Goal: Task Accomplishment & Management: Use online tool/utility

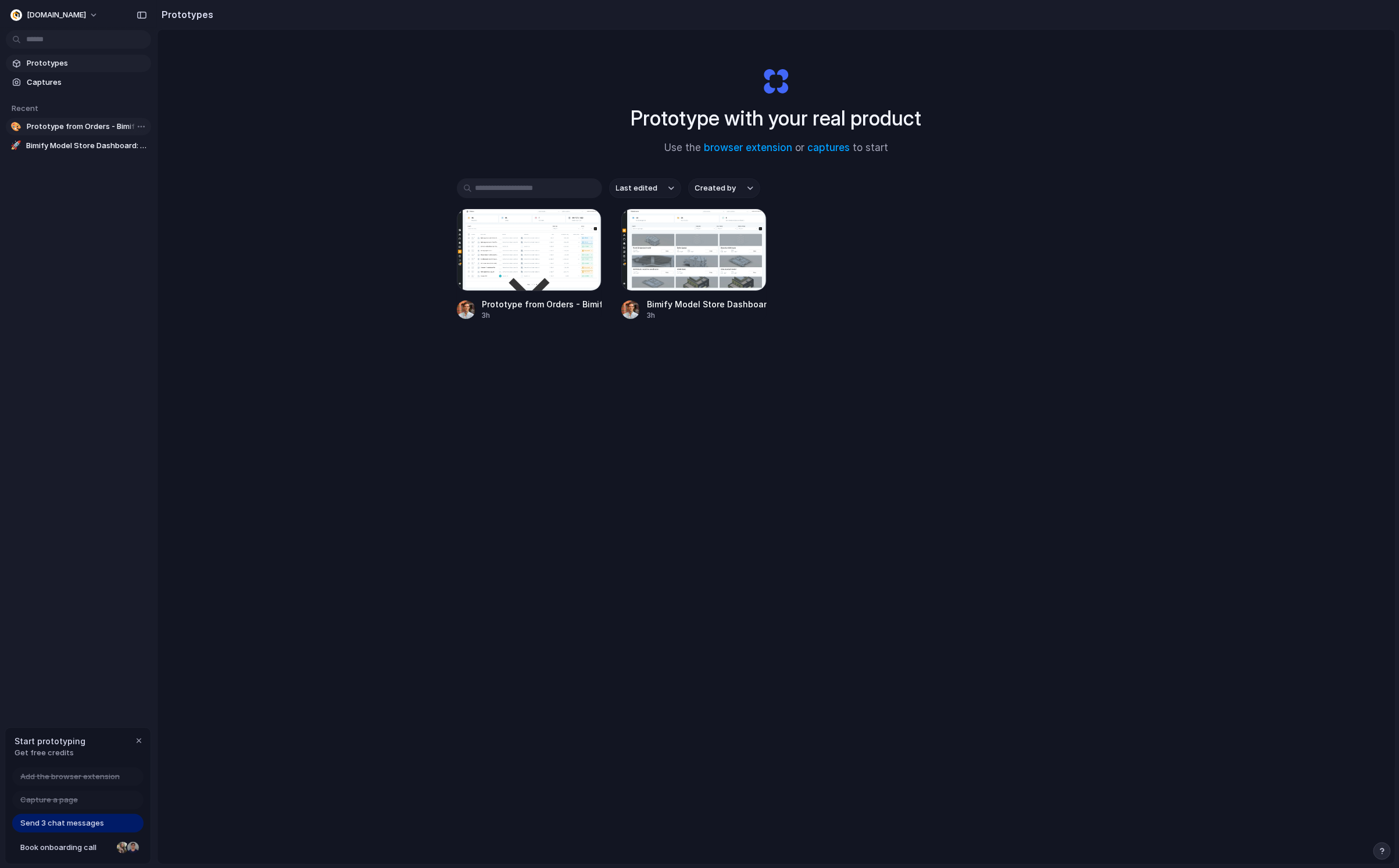
click at [81, 126] on span "Prototype from Orders - Bimify" at bounding box center [86, 126] width 119 height 12
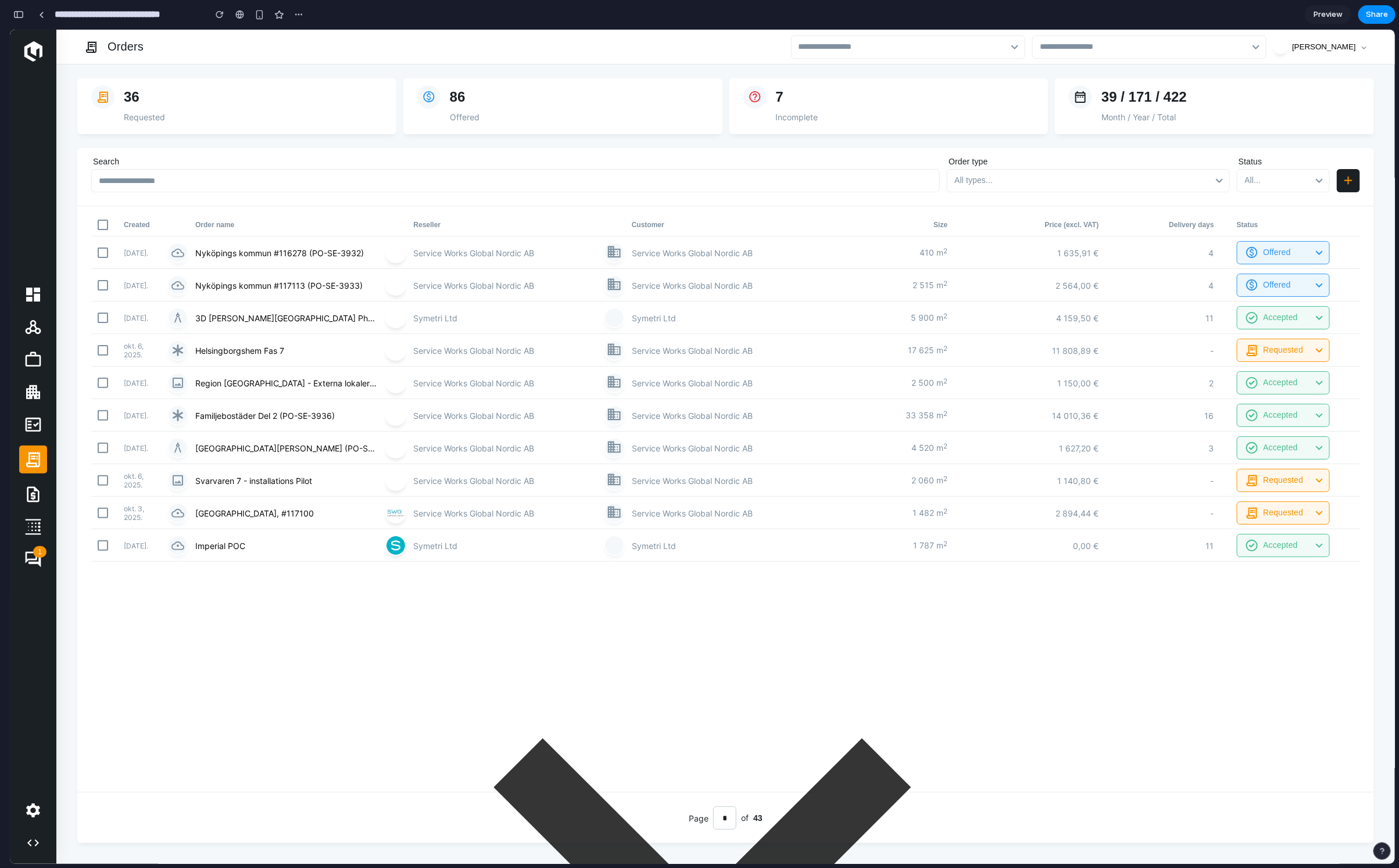
click at [869, 819] on div "Page * of 43" at bounding box center [725, 818] width 1306 height 23
click at [300, 15] on div "button" at bounding box center [299, 15] width 10 height 10
click at [55, 18] on div "Duplicate Delete" at bounding box center [699, 434] width 1399 height 868
click at [18, 19] on button "button" at bounding box center [18, 14] width 18 height 18
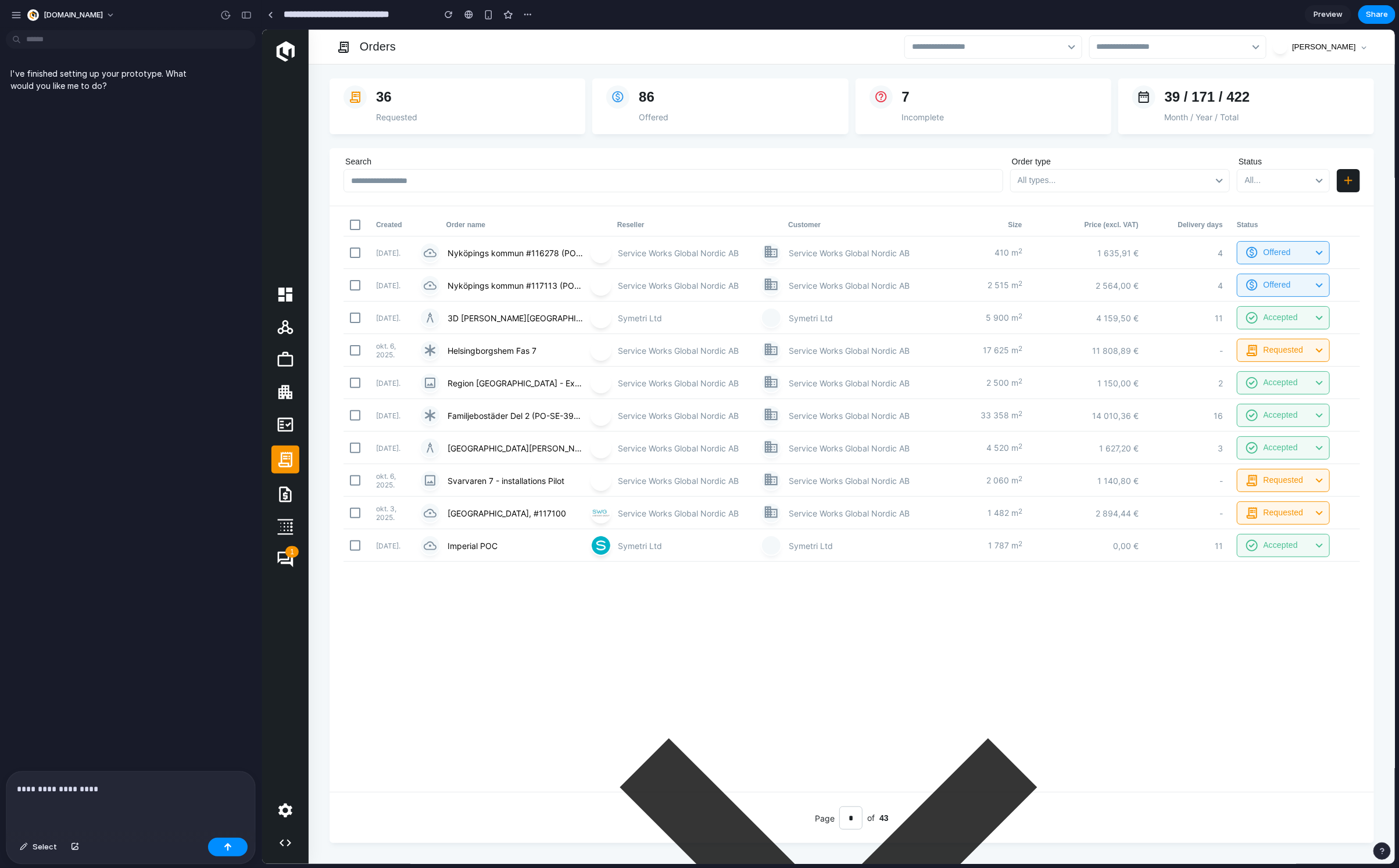
click at [130, 777] on div "**********" at bounding box center [131, 802] width 249 height 61
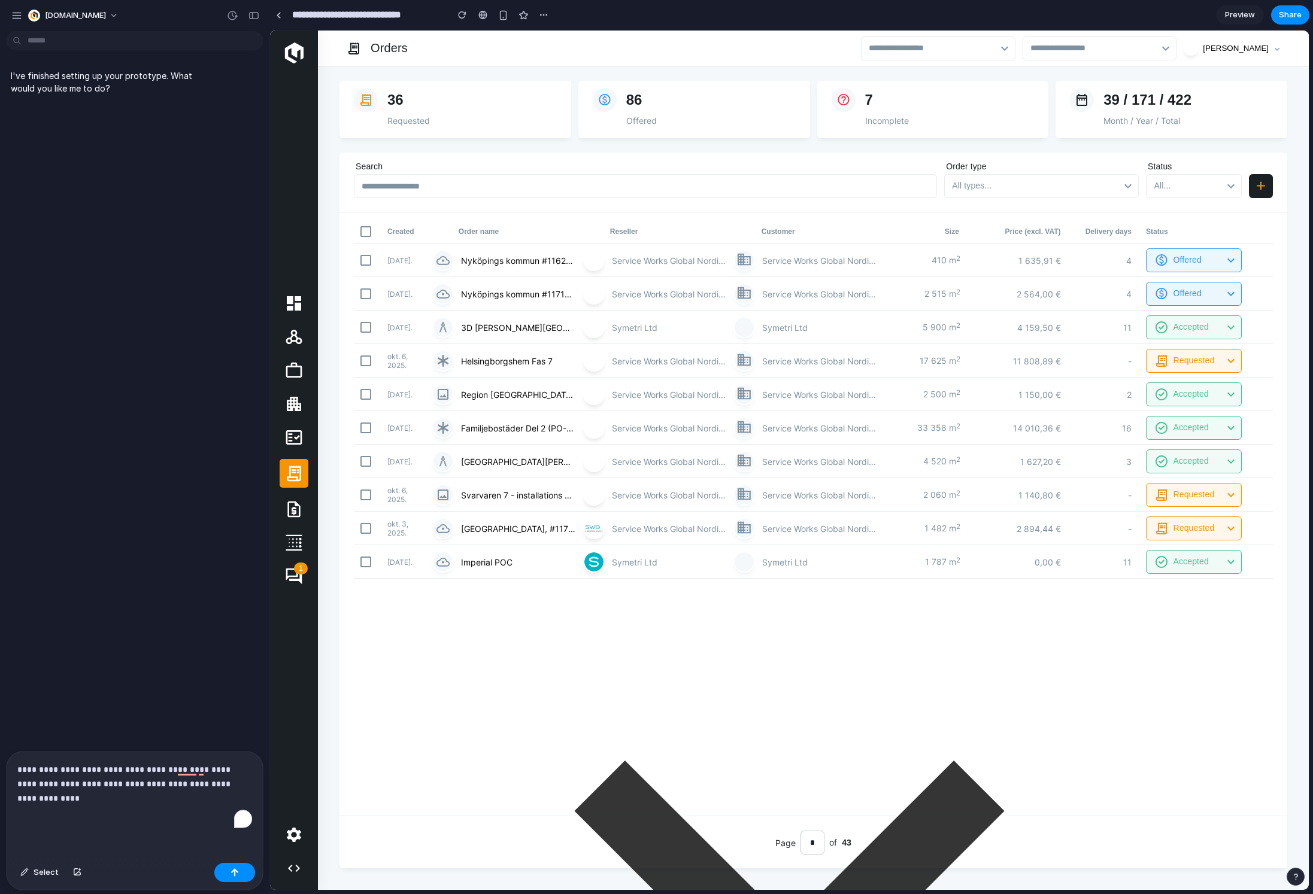
click at [110, 783] on p "**********" at bounding box center [134, 791] width 235 height 57
click at [122, 817] on p "**********" at bounding box center [134, 791] width 235 height 57
click at [53, 797] on p "**********" at bounding box center [134, 791] width 235 height 57
click at [104, 784] on p "**********" at bounding box center [134, 791] width 235 height 57
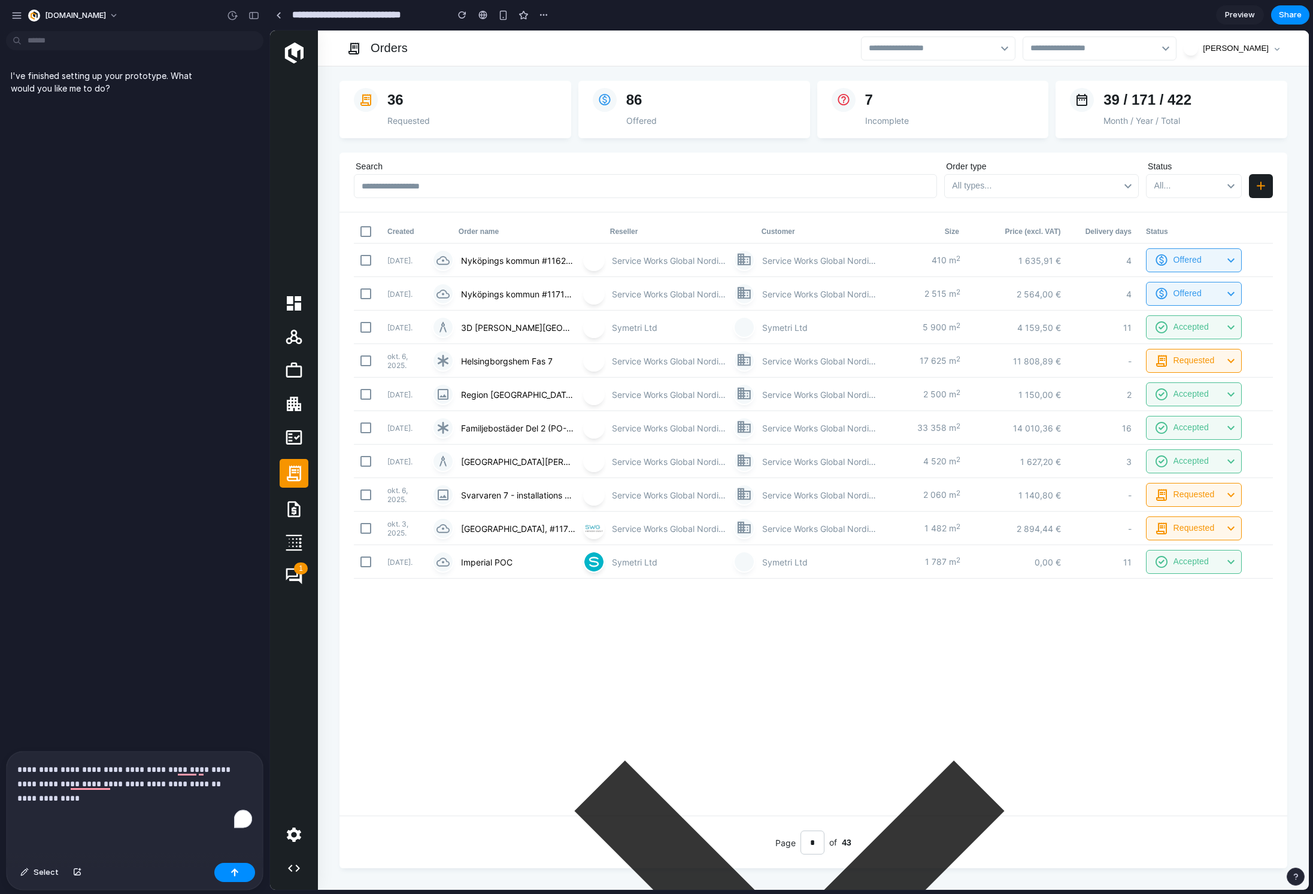
click at [116, 800] on p "**********" at bounding box center [134, 791] width 235 height 57
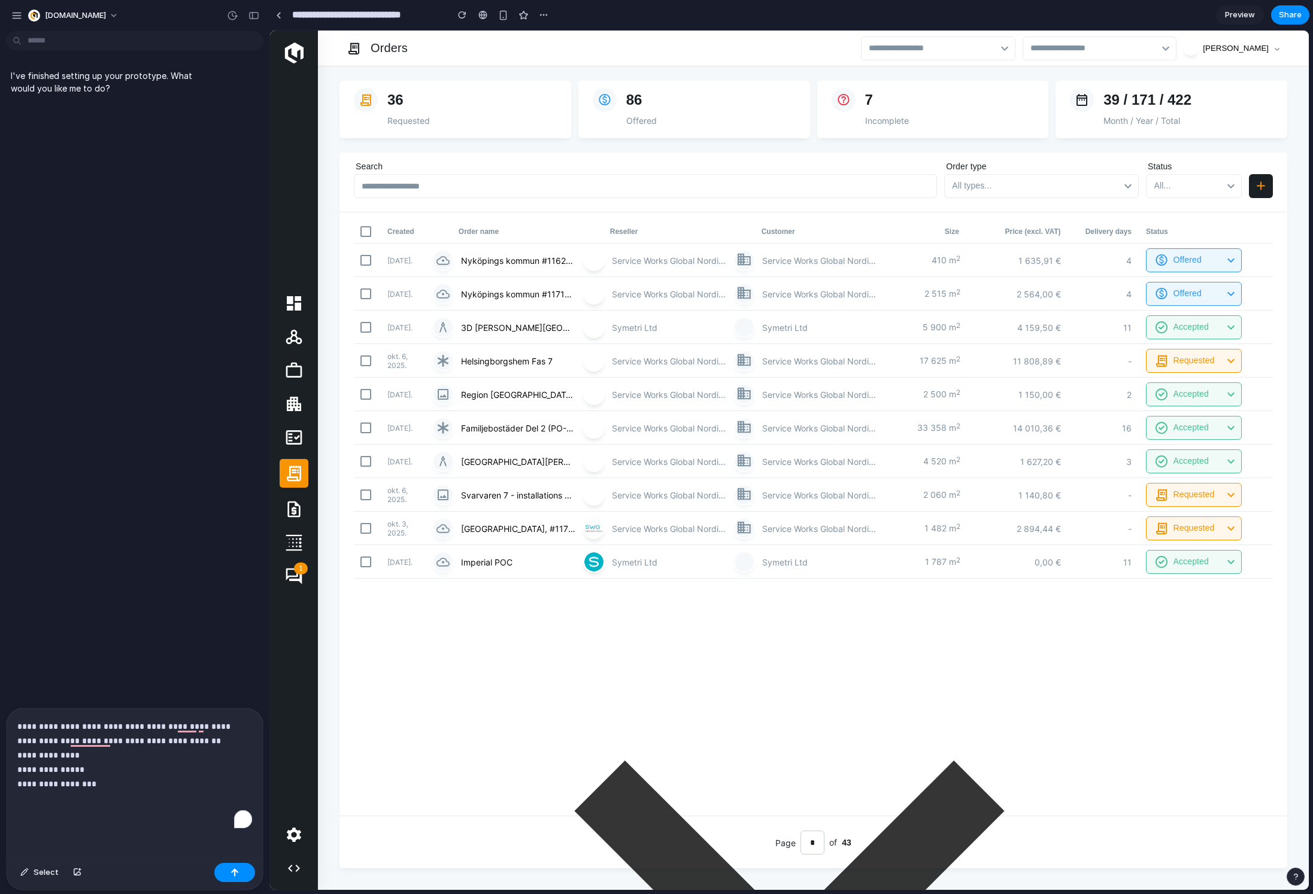
click at [83, 786] on p "**********" at bounding box center [134, 769] width 235 height 101
click at [114, 758] on p "**********" at bounding box center [134, 762] width 235 height 115
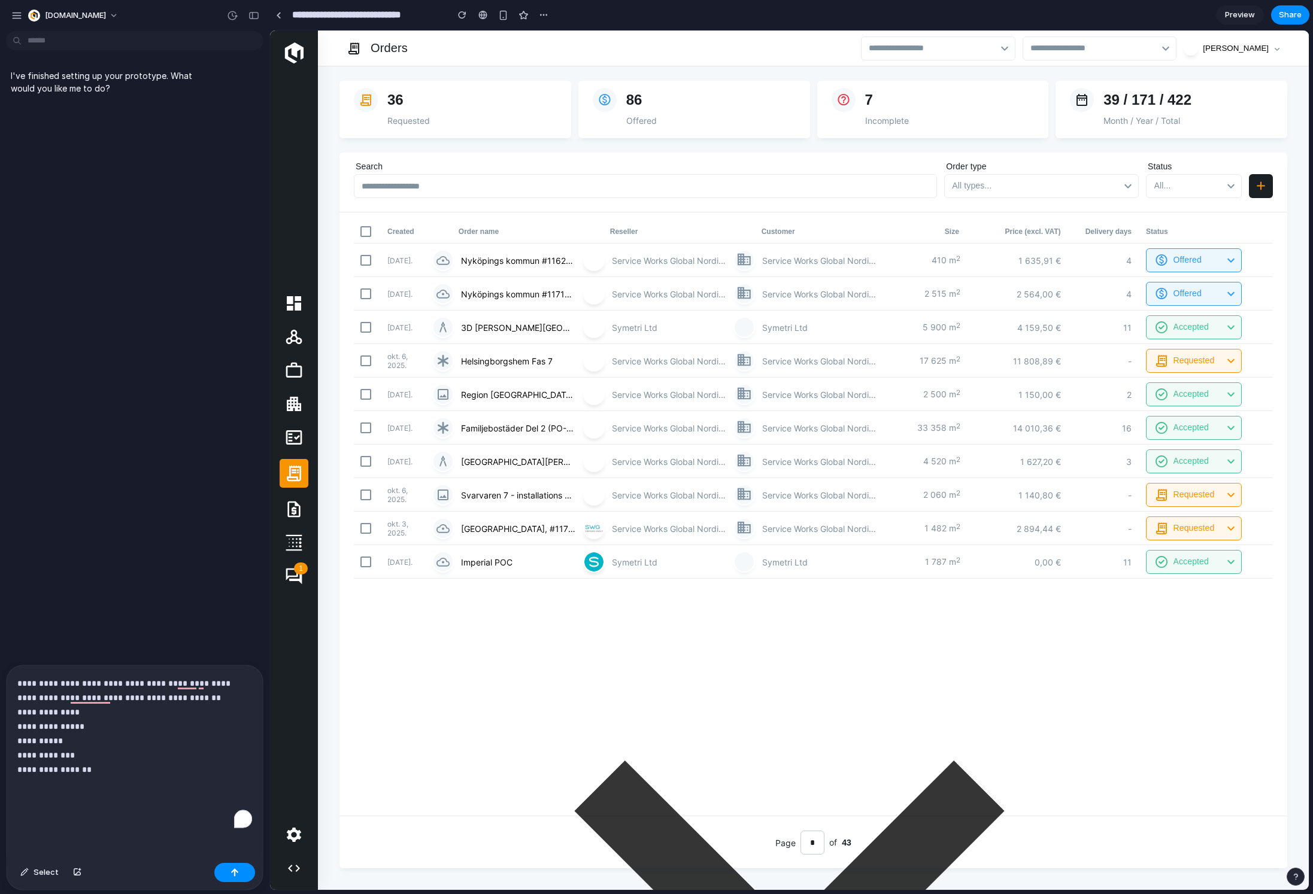
click at [105, 740] on p "**********" at bounding box center [134, 748] width 235 height 144
click at [101, 728] on p "**********" at bounding box center [134, 748] width 235 height 144
click at [121, 756] on p "**********" at bounding box center [134, 748] width 235 height 144
click at [89, 740] on p "**********" at bounding box center [134, 748] width 235 height 144
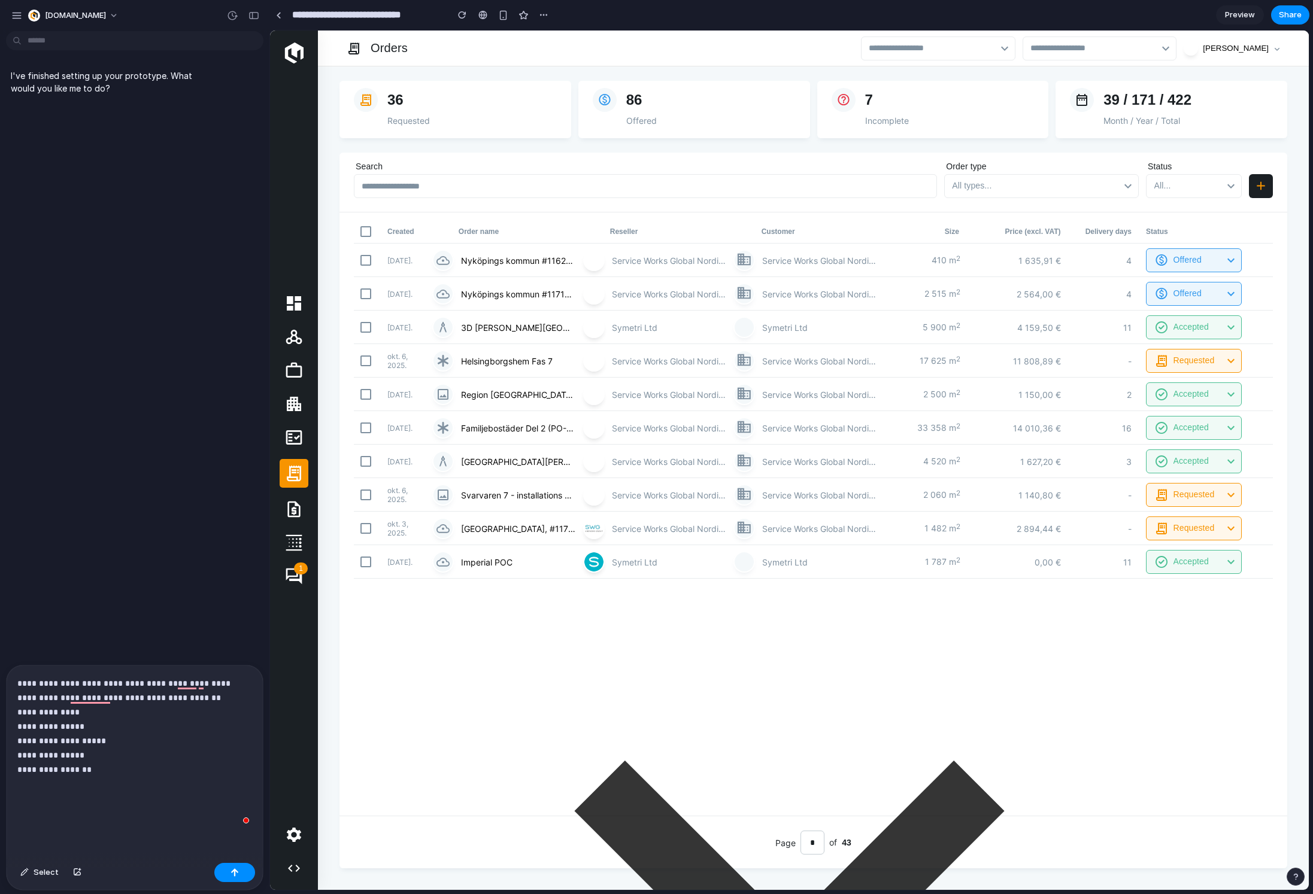
click at [133, 752] on p "**********" at bounding box center [134, 748] width 235 height 144
click at [108, 742] on p "**********" at bounding box center [134, 748] width 235 height 144
click at [125, 772] on p "**********" at bounding box center [134, 748] width 235 height 144
click at [130, 710] on p "**********" at bounding box center [134, 741] width 235 height 158
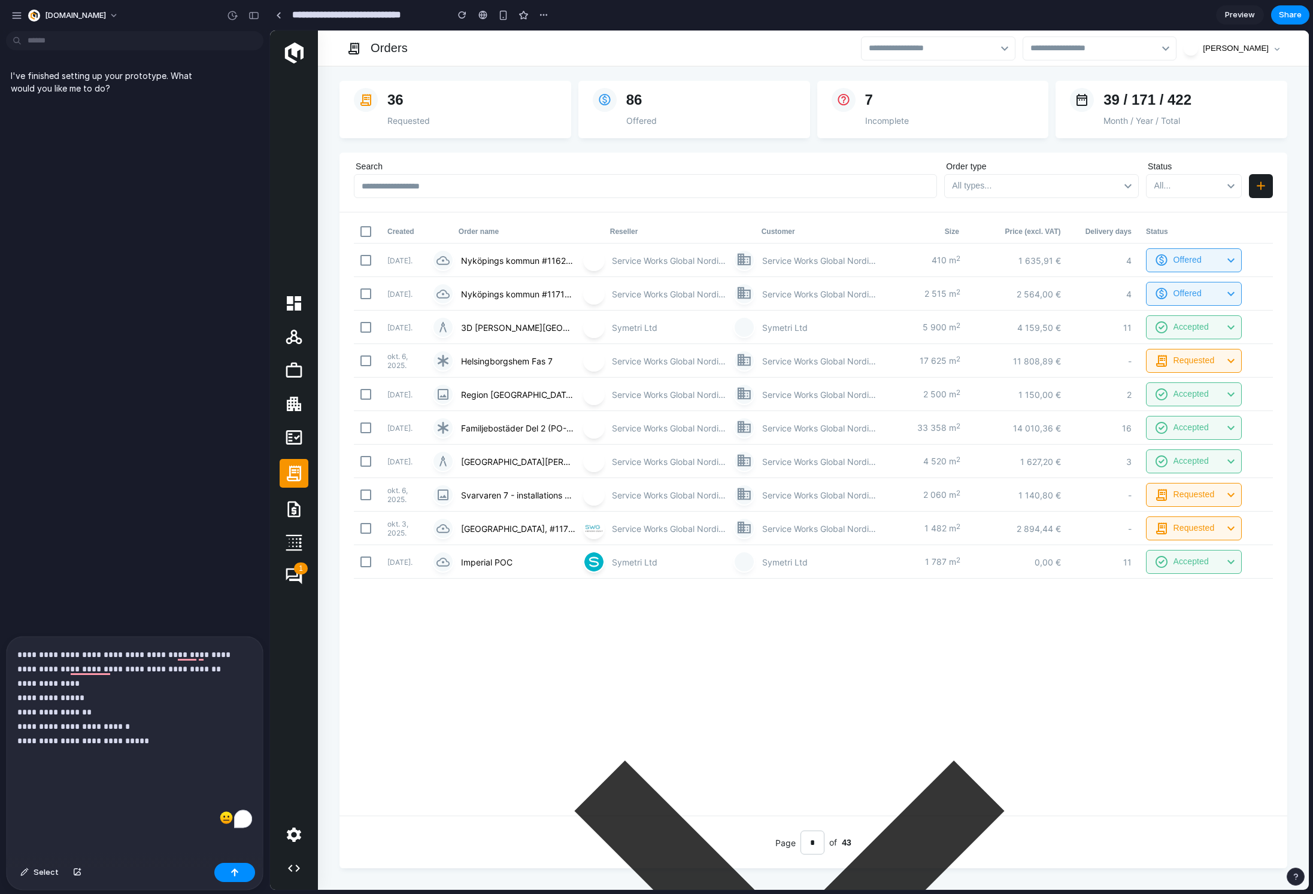
click at [174, 734] on p "**********" at bounding box center [134, 734] width 235 height 172
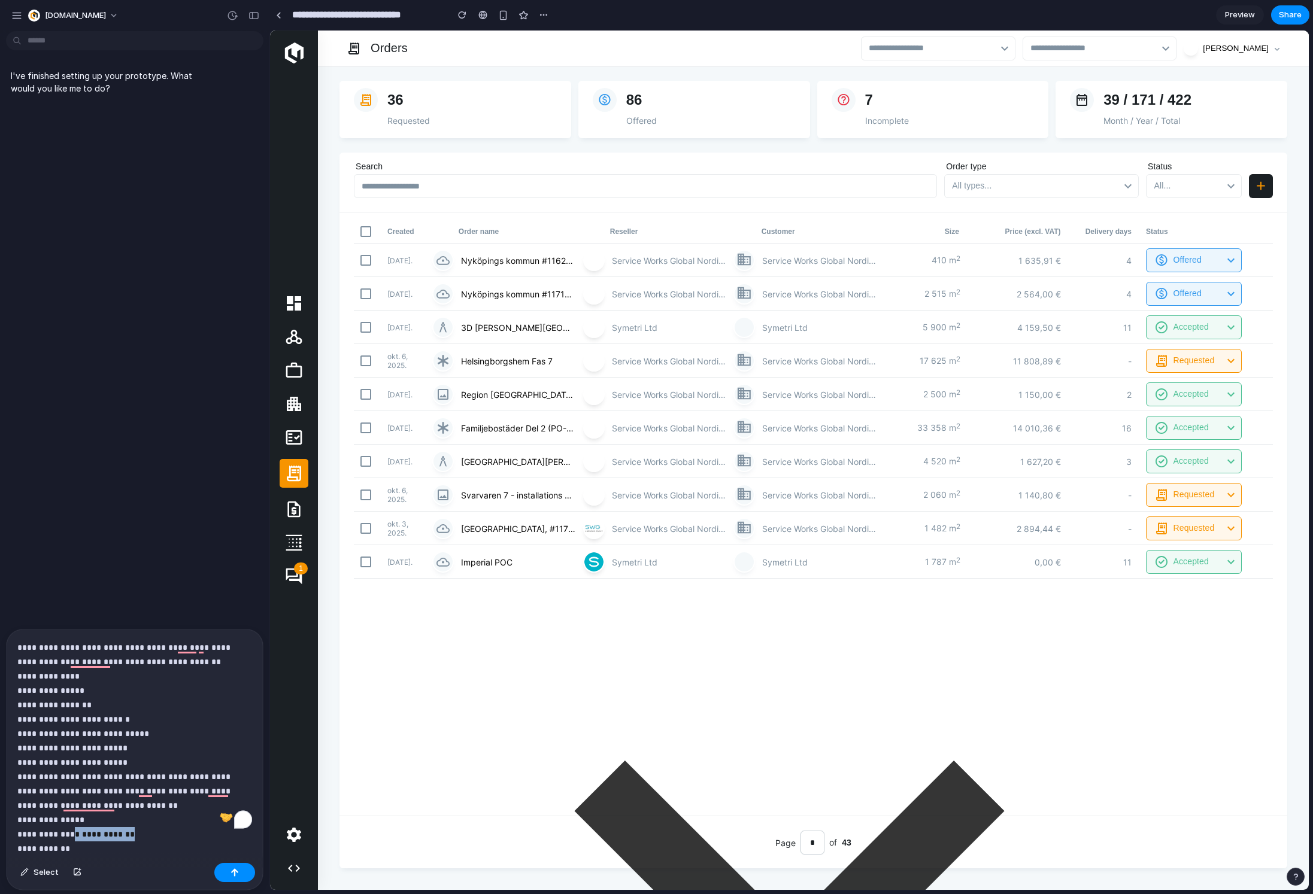
copy p "**********"
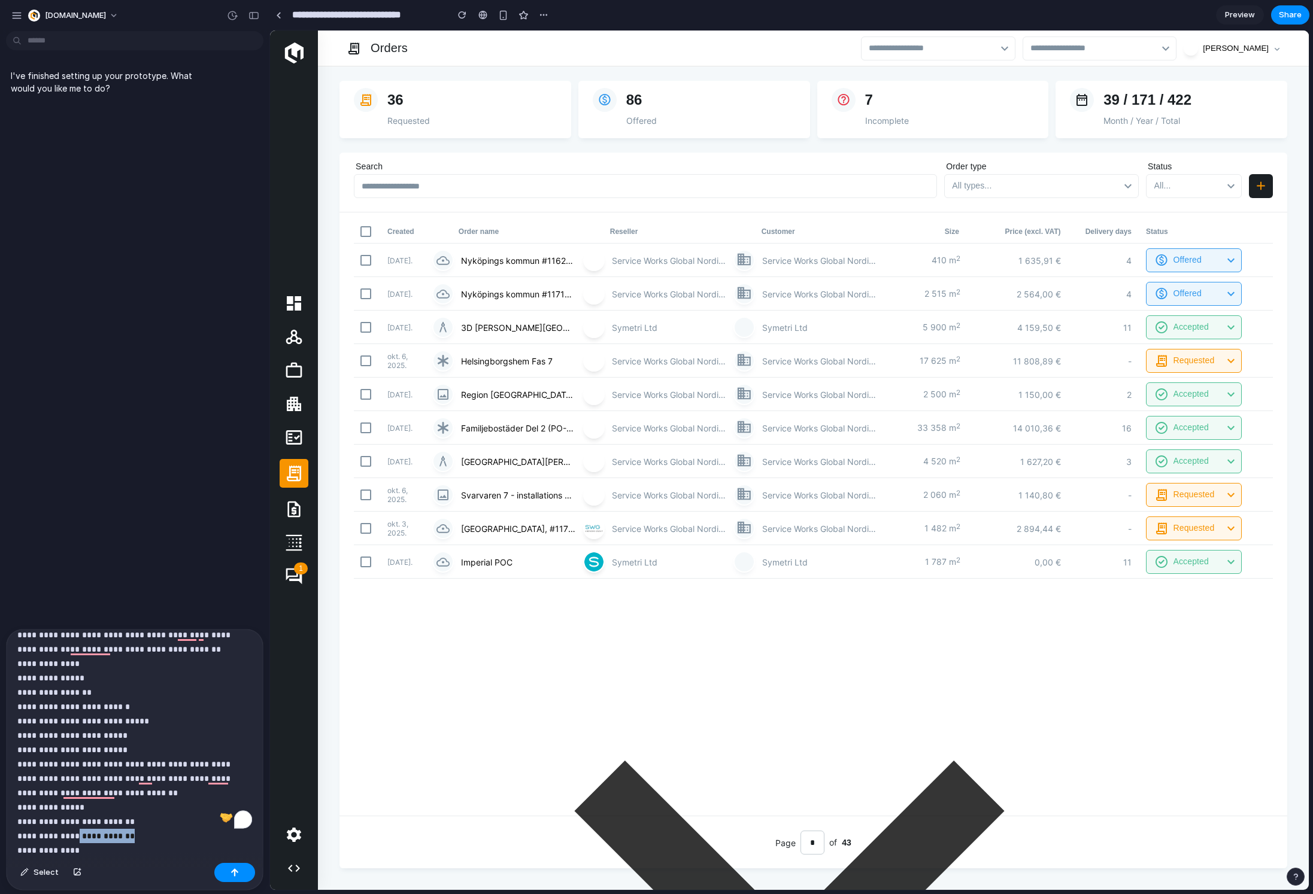
copy p "**********"
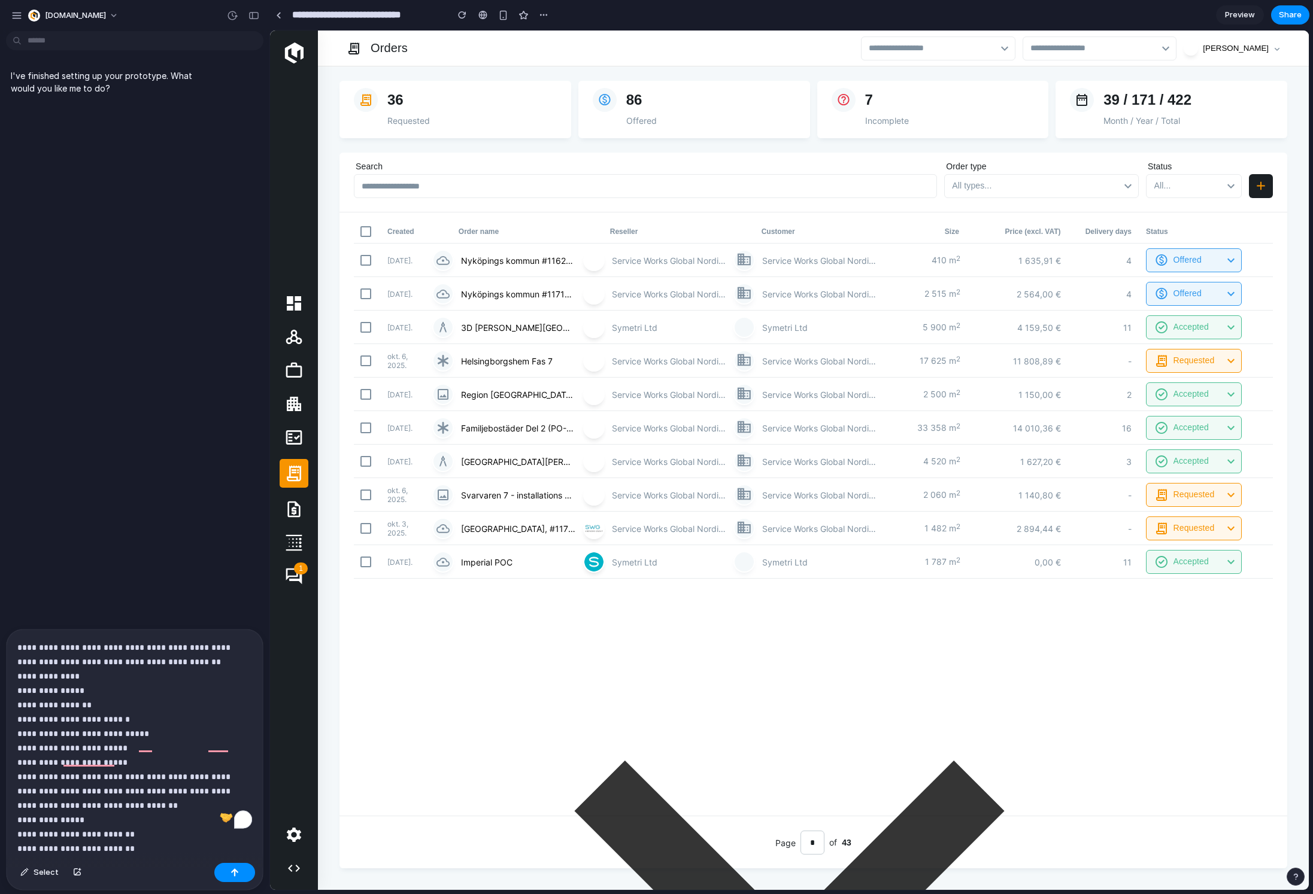
scroll to position [0, 0]
click at [12, 651] on div "**********" at bounding box center [135, 744] width 256 height 229
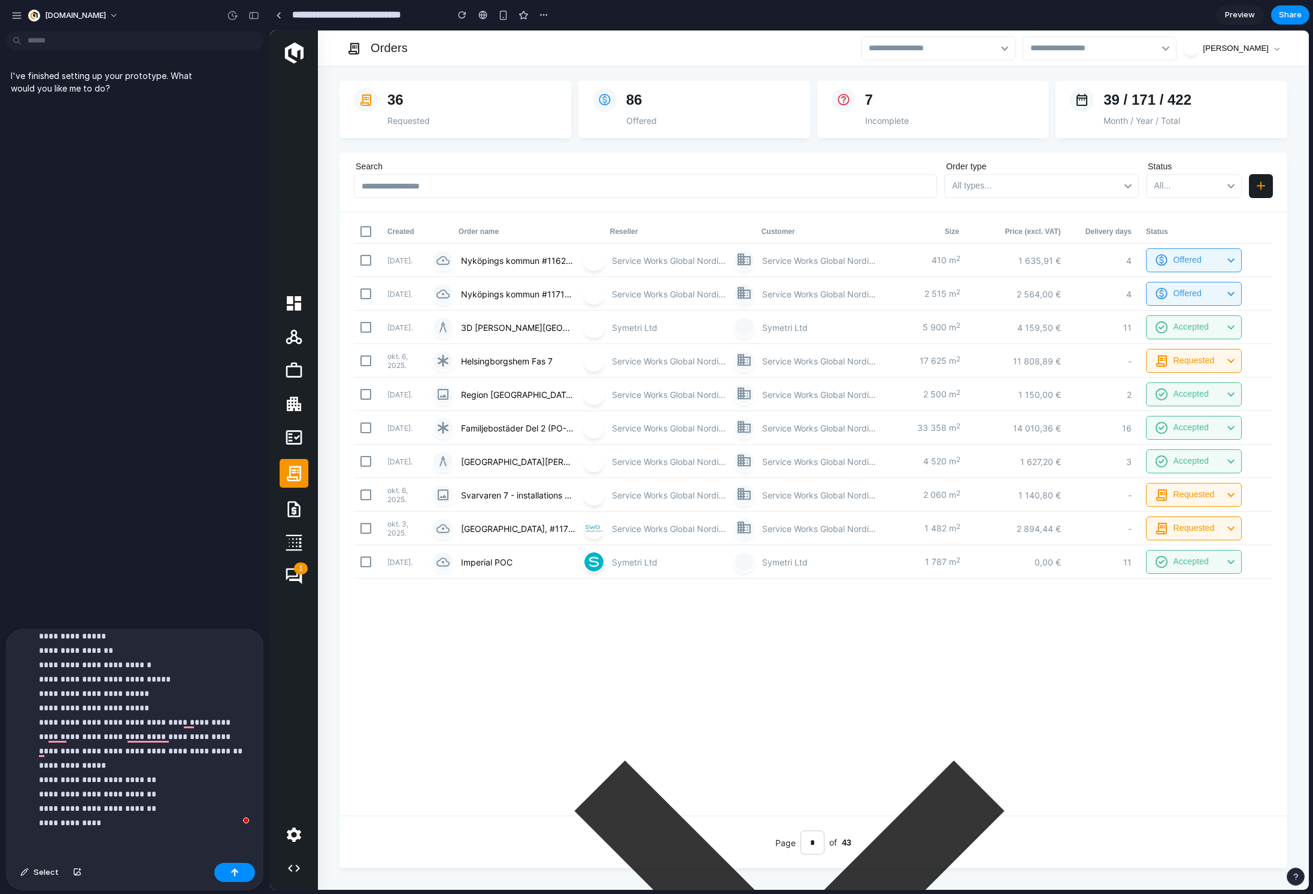
scroll to position [105, 0]
click at [86, 799] on p "**********" at bounding box center [145, 711] width 213 height 345
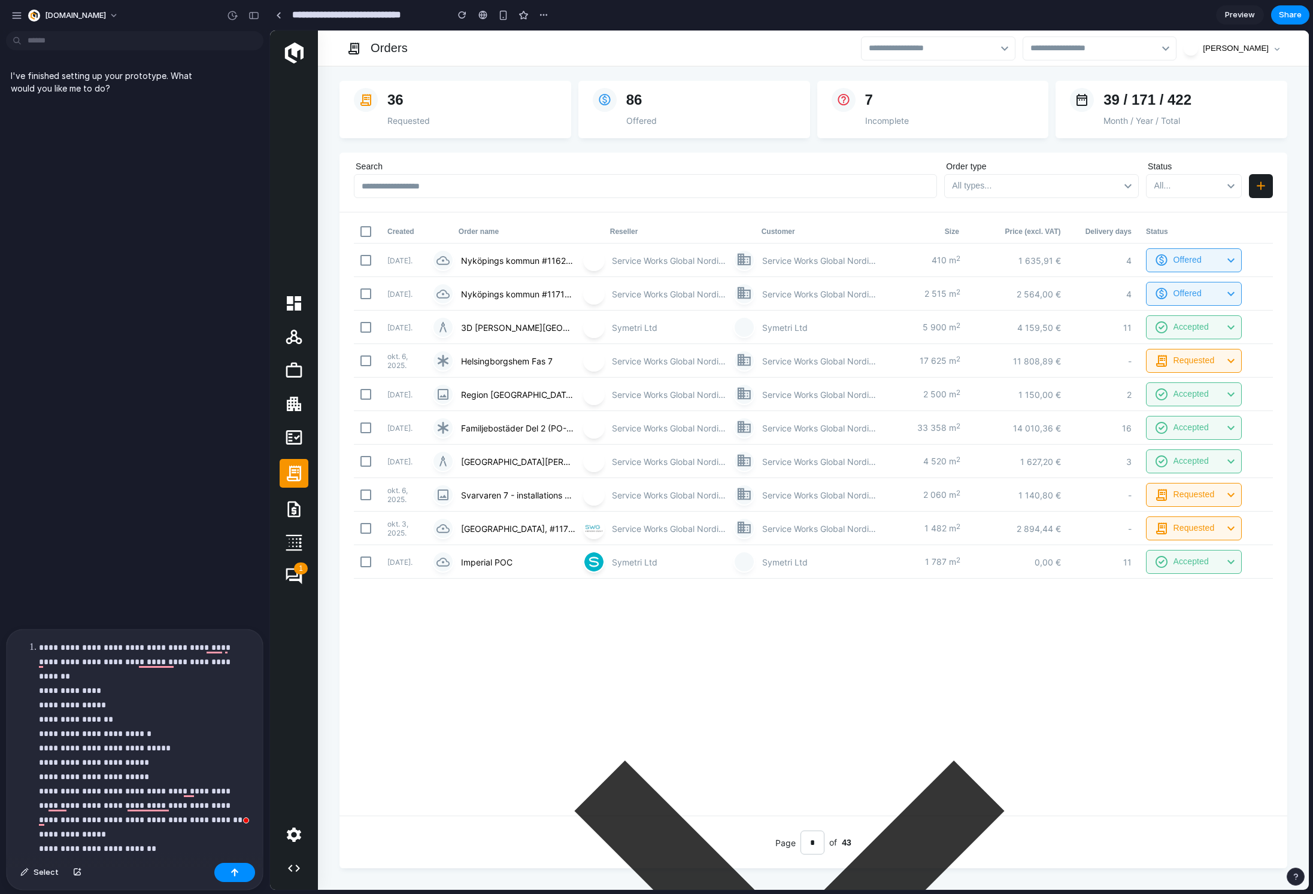
scroll to position [0, 0]
click at [140, 699] on p "**********" at bounding box center [145, 838] width 213 height 388
click at [139, 712] on p "**********" at bounding box center [145, 838] width 213 height 388
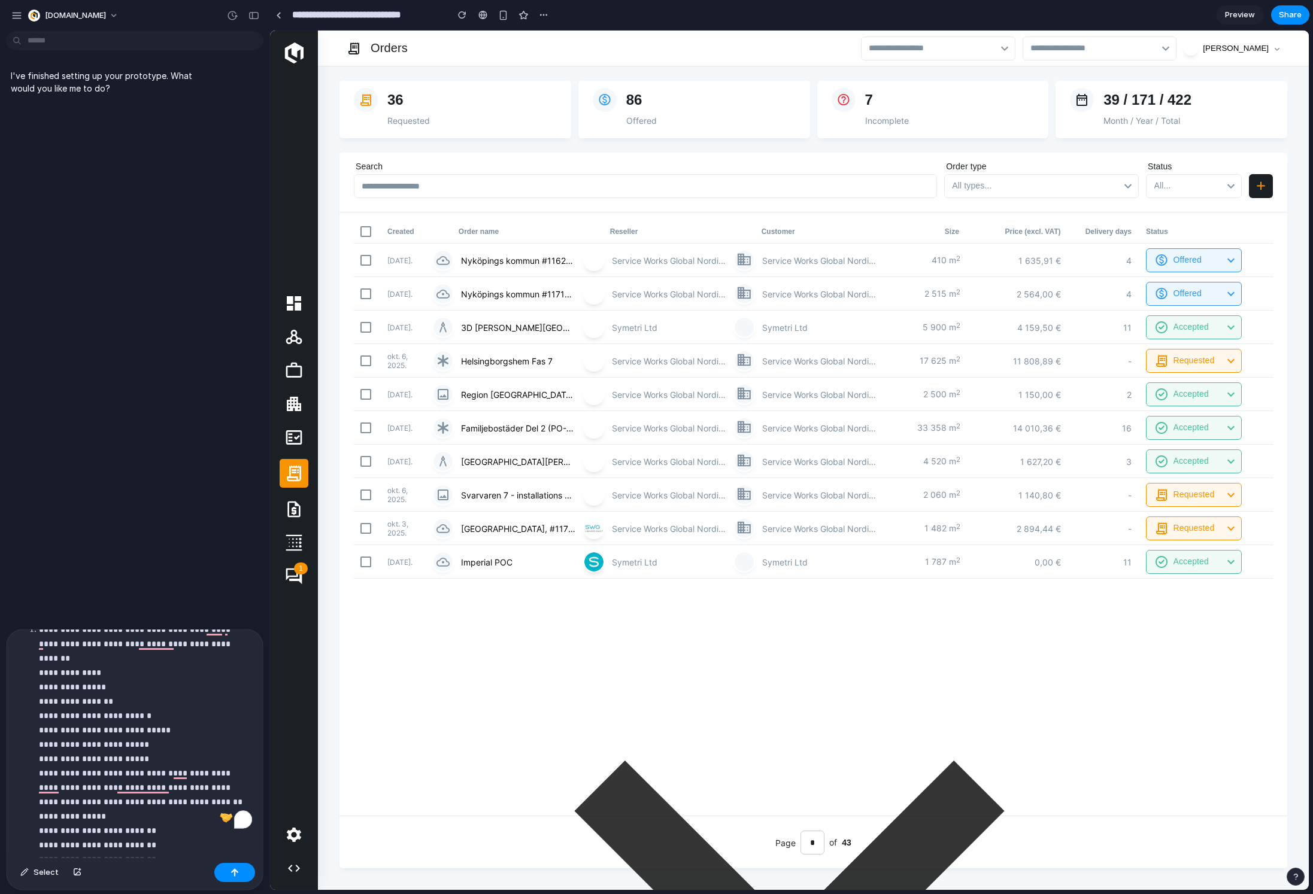
scroll to position [19, 0]
click at [120, 666] on p "**********" at bounding box center [145, 819] width 213 height 388
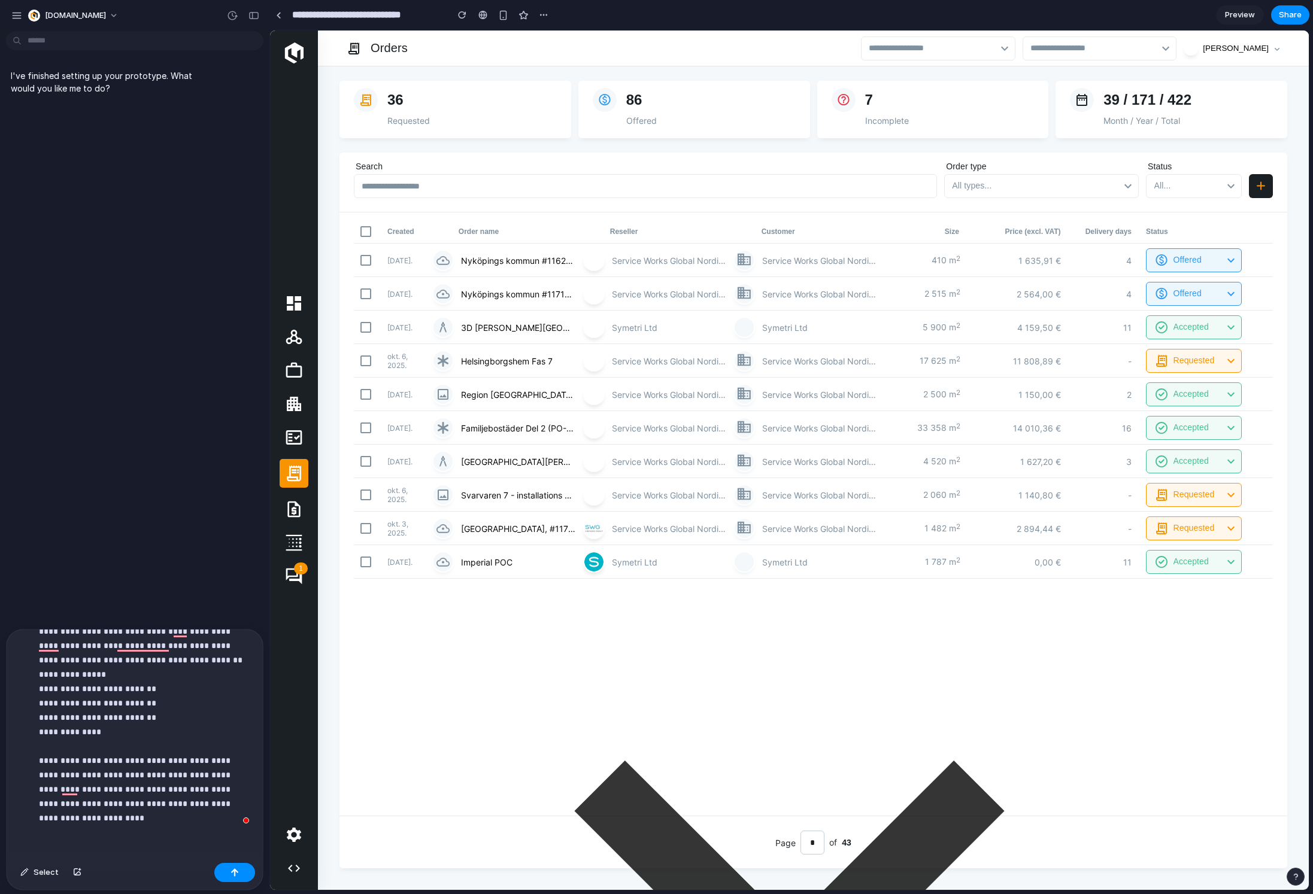
scroll to position [193, 0]
click at [80, 786] on p "**********" at bounding box center [145, 659] width 213 height 417
click at [225, 792] on p "**********" at bounding box center [145, 659] width 213 height 417
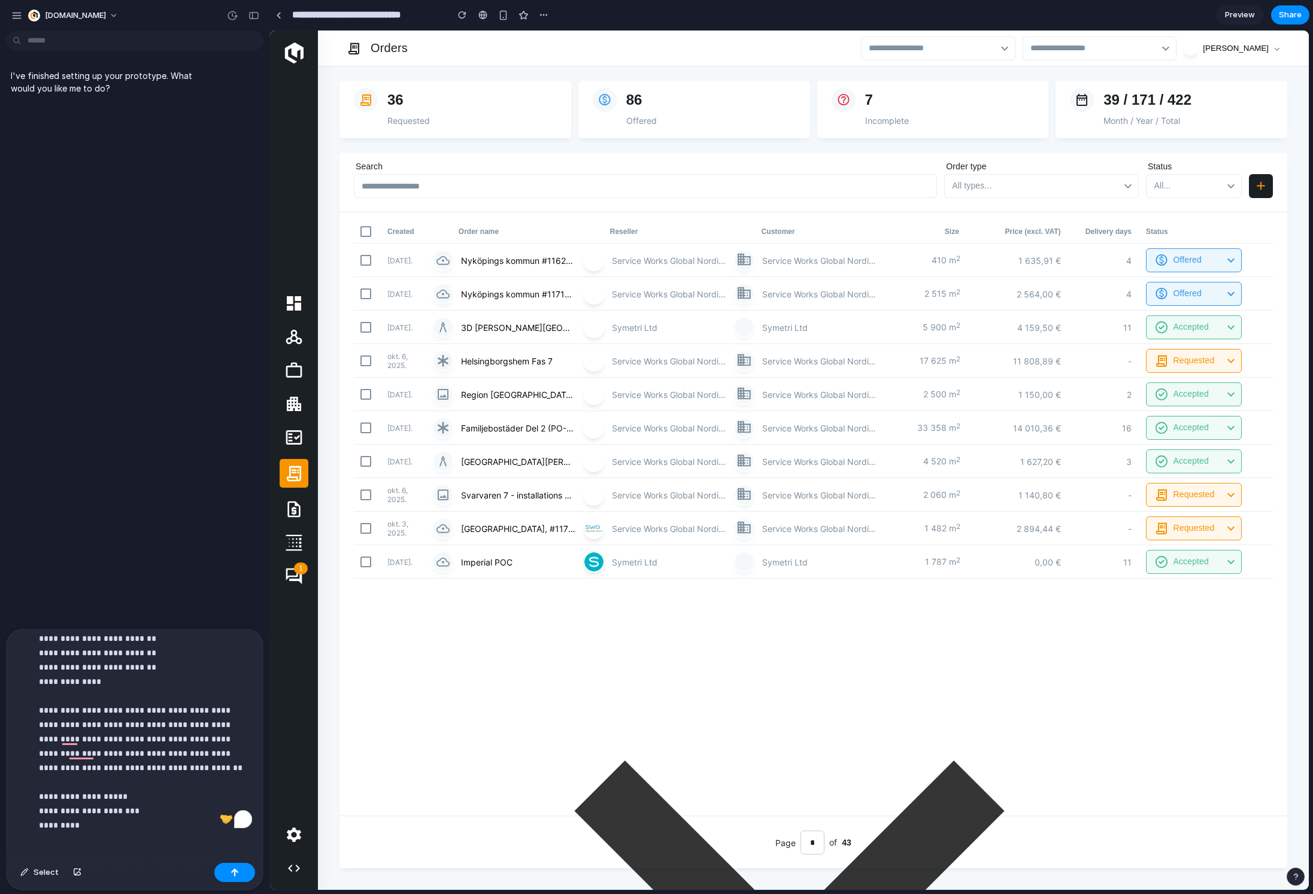
click at [122, 796] on p "**********" at bounding box center [145, 646] width 213 height 488
click at [51, 808] on p "**********" at bounding box center [145, 646] width 213 height 488
click at [70, 813] on p "**********" at bounding box center [145, 646] width 213 height 488
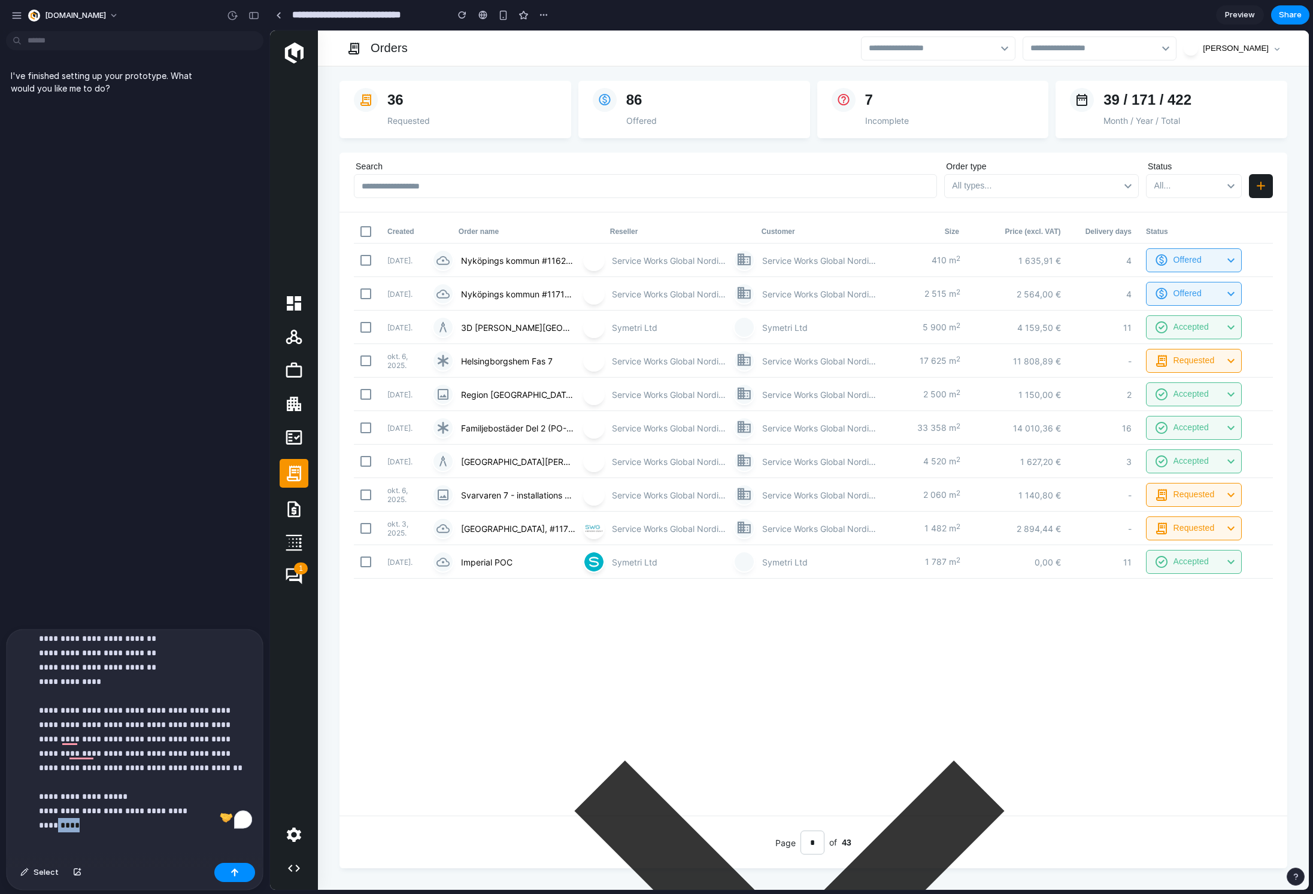
click at [70, 813] on p "**********" at bounding box center [145, 646] width 213 height 488
click at [134, 789] on p "**********" at bounding box center [145, 646] width 213 height 488
click at [216, 809] on p "**********" at bounding box center [145, 646] width 213 height 488
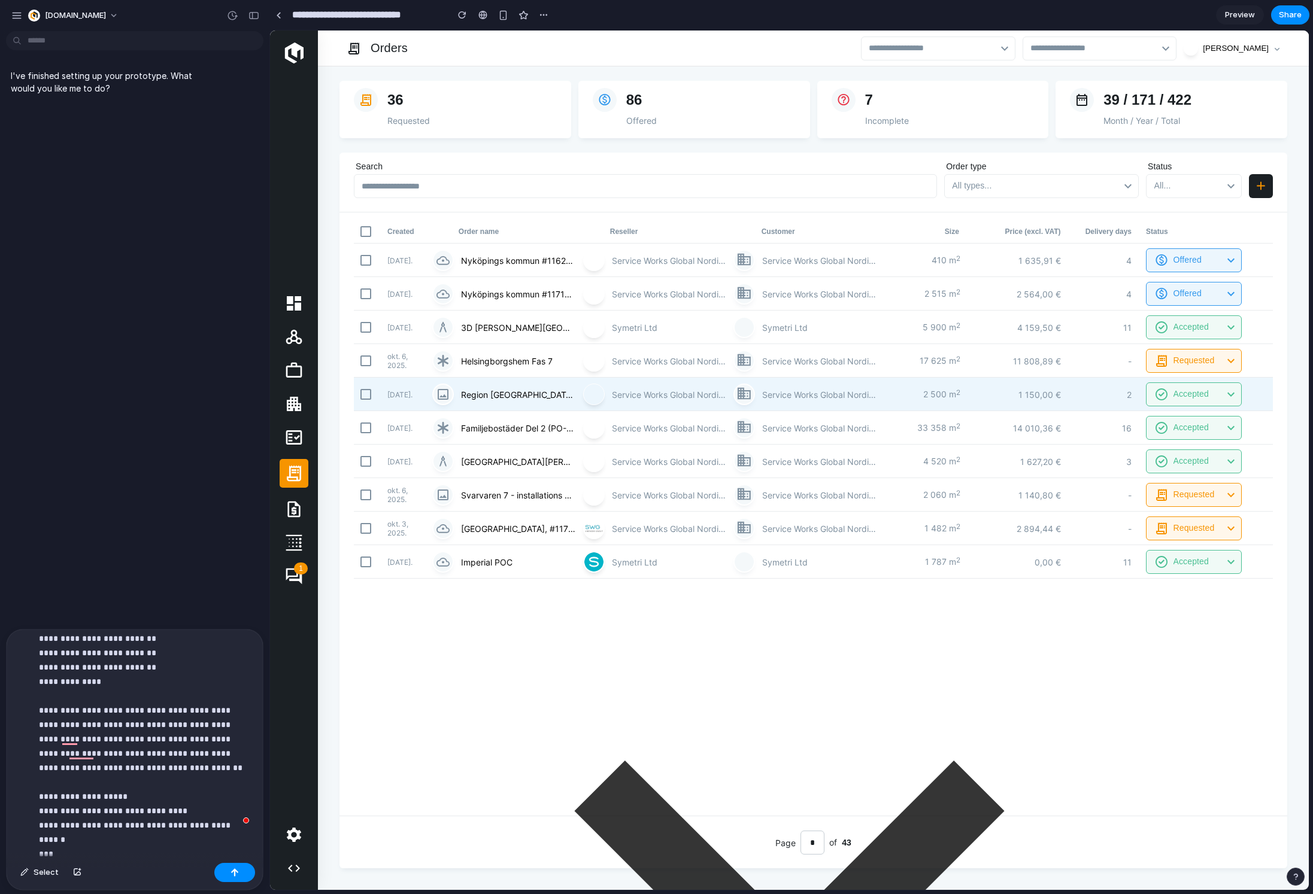
click at [1011, 392] on div "1 150,00 €" at bounding box center [1018, 394] width 89 height 13
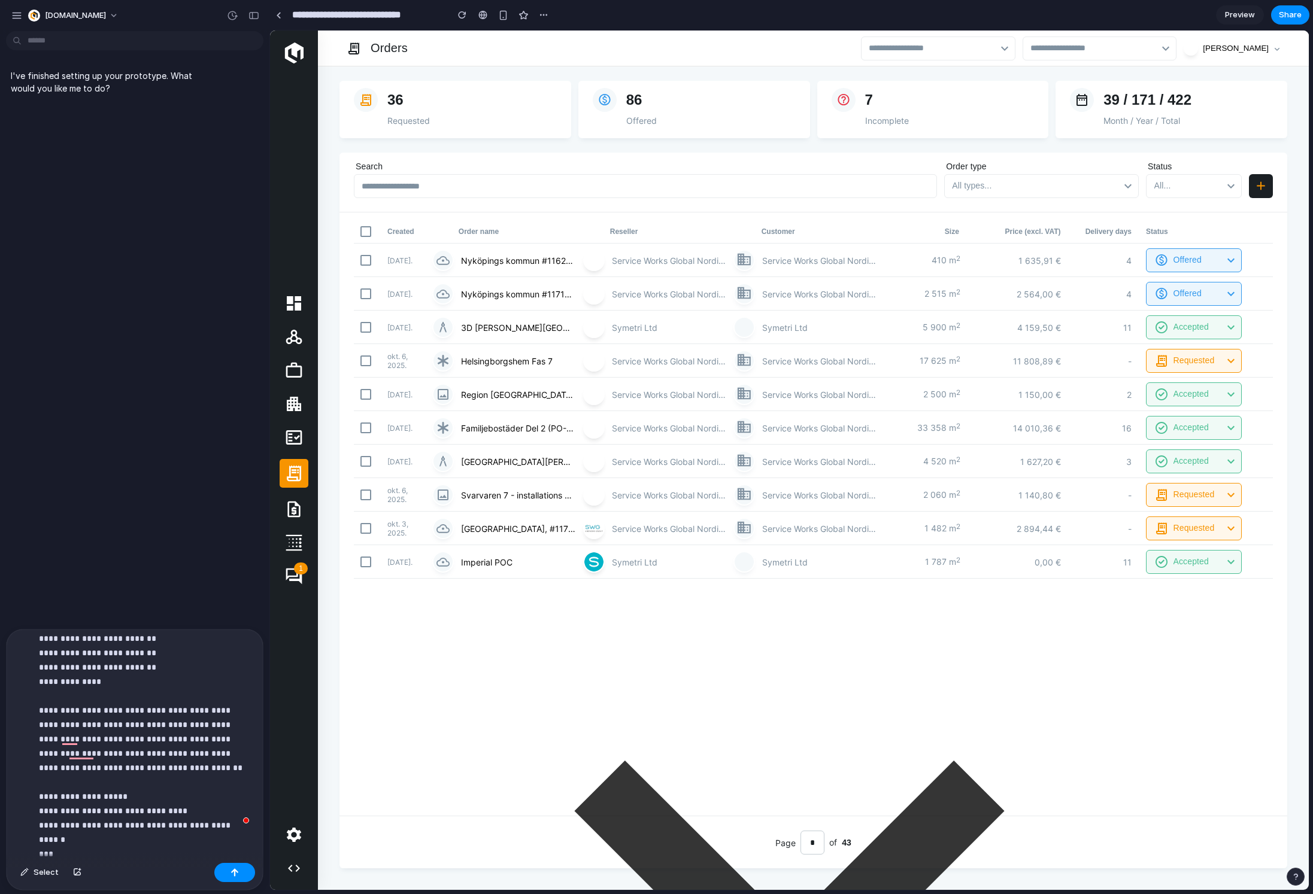
click at [102, 830] on p "**********" at bounding box center [145, 653] width 213 height 503
click at [206, 778] on p "**********" at bounding box center [145, 653] width 213 height 503
click at [198, 823] on p "**********" at bounding box center [145, 653] width 213 height 503
click at [202, 798] on p "**********" at bounding box center [145, 653] width 213 height 503
click at [126, 795] on p "**********" at bounding box center [145, 653] width 213 height 503
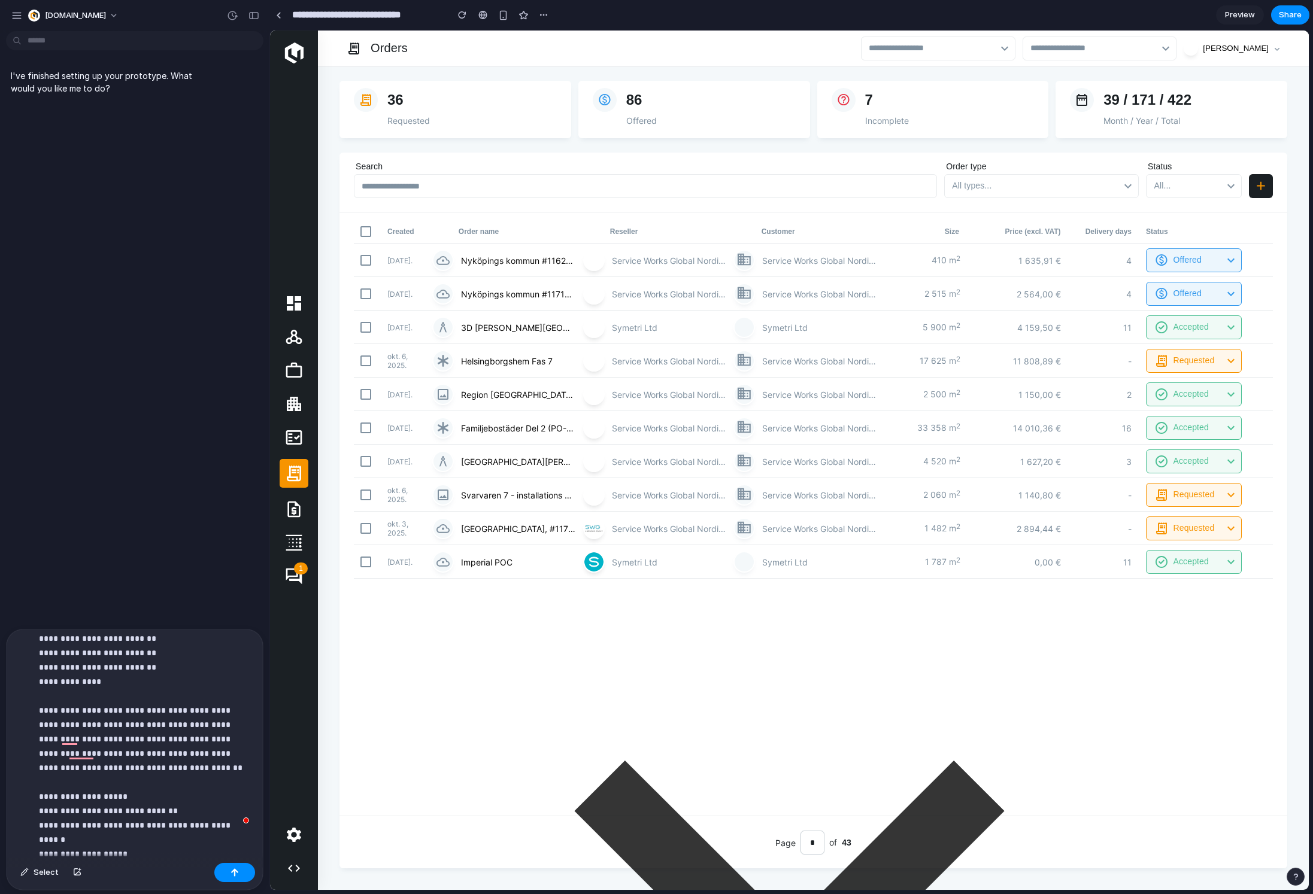
click at [206, 817] on p "**********" at bounding box center [145, 653] width 213 height 503
click at [160, 844] on p "**********" at bounding box center [145, 660] width 213 height 517
click at [122, 842] on p "**********" at bounding box center [145, 660] width 213 height 517
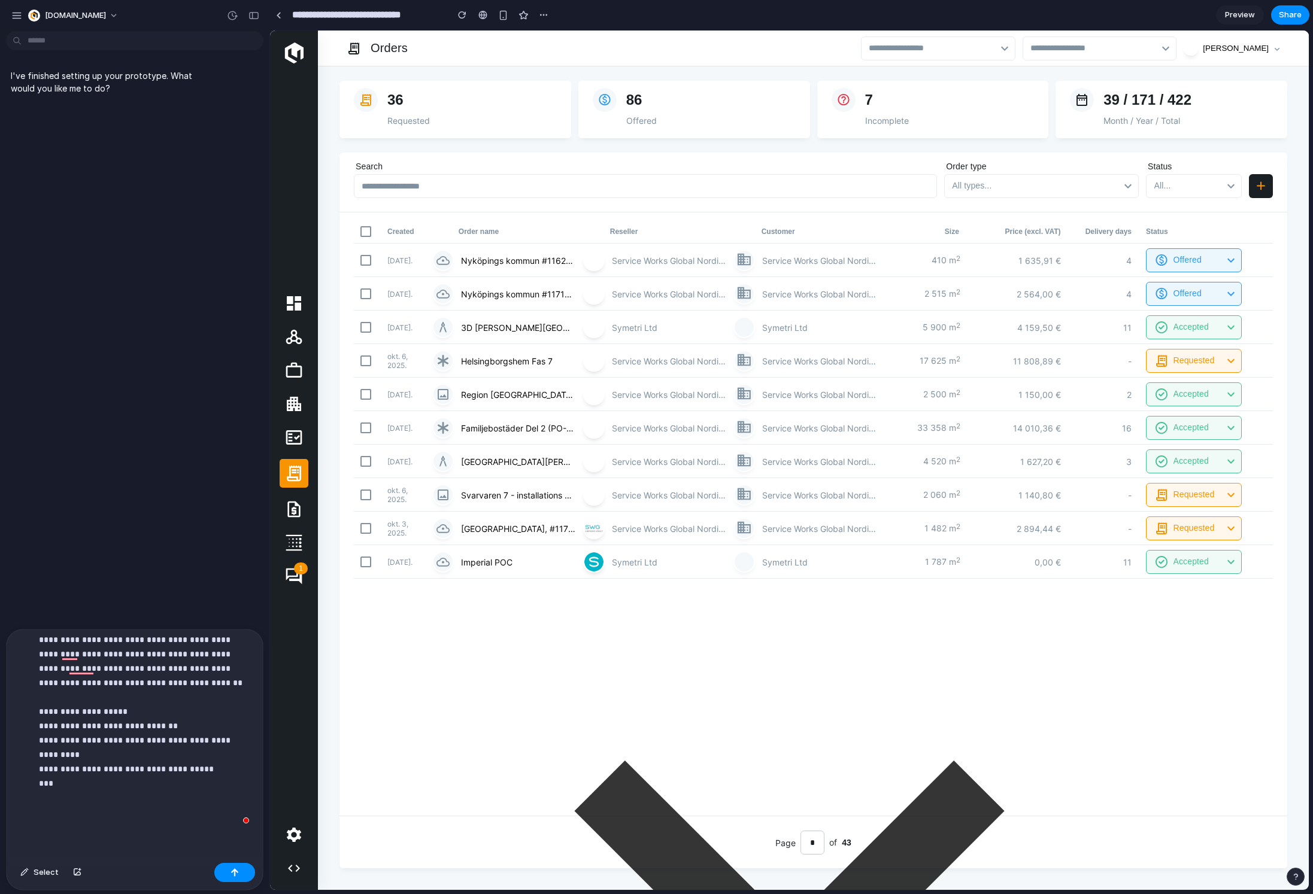
scroll to position [334, 0]
copy p "**********"
click at [72, 765] on p "**********" at bounding box center [145, 575] width 213 height 531
click at [127, 764] on p "**********" at bounding box center [145, 575] width 213 height 531
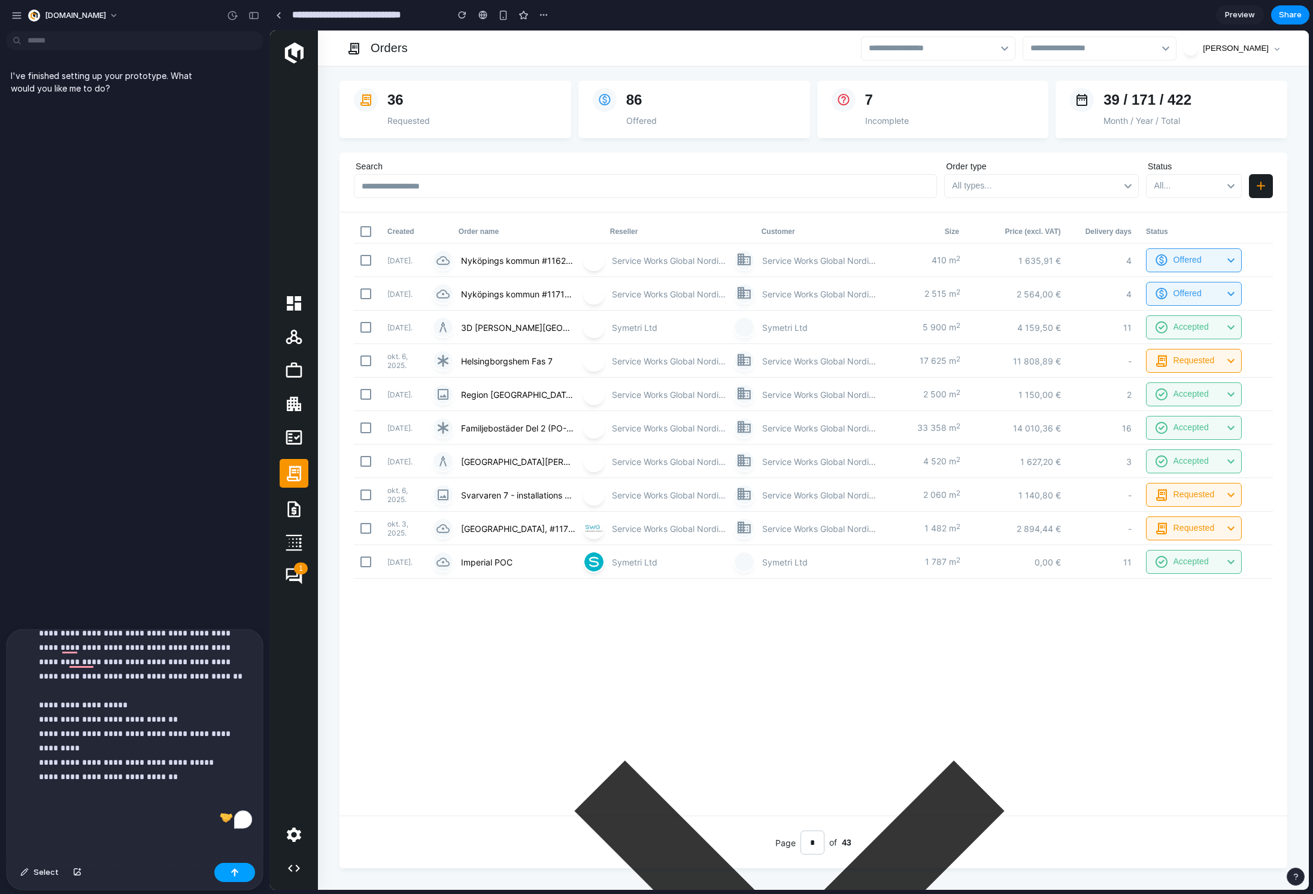
click at [236, 867] on button "button" at bounding box center [234, 872] width 41 height 19
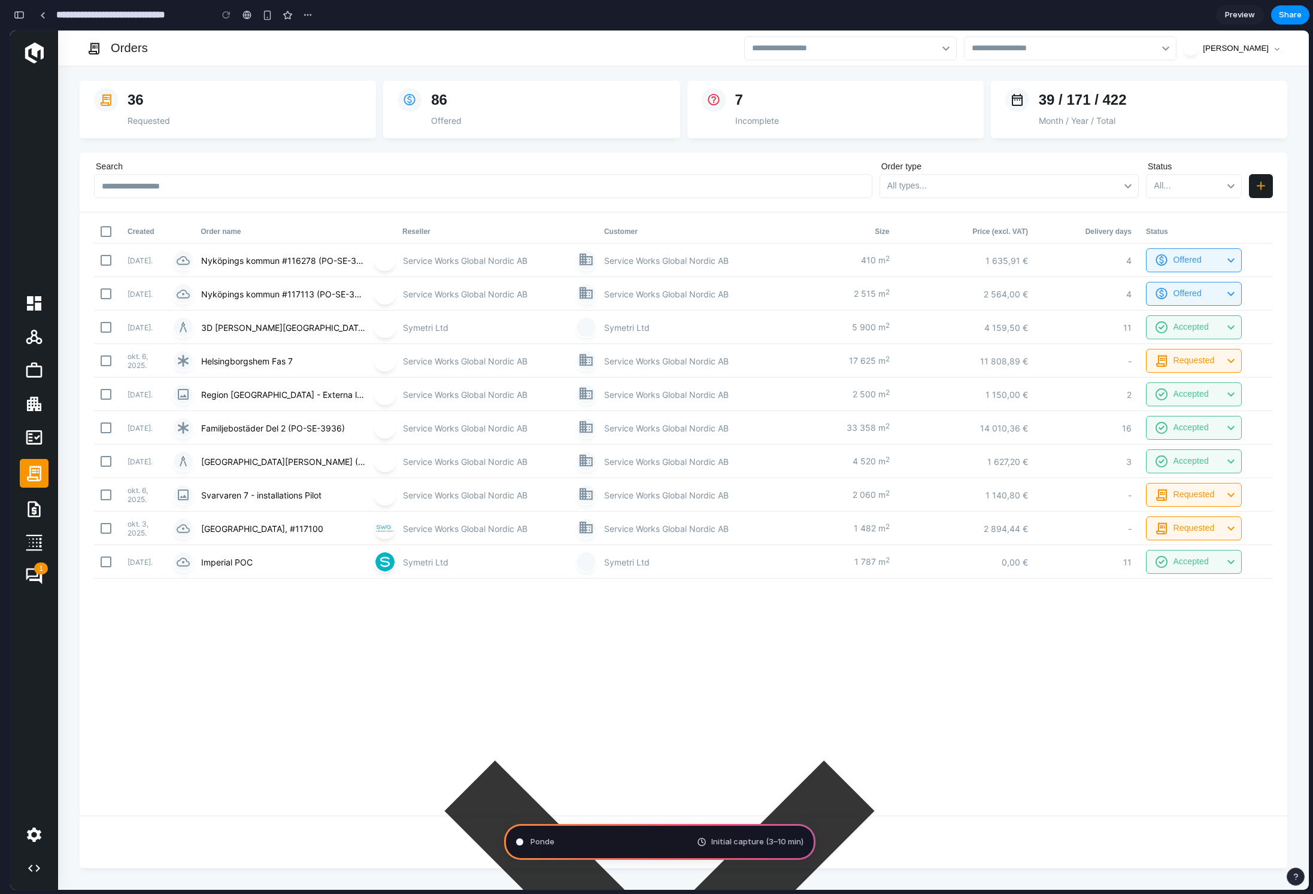
scroll to position [88, 0]
type input "**********"
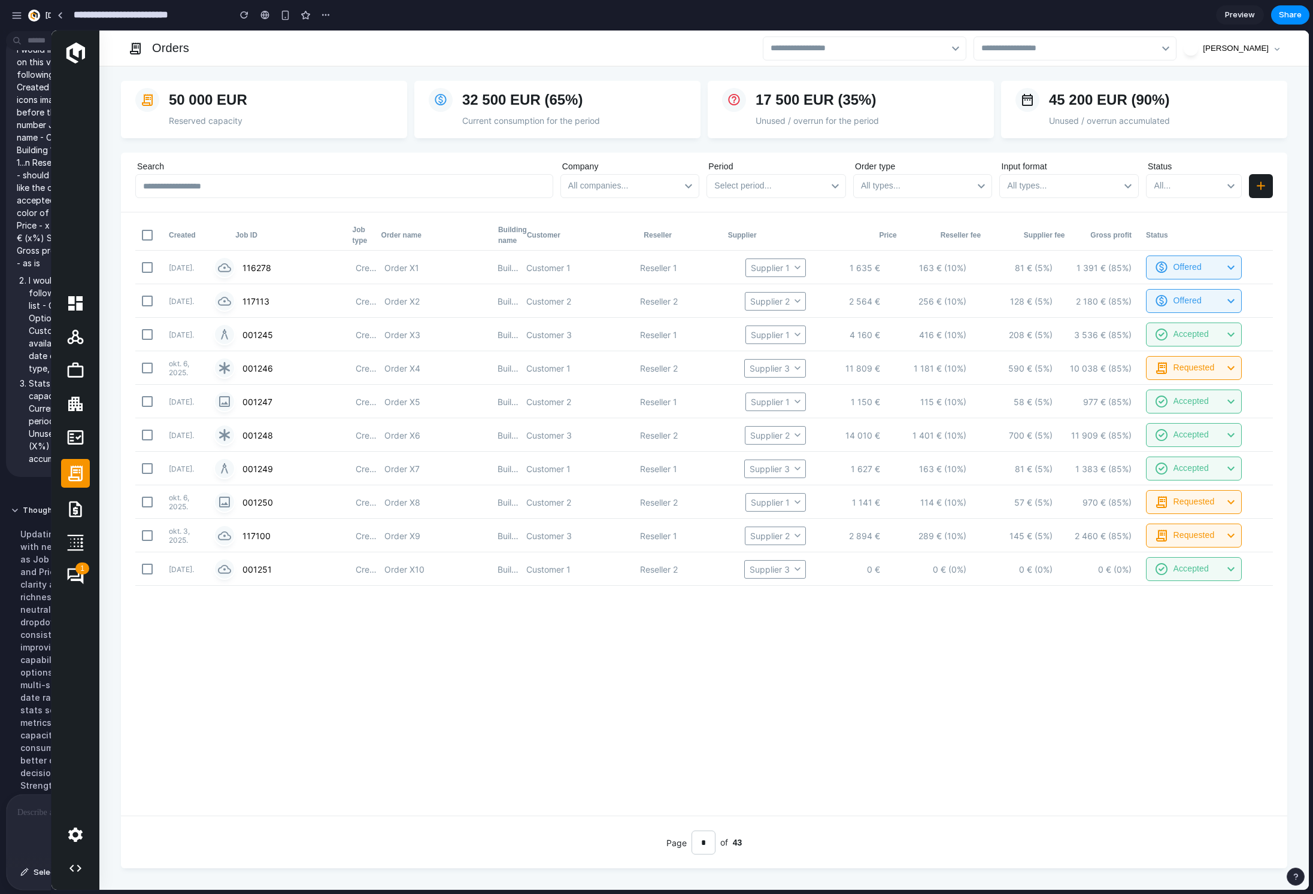
drag, startPoint x: 268, startPoint y: 232, endPoint x: 51, endPoint y: 233, distance: 217.3
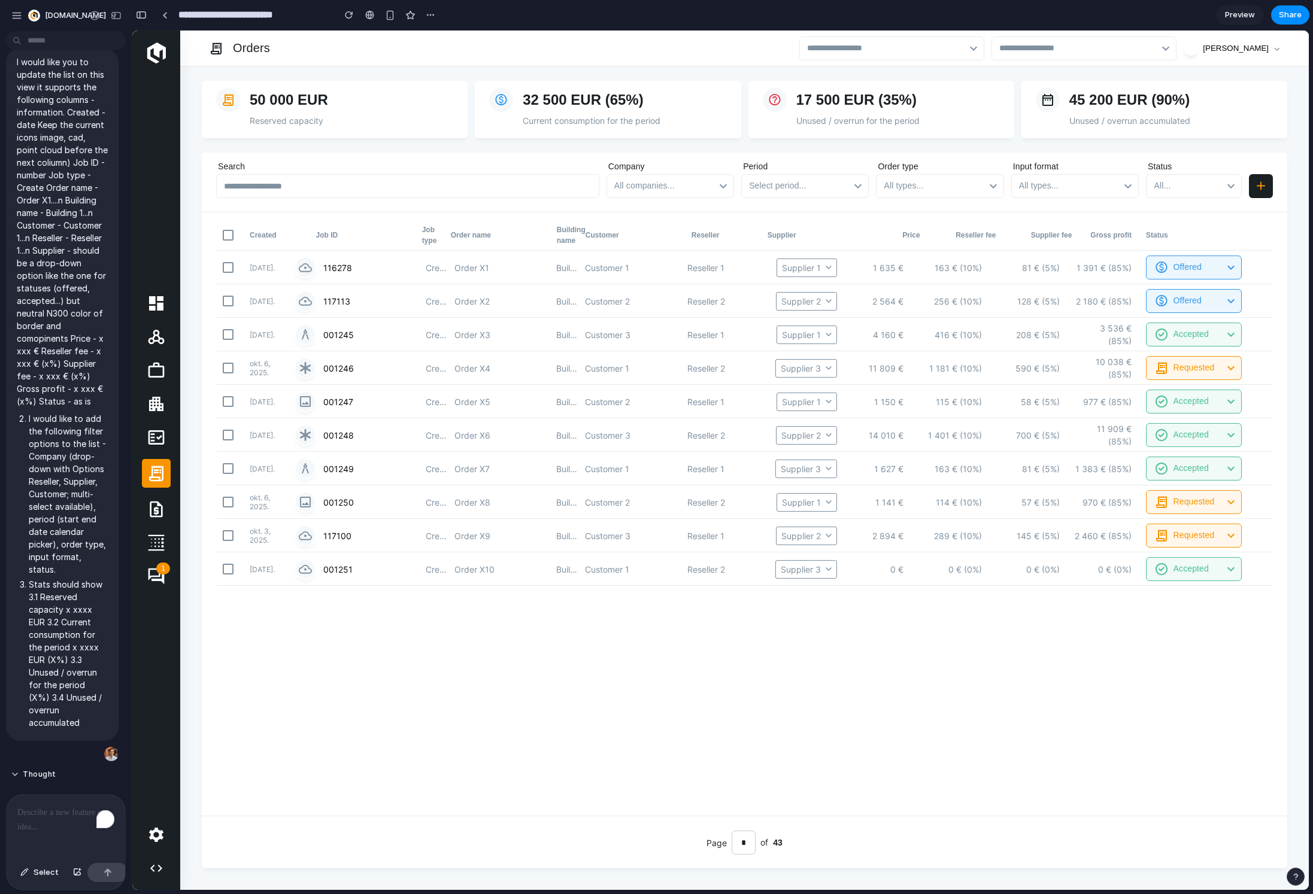
click at [61, 818] on p "To enrich screen reader interactions, please activate Accessibility in Grammarl…" at bounding box center [65, 813] width 97 height 14
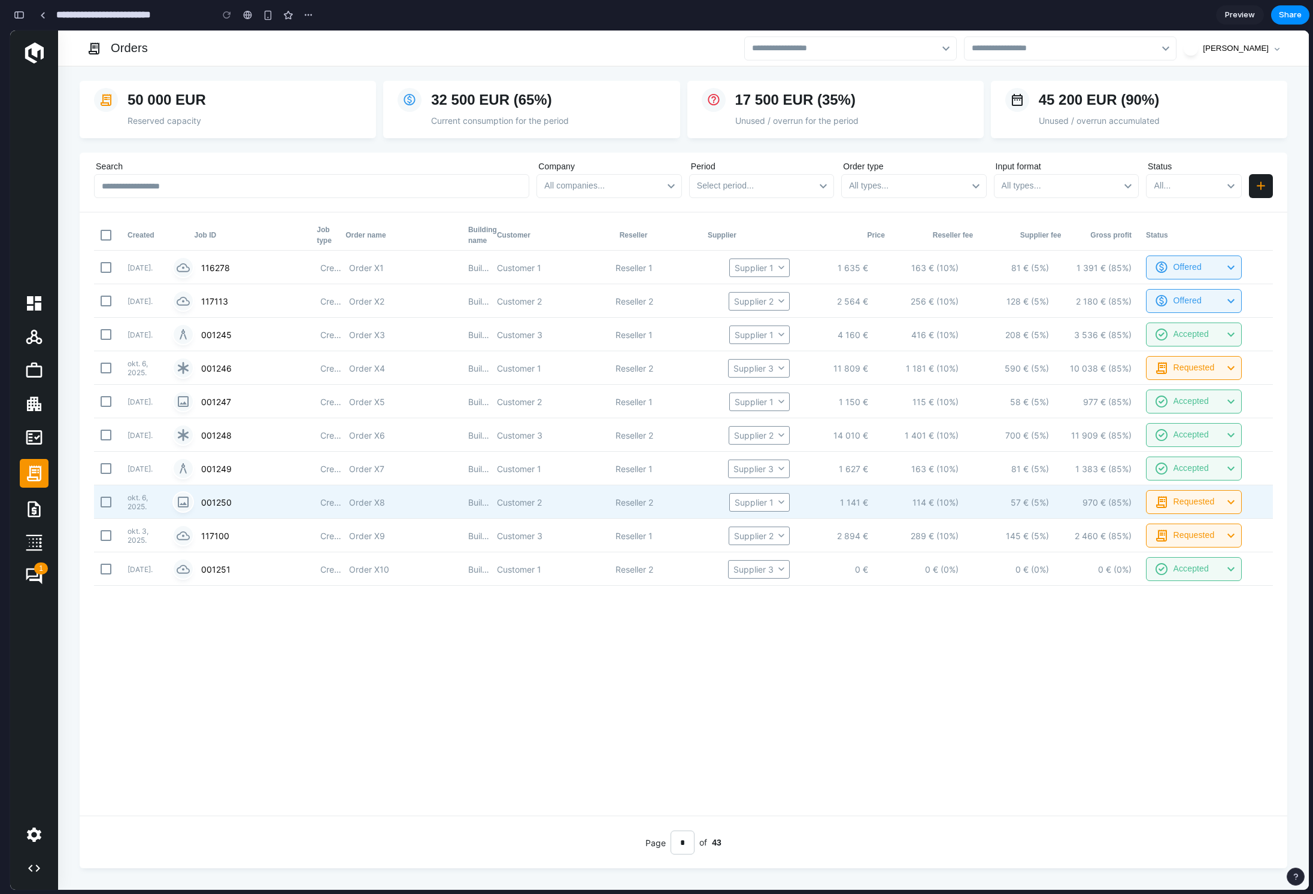
scroll to position [1272, 0]
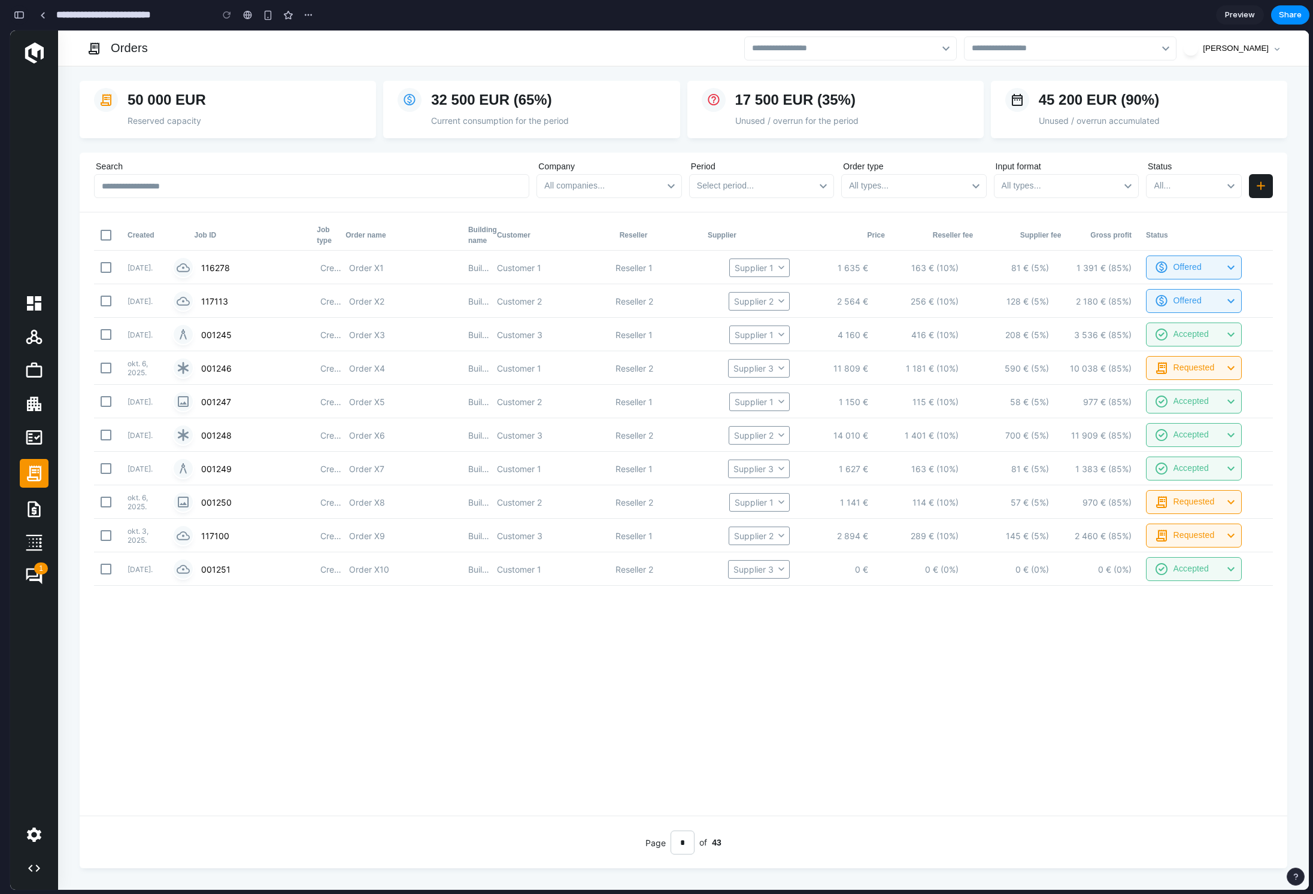
click at [14, 11] on div "button" at bounding box center [19, 15] width 11 height 8
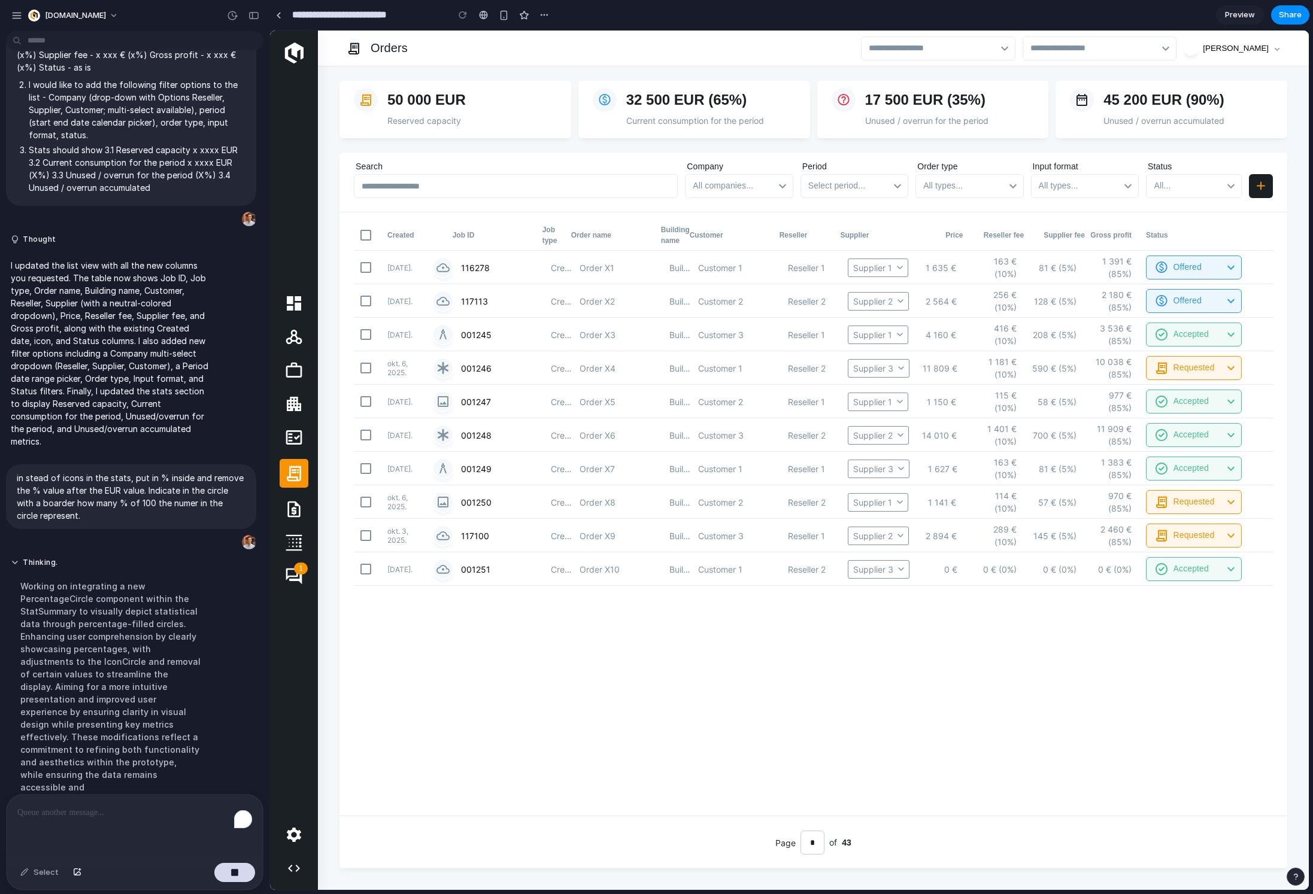
scroll to position [203, 0]
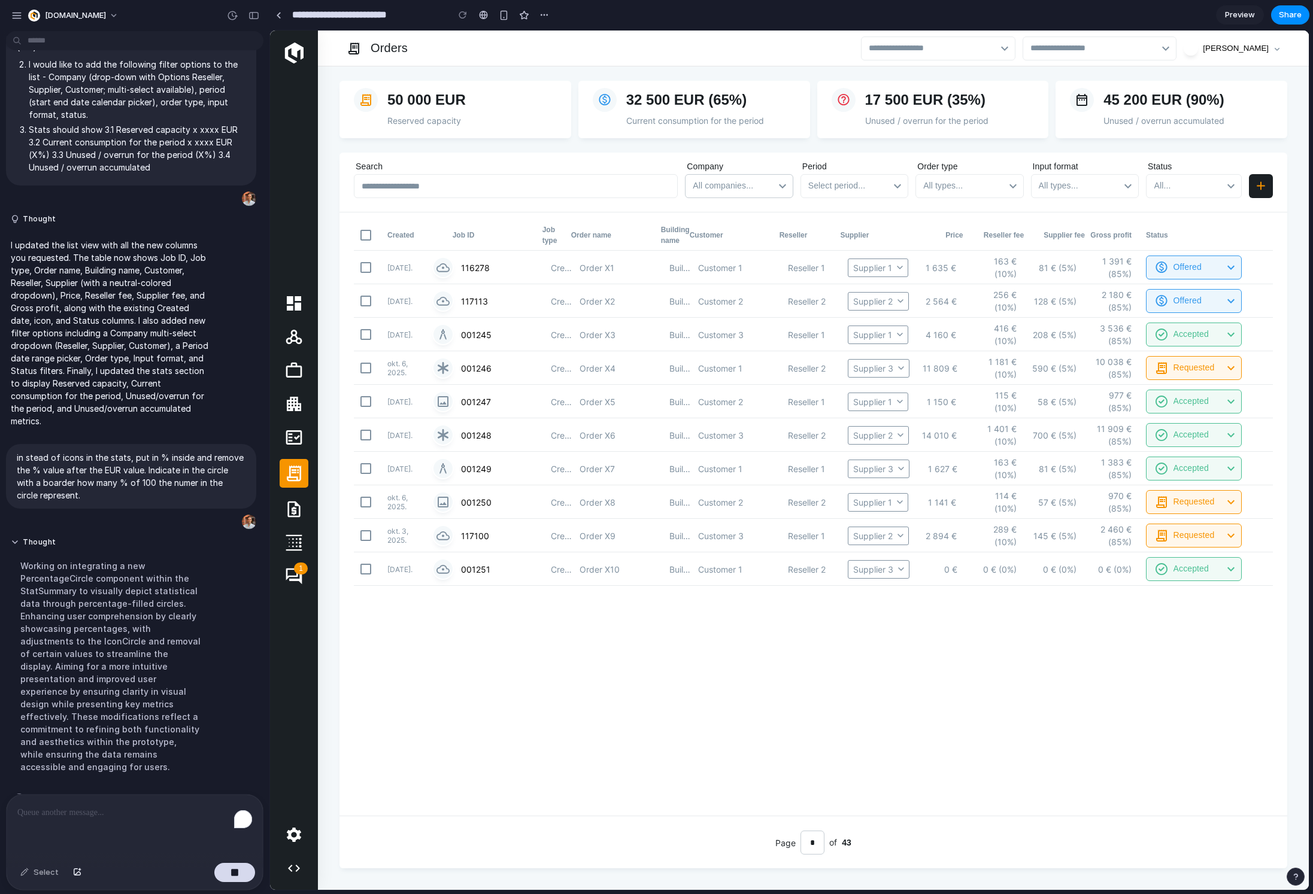
click at [782, 192] on div "All companies..." at bounding box center [739, 186] width 108 height 24
click at [768, 184] on div "Reseller Supplier Customer" at bounding box center [789, 460] width 1038 height 859
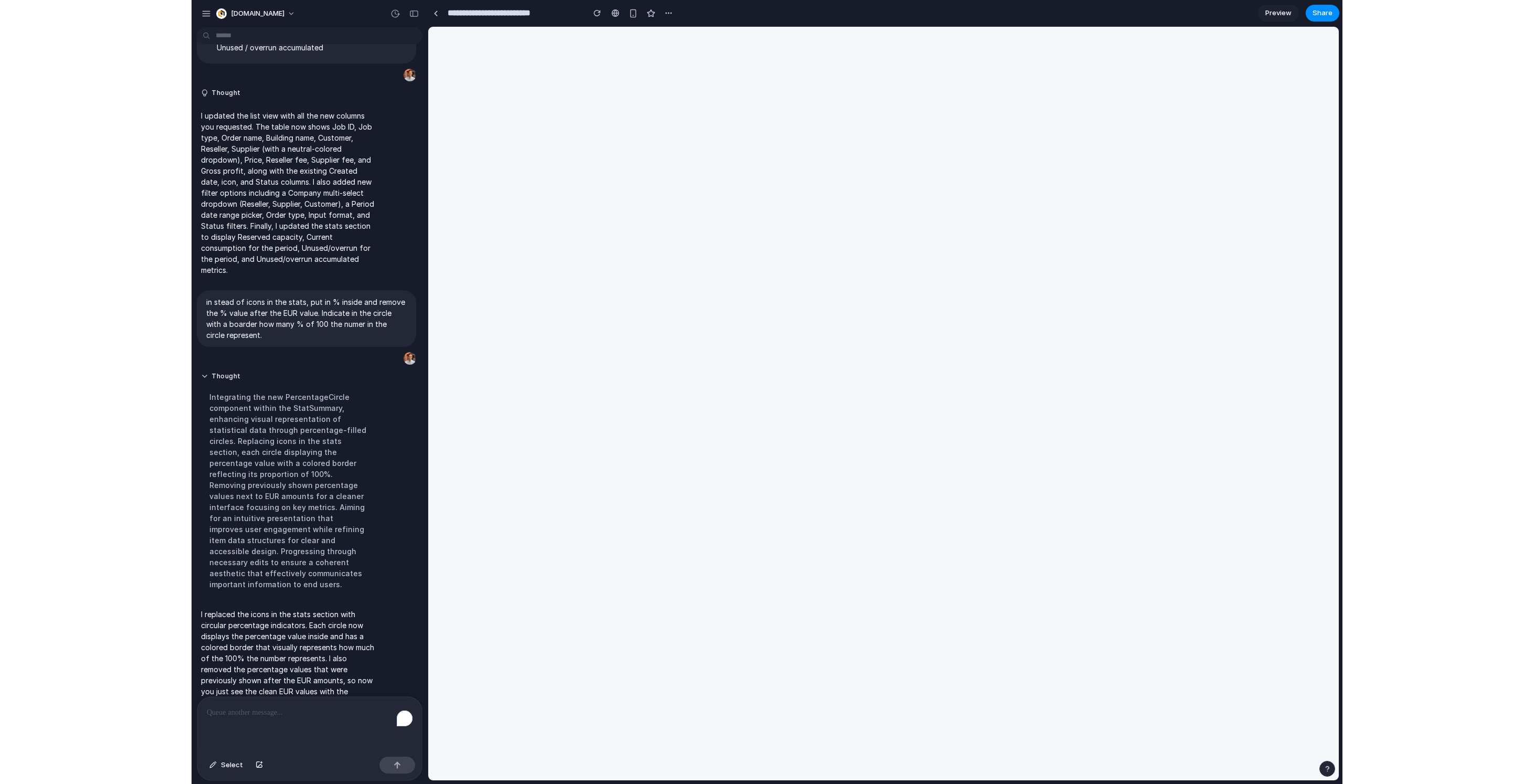
scroll to position [0, 0]
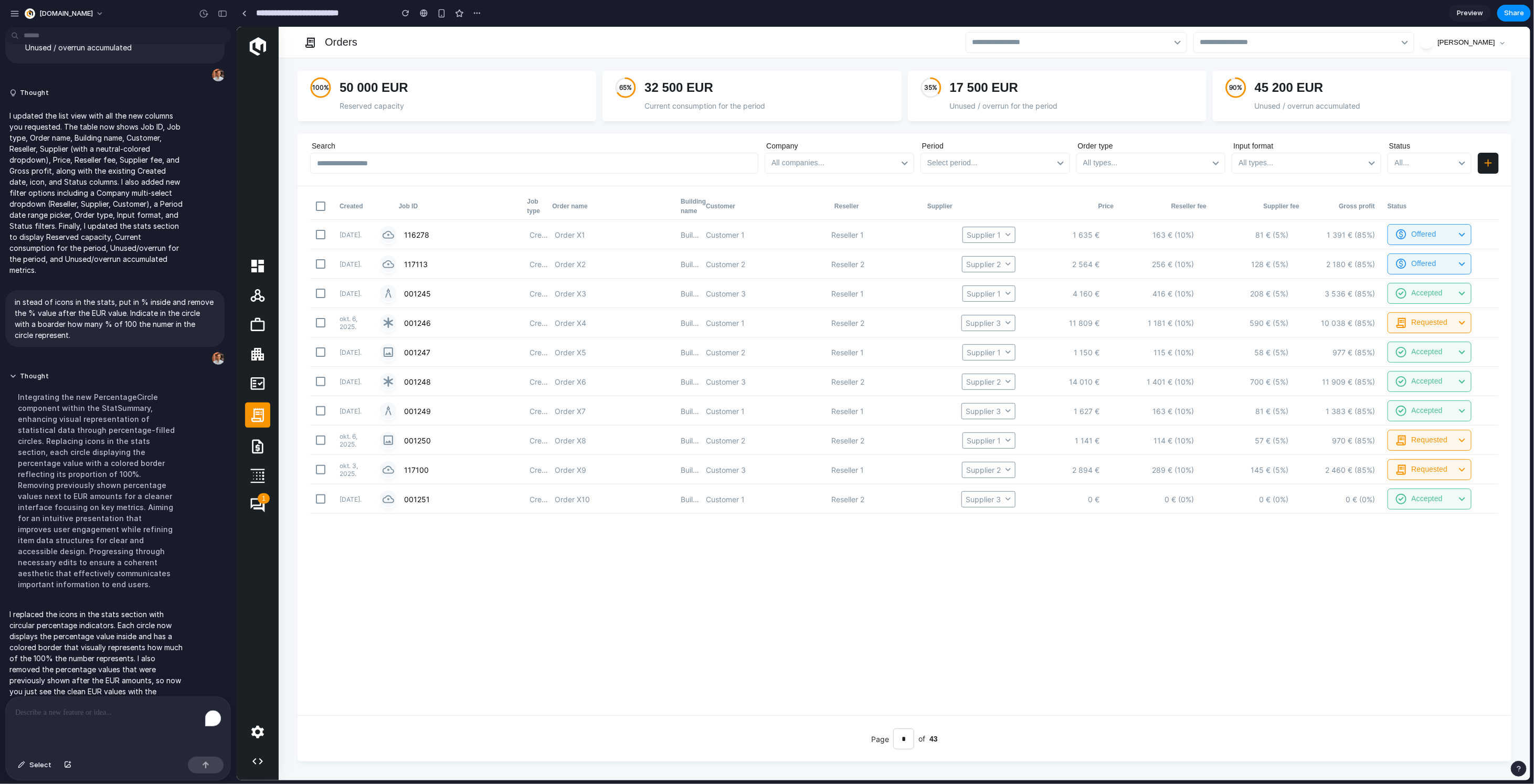
click at [105, 709] on p "To enrich screen reader interactions, please activate Accessibility in Grammarl…" at bounding box center [118, 713] width 206 height 12
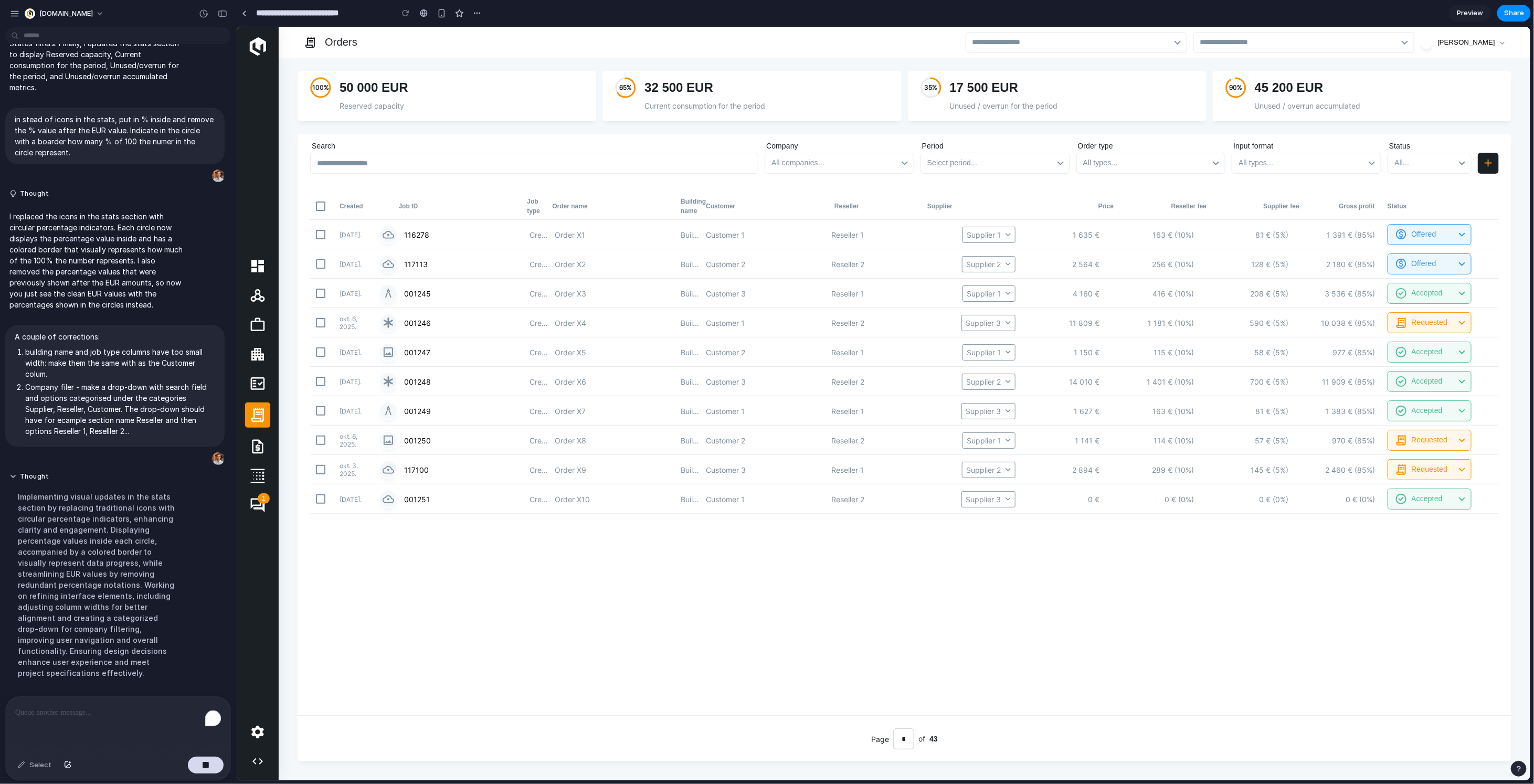
scroll to position [461, 0]
click at [446, 15] on div "button" at bounding box center [442, 13] width 9 height 9
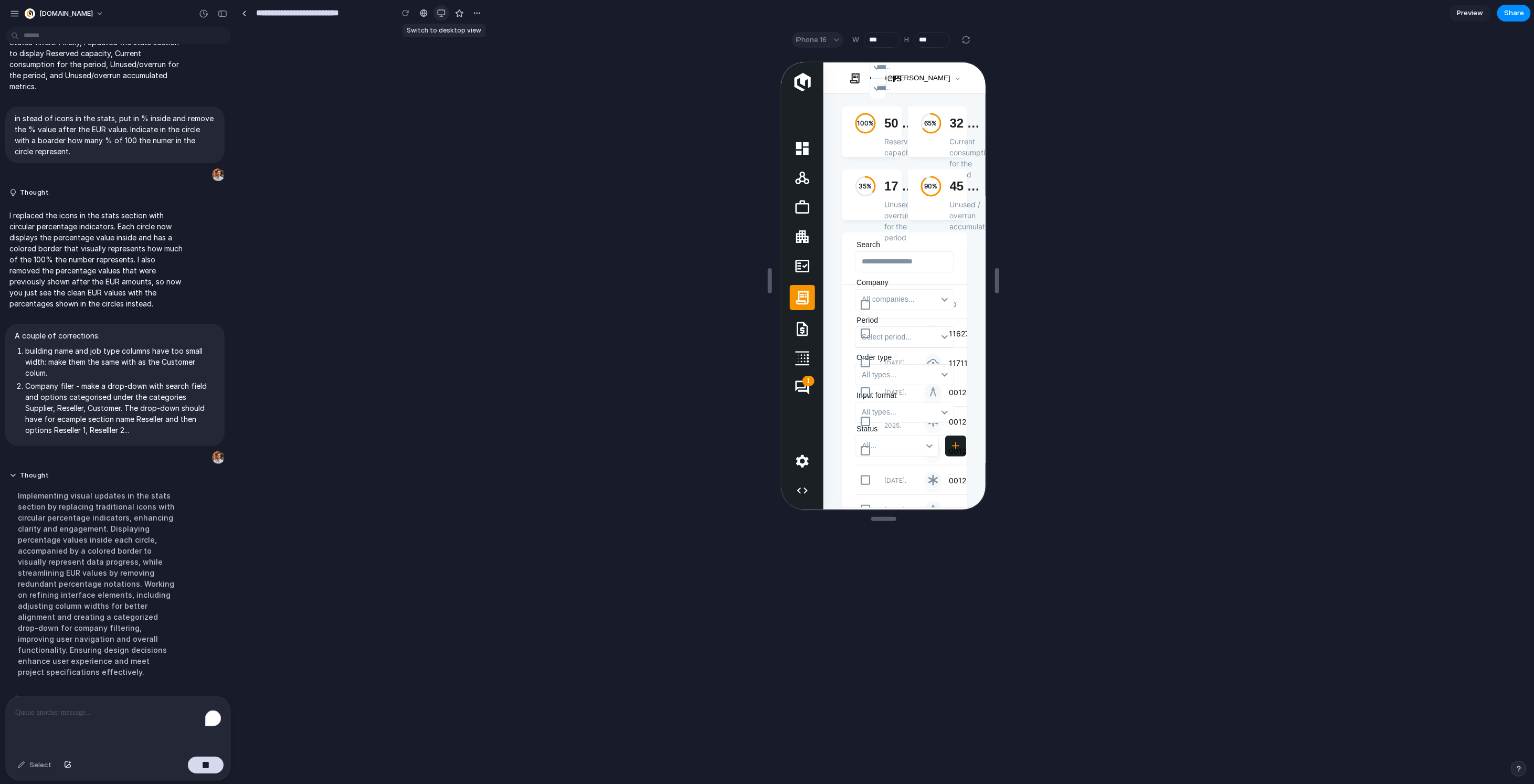
click at [443, 12] on div "button" at bounding box center [442, 13] width 9 height 9
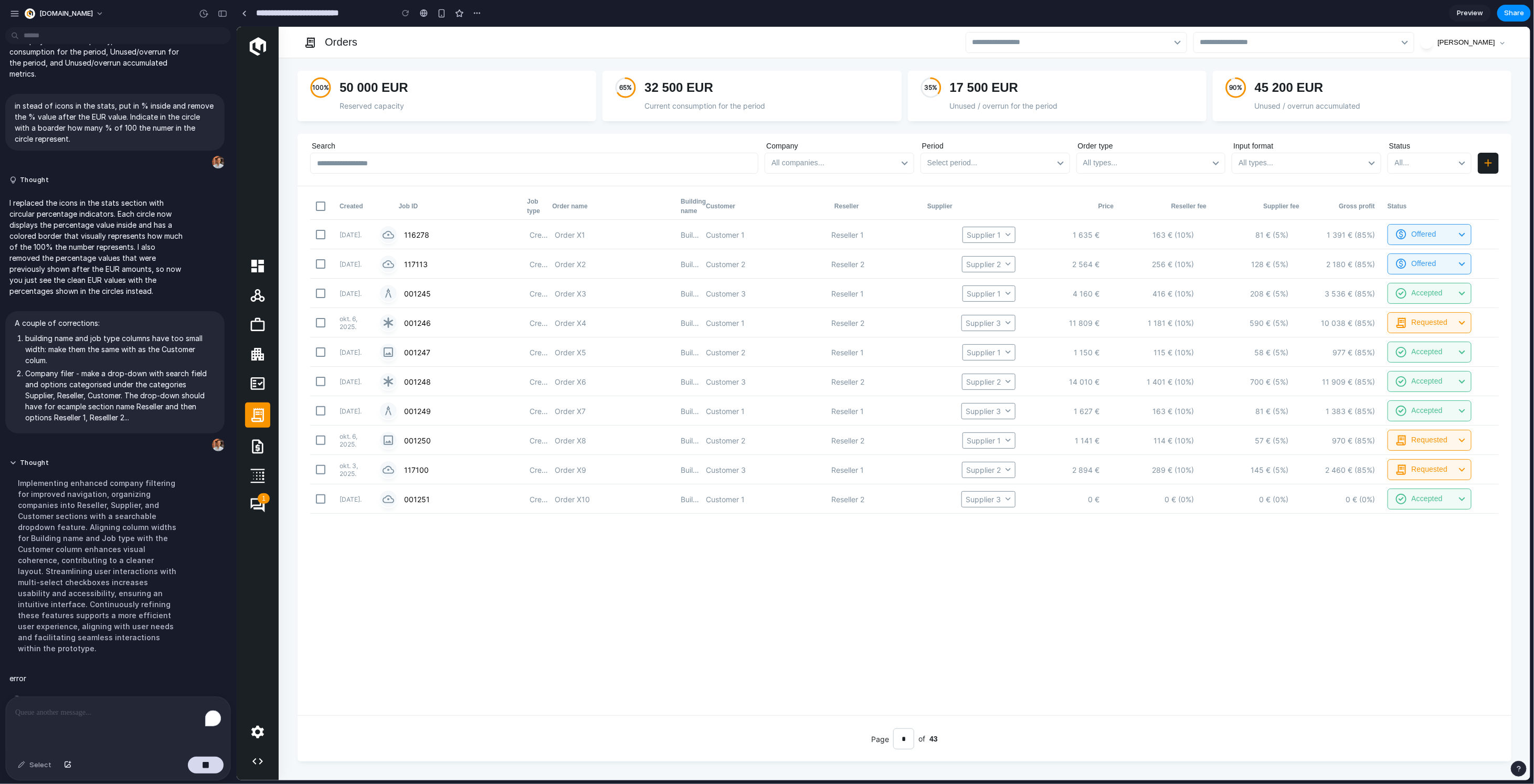
scroll to position [451, 0]
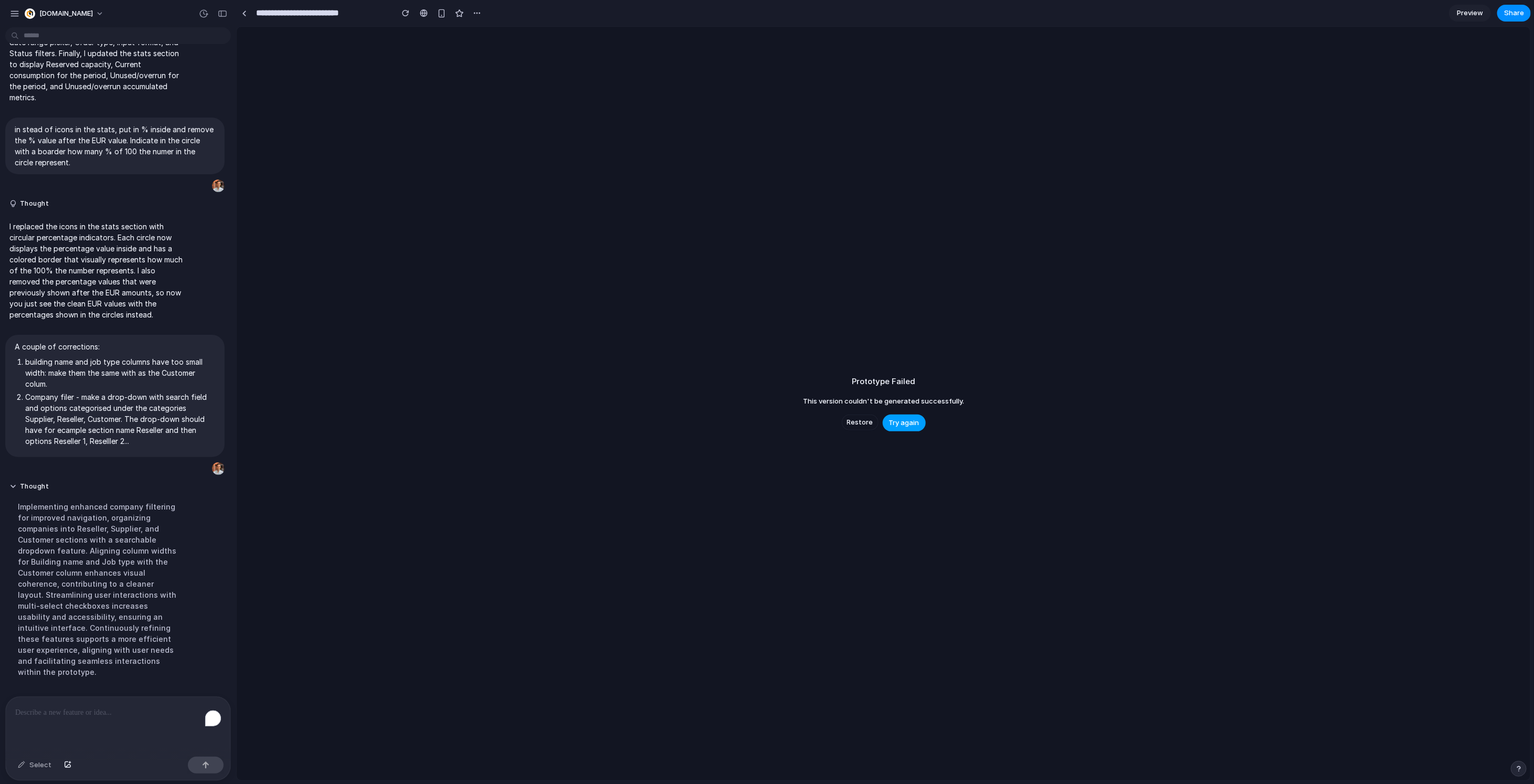
click at [902, 426] on span "Try again" at bounding box center [904, 423] width 31 height 11
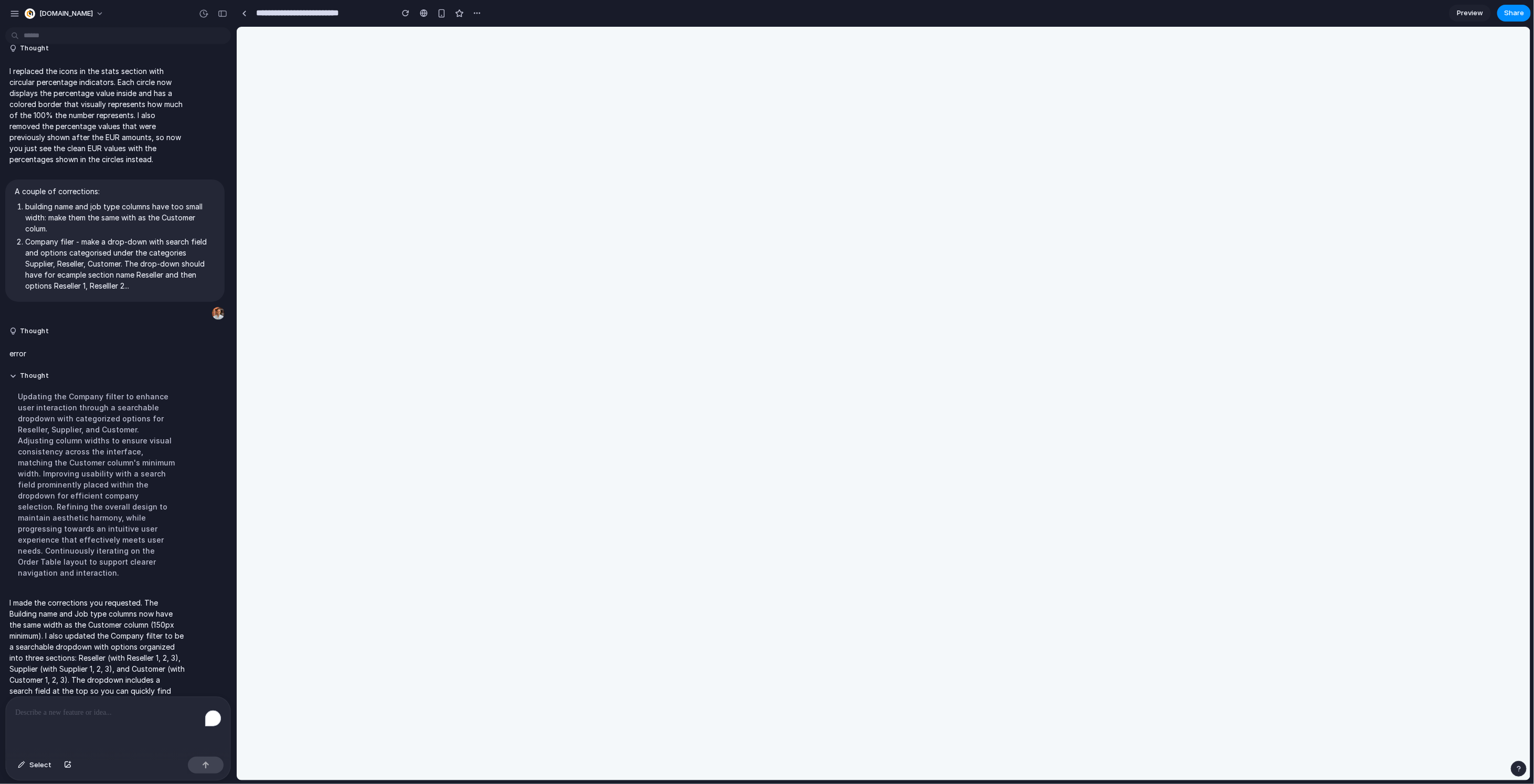
scroll to position [0, 0]
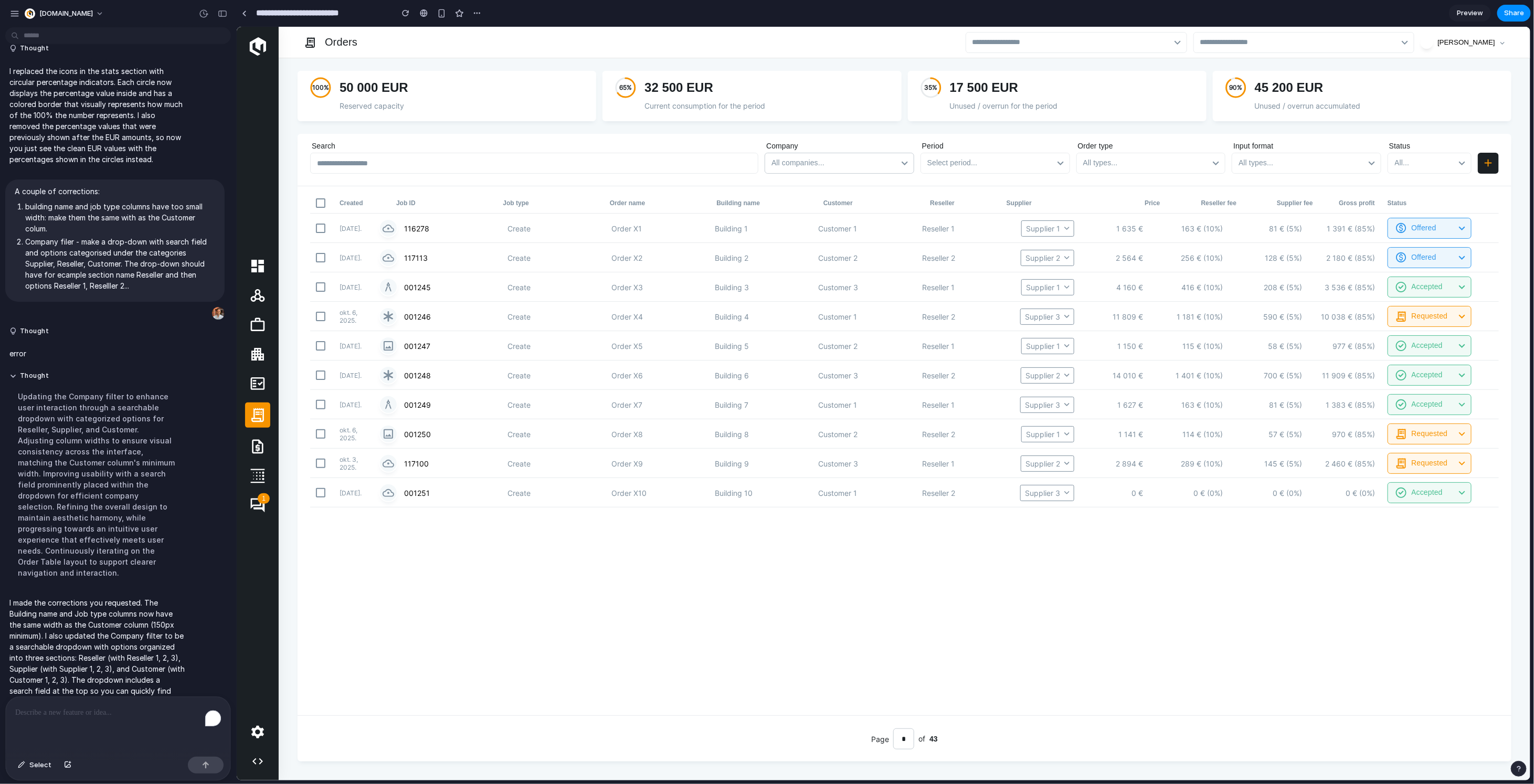
click at [867, 167] on div "All companies..." at bounding box center [837, 162] width 132 height 15
click at [878, 180] on div "Reseller Reseller 1 Reseller 2 Reseller 3 Supplier Supplier 1 Supplier 2 Suppli…" at bounding box center [882, 403] width 1294 height 753
click at [795, 167] on div "All companies..." at bounding box center [837, 162] width 132 height 15
click at [1263, 20] on button "Share" at bounding box center [1515, 12] width 33 height 17
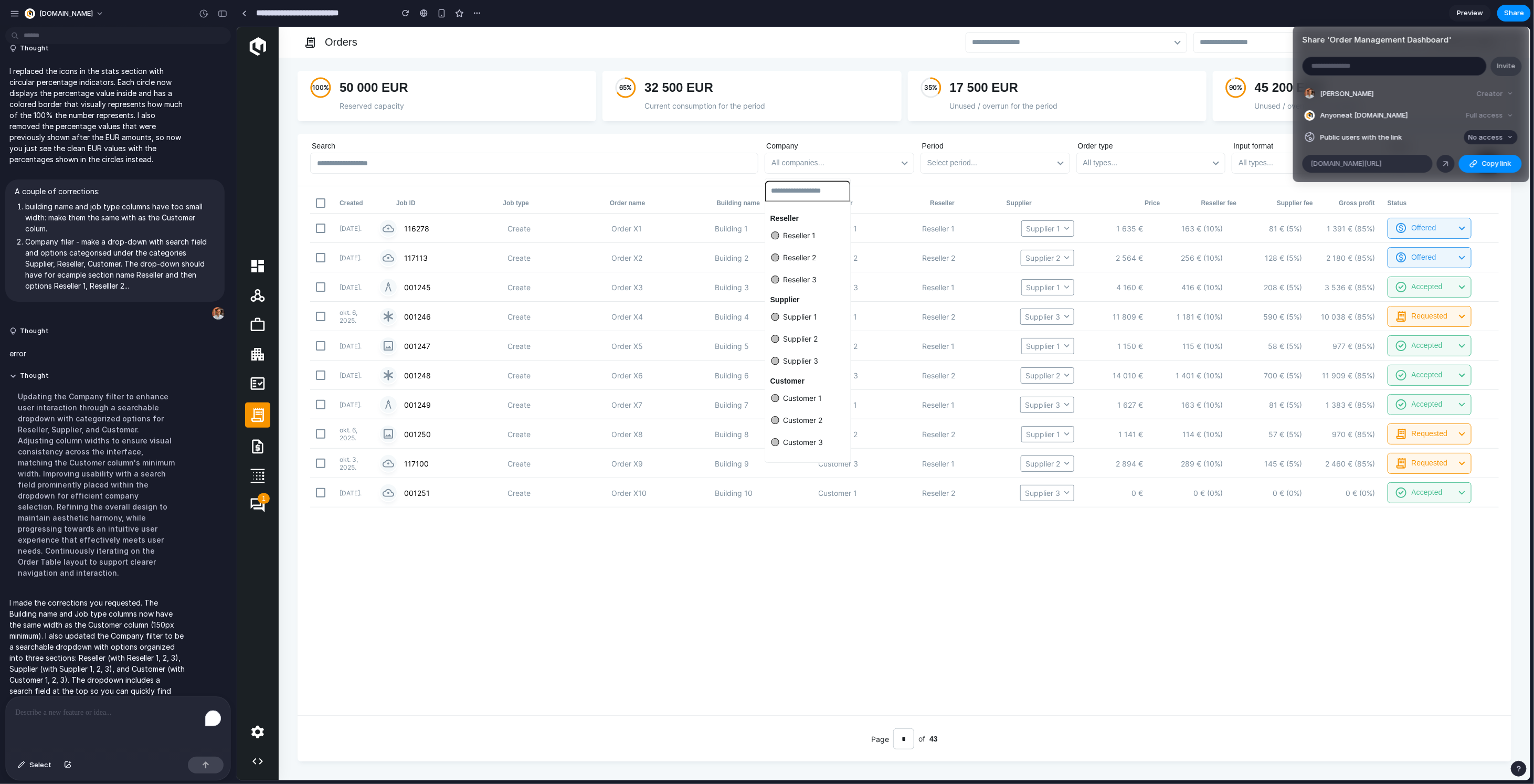
click at [1263, 139] on span "No access" at bounding box center [1487, 138] width 35 height 11
click at [1263, 177] on span "Full access" at bounding box center [1476, 176] width 37 height 11
click at [1263, 164] on span "Copy link" at bounding box center [1497, 164] width 30 height 11
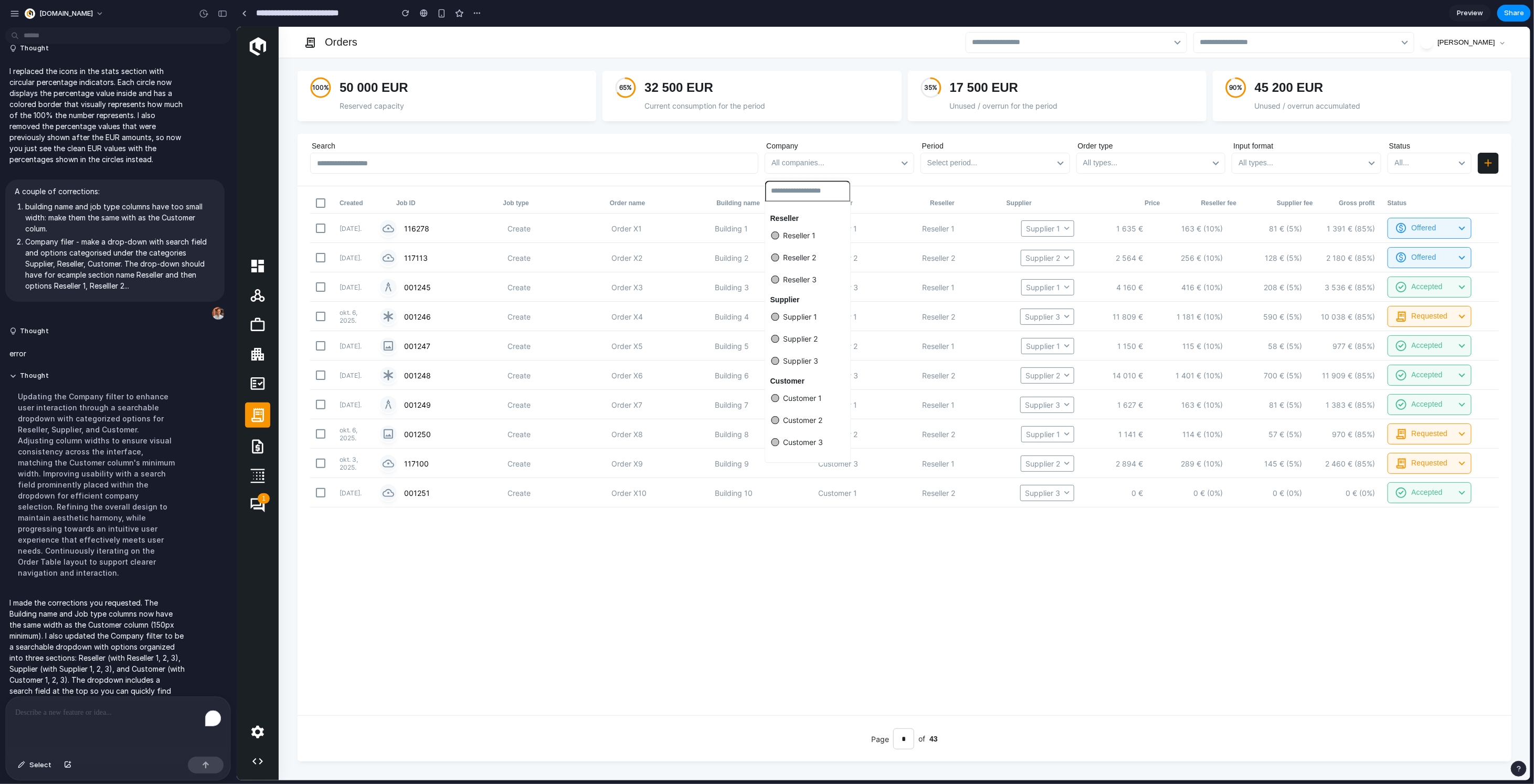
click at [266, 419] on div "Share ' Order Management Dashboard ' Invite Aleksandar Balicevac Creator Anyone…" at bounding box center [767, 392] width 1534 height 784
click at [104, 725] on div "To enrich screen reader interactions, please activate Accessibility in Grammarl…" at bounding box center [118, 724] width 225 height 55
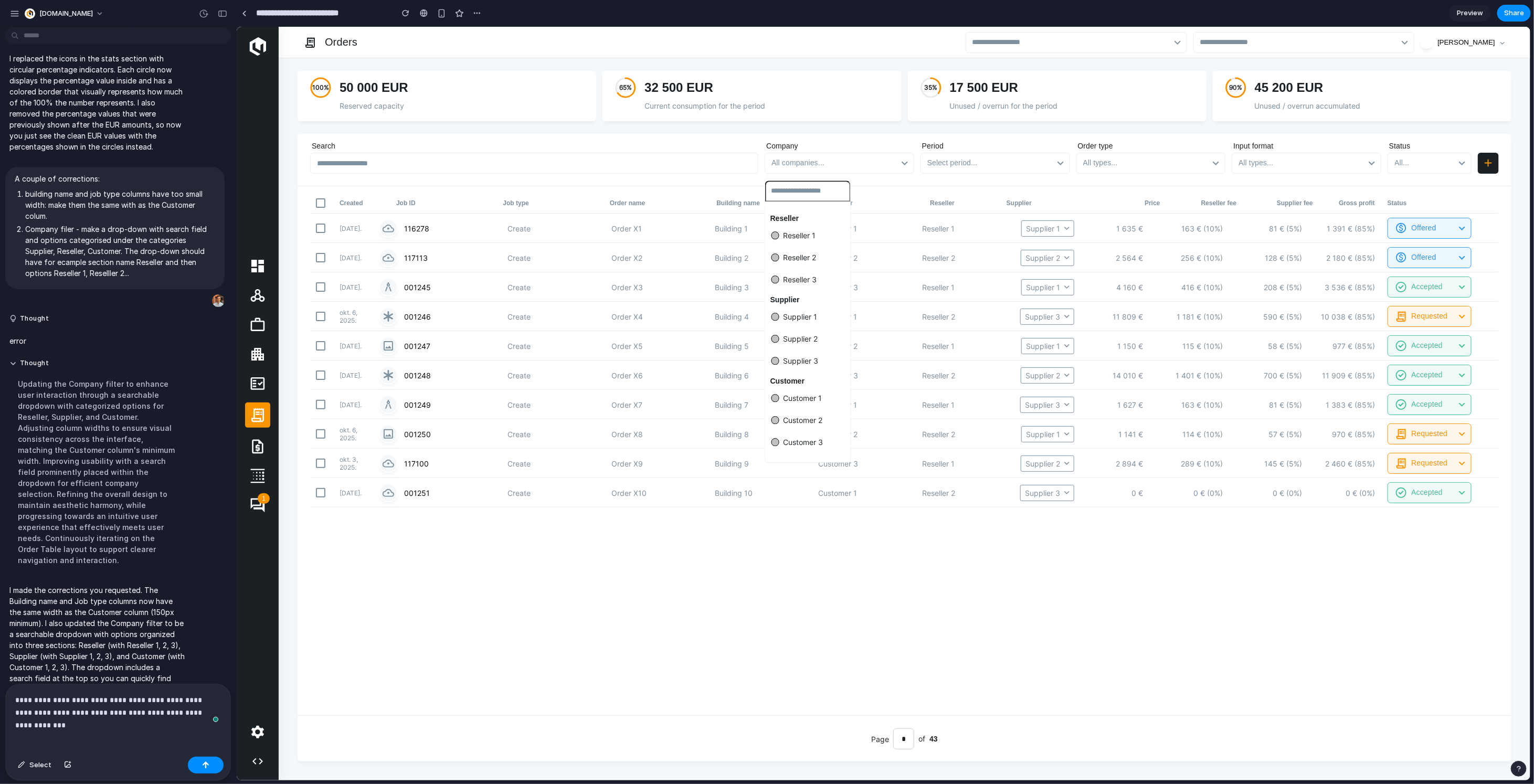
scroll to position [630, 0]
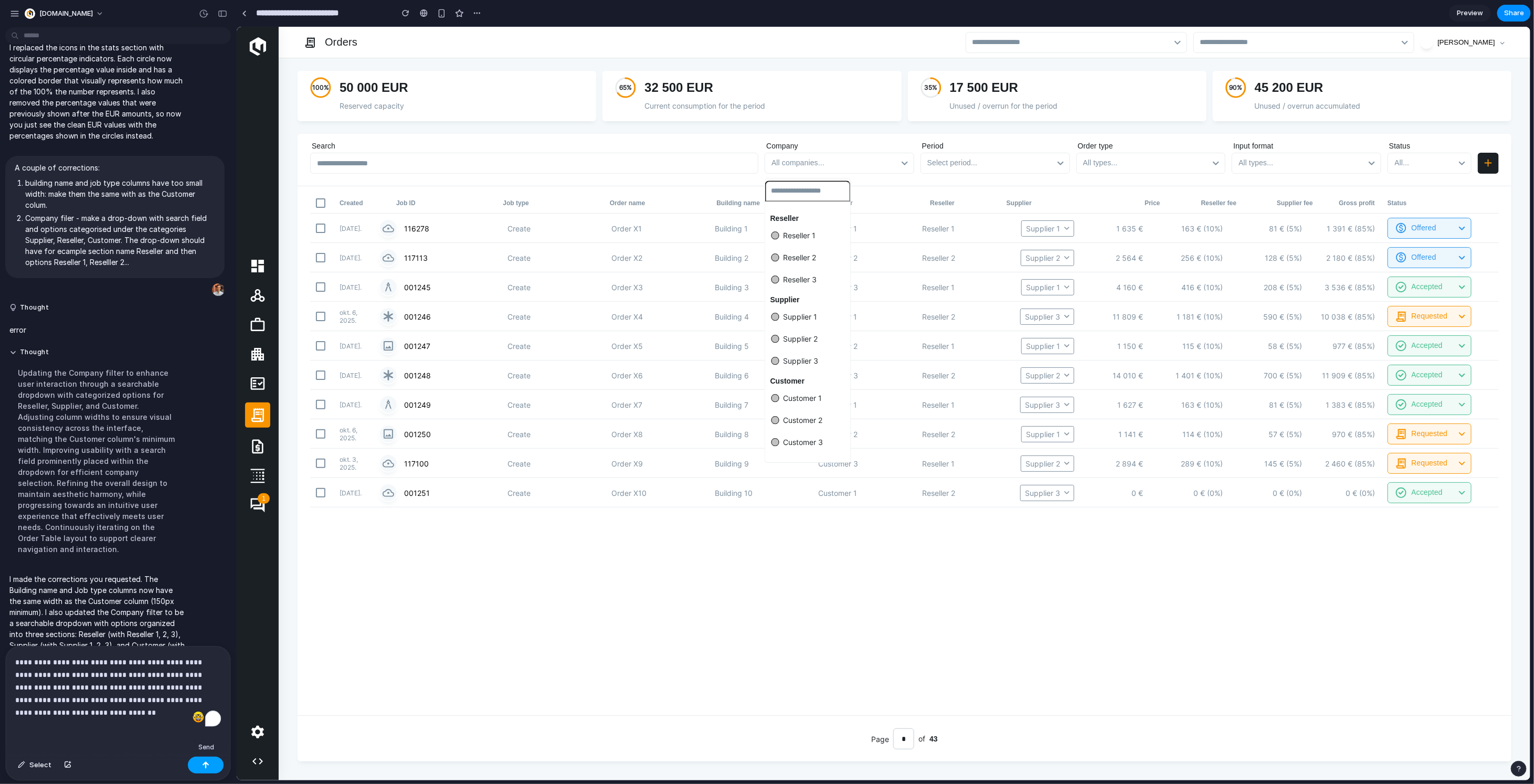
click at [212, 763] on button "button" at bounding box center [205, 765] width 36 height 17
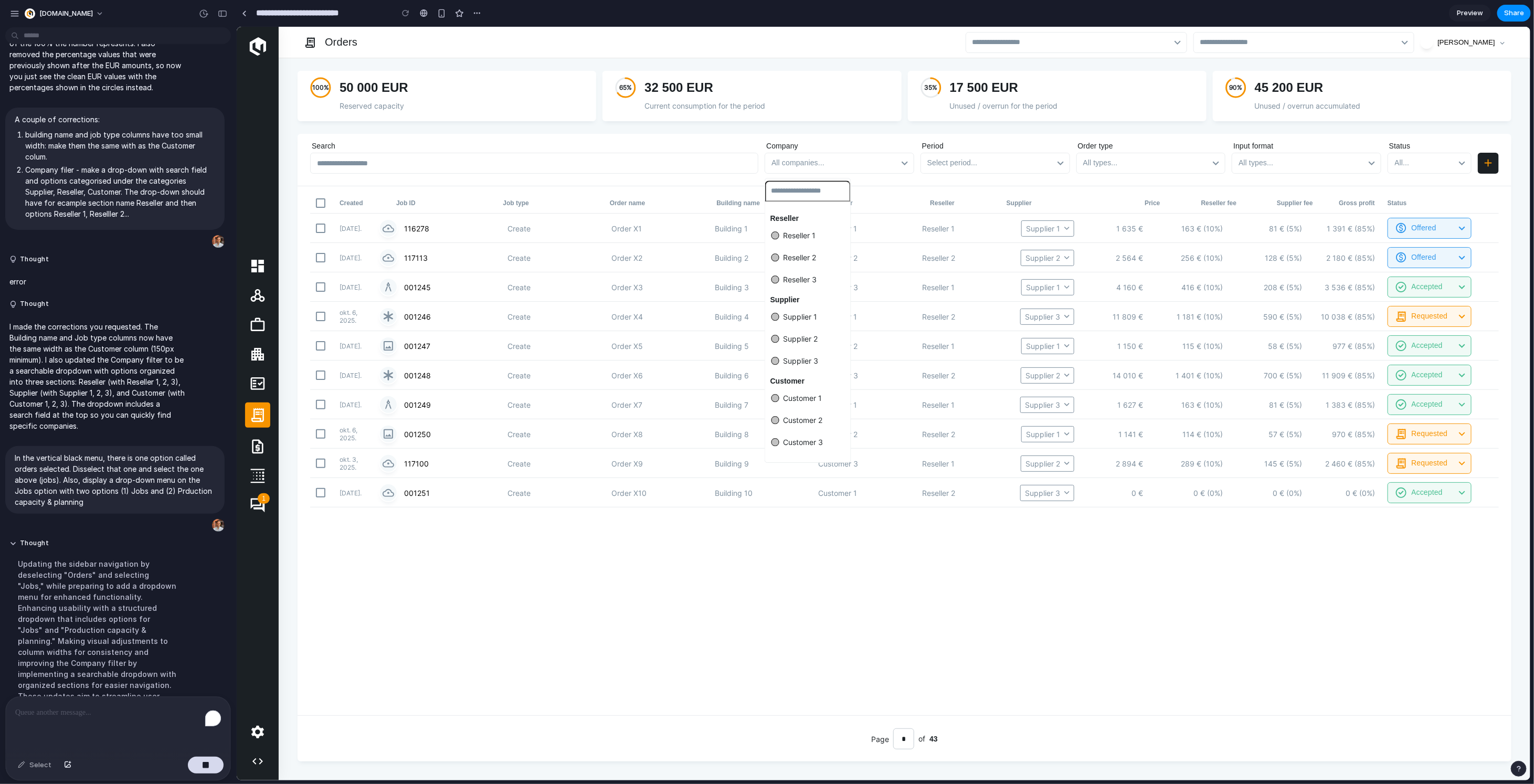
scroll to position [723, 0]
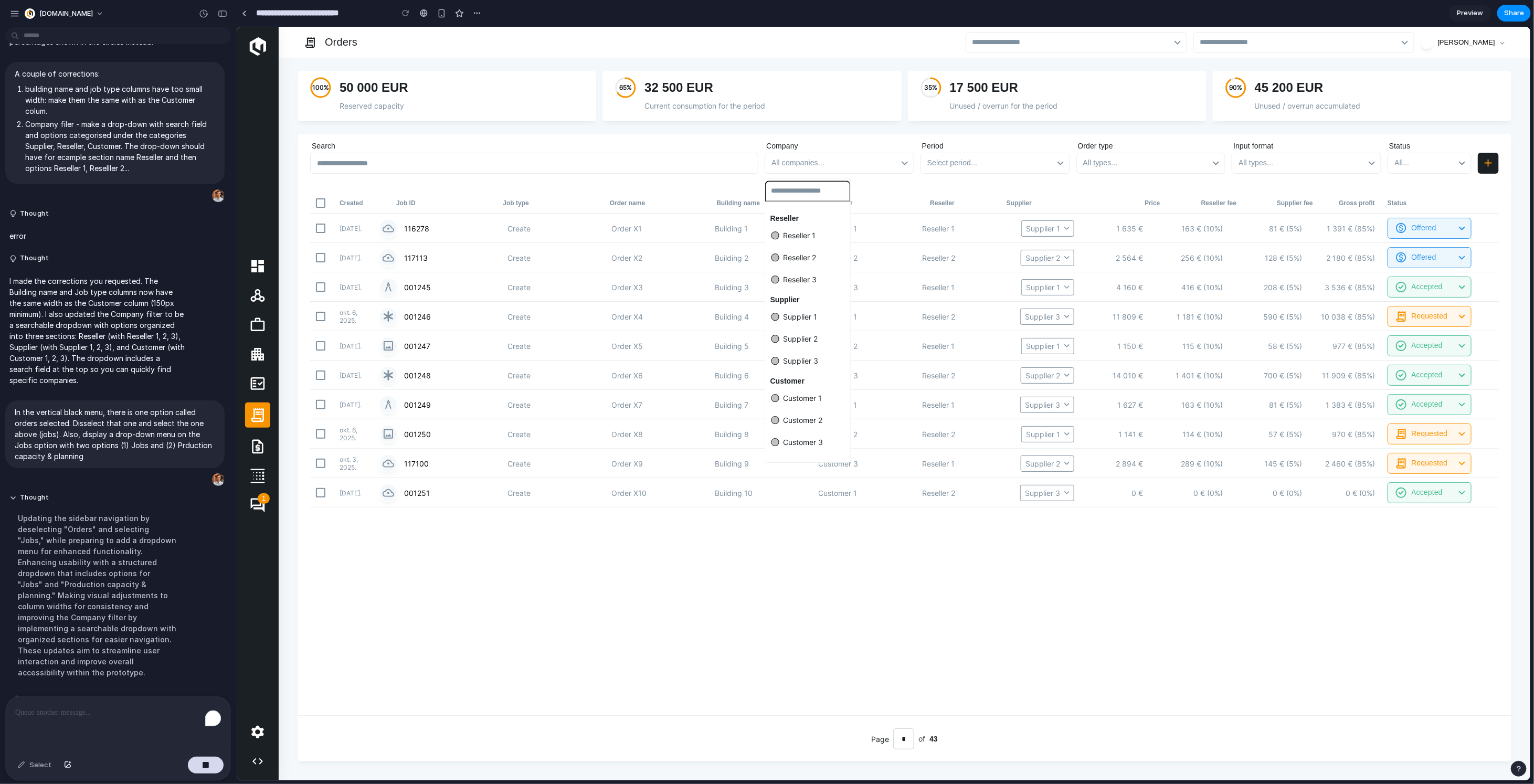
click at [1107, 666] on div "Reseller Reseller 1 Reseller 2 Reseller 3 Supplier Supplier 1 Supplier 2 Suppli…" at bounding box center [882, 403] width 1294 height 753
click at [1144, 638] on div "Created Job ID Job type Order name Building name Customer Reseller Supplier Pri…" at bounding box center [904, 450] width 1214 height 529
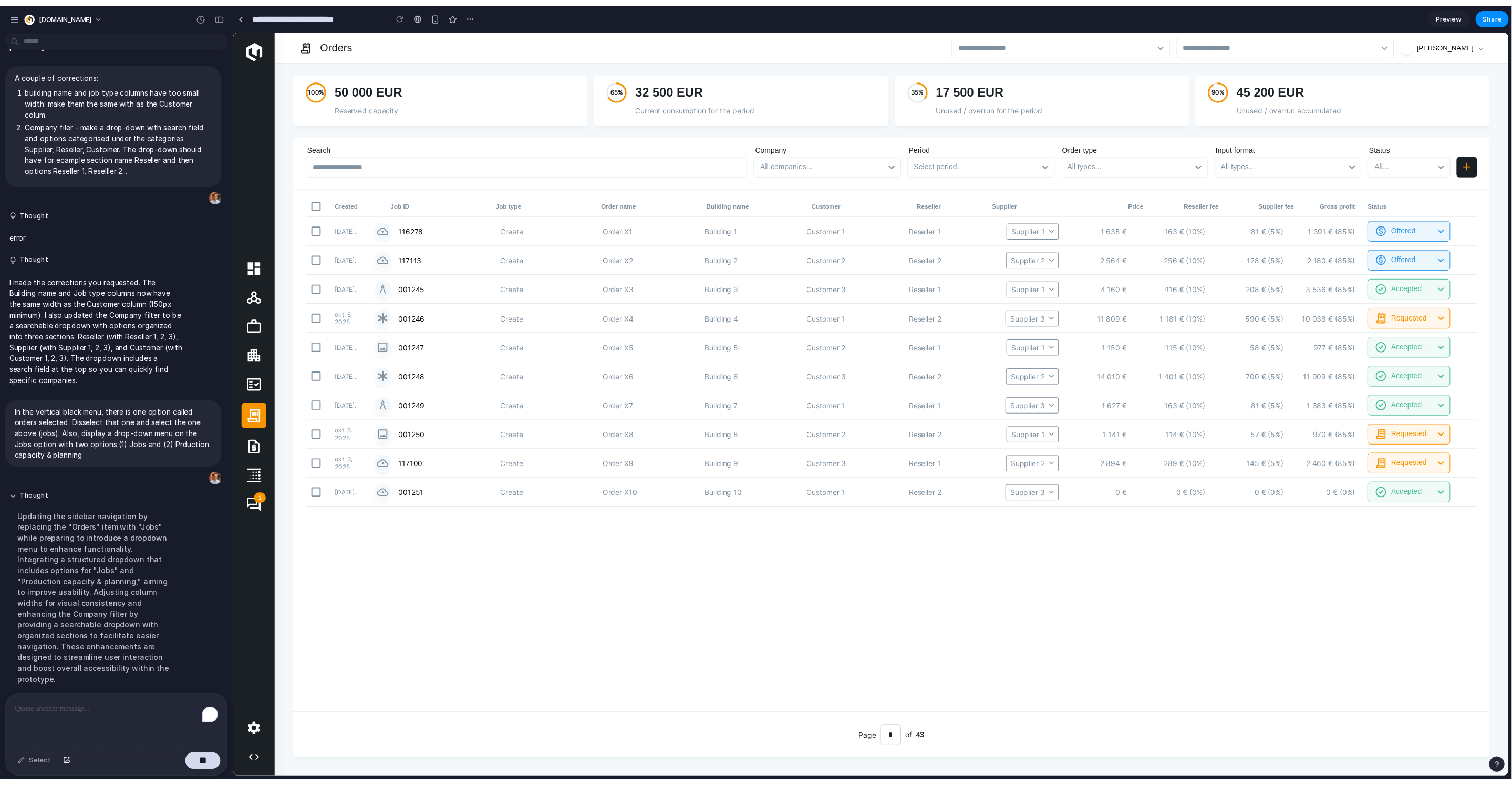
scroll to position [735, 0]
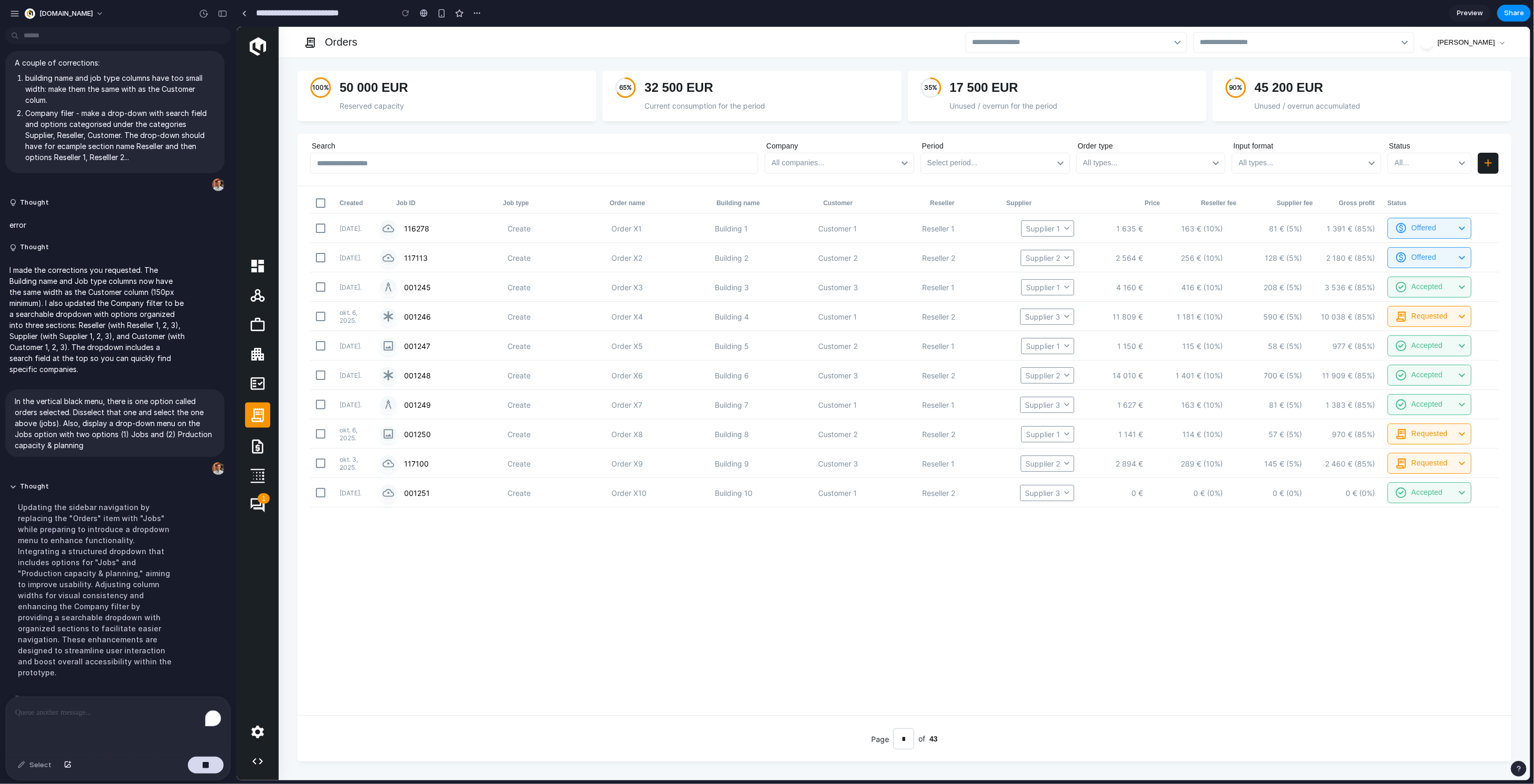
click at [766, 567] on div "Created Job ID Job type Order name Building name Customer Reseller Supplier Pri…" at bounding box center [904, 450] width 1214 height 529
click at [1263, 510] on div "**********" at bounding box center [885, 392] width 1298 height 784
click at [1263, 506] on main "Chat Preview" at bounding box center [883, 403] width 1295 height 755
click at [1263, 725] on div "Page * of 43" at bounding box center [904, 738] width 1214 height 46
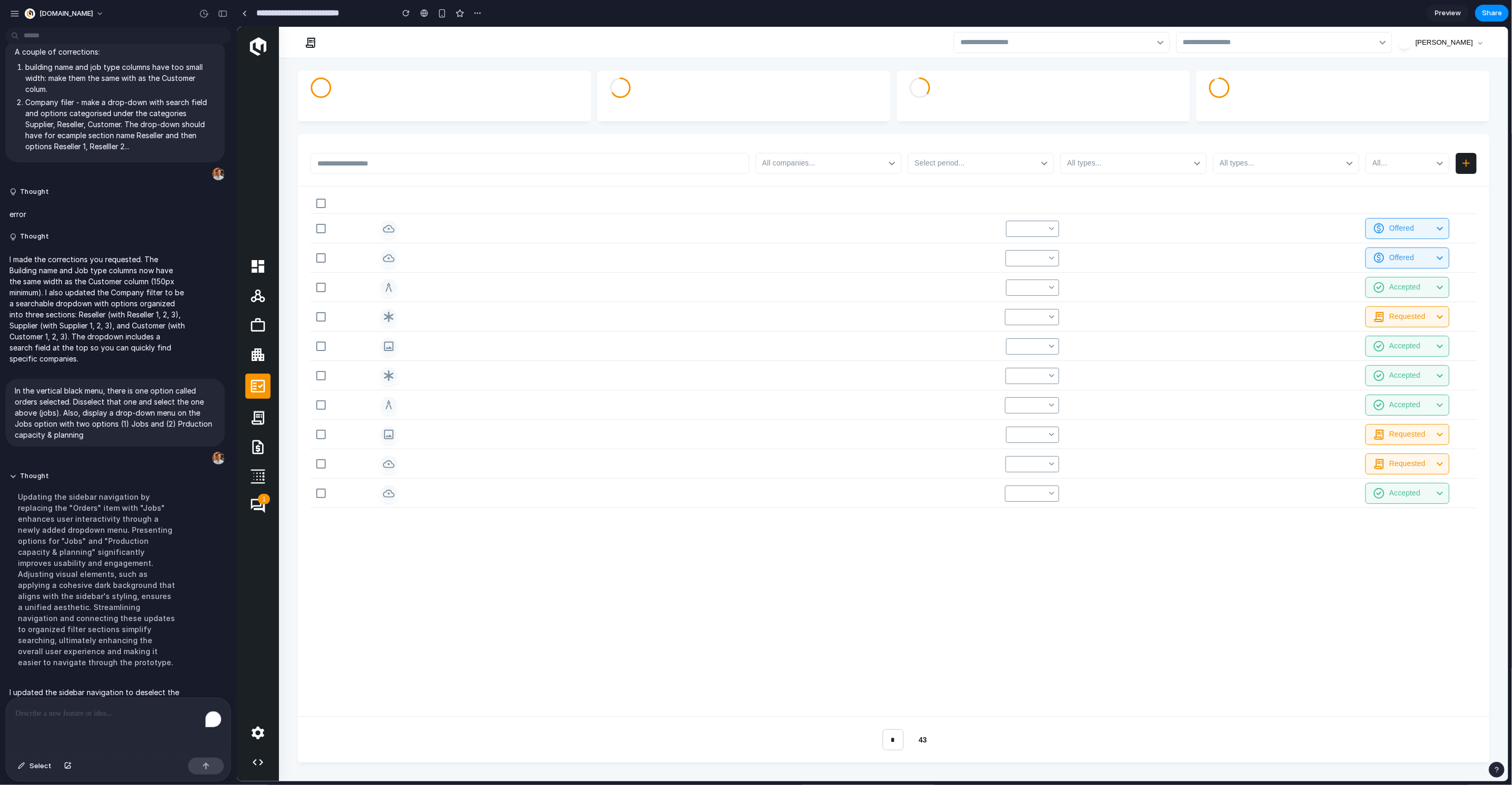
scroll to position [812, 0]
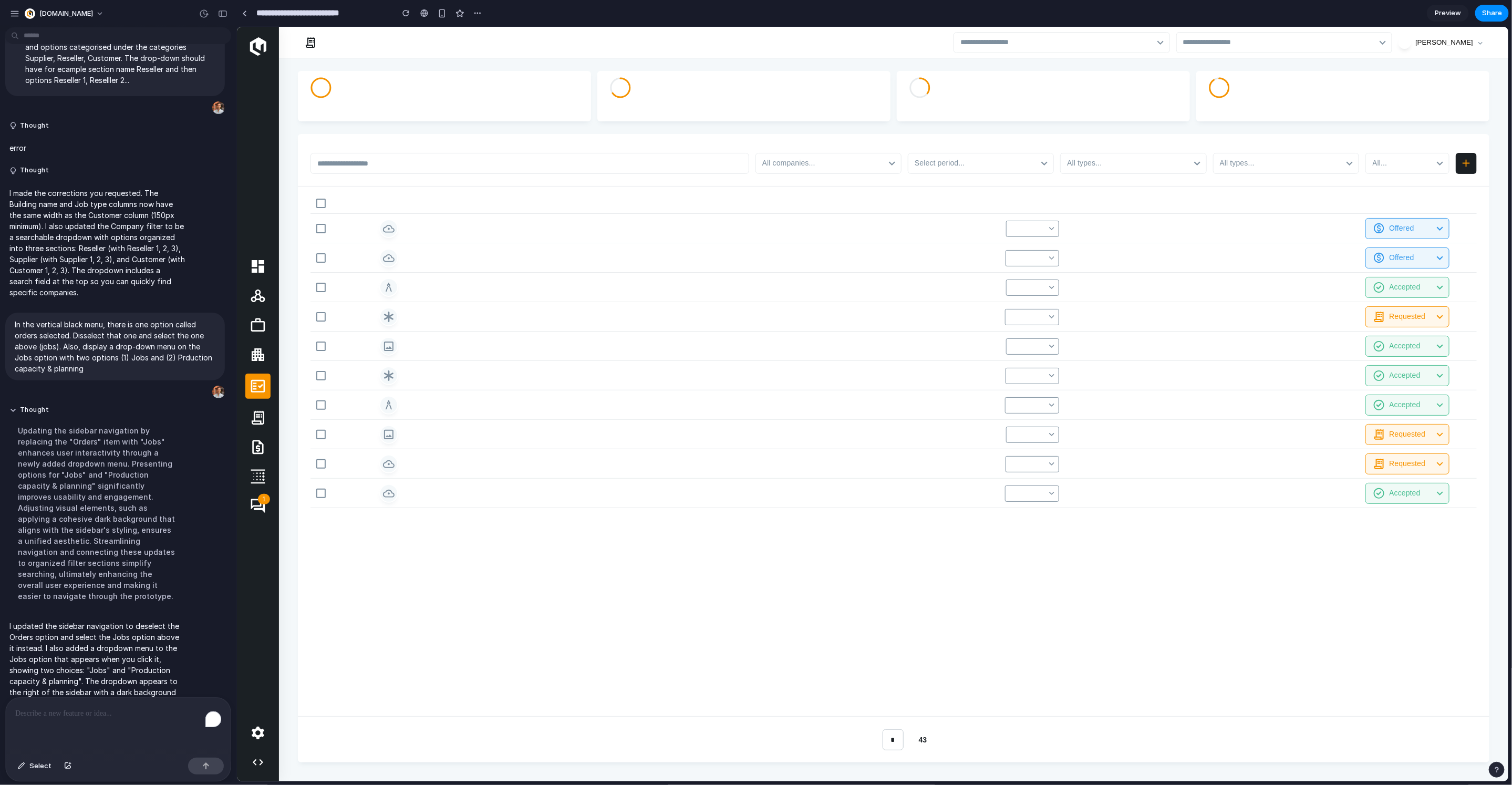
click at [94, 710] on p "To enrich screen reader interactions, please activate Accessibility in Grammarl…" at bounding box center [118, 714] width 206 height 12
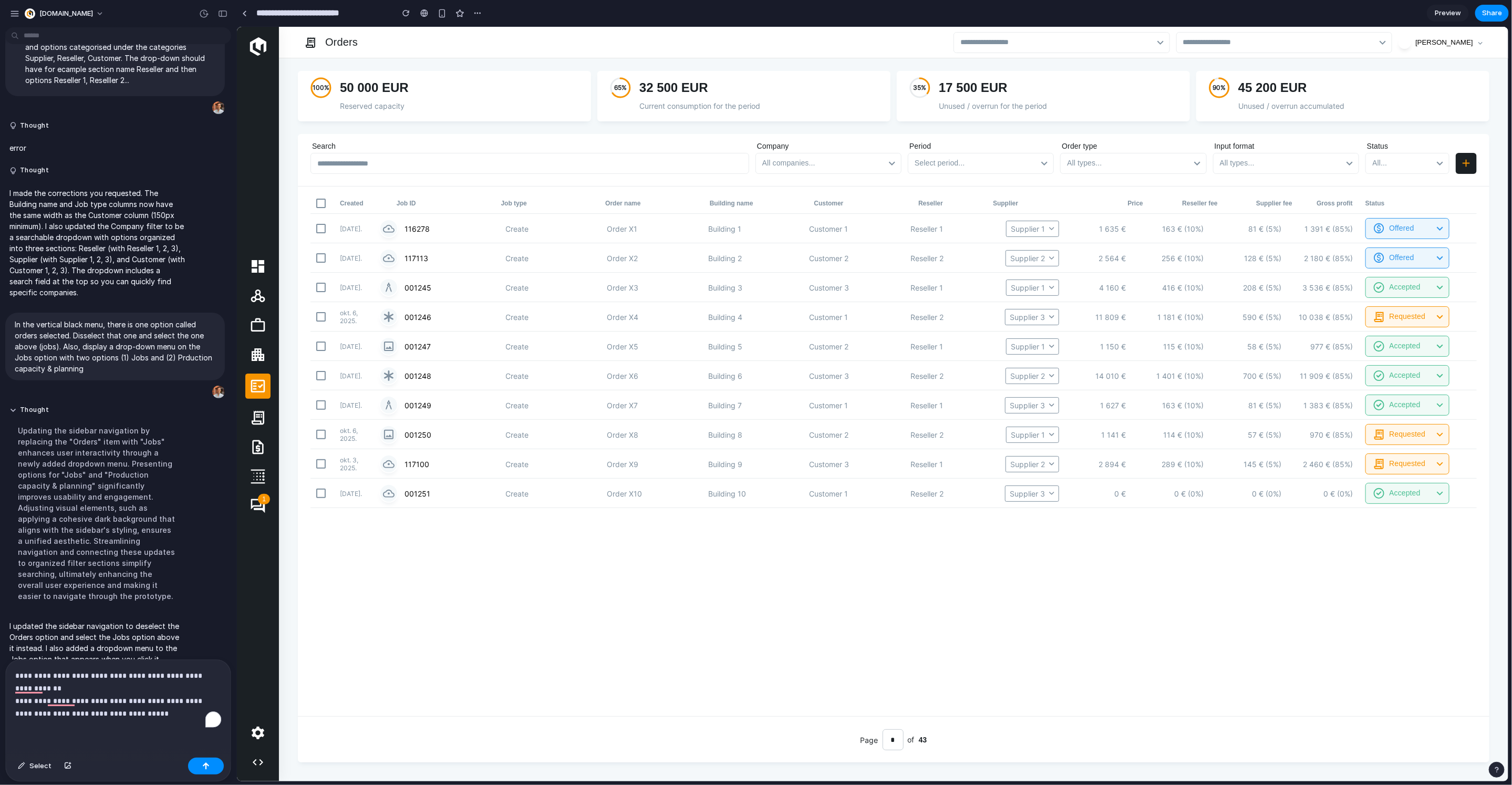
click at [218, 702] on p "**********" at bounding box center [118, 695] width 206 height 50
click at [45, 714] on p "**********" at bounding box center [118, 695] width 206 height 50
click at [210, 772] on button "button" at bounding box center [205, 766] width 36 height 17
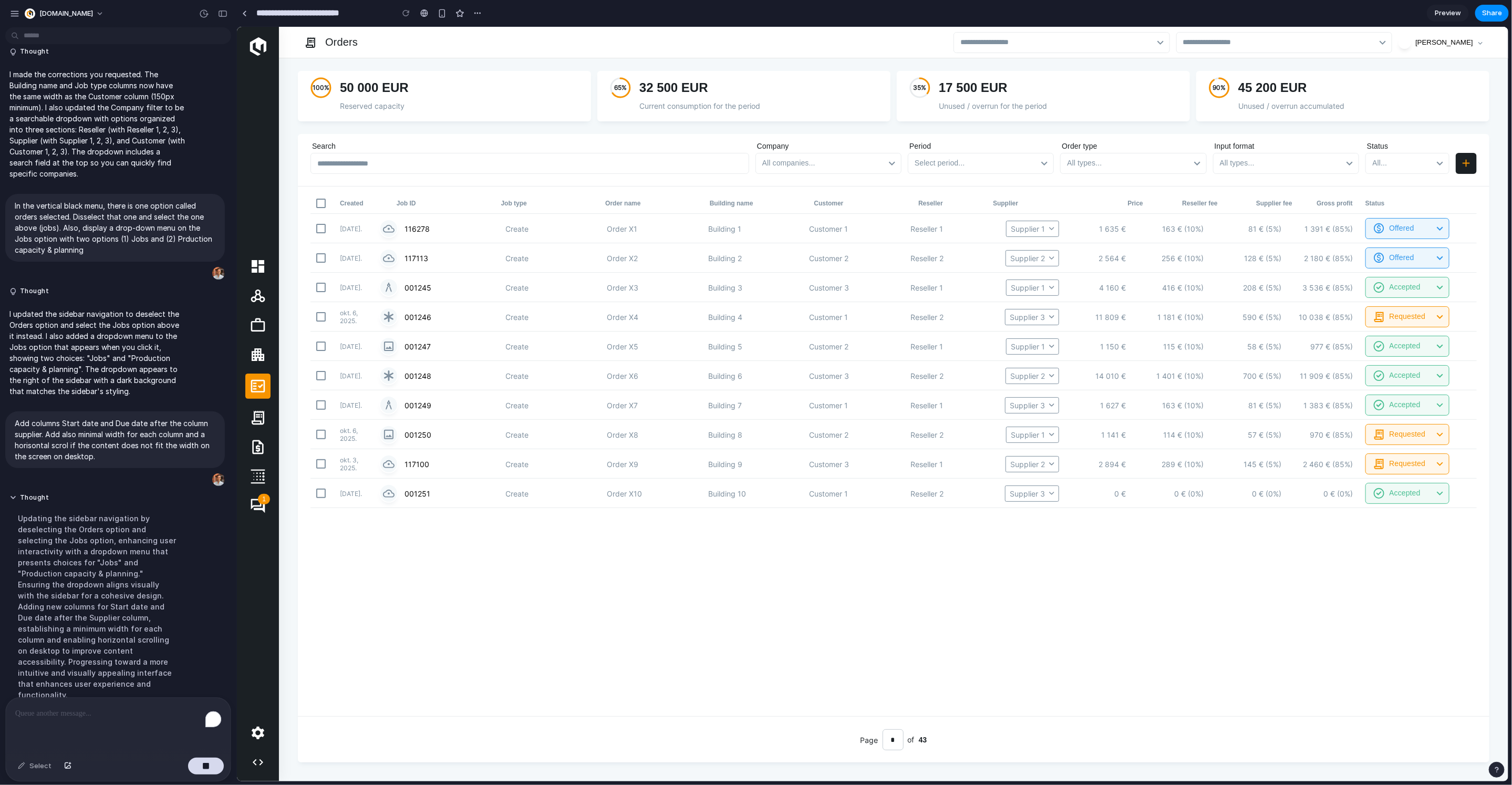
scroll to position [942, 0]
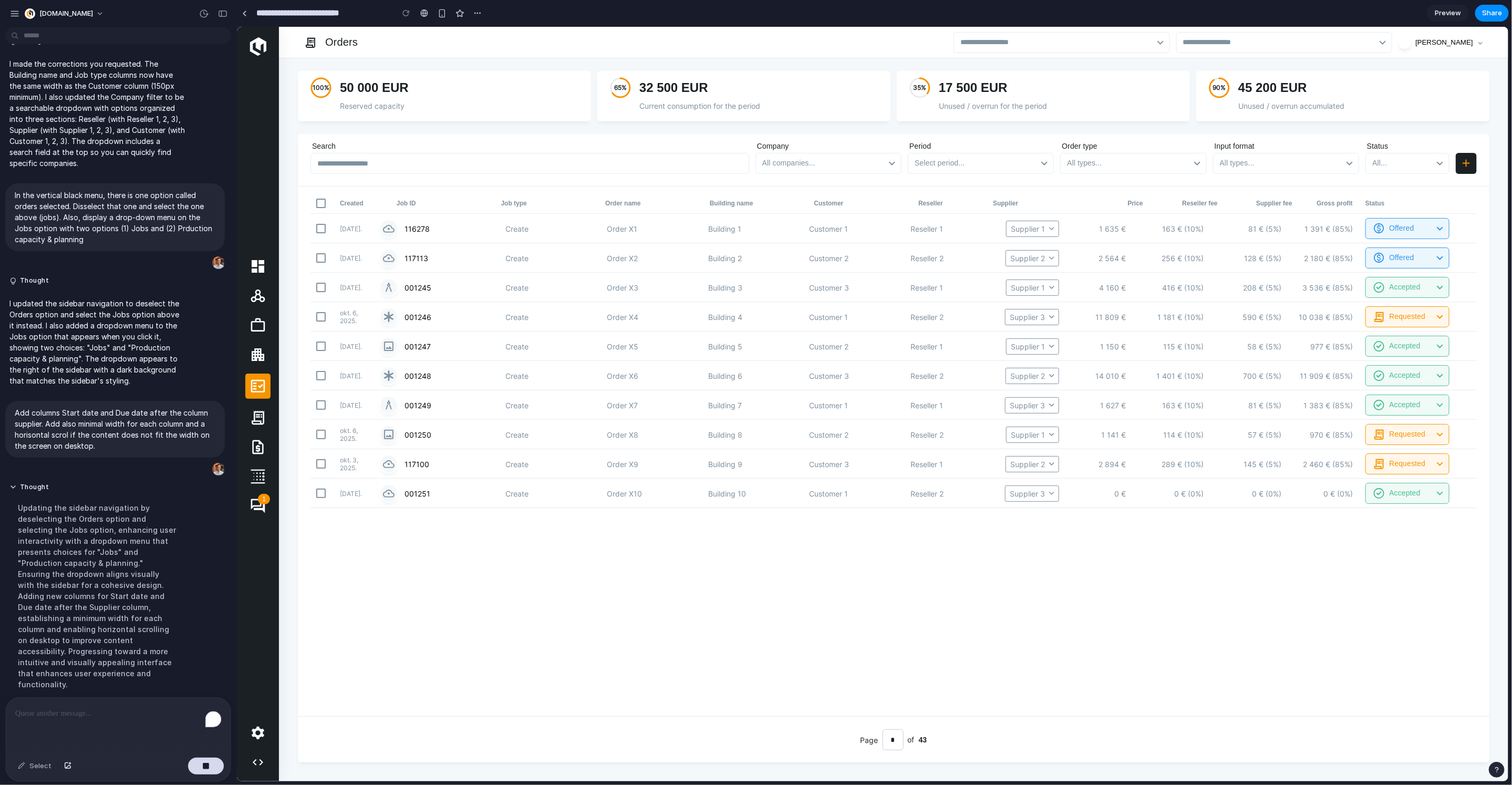
click at [1083, 595] on div "Created Job ID Job type Order name Building name Customer Reseller Supplier Pri…" at bounding box center [892, 450] width 1191 height 529
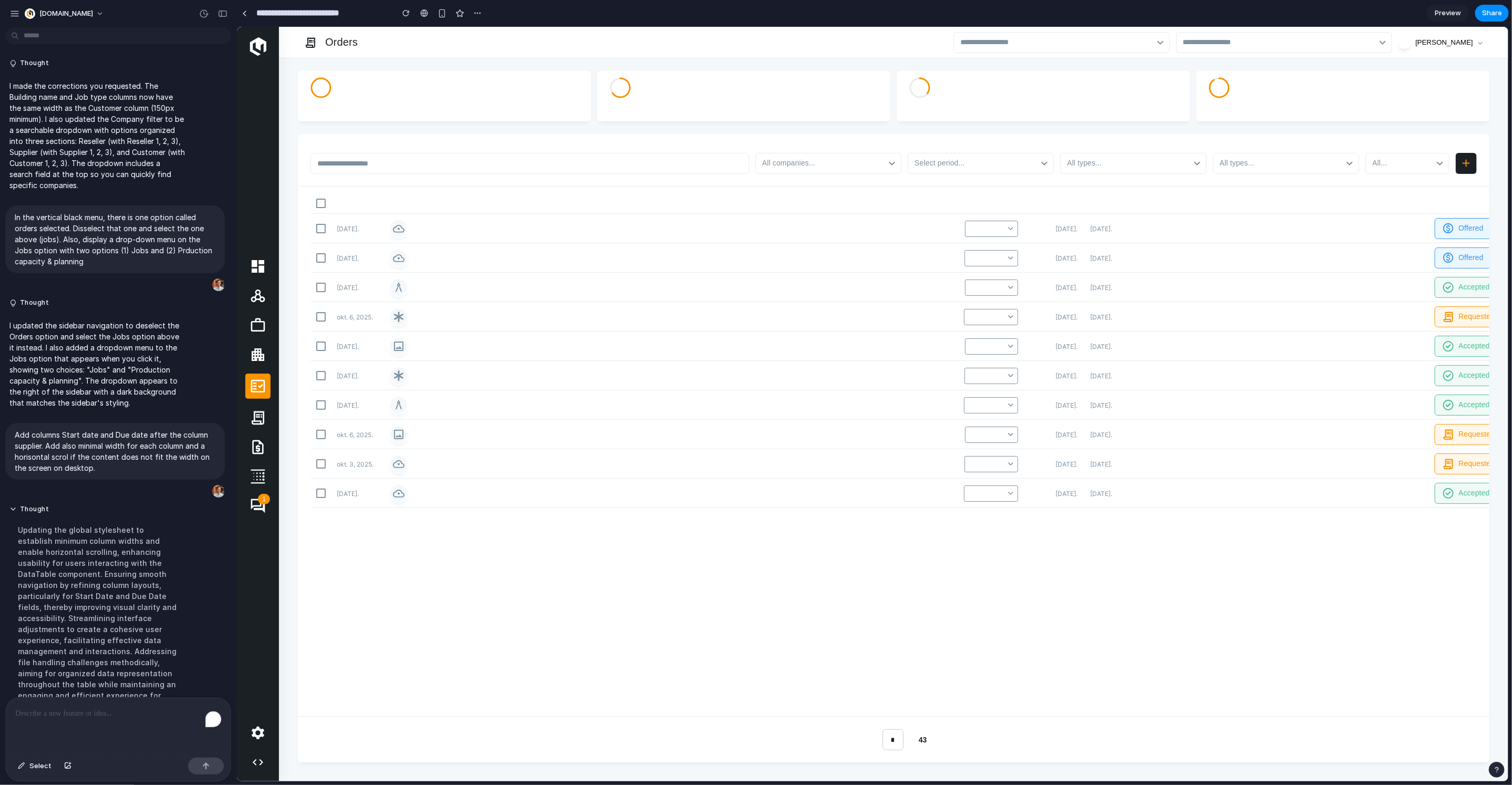
scroll to position [1030, 0]
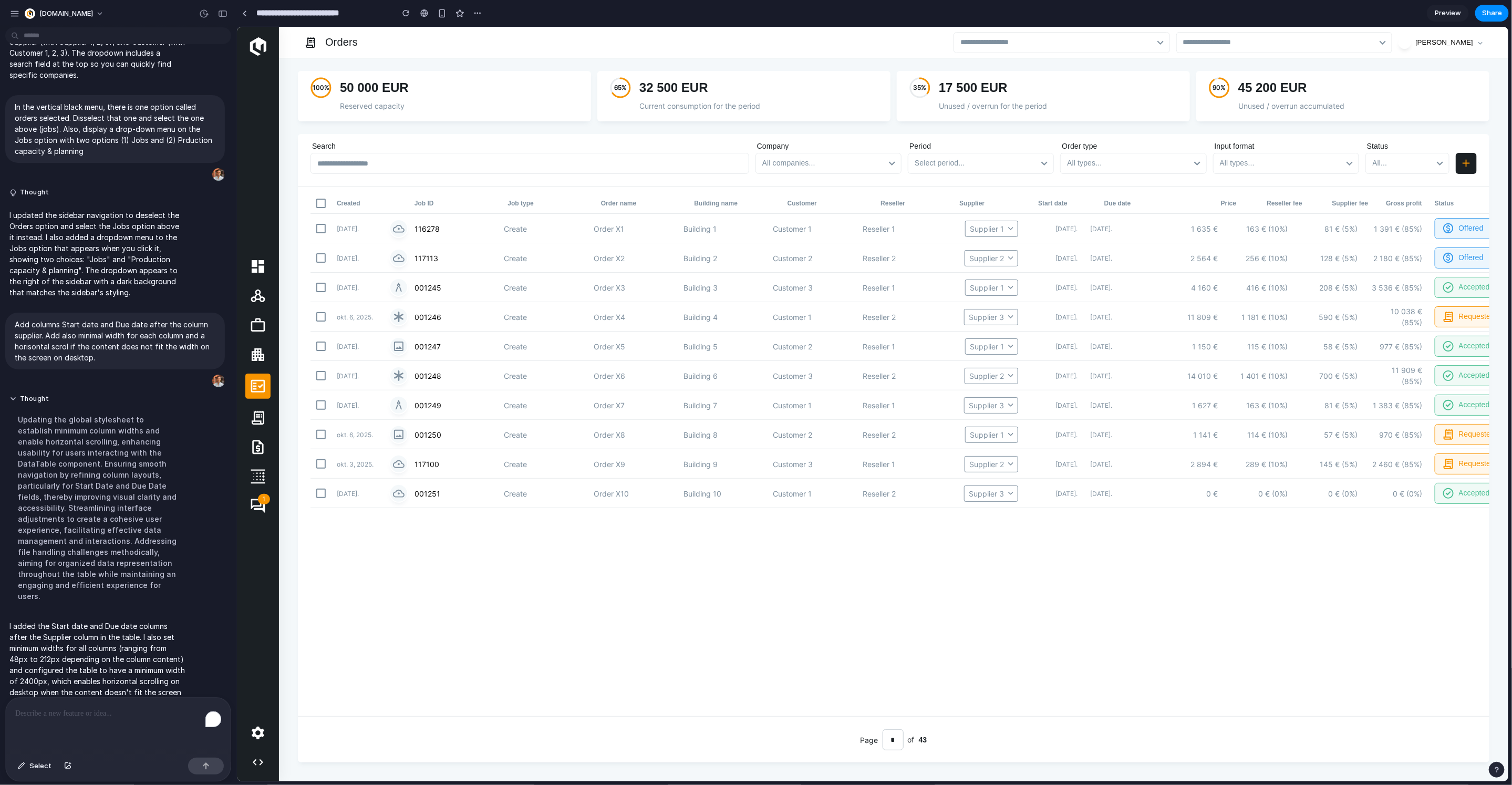
click at [71, 710] on p "To enrich screen reader interactions, please activate Accessibility in Grammarl…" at bounding box center [118, 714] width 206 height 12
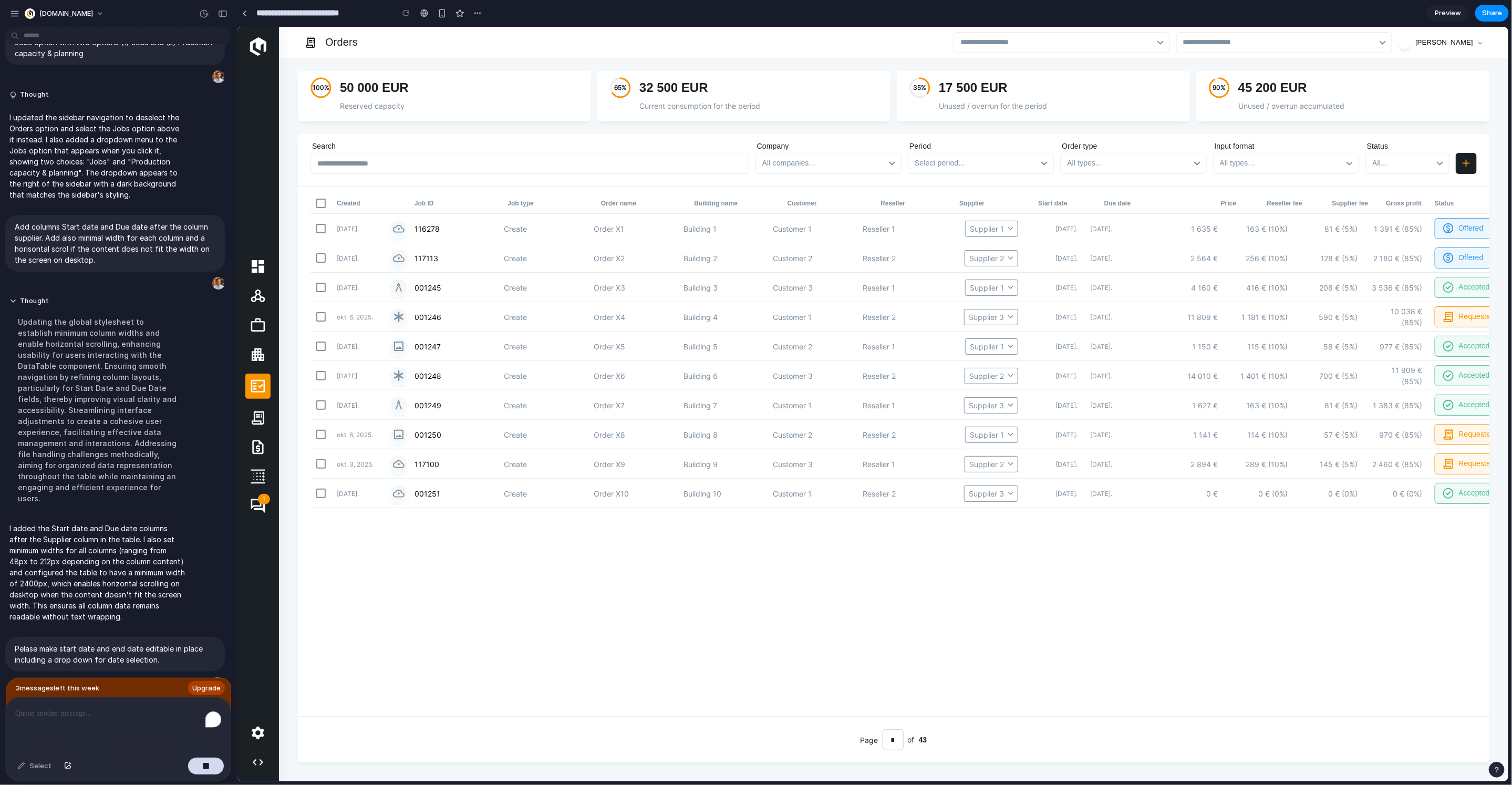
scroll to position [1135, 0]
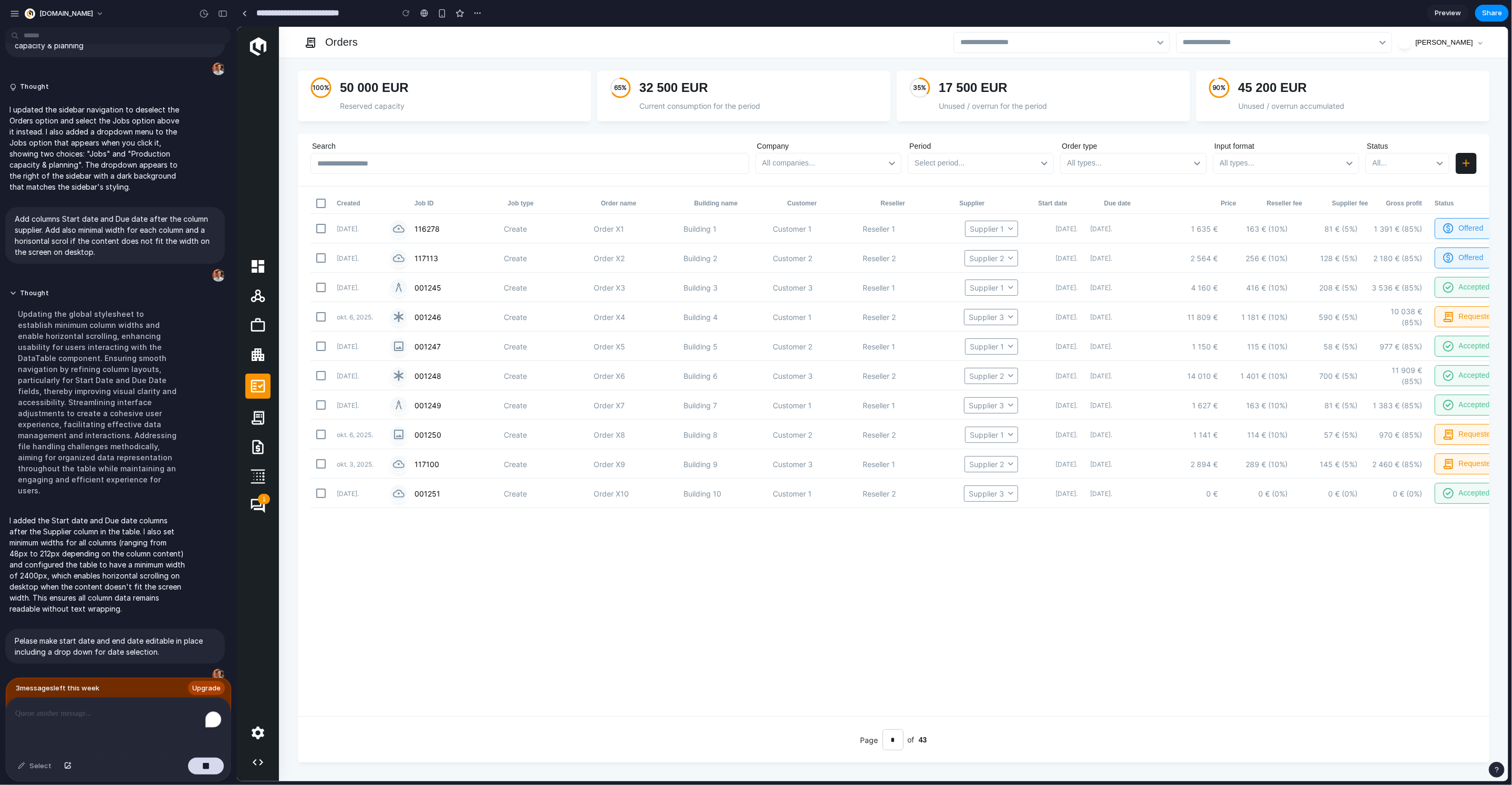
click at [1105, 604] on div "Created Job ID Job type Order name Building name Customer Reseller Supplier Sta…" at bounding box center [892, 450] width 1191 height 529
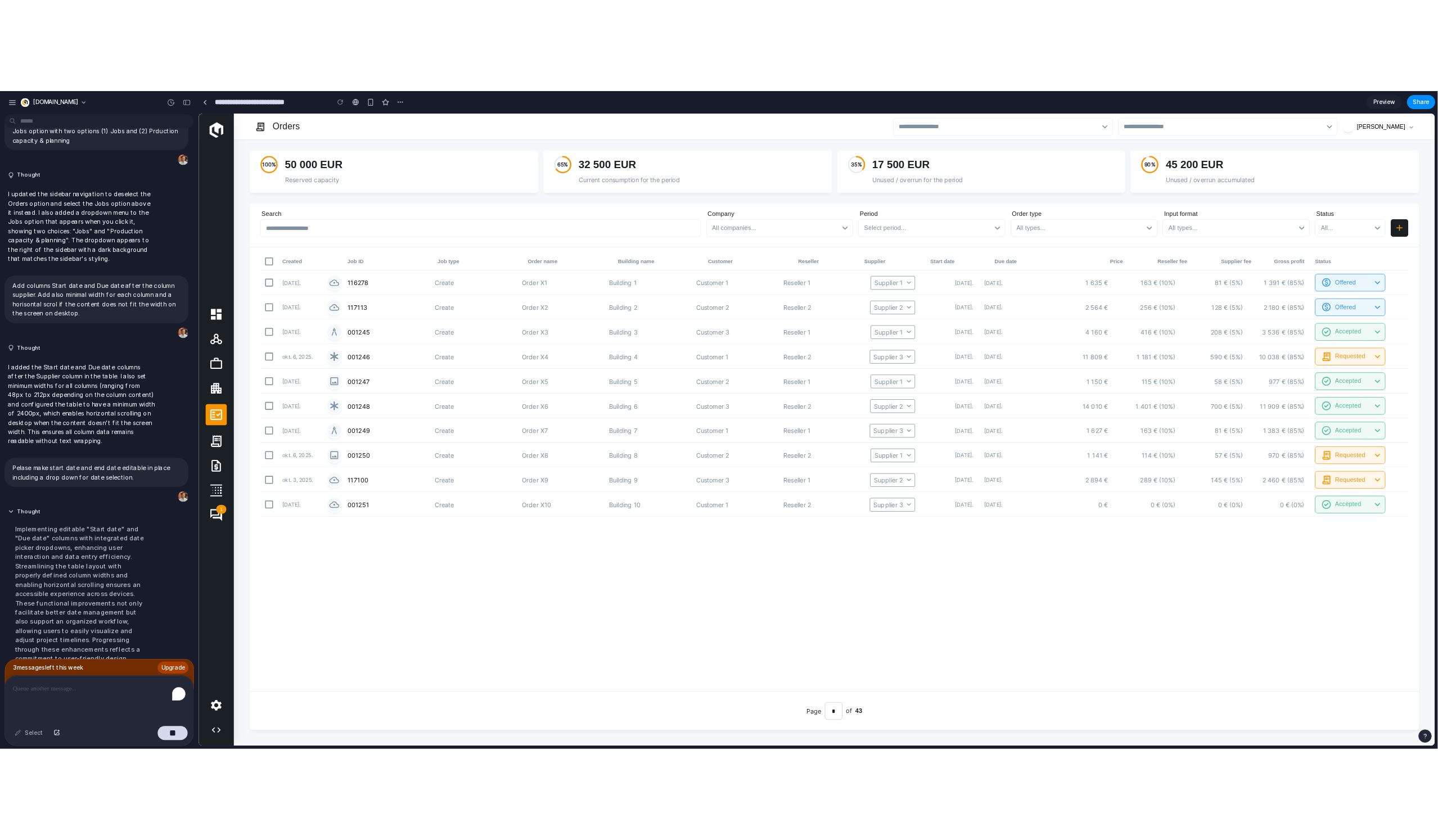
scroll to position [1250, 0]
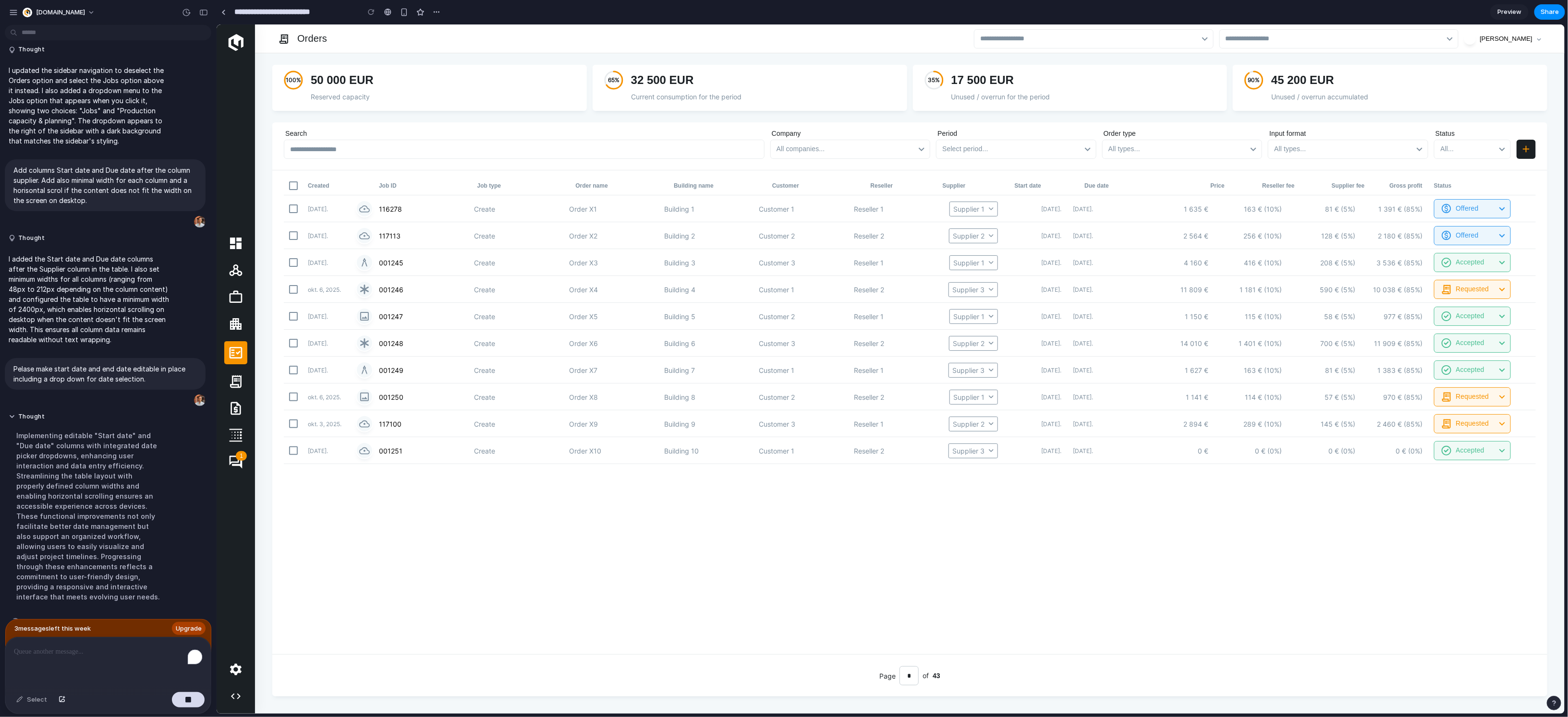
click at [615, 573] on div "Created Job ID Job type Order name Building name Customer Reseller Supplier Sta…" at bounding box center [909, 411] width 1275 height 484
click at [753, 524] on div "Created Job ID Job type Order name Building name Customer Reseller Supplier Sta…" at bounding box center [909, 411] width 1275 height 484
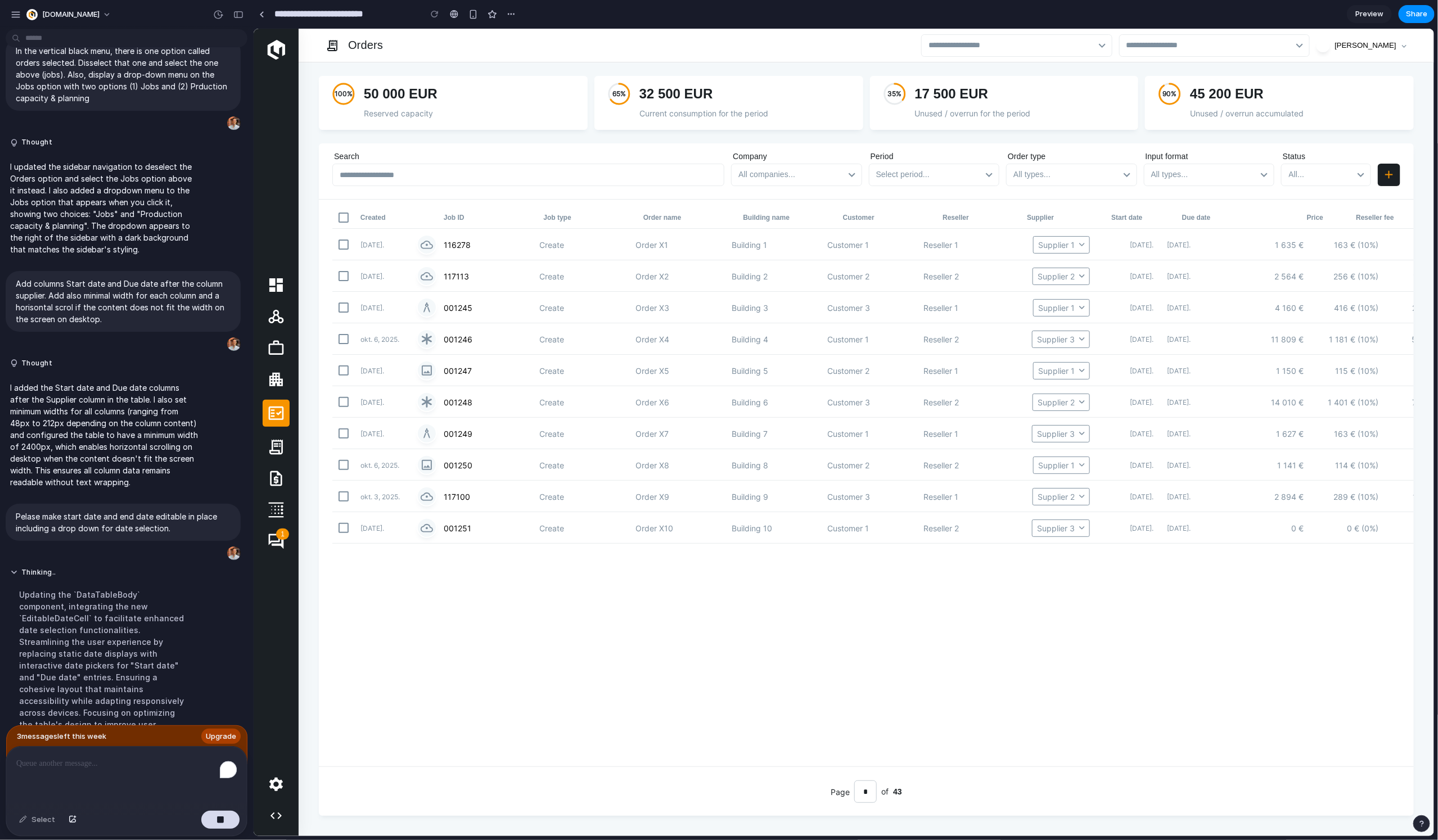
scroll to position [1226, 0]
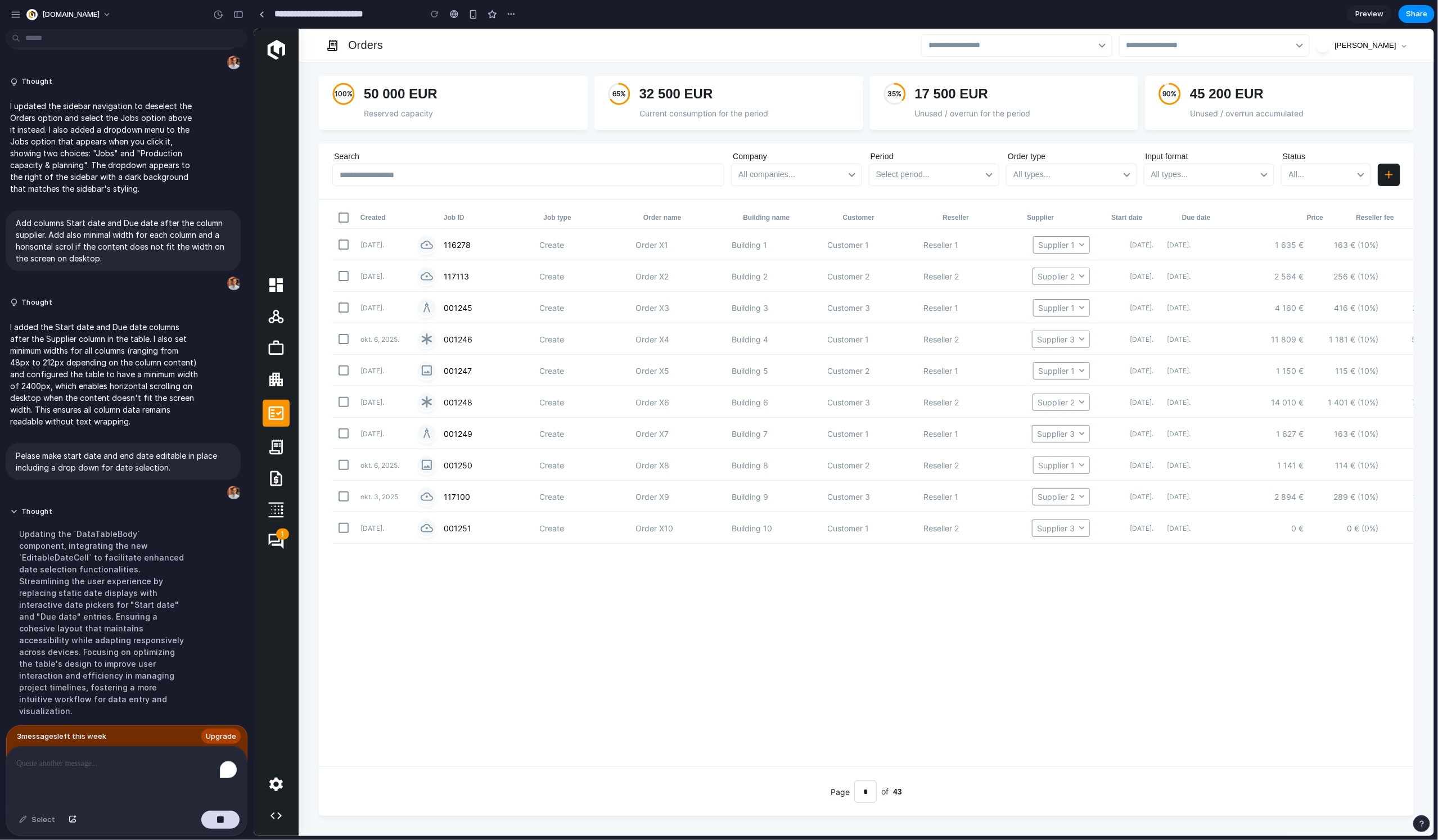
click at [539, 614] on div "Created Job ID Job type Order name Building name Customer Reseller Supplier Sta…" at bounding box center [866, 482] width 1095 height 567
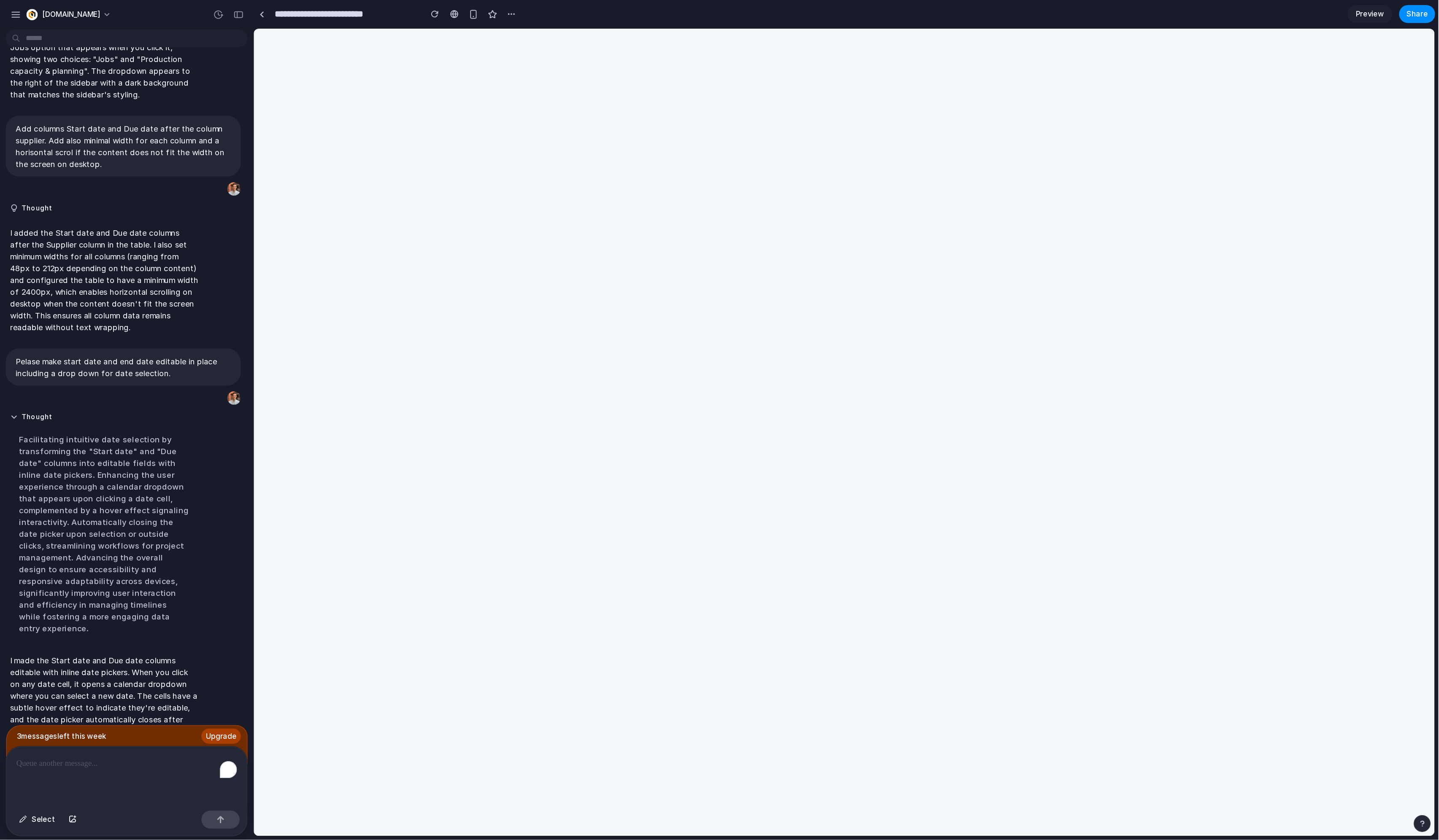
scroll to position [0, 0]
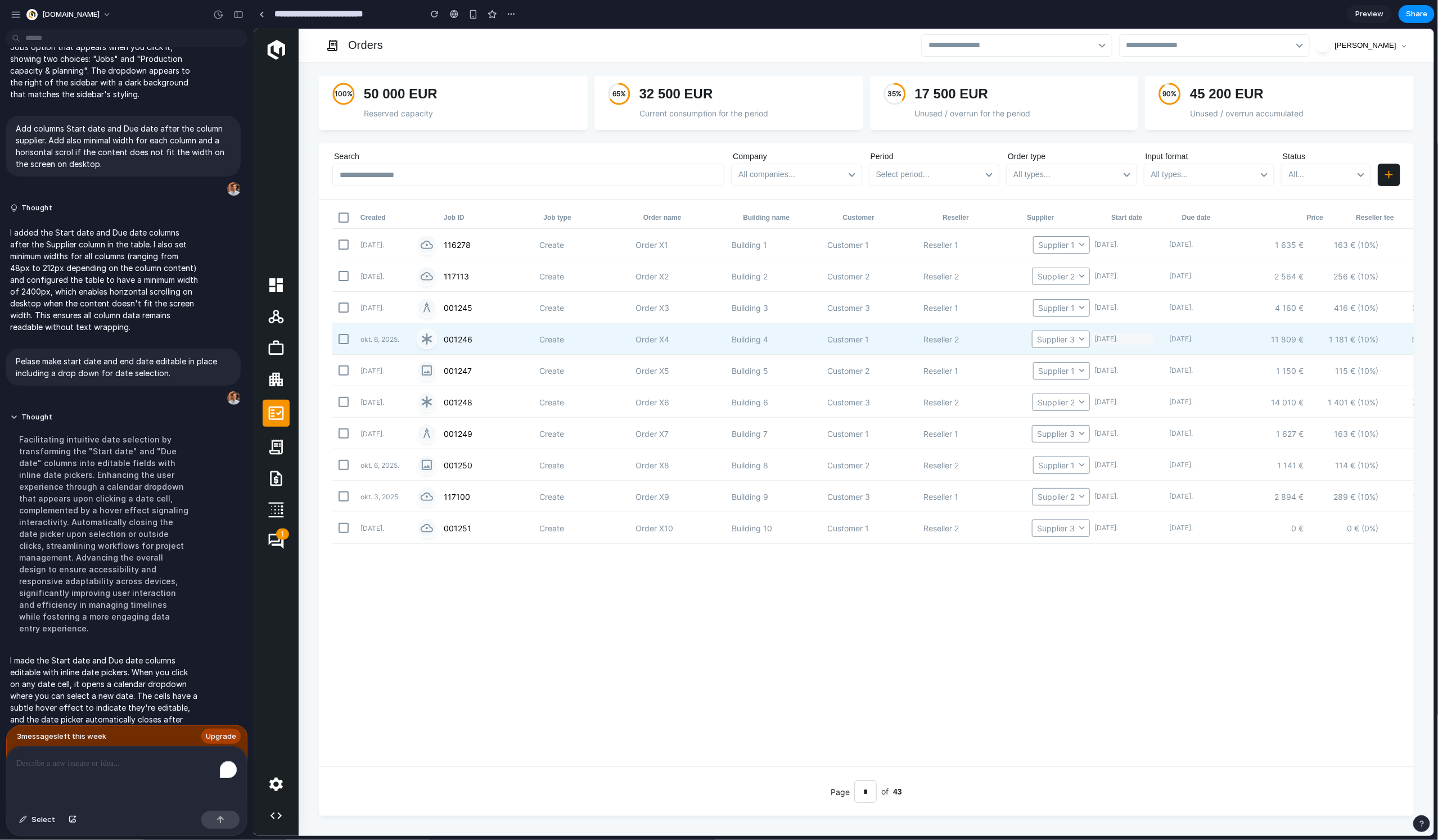
click at [1110, 338] on div "[DATE]." at bounding box center [1122, 338] width 61 height 11
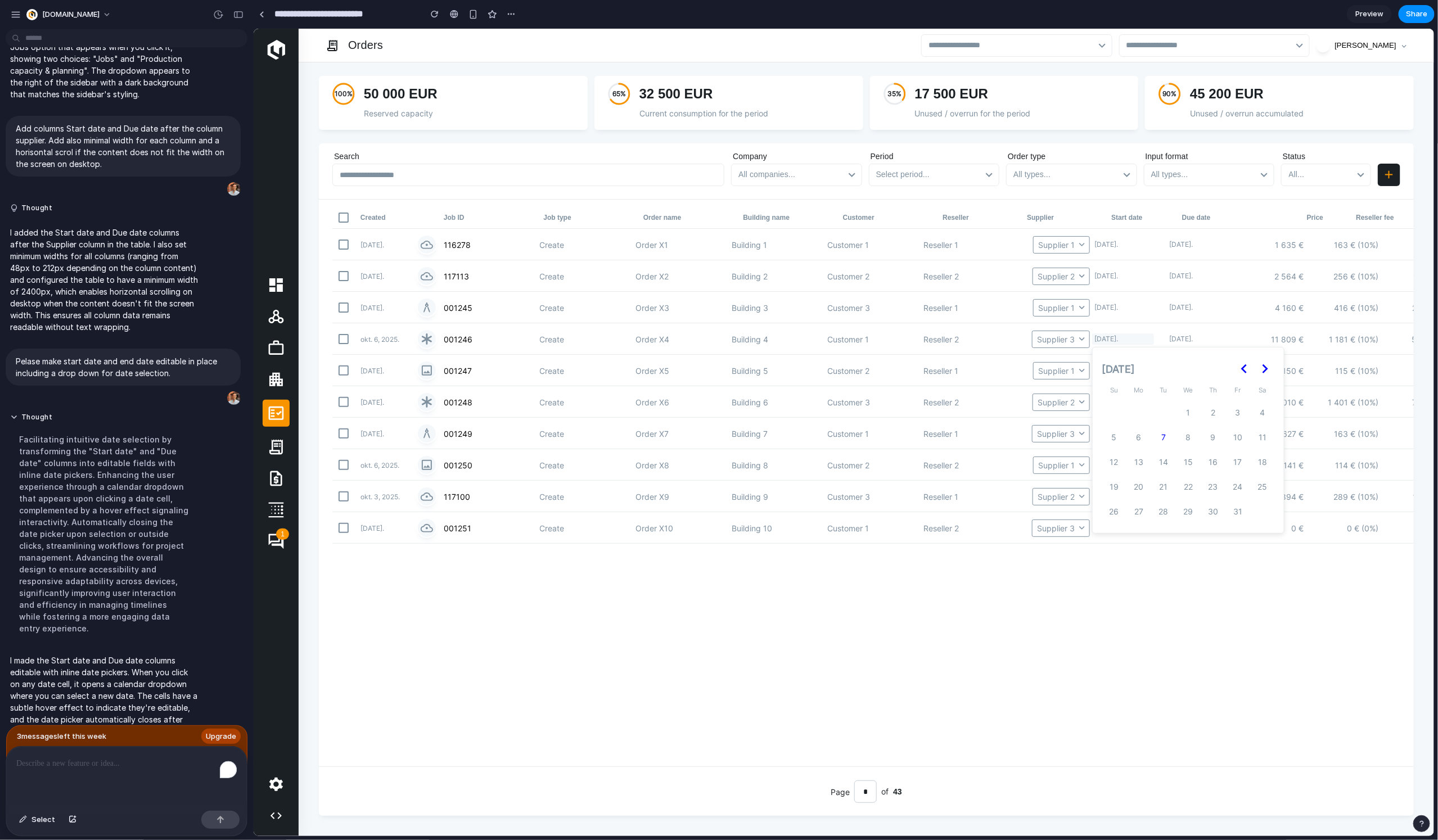
click at [709, 635] on div "Created Job ID Job type Order name Building name Customer Reseller Supplier Sta…" at bounding box center [866, 482] width 1095 height 567
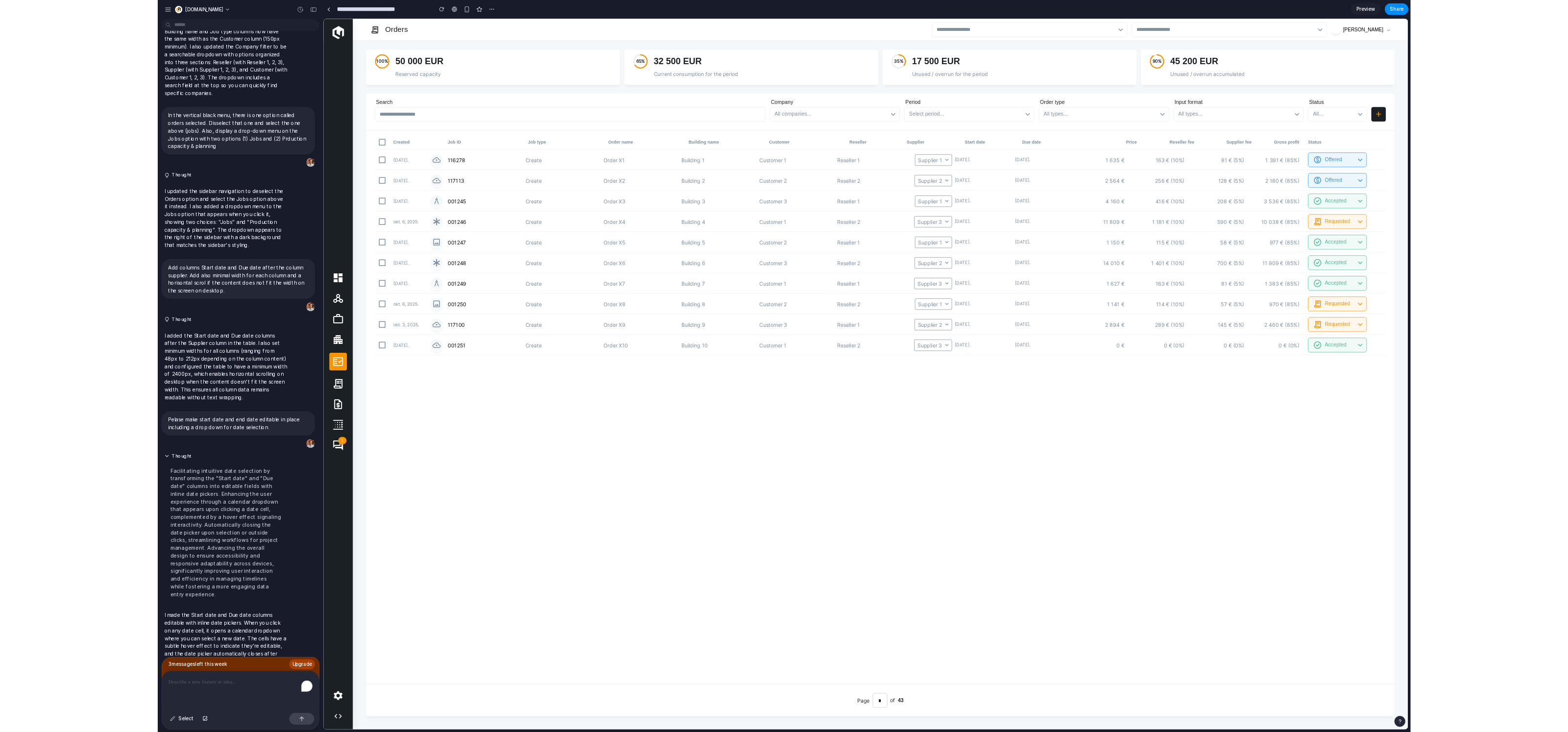
scroll to position [906, 0]
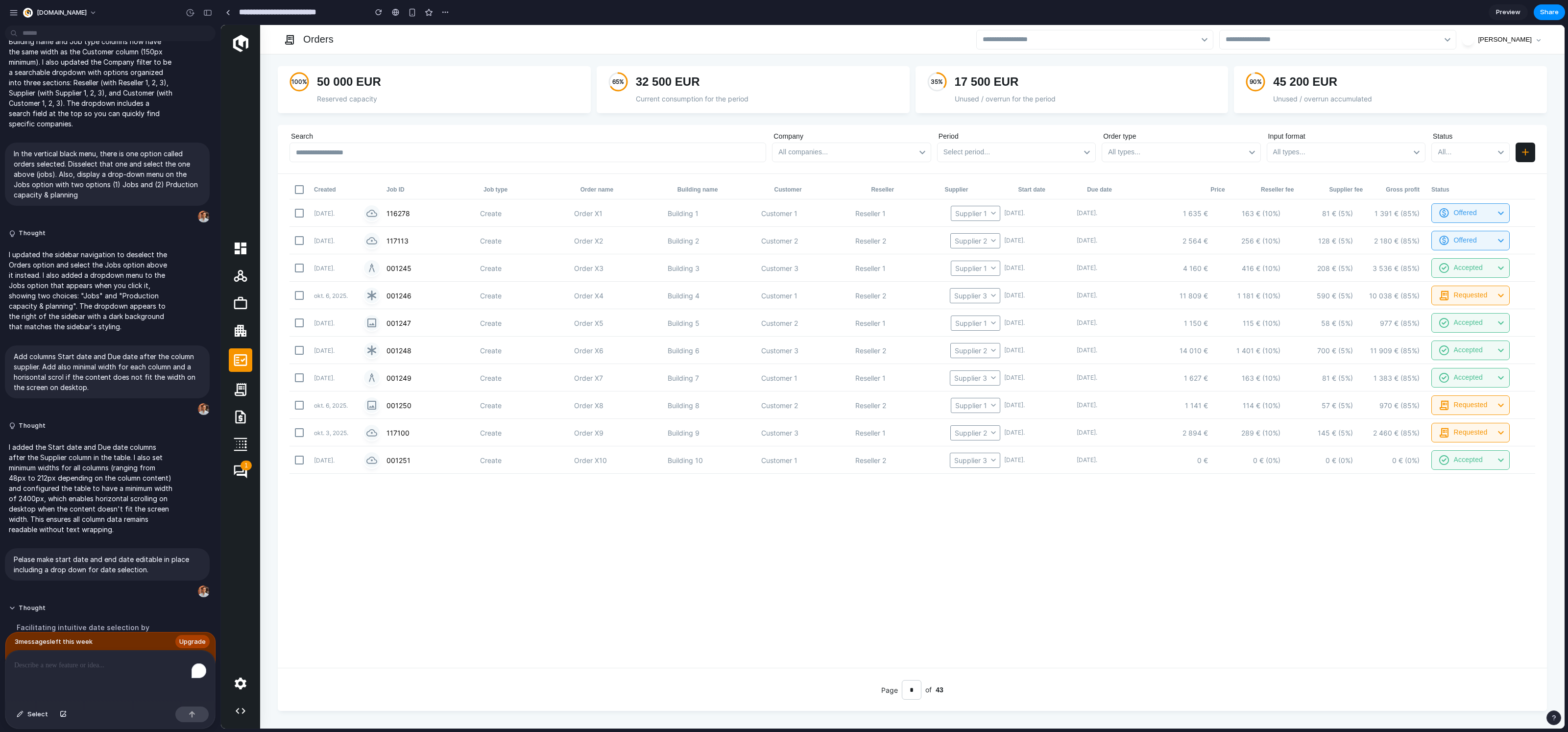
click at [65, 667] on p "To enrich screen reader interactions, please activate Accessibility in Grammarl…" at bounding box center [110, 666] width 192 height 11
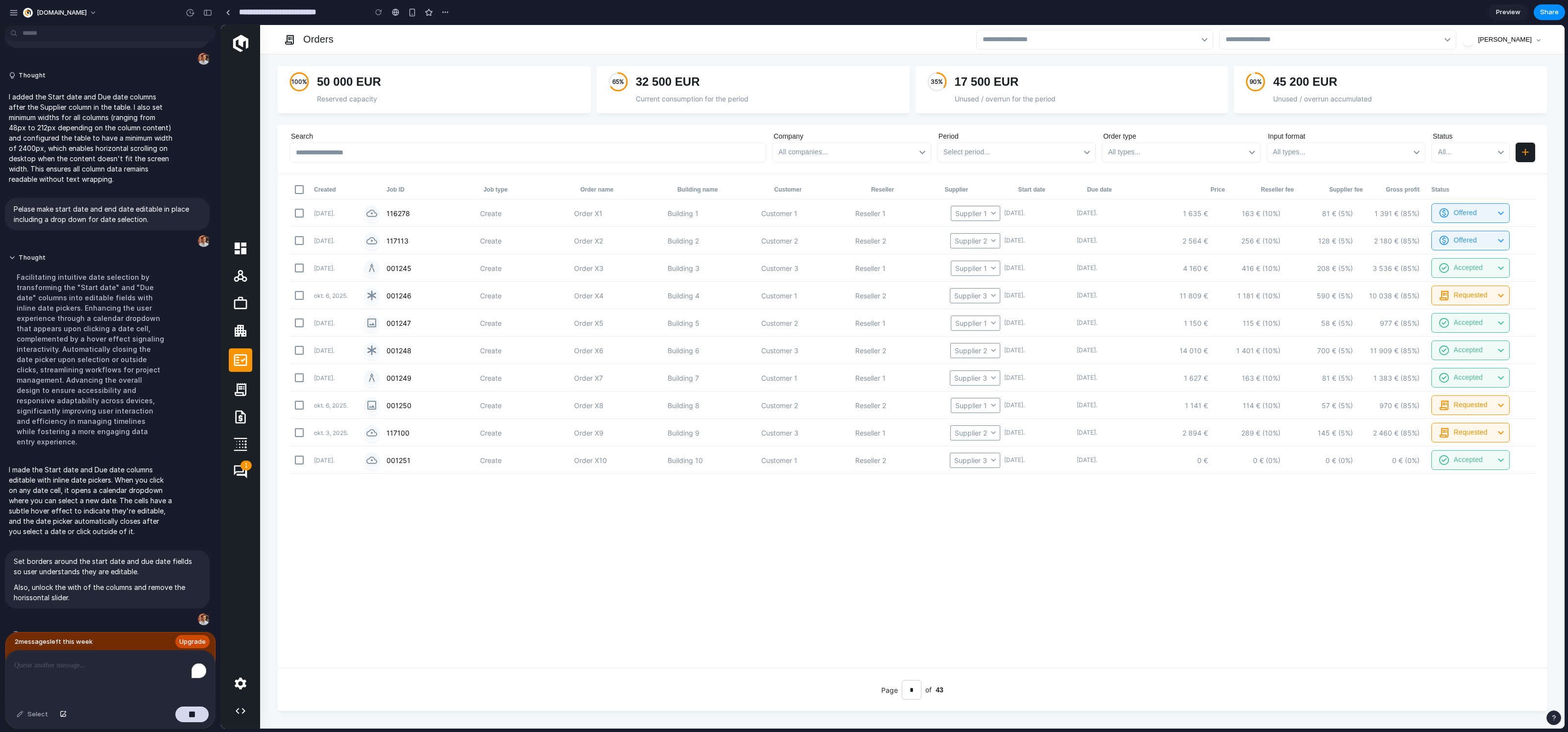
click at [195, 641] on span "Upgrade" at bounding box center [192, 642] width 26 height 10
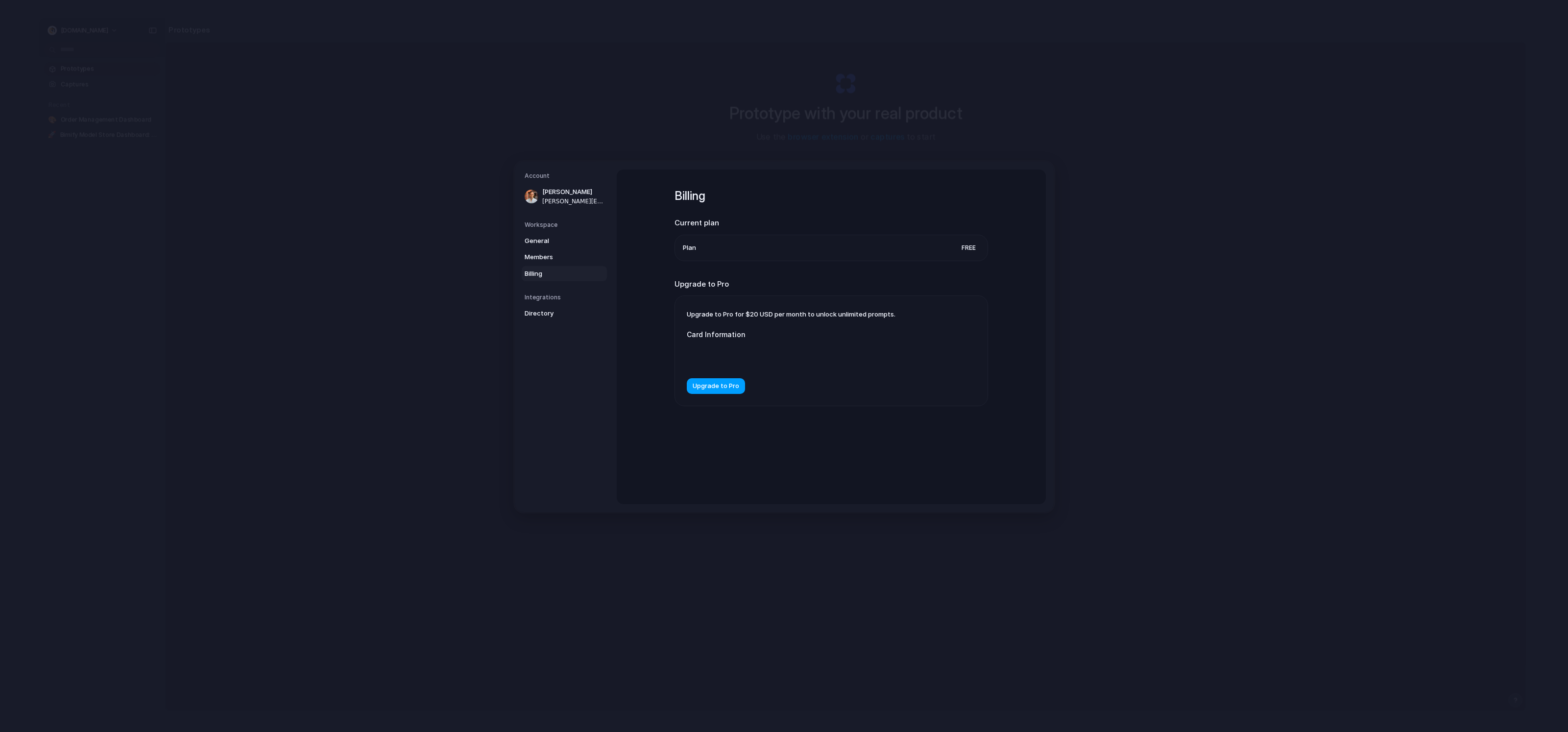
click at [723, 390] on span "Upgrade to Pro" at bounding box center [715, 386] width 47 height 10
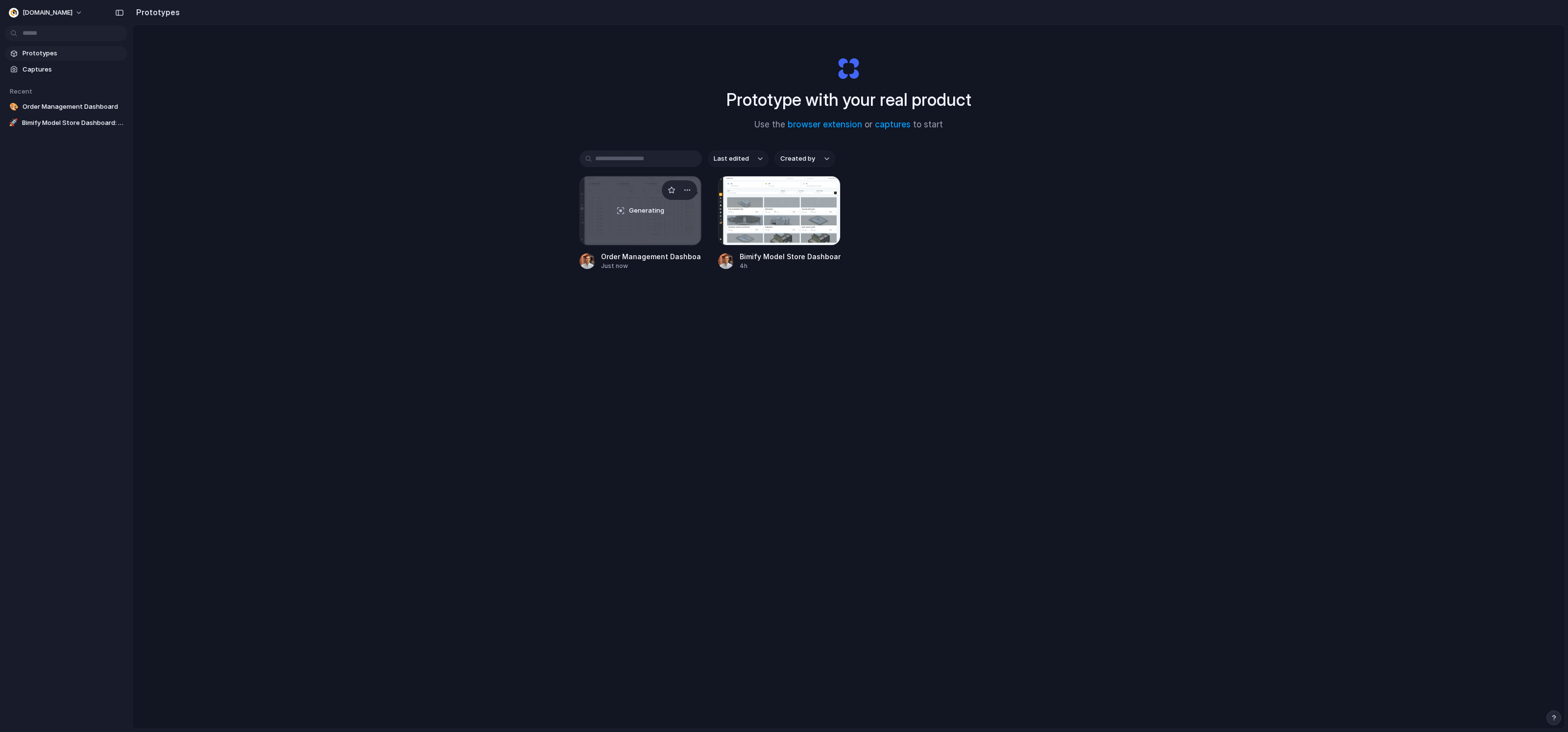
click at [652, 228] on div "Generating" at bounding box center [641, 210] width 121 height 69
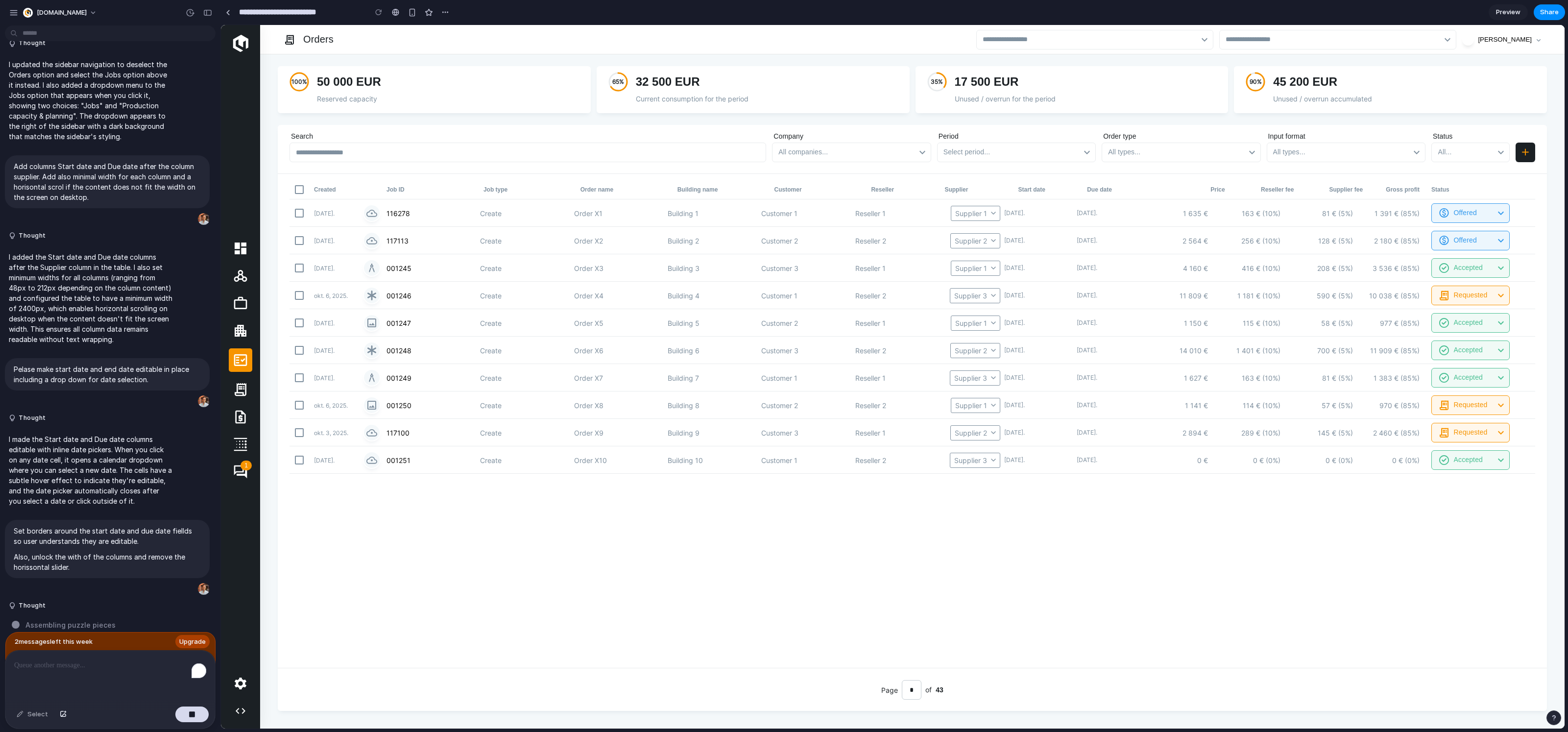
click at [246, 362] on icon at bounding box center [241, 360] width 13 height 11
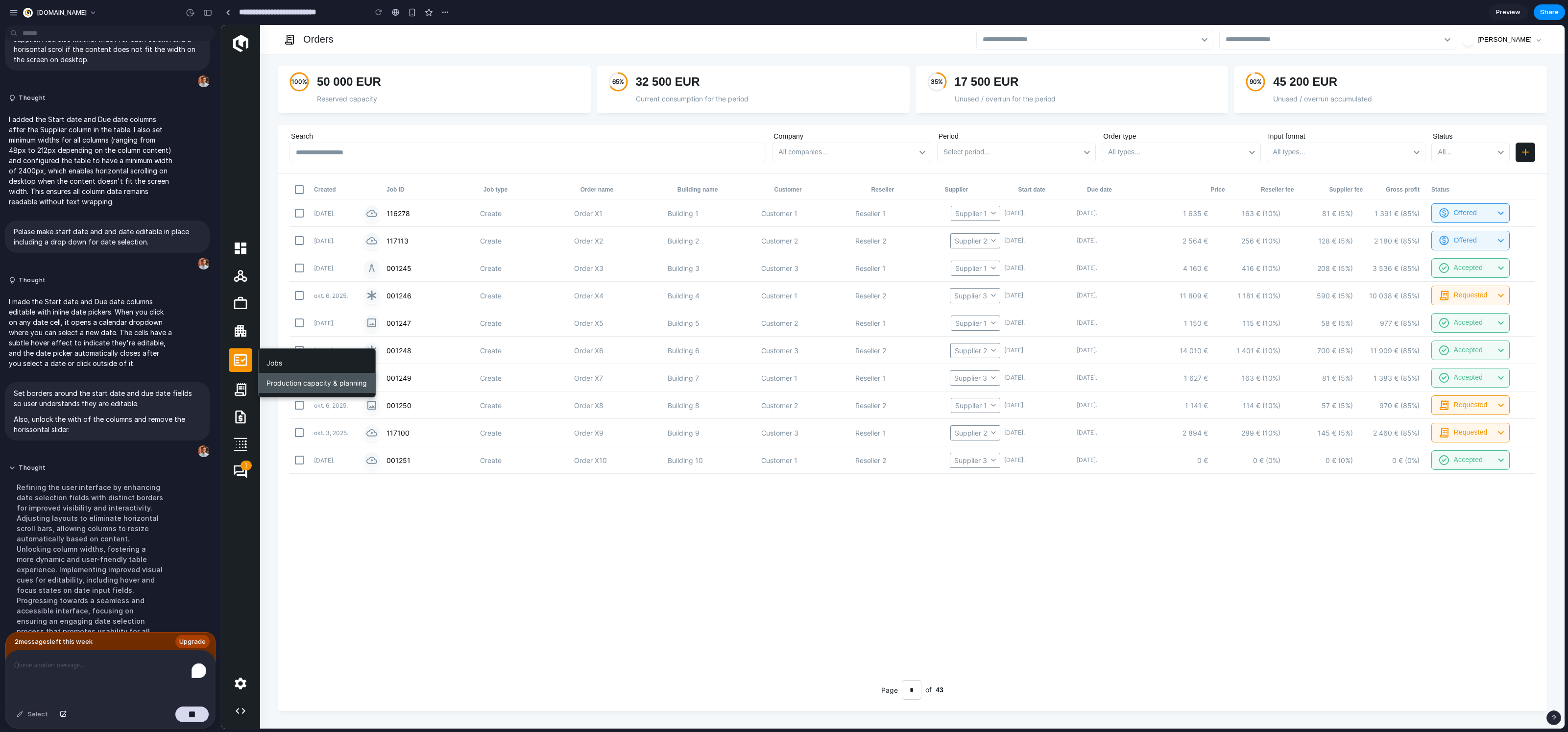
scroll to position [1257, 0]
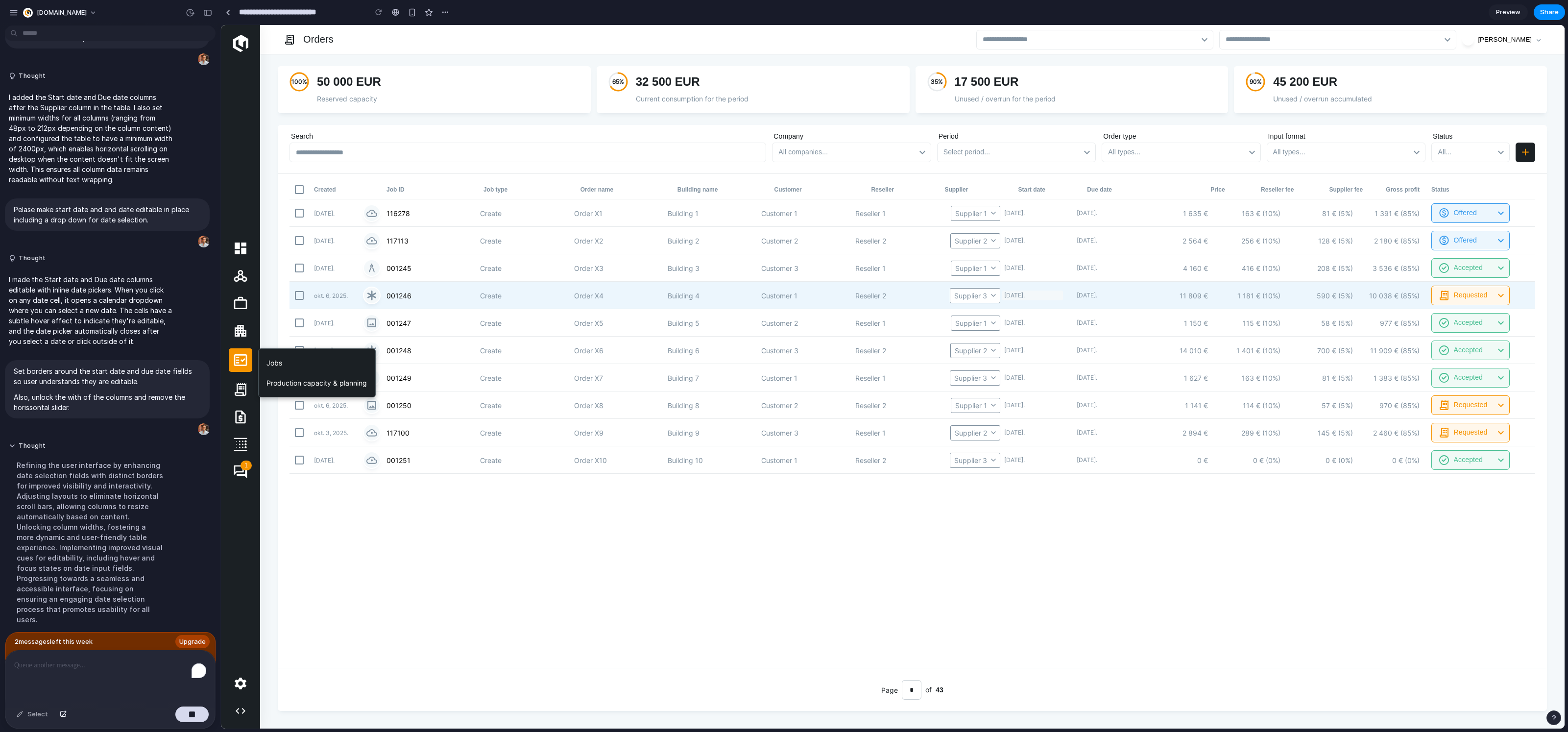
click at [1023, 296] on div "mar. 12, 2025." at bounding box center [1033, 296] width 61 height 10
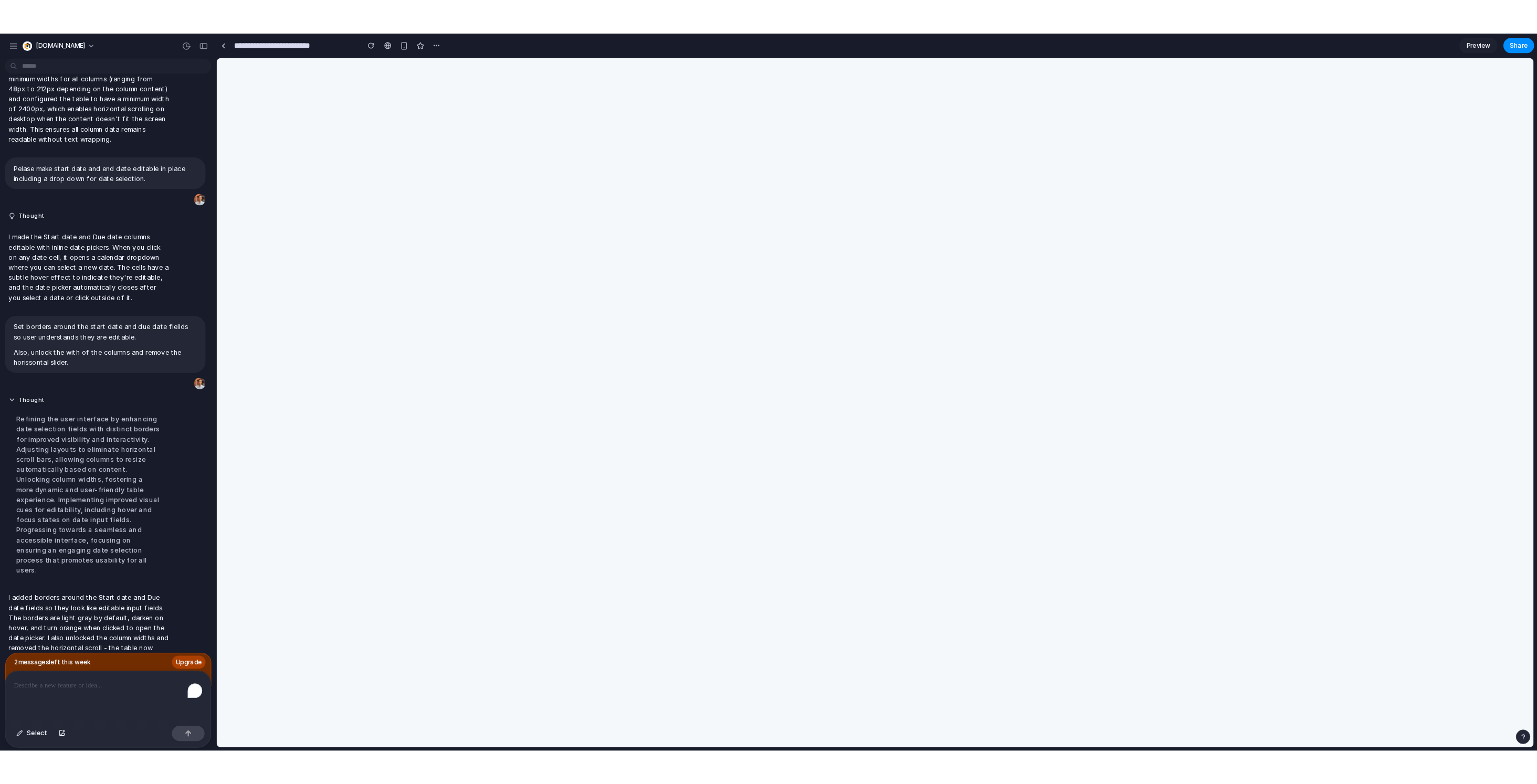
scroll to position [0, 0]
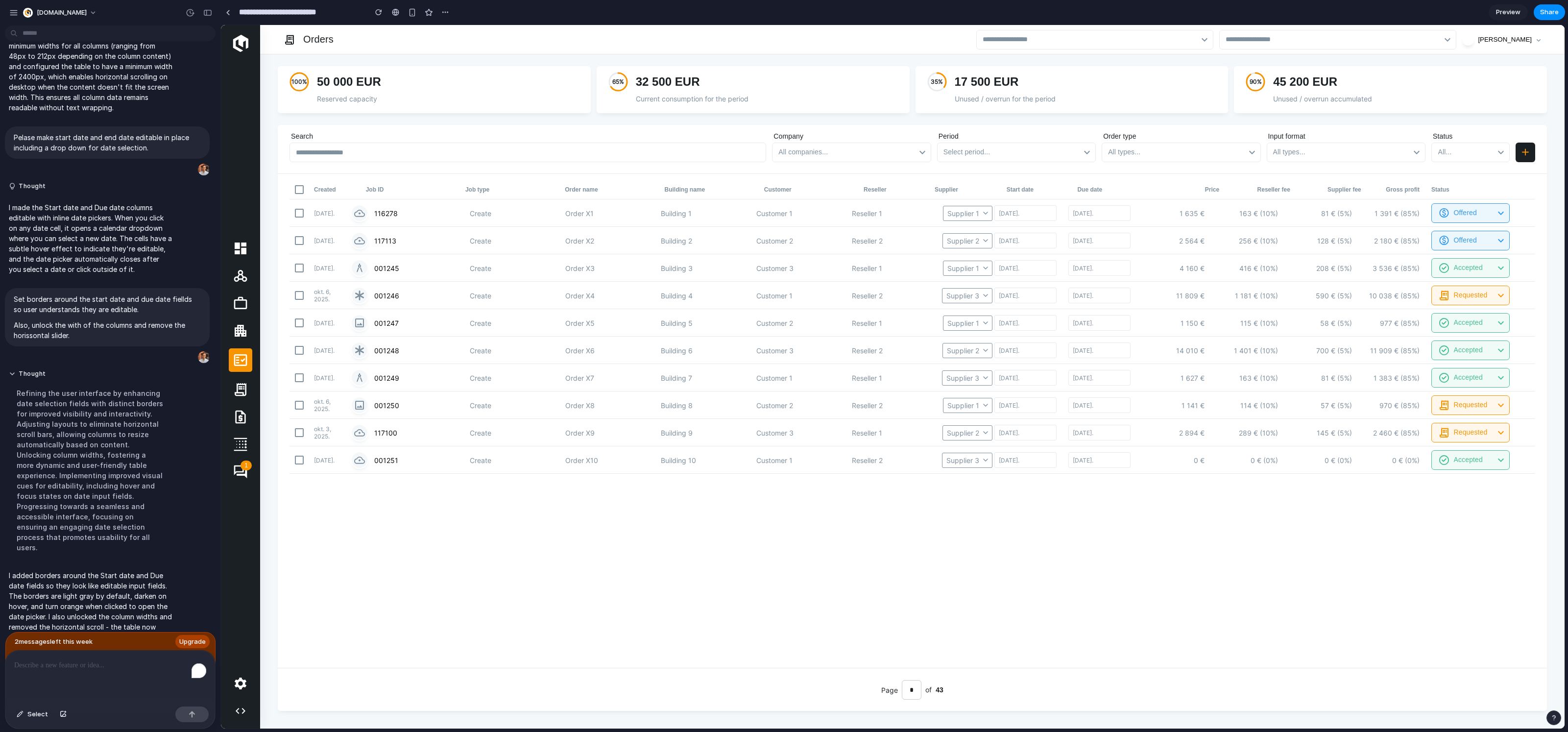
click at [248, 364] on link at bounding box center [241, 360] width 24 height 24
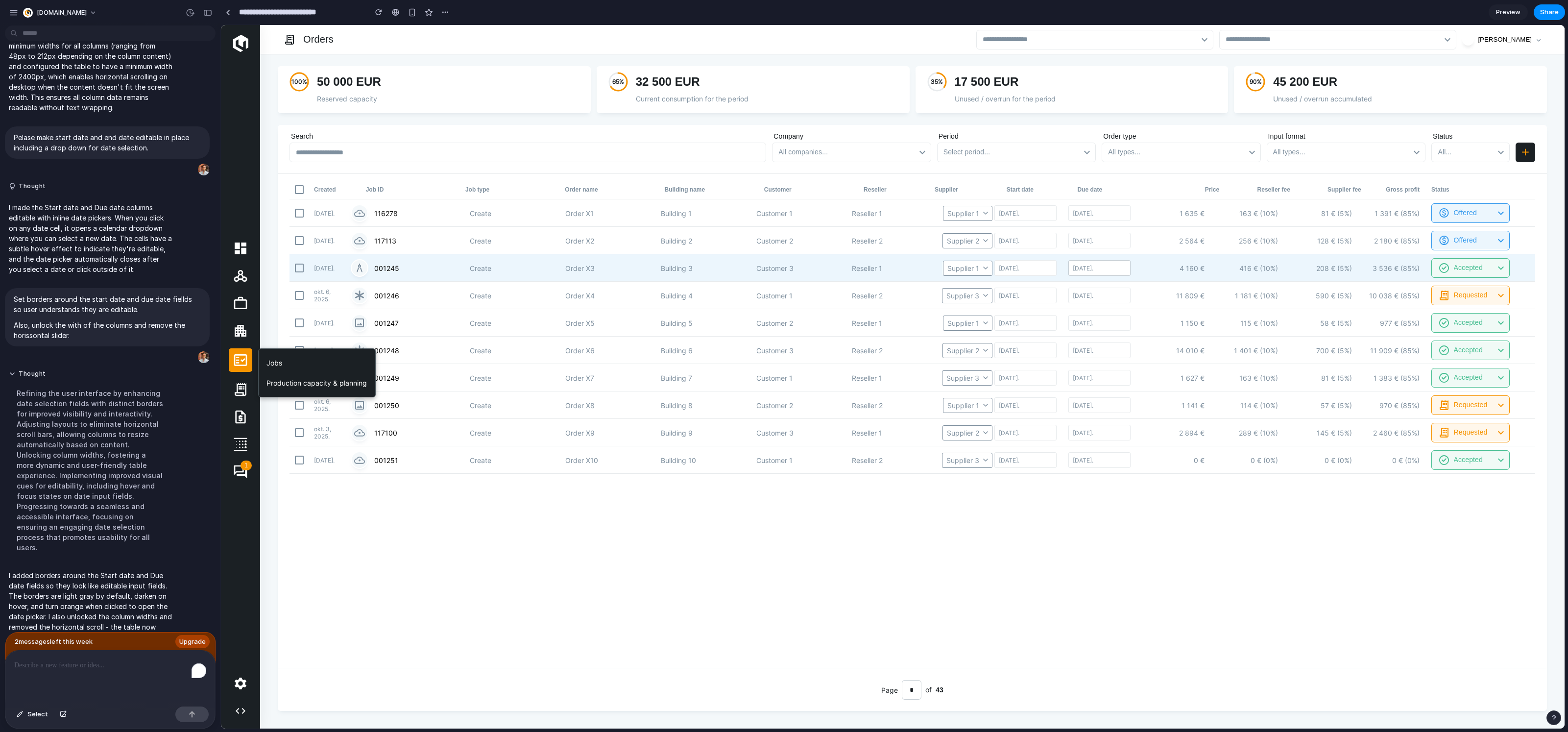
click at [1093, 269] on div "[DATE]." at bounding box center [1099, 268] width 62 height 16
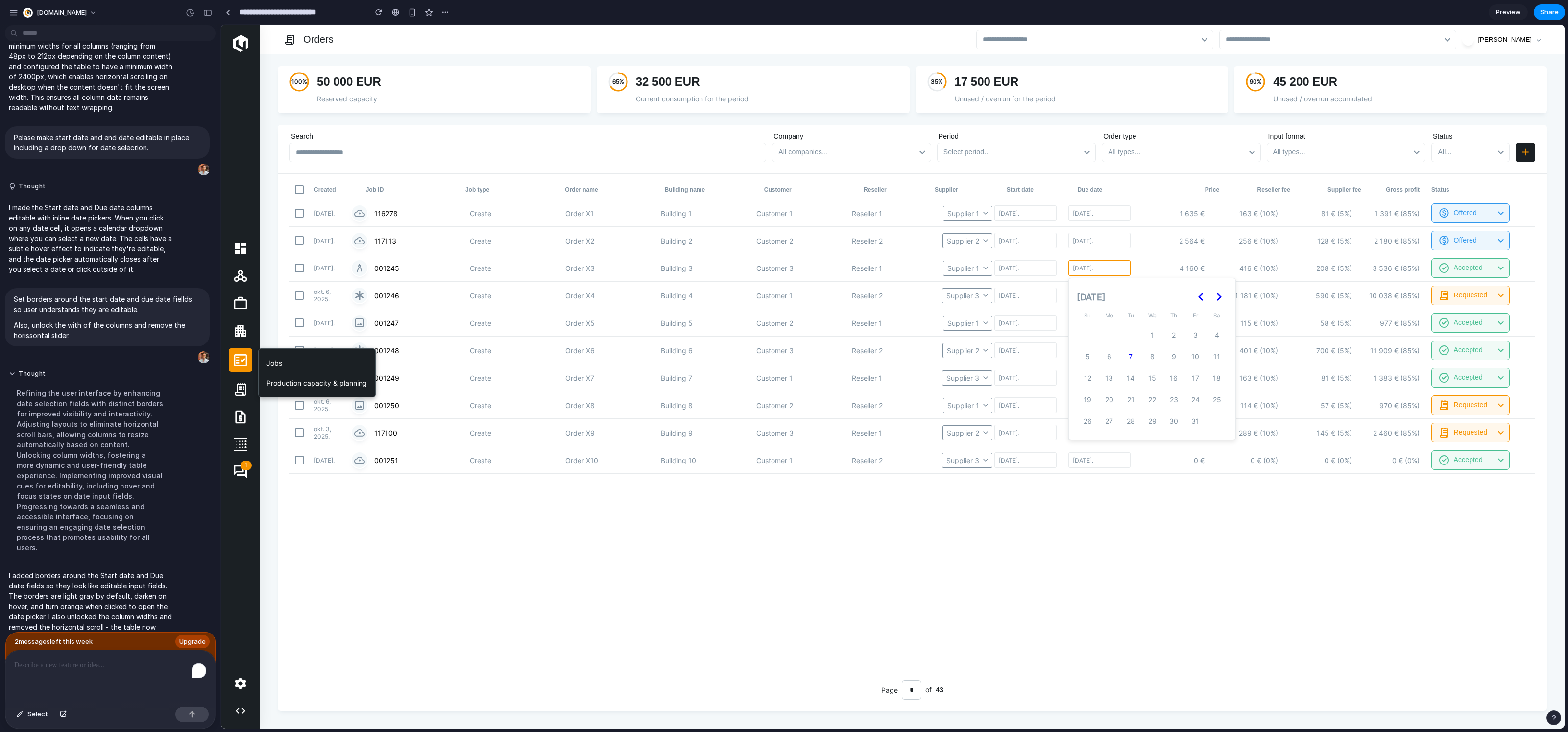
click at [493, 567] on div "Created Job ID Job type Order name Building name Customer Reseller Supplier Sta…" at bounding box center [912, 420] width 1269 height 494
click at [469, 598] on div "Created Job ID Job type Order name Building name Customer Reseller Supplier Sta…" at bounding box center [912, 420] width 1269 height 494
click at [1548, 11] on span "Share" at bounding box center [1549, 12] width 19 height 10
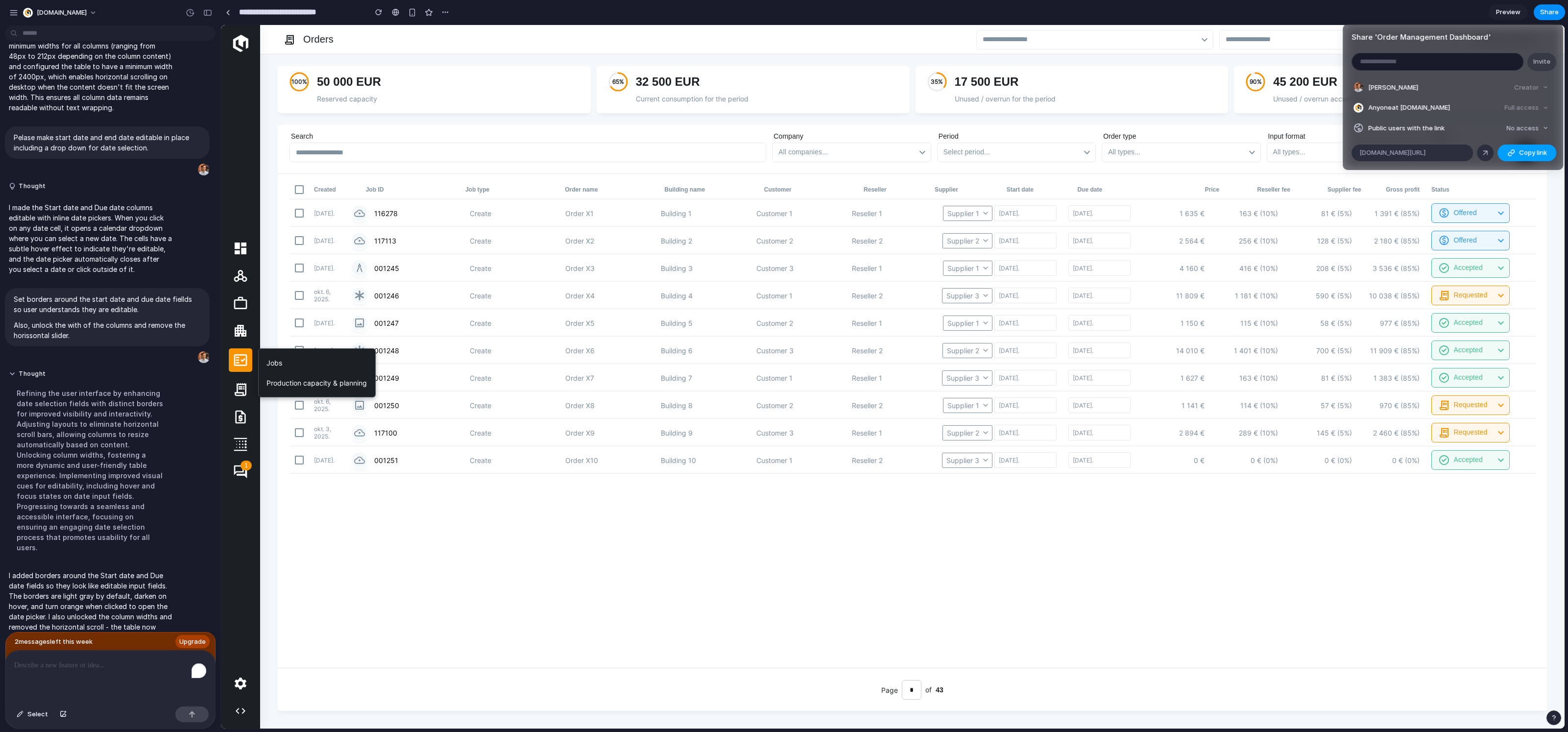
click at [1534, 152] on span "Copy link" at bounding box center [1533, 153] width 28 height 10
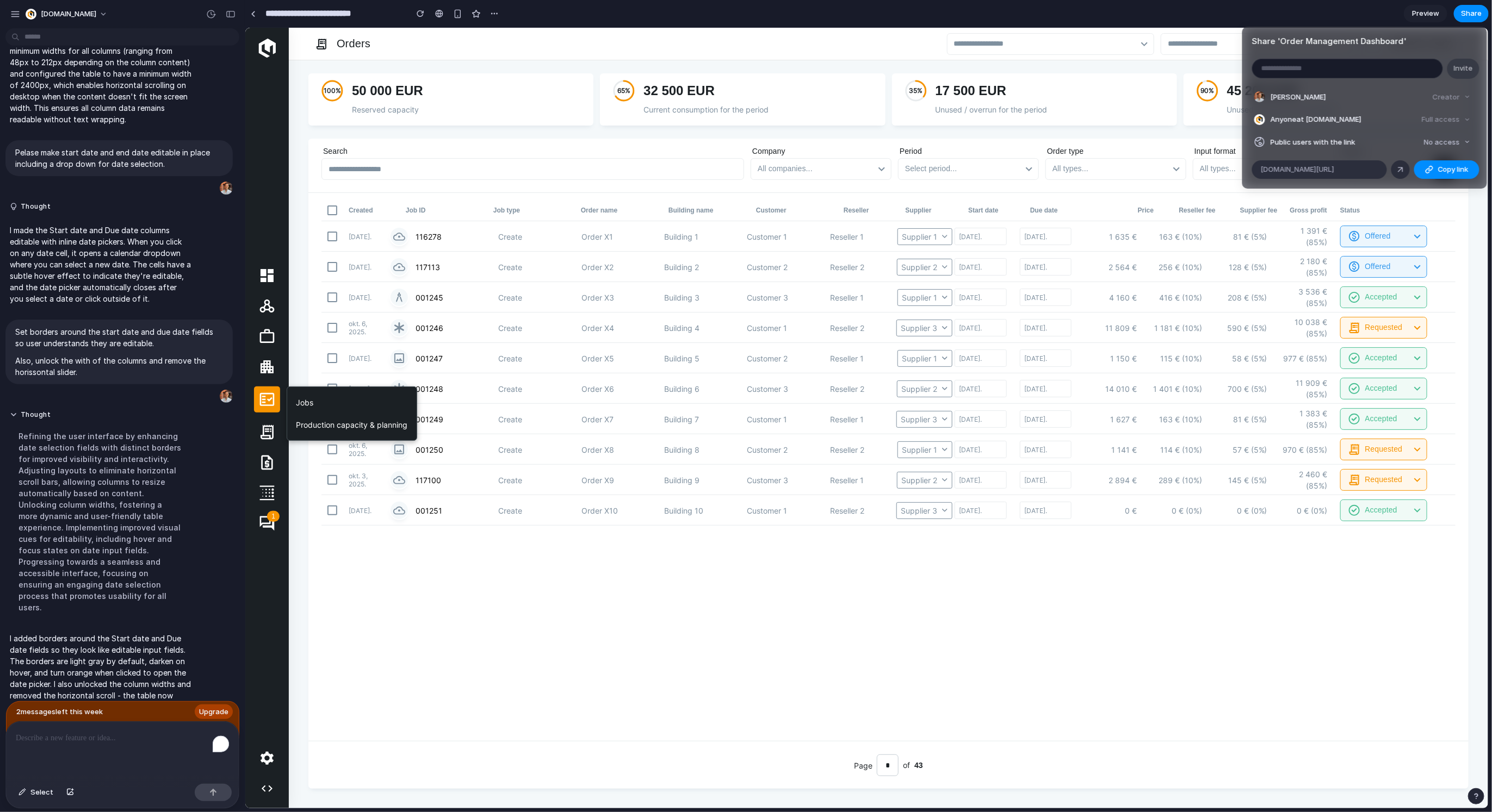
click at [709, 689] on div "Share ' Order Management Dashboard ' Invite Aleksandar Balicevac Creator Anyone…" at bounding box center [746, 406] width 1492 height 812
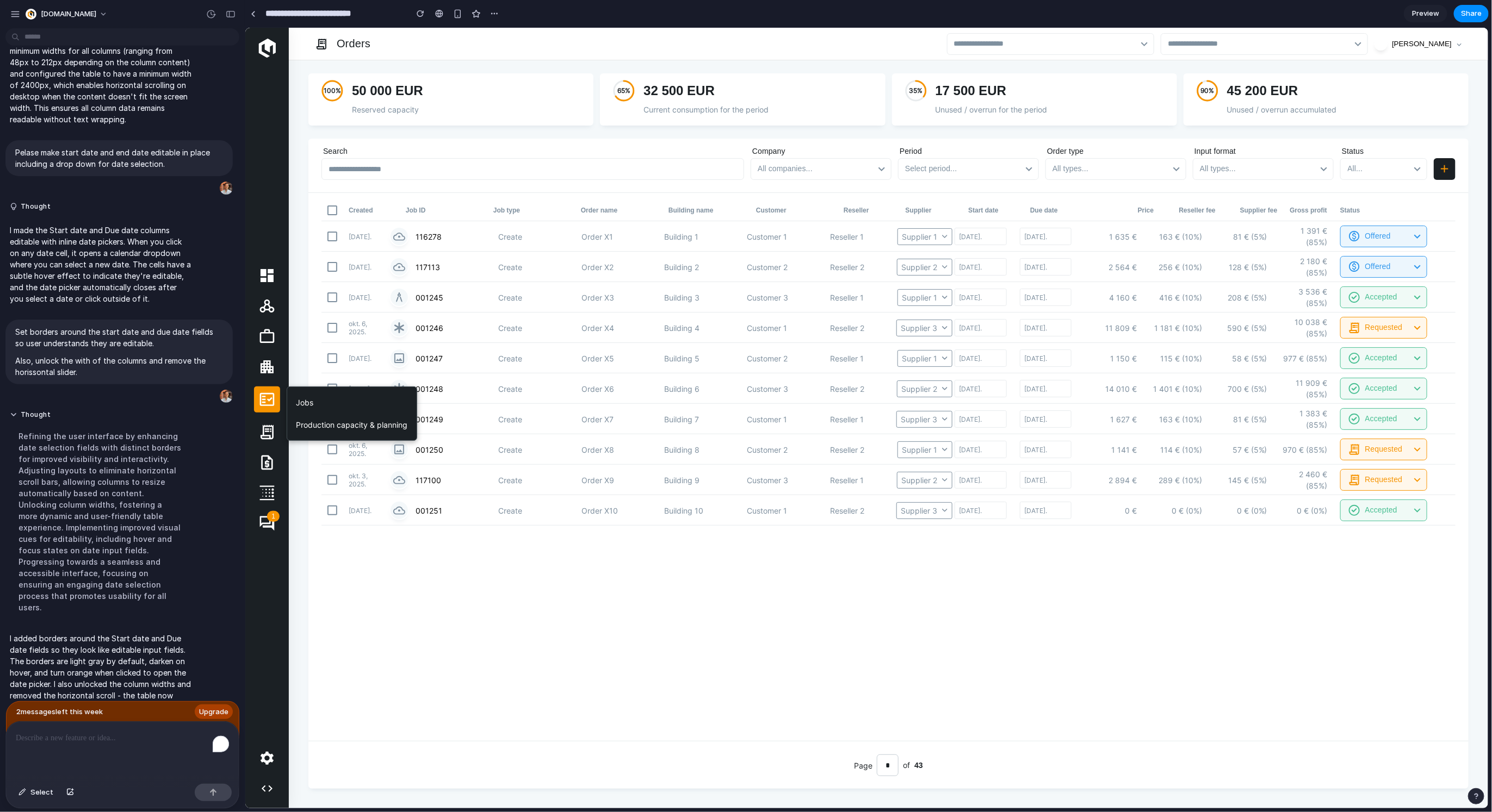
click at [807, 664] on div "Created Job ID Job type Order name Building name Customer Reseller Supplier Sta…" at bounding box center [888, 466] width 1160 height 548
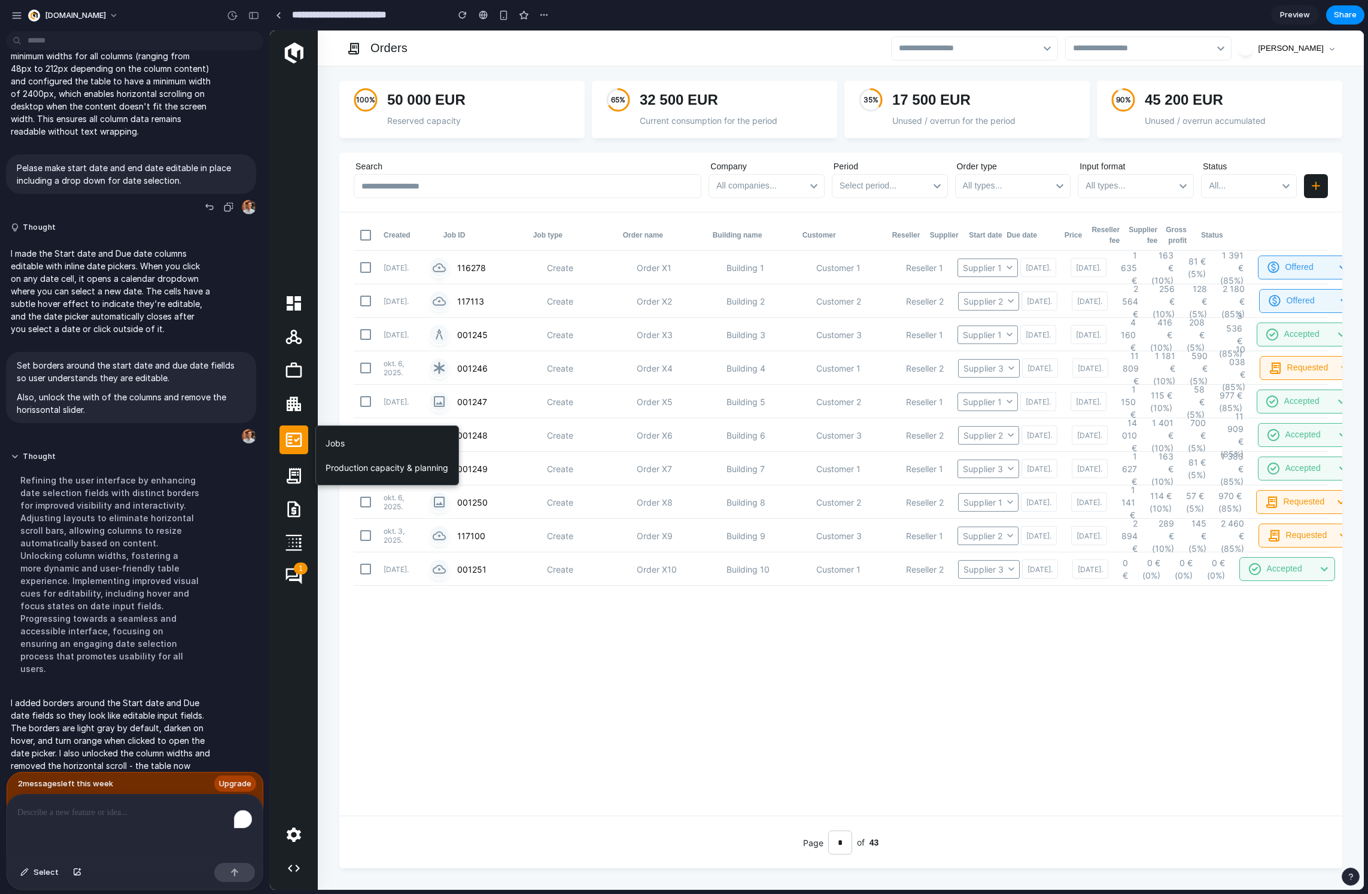
click at [0, 190] on div "Pelase make start date and end date editable in place including a drop down for…" at bounding box center [131, 184] width 262 height 61
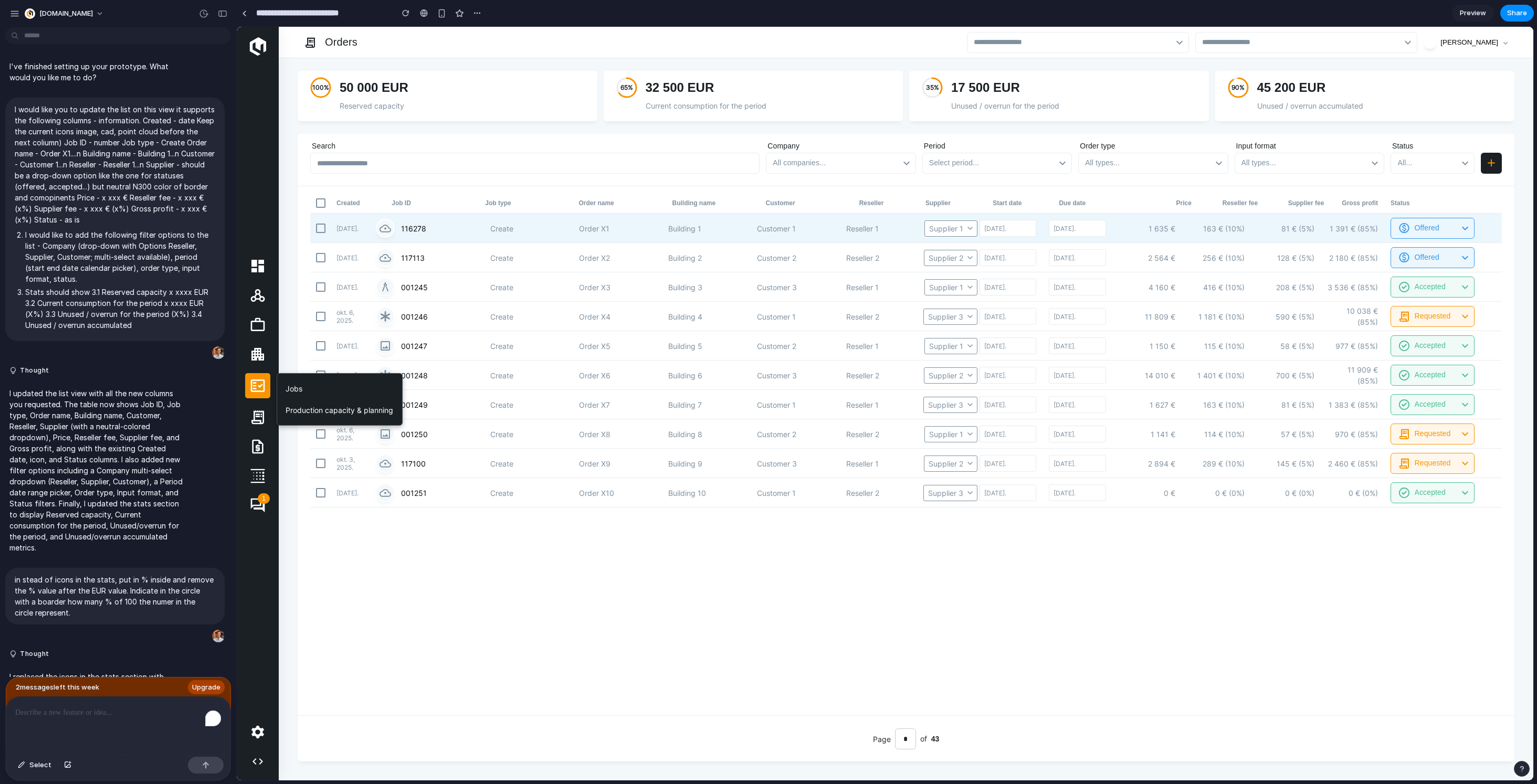
click at [970, 232] on div "Supplier 1" at bounding box center [951, 228] width 53 height 17
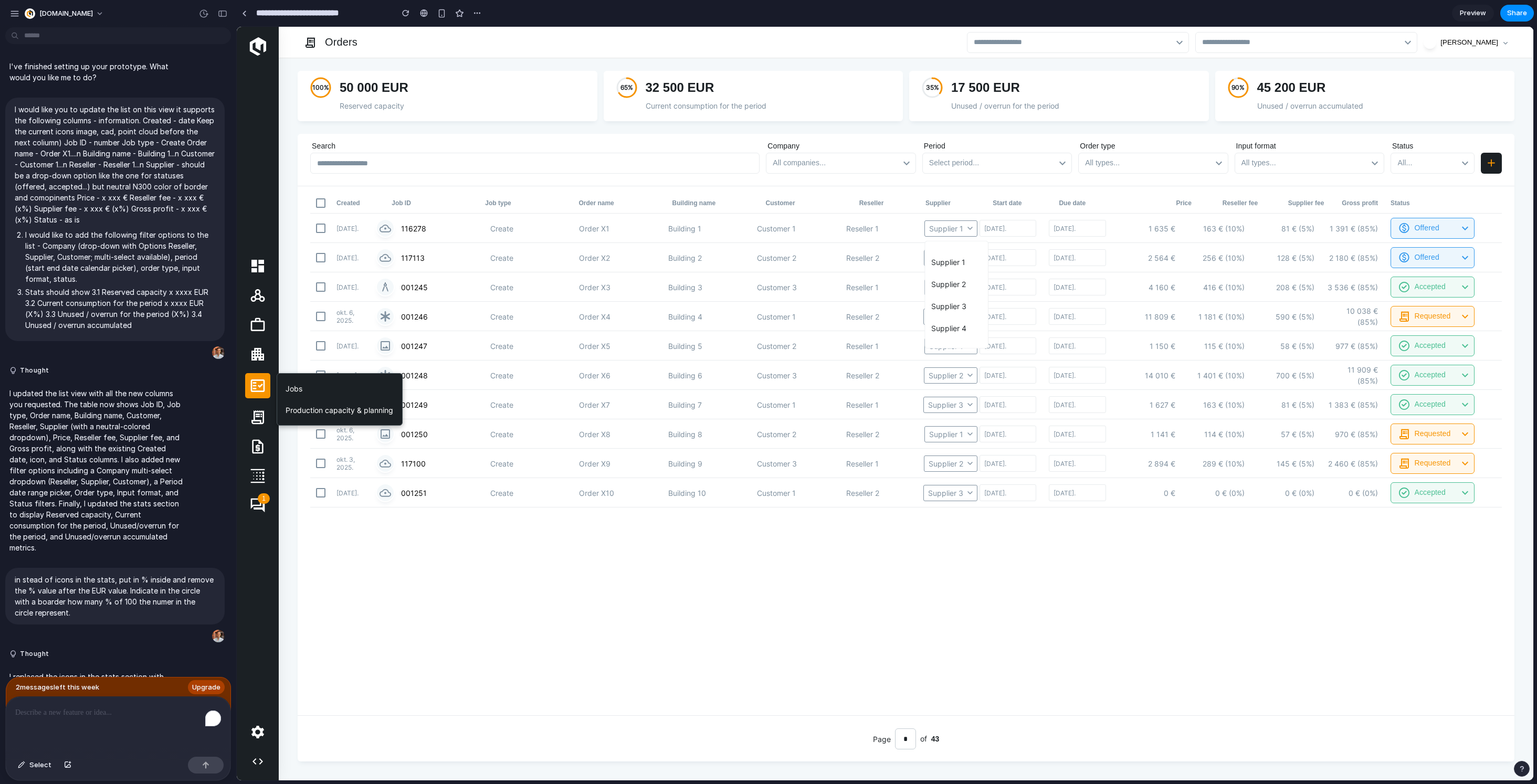
click at [1016, 234] on div "Supplier 1 Supplier 2 Supplier 3 Supplier 4" at bounding box center [885, 403] width 1297 height 753
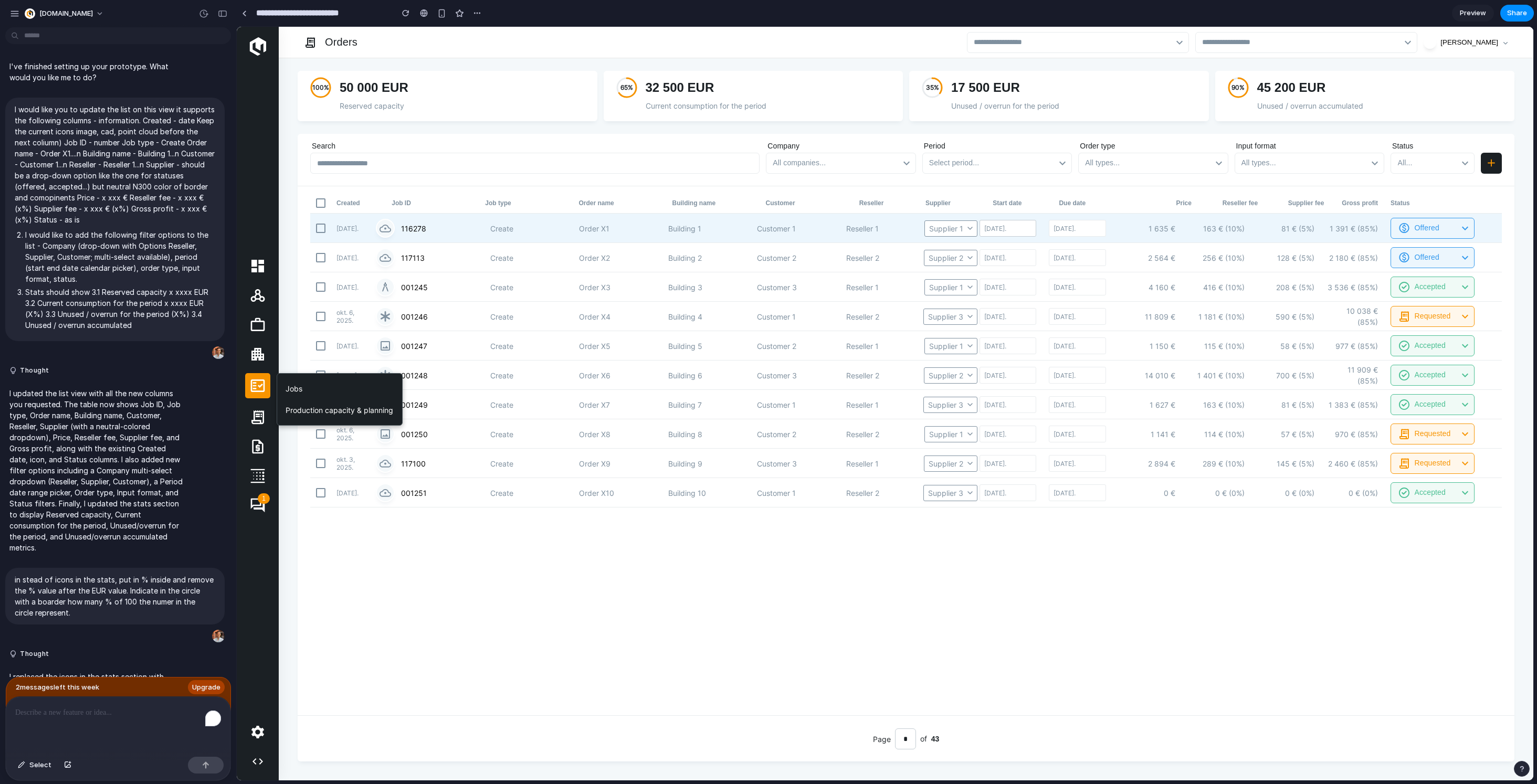
click at [1014, 230] on div "[DATE]." at bounding box center [1008, 228] width 57 height 17
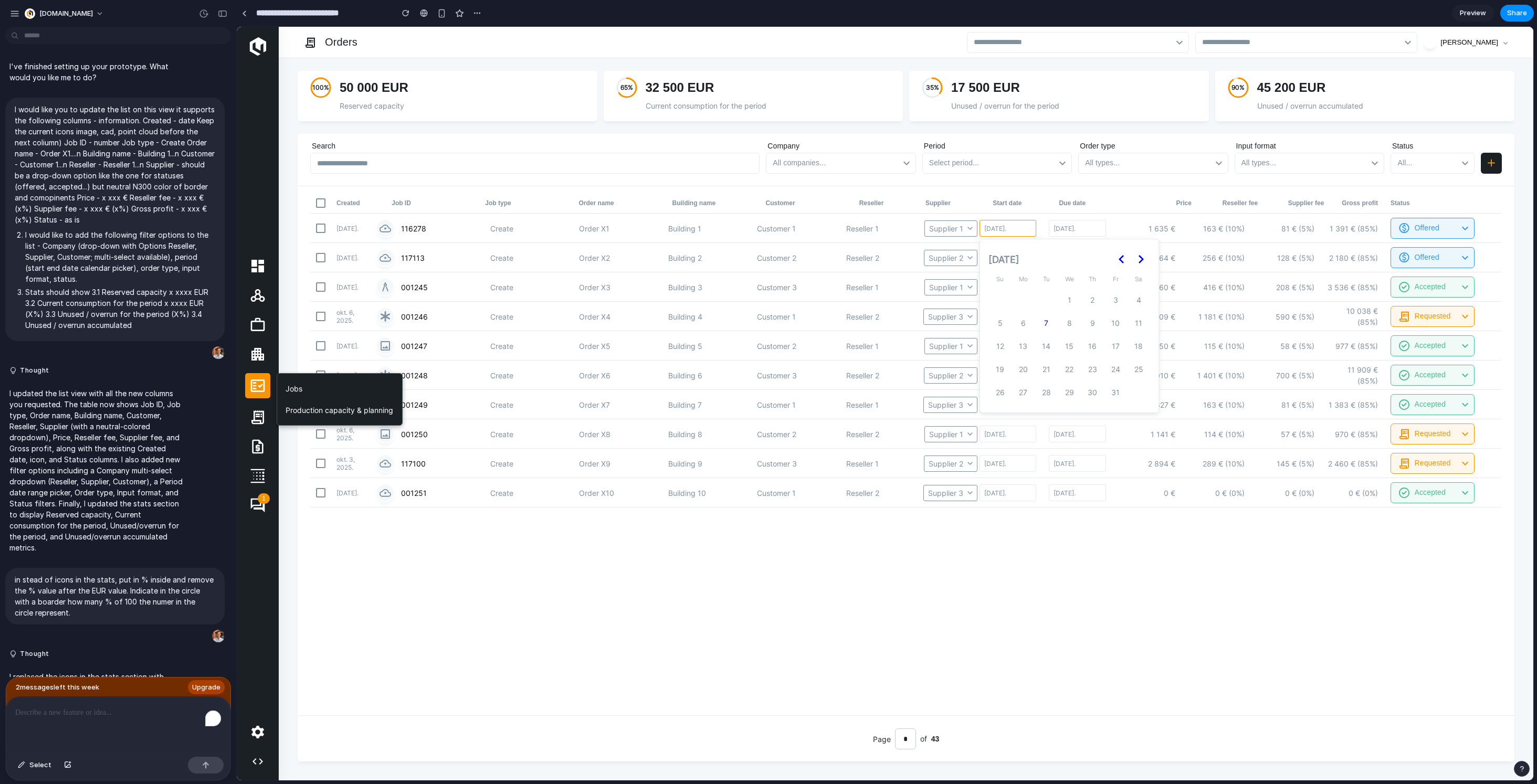
click at [1001, 181] on div "Search Company All companies... Period Select period... Order type All types...…" at bounding box center [906, 160] width 1224 height 53
click at [870, 164] on div "All companies..." at bounding box center [839, 162] width 132 height 15
click at [966, 182] on div "Reseller Reseller 1 Reseller 2 Reseller 3 Supplier Supplier 1 Supplier 2 Suppli…" at bounding box center [885, 403] width 1297 height 753
click at [1028, 167] on div "Select period..." at bounding box center [995, 162] width 132 height 15
click at [1141, 180] on div "Search Company All companies... Period Select period... October 2025 Su Mo Tu W…" at bounding box center [906, 160] width 1224 height 53
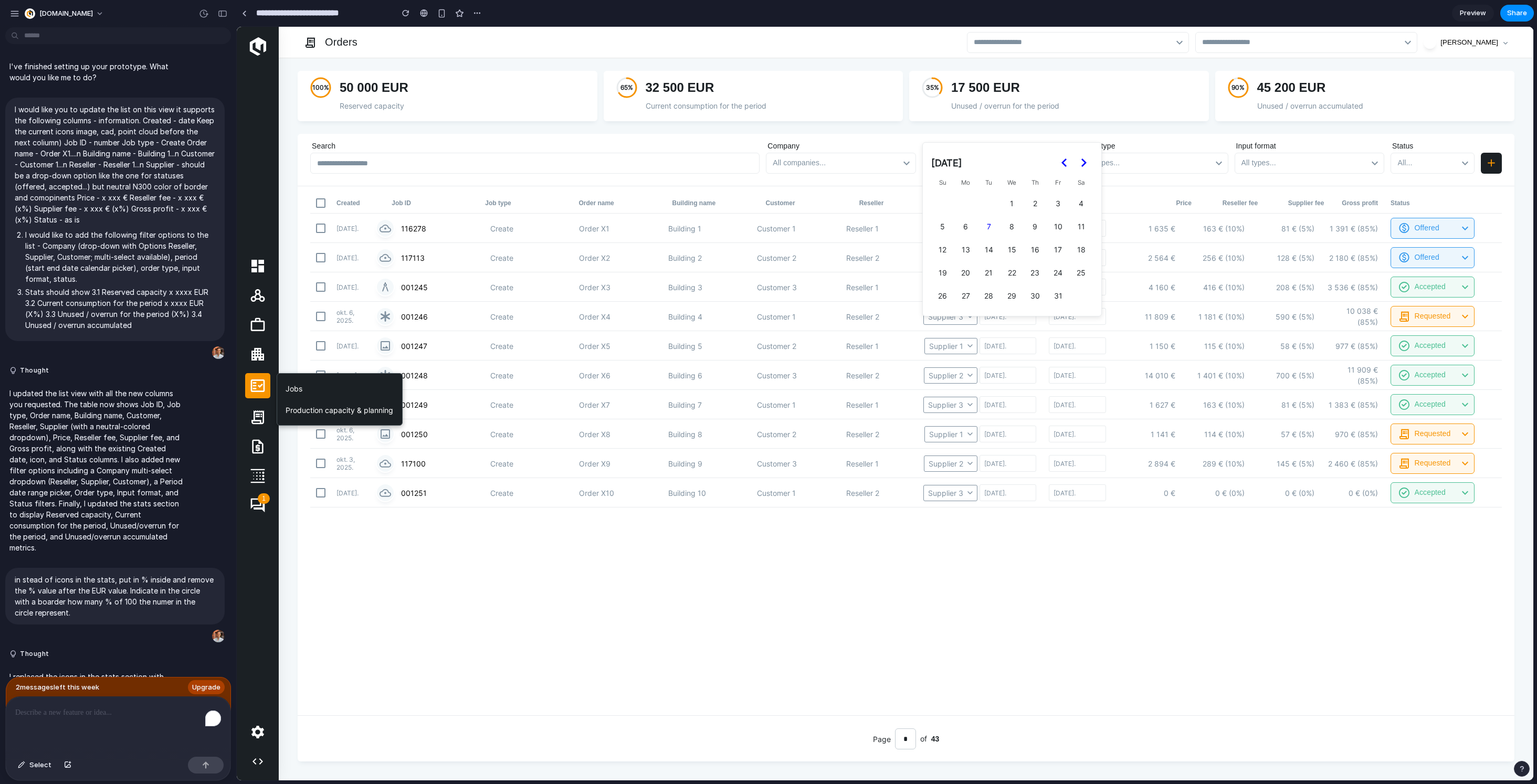
click at [1060, 106] on div "Unused / overrun for the period" at bounding box center [1075, 105] width 246 height 11
click at [1186, 135] on div "Search Company All companies... Period Select period... October 2025 Su Mo Tu W…" at bounding box center [906, 160] width 1224 height 53
click at [1067, 600] on div "Created Job ID Job type Order name Building name Customer Reseller Supplier Sta…" at bounding box center [905, 450] width 1217 height 529
click at [867, 171] on div "All companies..." at bounding box center [840, 163] width 150 height 21
click at [868, 170] on div "Reseller Reseller 1 Reseller 2 Reseller 3 Supplier Supplier 1 Supplier 2 Suppli…" at bounding box center [885, 403] width 1297 height 753
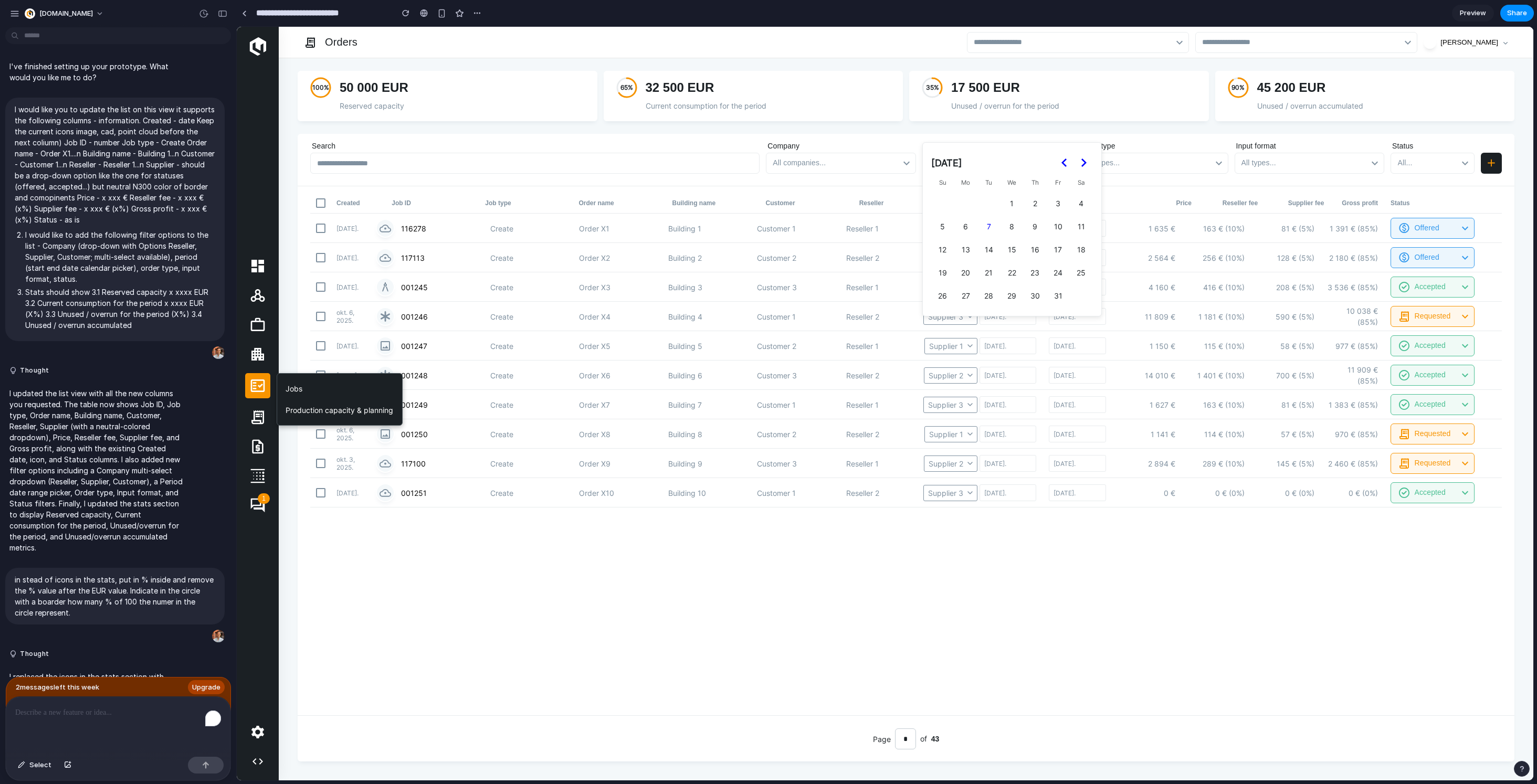
click at [923, 164] on div "October 2025 Su Mo Tu We Th Fr Sa 1 2 3 4 5 6 7 8 9 10 11 12 13 14 15 16 17 18 …" at bounding box center [1012, 229] width 180 height 175
click at [1081, 591] on div "Created Job ID Job type Order name Building name Customer Reseller Supplier Sta…" at bounding box center [905, 450] width 1217 height 529
click at [1091, 547] on div "Created Job ID Job type Order name Building name Customer Reseller Supplier Sta…" at bounding box center [905, 450] width 1217 height 529
click at [1184, 588] on div "Created Job ID Job type Order name Building name Customer Reseller Supplier Sta…" at bounding box center [905, 450] width 1217 height 529
click at [1201, 603] on div "Created Job ID Job type Order name Building name Customer Reseller Supplier Sta…" at bounding box center [905, 450] width 1217 height 529
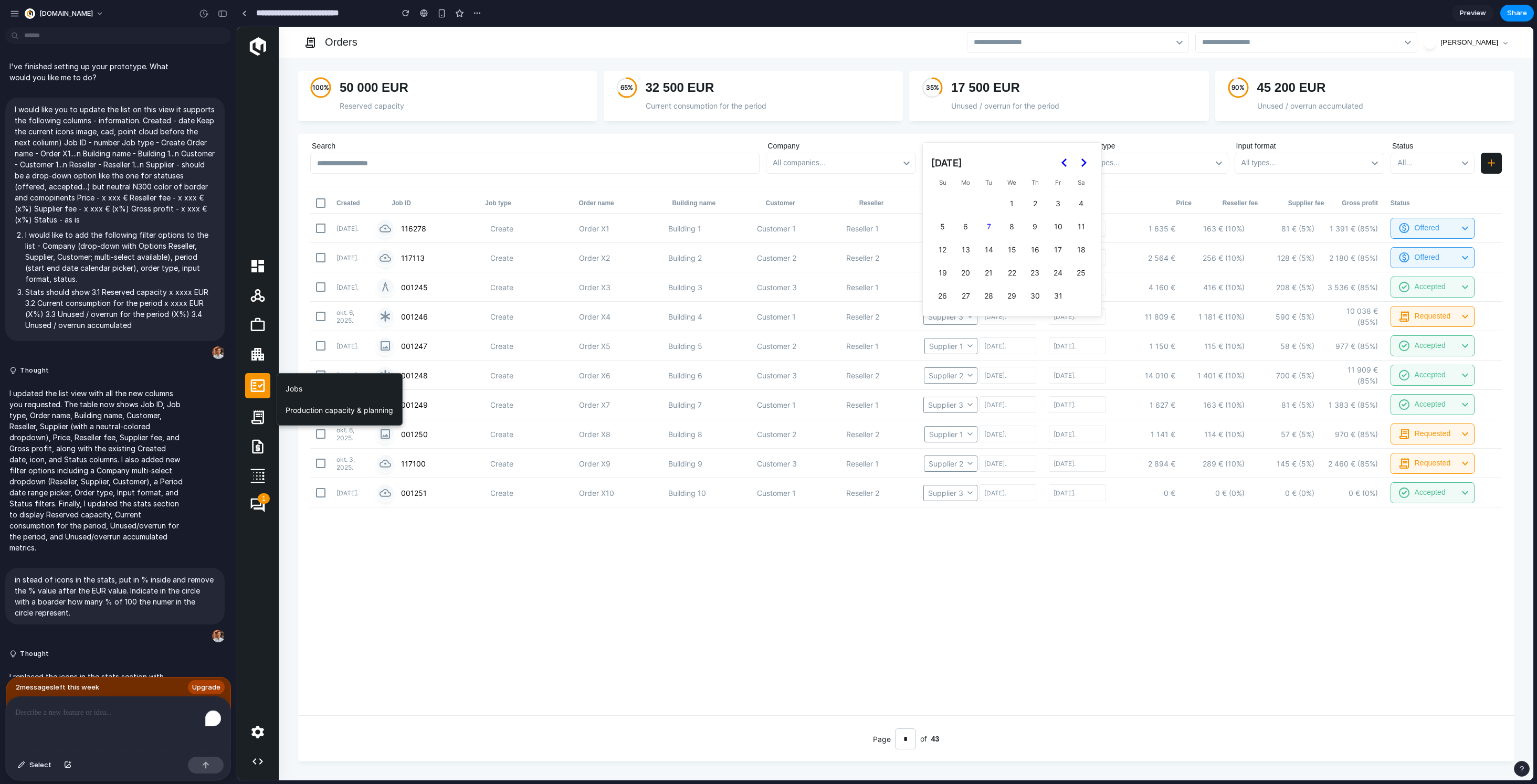
click at [896, 572] on div "Created Job ID Job type Order name Building name Customer Reseller Supplier Sta…" at bounding box center [905, 450] width 1217 height 529
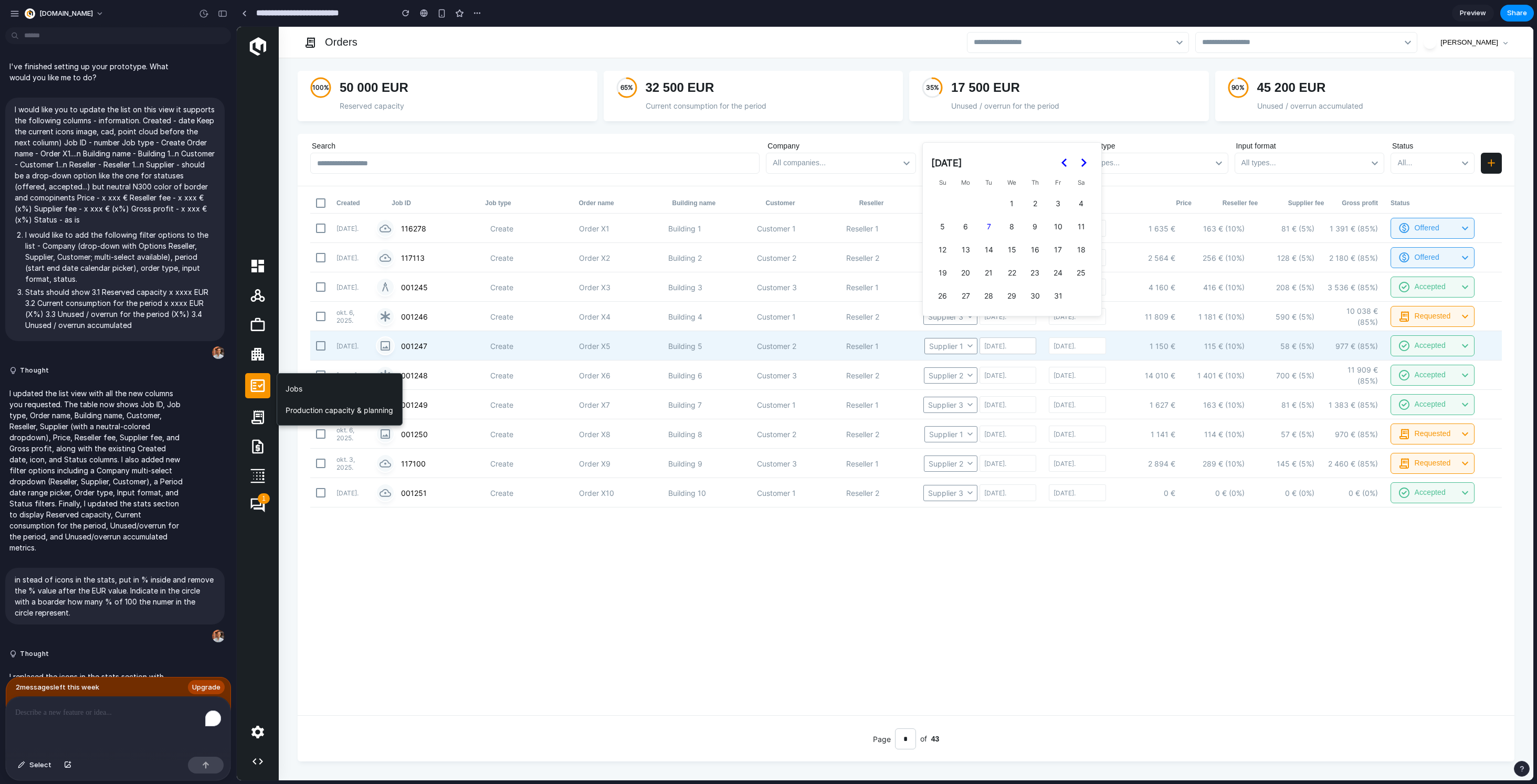
click at [1013, 349] on div "[DATE]." at bounding box center [1008, 346] width 57 height 17
click at [1013, 350] on div "[DATE]." at bounding box center [1008, 346] width 57 height 17
click at [999, 349] on div "[DATE]." at bounding box center [1008, 346] width 57 height 17
click at [1044, 347] on div "[DATE]." at bounding box center [1014, 346] width 69 height 17
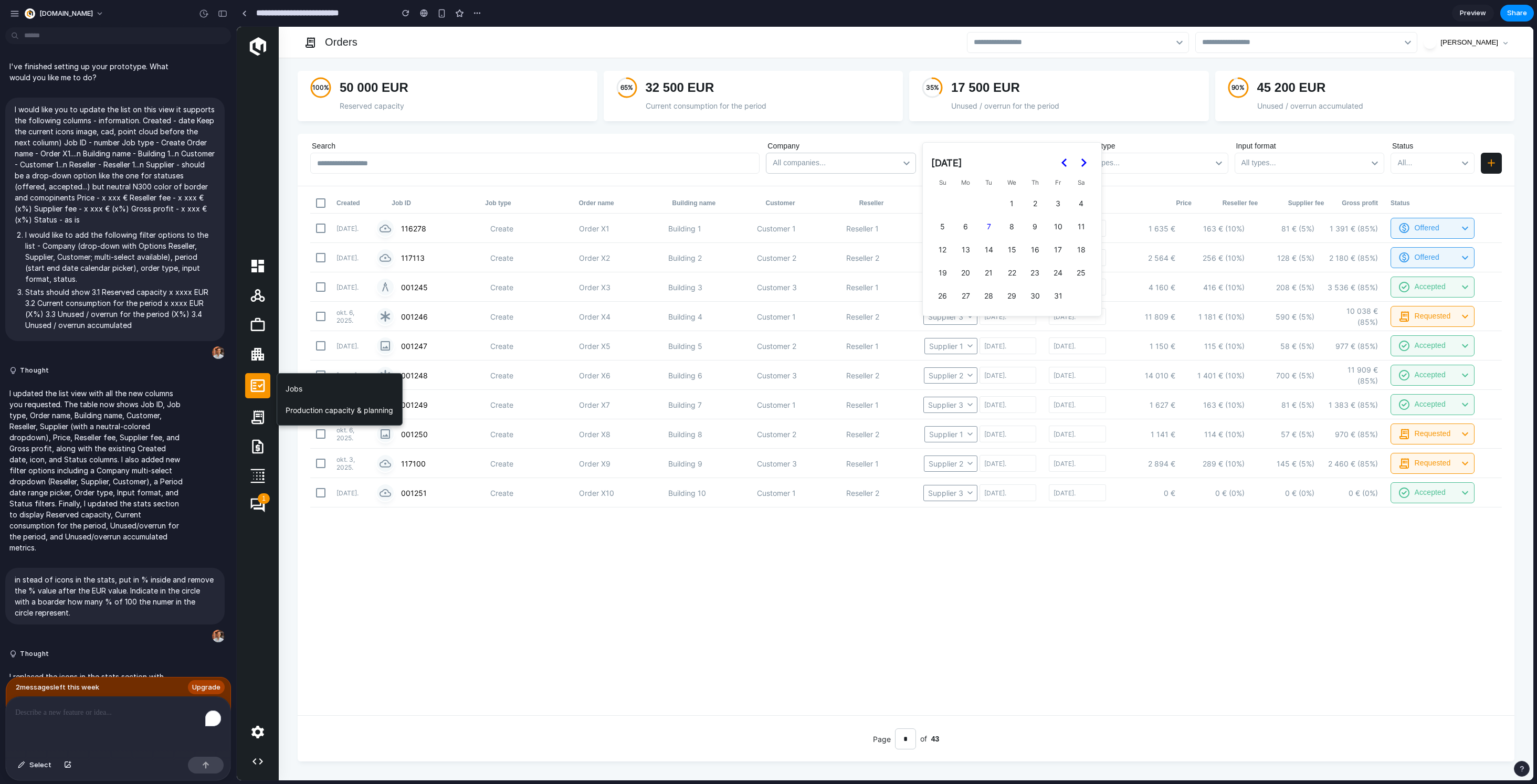
click at [833, 158] on div "All companies..." at bounding box center [839, 162] width 132 height 15
click at [940, 654] on div "Reseller Reseller 1 Reseller 2 Reseller 3 Supplier Supplier 1 Supplier 2 Suppli…" at bounding box center [885, 403] width 1297 height 753
click at [826, 580] on div "Created Job ID Job type Order name Building name Customer Reseller Supplier Sta…" at bounding box center [905, 450] width 1217 height 529
click at [1022, 612] on div "Created Job ID Job type Order name Building name Customer Reseller Supplier Sta…" at bounding box center [905, 450] width 1217 height 529
click at [283, 19] on input "**********" at bounding box center [322, 13] width 135 height 19
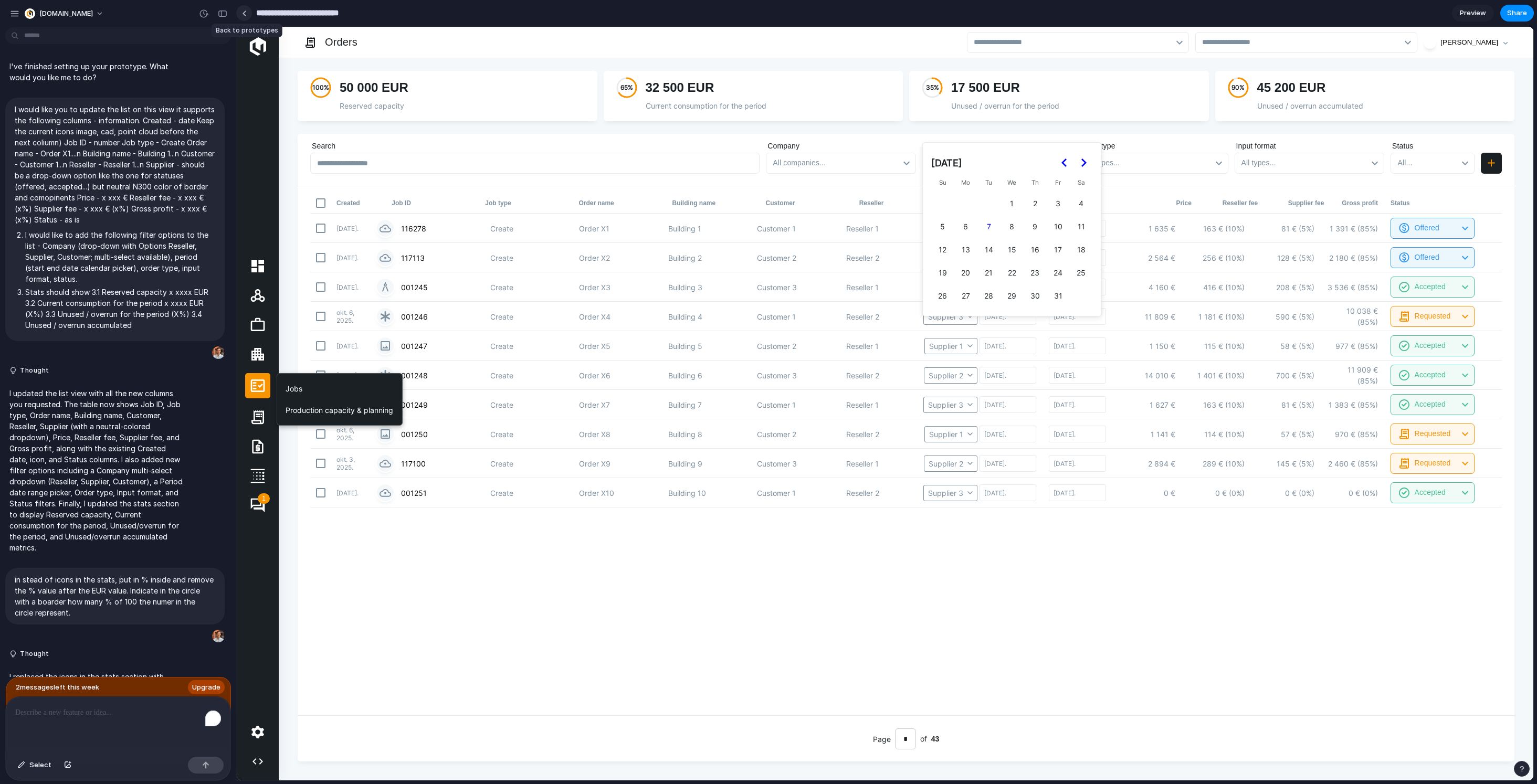
click at [244, 13] on div at bounding box center [244, 13] width 4 height 6
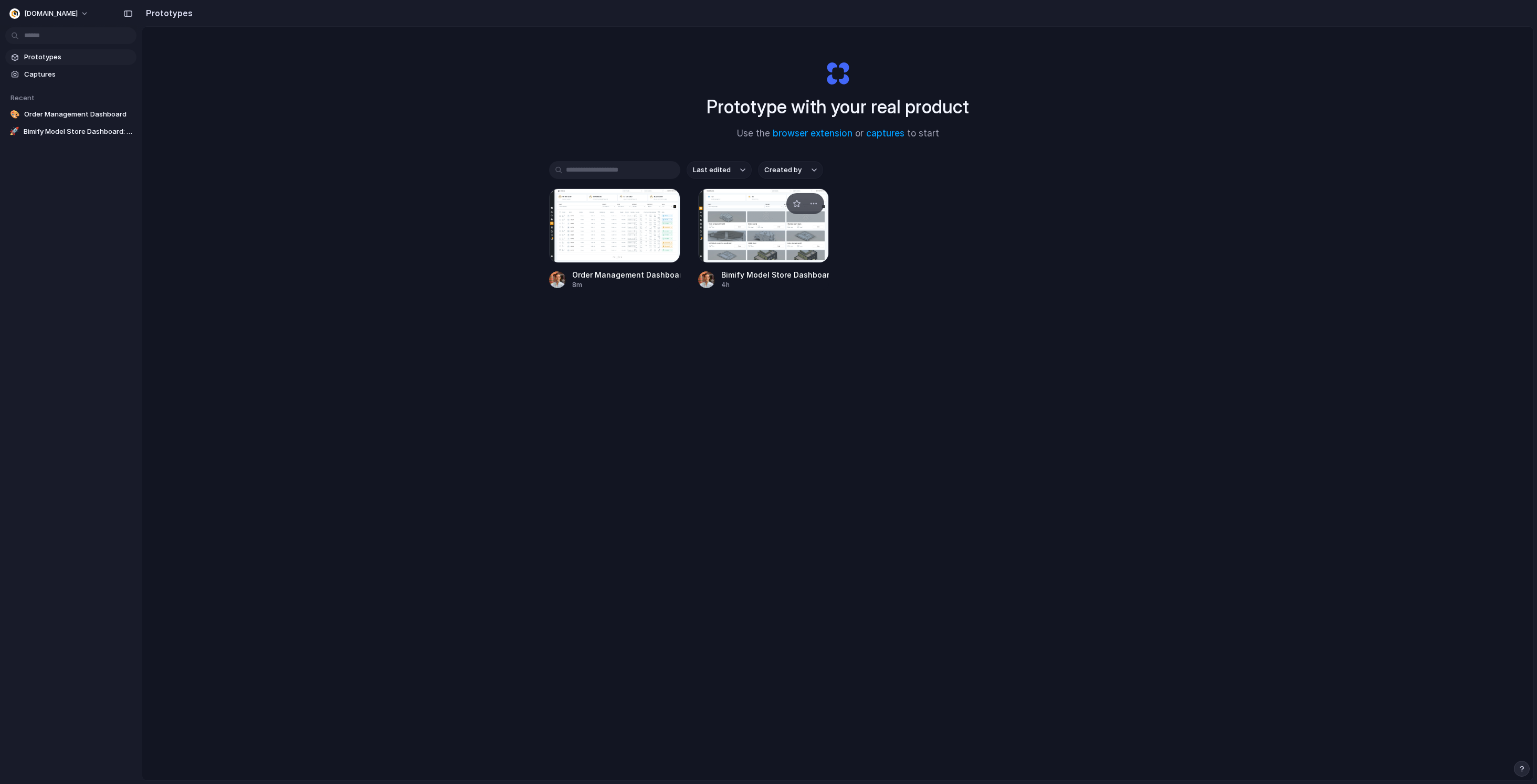
click at [755, 238] on div at bounding box center [764, 225] width 132 height 75
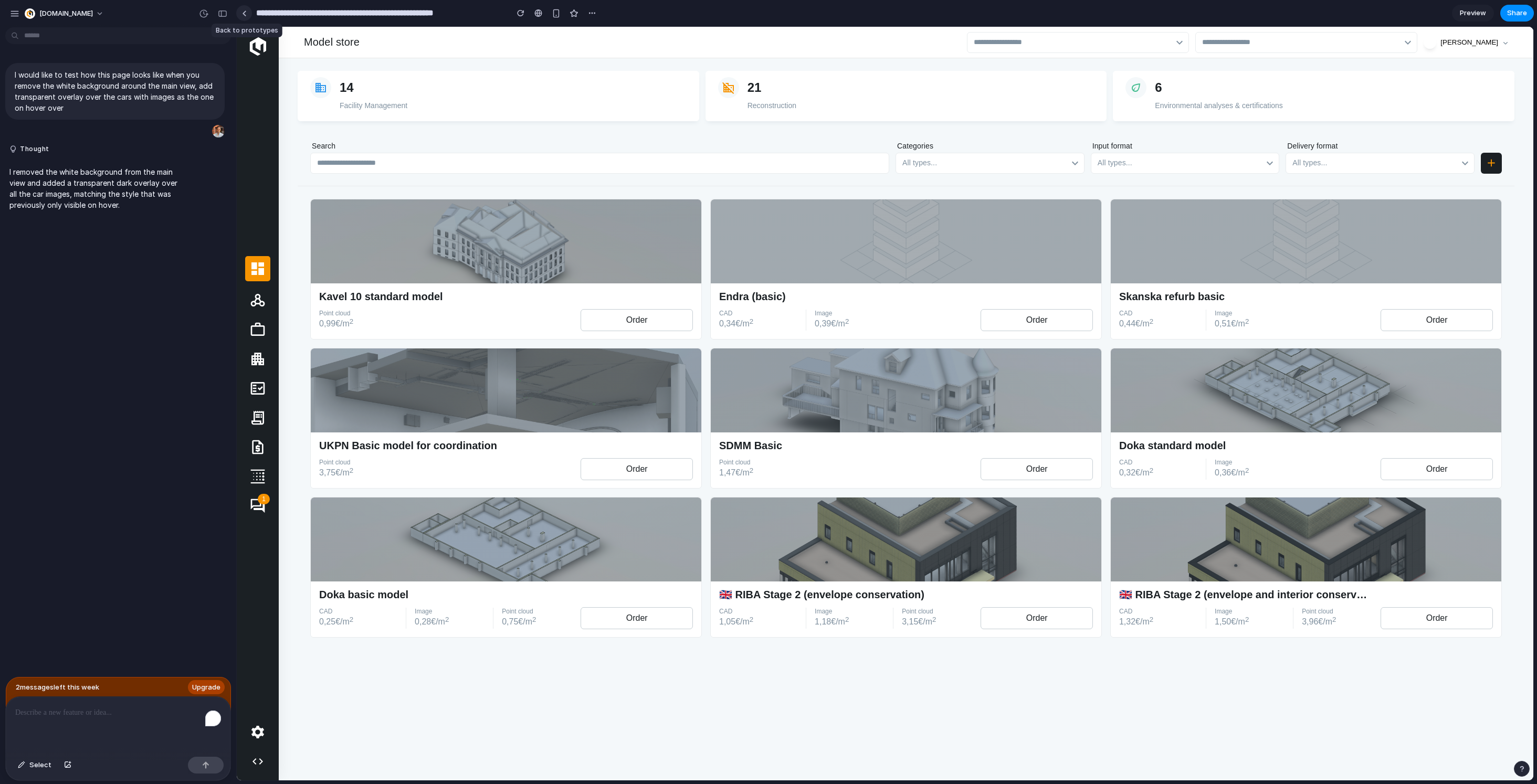
click at [249, 15] on link at bounding box center [244, 13] width 16 height 16
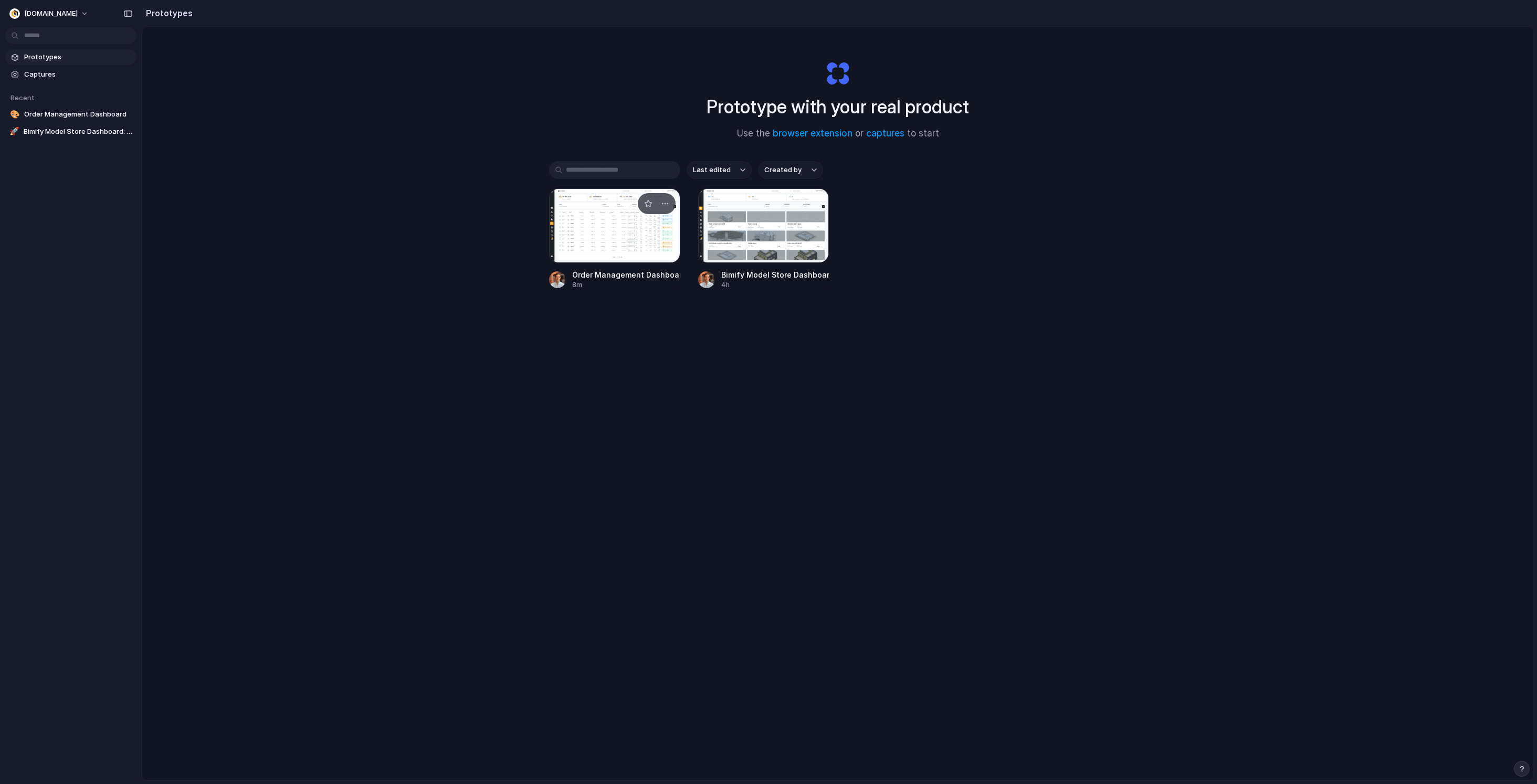
click at [616, 222] on div at bounding box center [615, 225] width 132 height 75
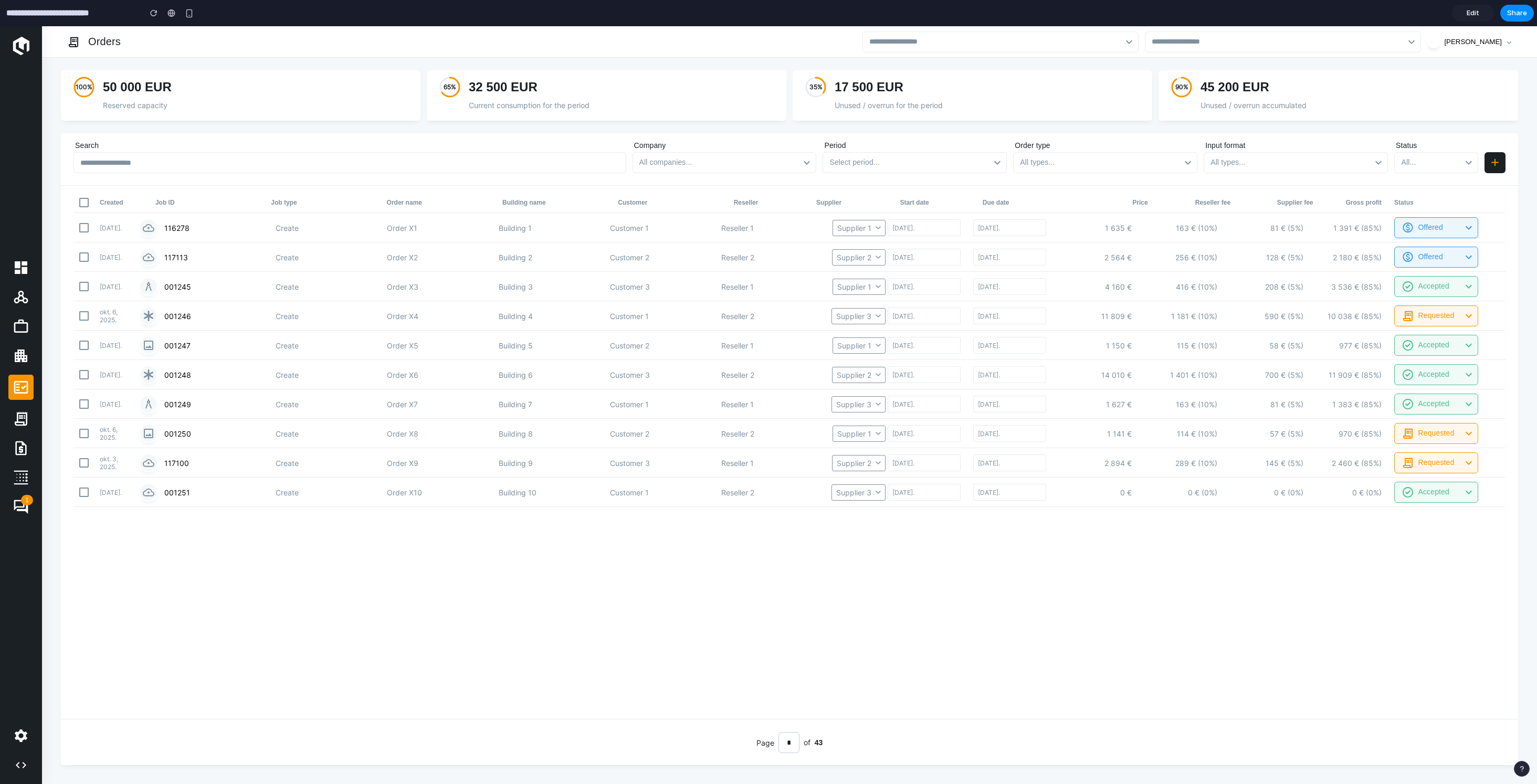
click at [25, 390] on icon at bounding box center [20, 387] width 17 height 17
click at [194, 692] on div "Created Job ID Job type Order name Building name Customer Reseller Supplier Sta…" at bounding box center [789, 453] width 1457 height 533
click at [878, 632] on div "Created Job ID Job type Order name Building name Customer Reseller Supplier Sta…" at bounding box center [789, 453] width 1457 height 533
click at [724, 163] on div "All companies..." at bounding box center [723, 162] width 168 height 15
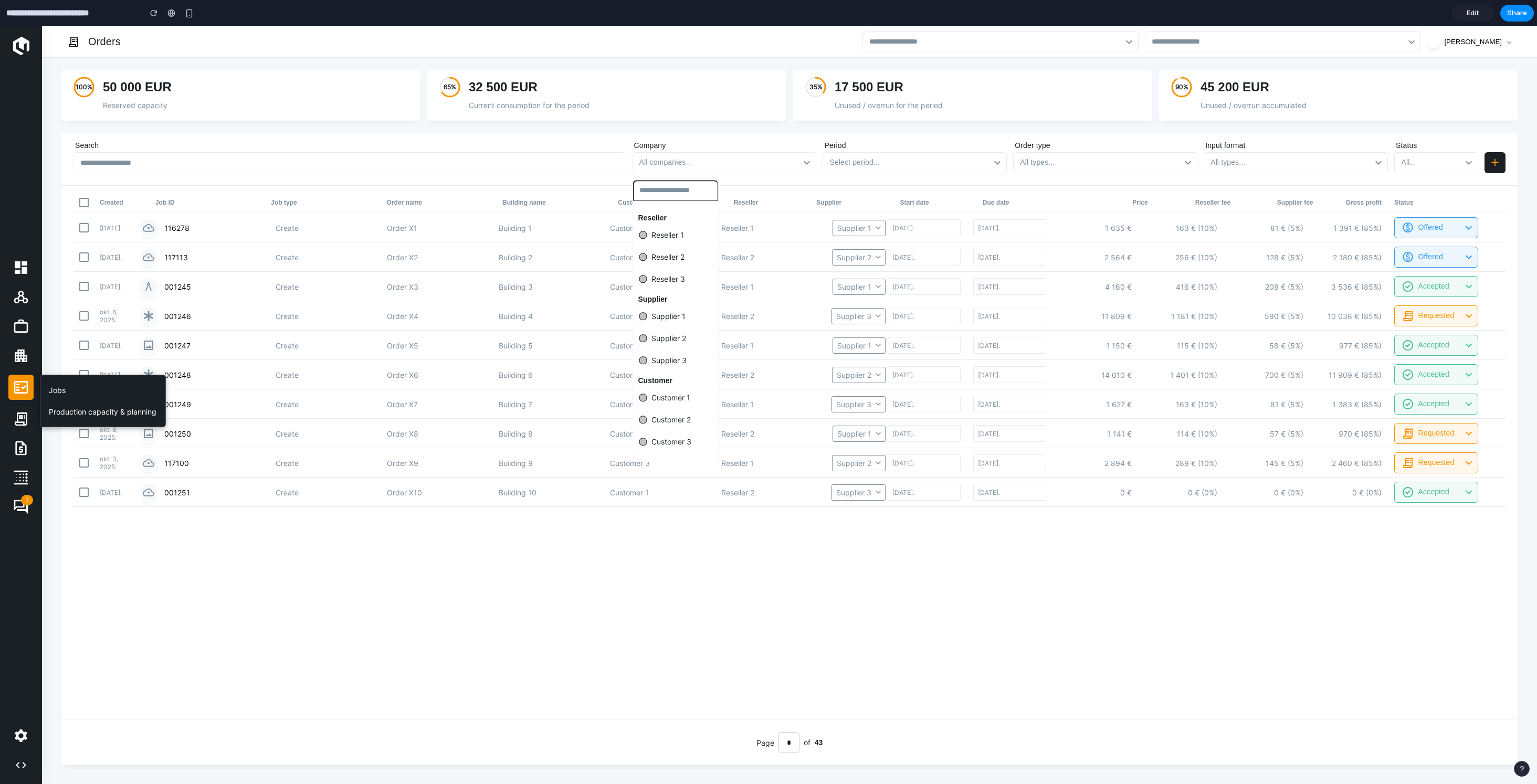
click at [640, 257] on div at bounding box center [643, 256] width 8 height 8
click at [753, 588] on div "Reseller Reseller 1 Reseller 2 Reseller 3 Supplier Supplier 1 Supplier 2 Suppli…" at bounding box center [768, 405] width 1537 height 758
click at [879, 160] on div "Select period..." at bounding box center [913, 162] width 168 height 15
click at [914, 203] on button "1" at bounding box center [912, 203] width 22 height 22
drag, startPoint x: 103, startPoint y: 85, endPoint x: 178, endPoint y: 82, distance: 75.1
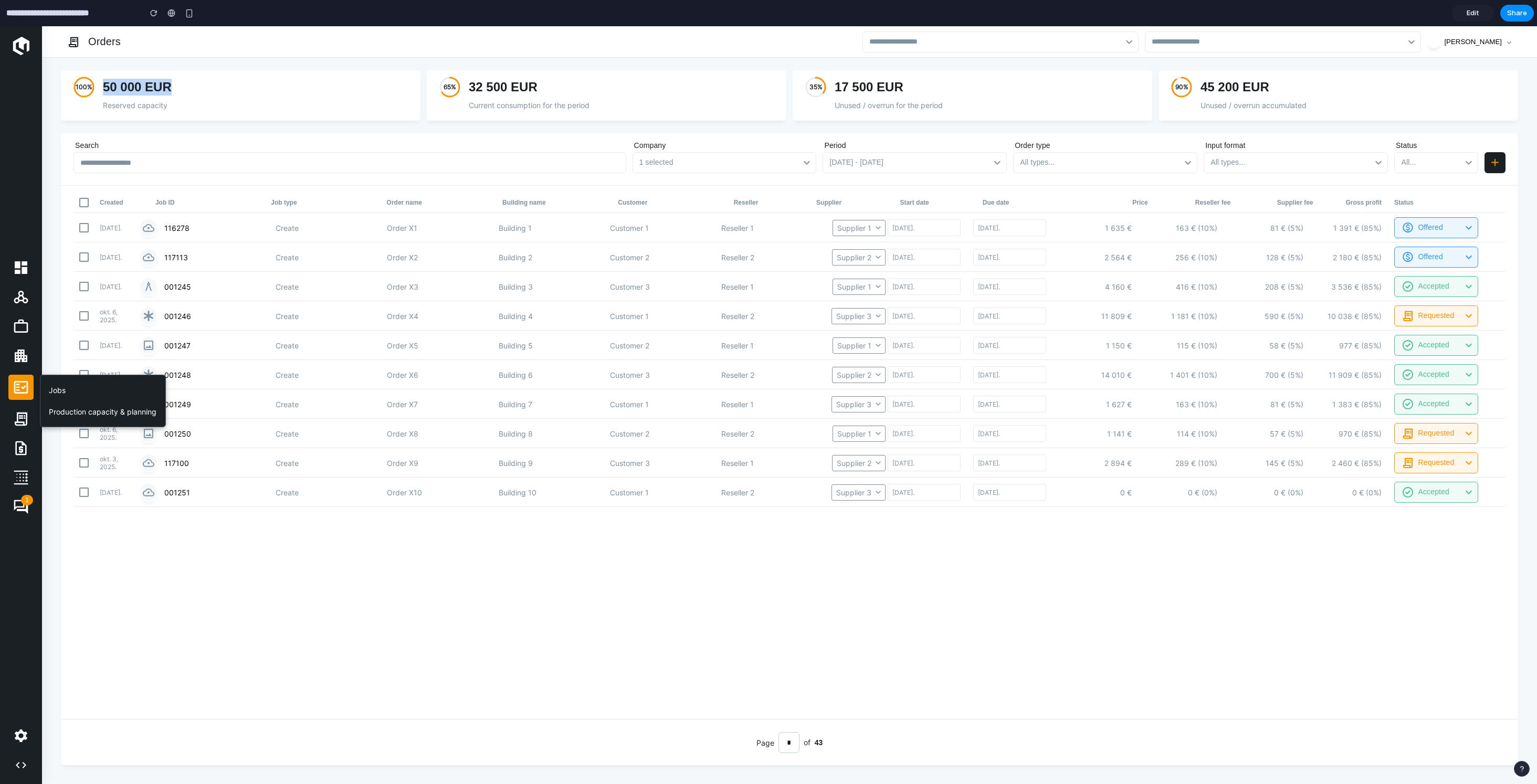
click at [178, 82] on h3 "50 000 EUR" at bounding box center [247, 87] width 290 height 17
click at [384, 109] on div "Reserved capacity" at bounding box center [255, 105] width 305 height 11
drag, startPoint x: 468, startPoint y: 87, endPoint x: 506, endPoint y: 85, distance: 38.1
click at [505, 85] on h3 "32 500 EUR" at bounding box center [613, 87] width 290 height 17
click at [917, 99] on div "17 500 EUR Unused / overrun for the period" at bounding box center [988, 92] width 305 height 36
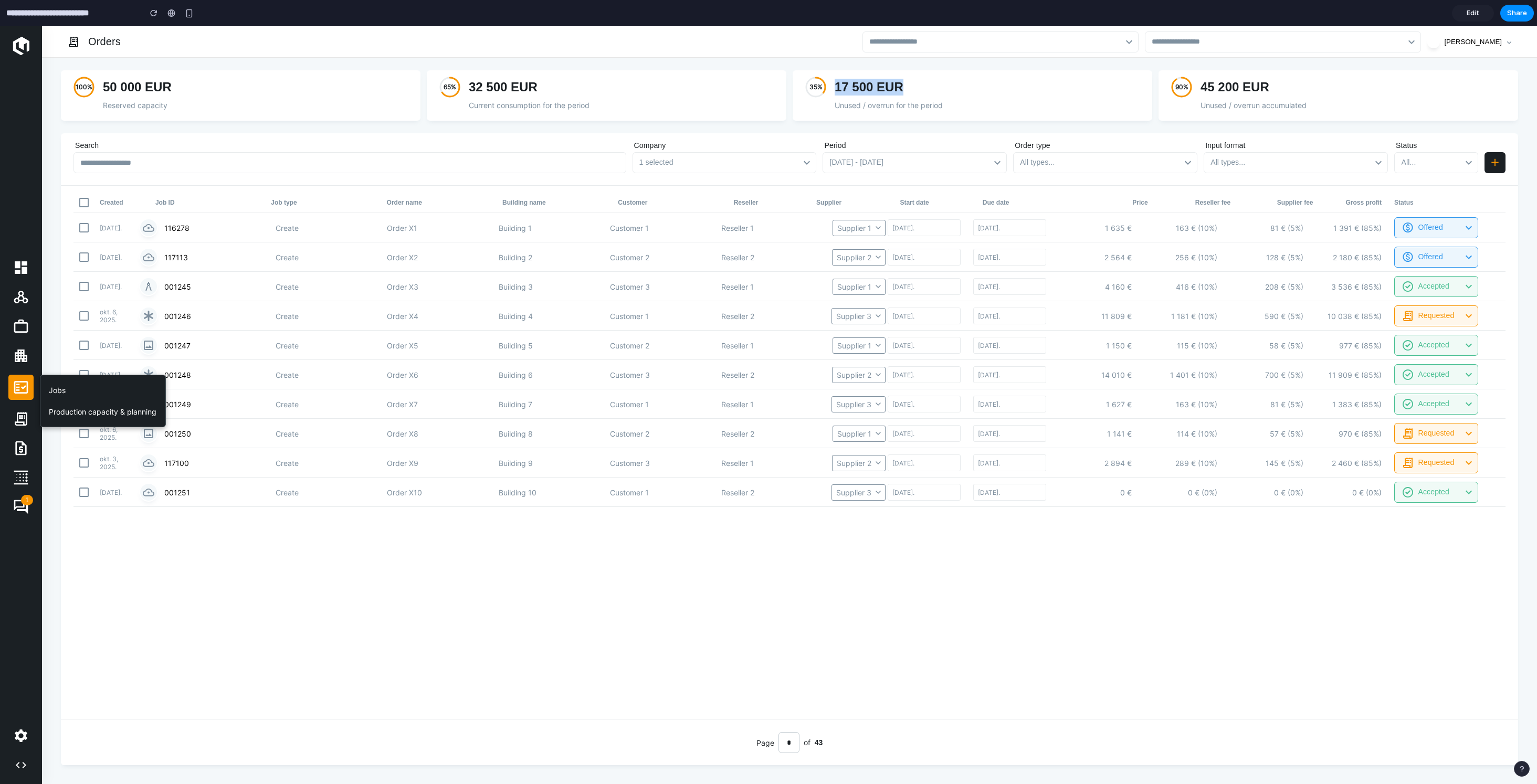
drag, startPoint x: 836, startPoint y: 85, endPoint x: 911, endPoint y: 85, distance: 75.0
click at [911, 85] on h3 "17 500 EUR" at bounding box center [980, 87] width 290 height 17
click at [979, 89] on h3 "17 500 EUR" at bounding box center [980, 87] width 290 height 17
drag, startPoint x: 1204, startPoint y: 86, endPoint x: 1342, endPoint y: 86, distance: 138.0
click at [1342, 86] on h3 "45 200 EUR" at bounding box center [1346, 87] width 290 height 17
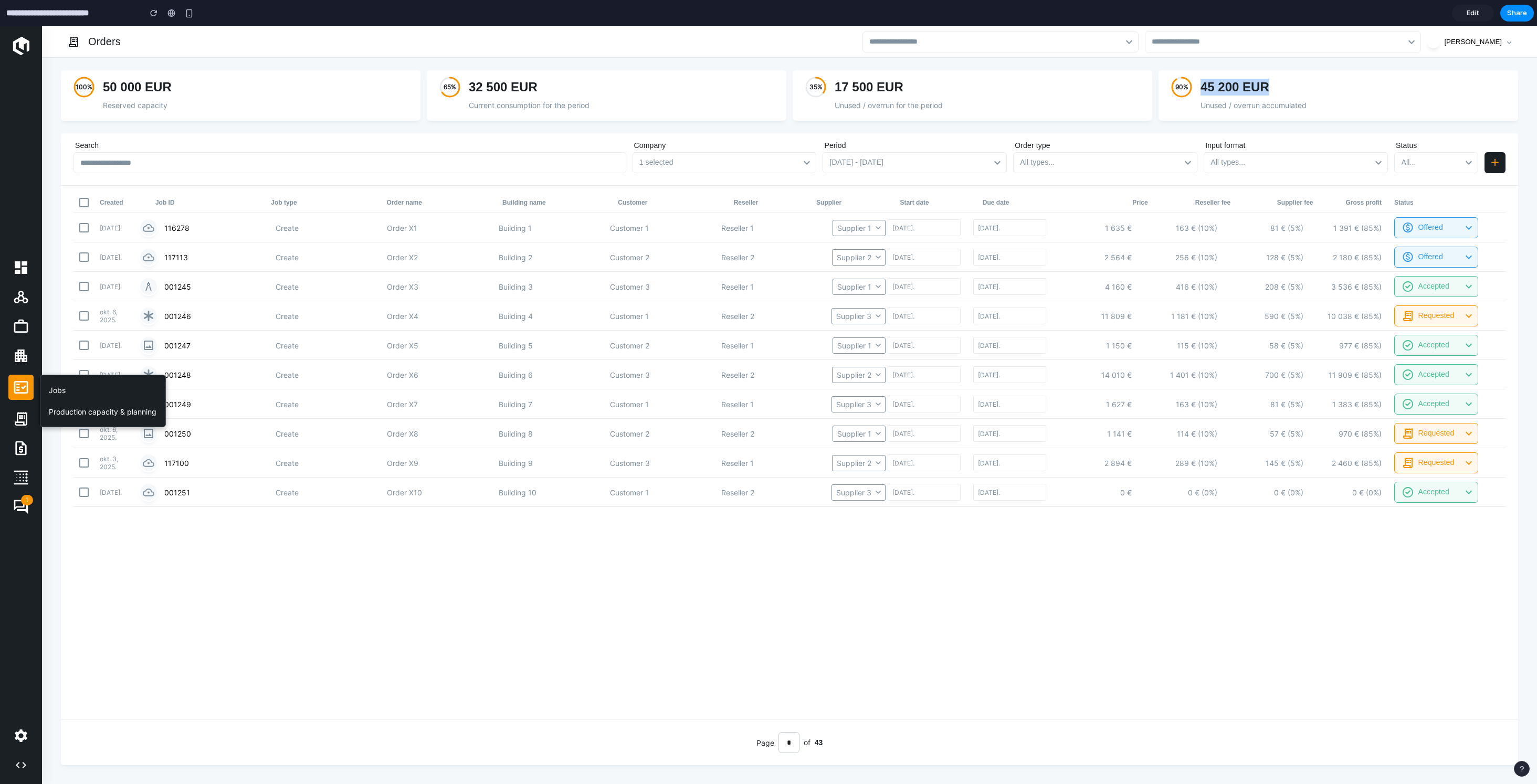
click at [1322, 91] on h3 "45 200 EUR" at bounding box center [1346, 87] width 290 height 17
click at [1212, 100] on div "Unused / overrun accumulated" at bounding box center [1354, 105] width 305 height 11
click at [1201, 87] on h3 "45 200 EUR" at bounding box center [1346, 87] width 290 height 17
drag, startPoint x: 469, startPoint y: 83, endPoint x: 494, endPoint y: 83, distance: 25.0
click at [494, 83] on h3 "32 500 EUR" at bounding box center [613, 87] width 290 height 17
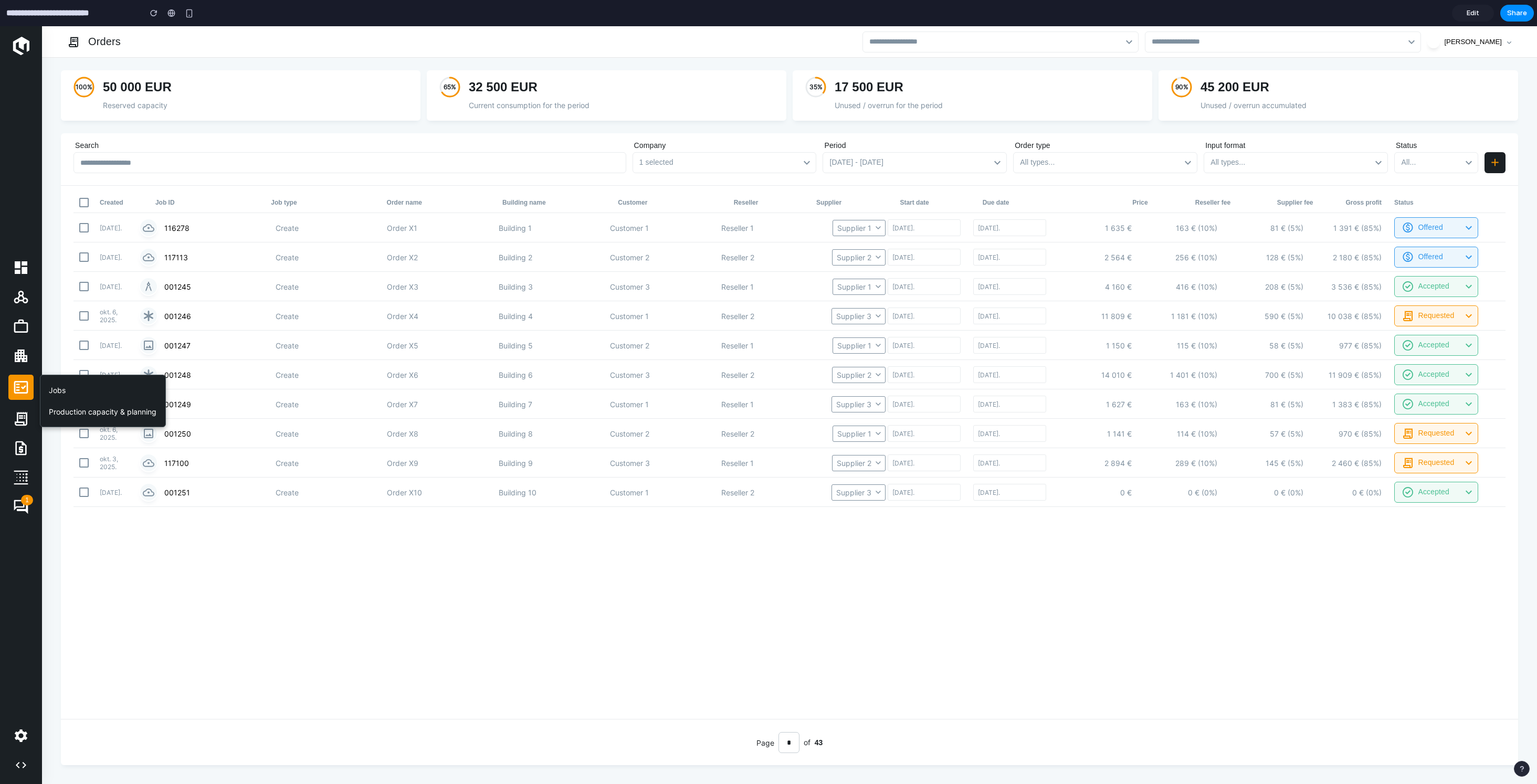
click at [1013, 516] on div "Created Job ID Job type Order name Building name Customer Reseller Supplier Sta…" at bounding box center [789, 453] width 1457 height 533
drag, startPoint x: 466, startPoint y: 86, endPoint x: 507, endPoint y: 86, distance: 41.0
click at [507, 86] on div "65 % 32 500 EUR Current consumption for the period" at bounding box center [606, 90] width 334 height 40
click at [84, 87] on div "100 %" at bounding box center [83, 87] width 17 height 10
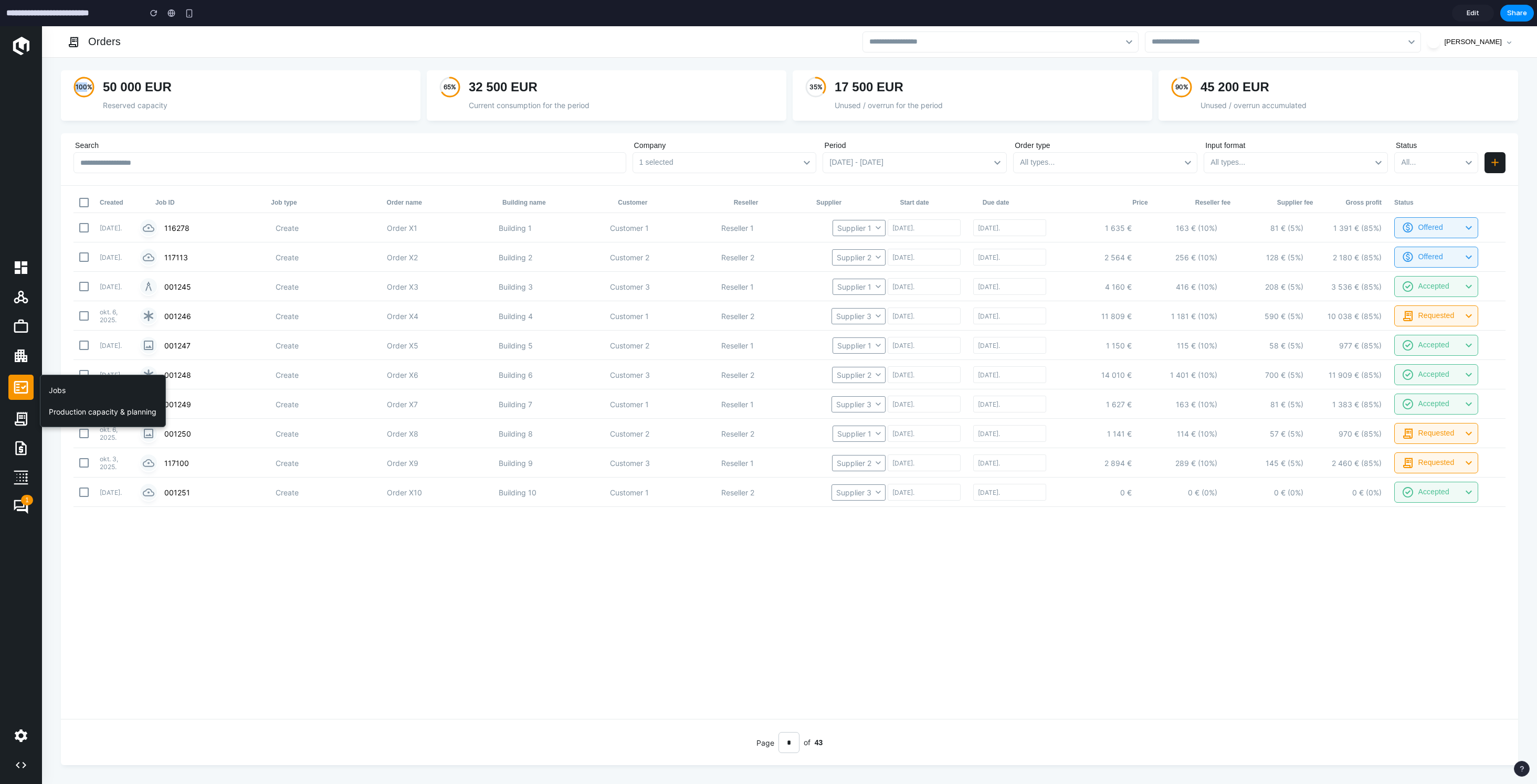
click at [84, 87] on div "100 %" at bounding box center [83, 87] width 17 height 10
click at [131, 86] on h3 "50 000 EUR" at bounding box center [247, 87] width 290 height 17
click at [124, 84] on h3 "50 000 EUR" at bounding box center [247, 87] width 290 height 17
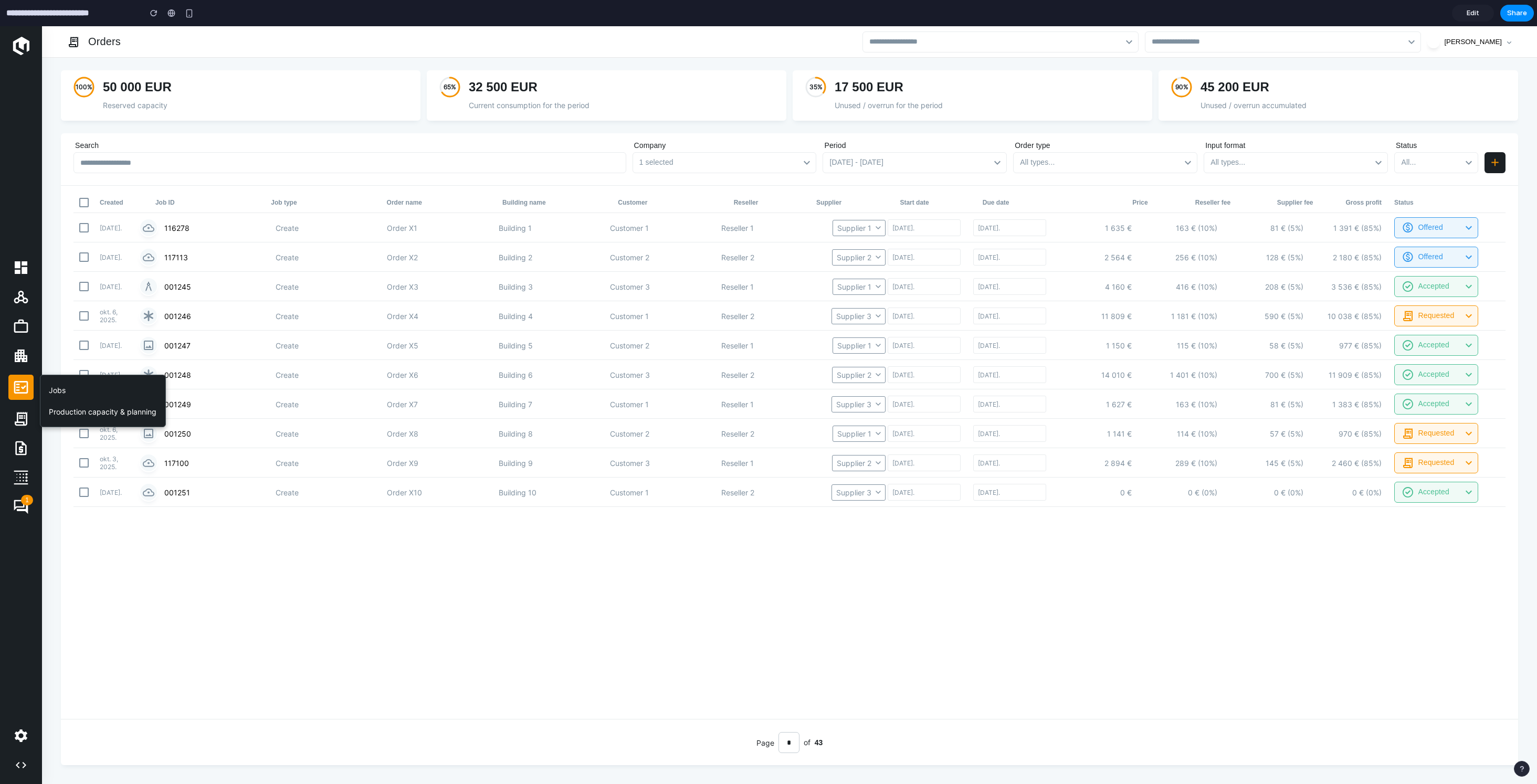
click at [124, 84] on h3 "50 000 EUR" at bounding box center [247, 87] width 290 height 17
click at [118, 87] on h3 "50 000 EUR" at bounding box center [247, 87] width 290 height 17
click at [121, 88] on h3 "50 000 EUR" at bounding box center [247, 87] width 290 height 17
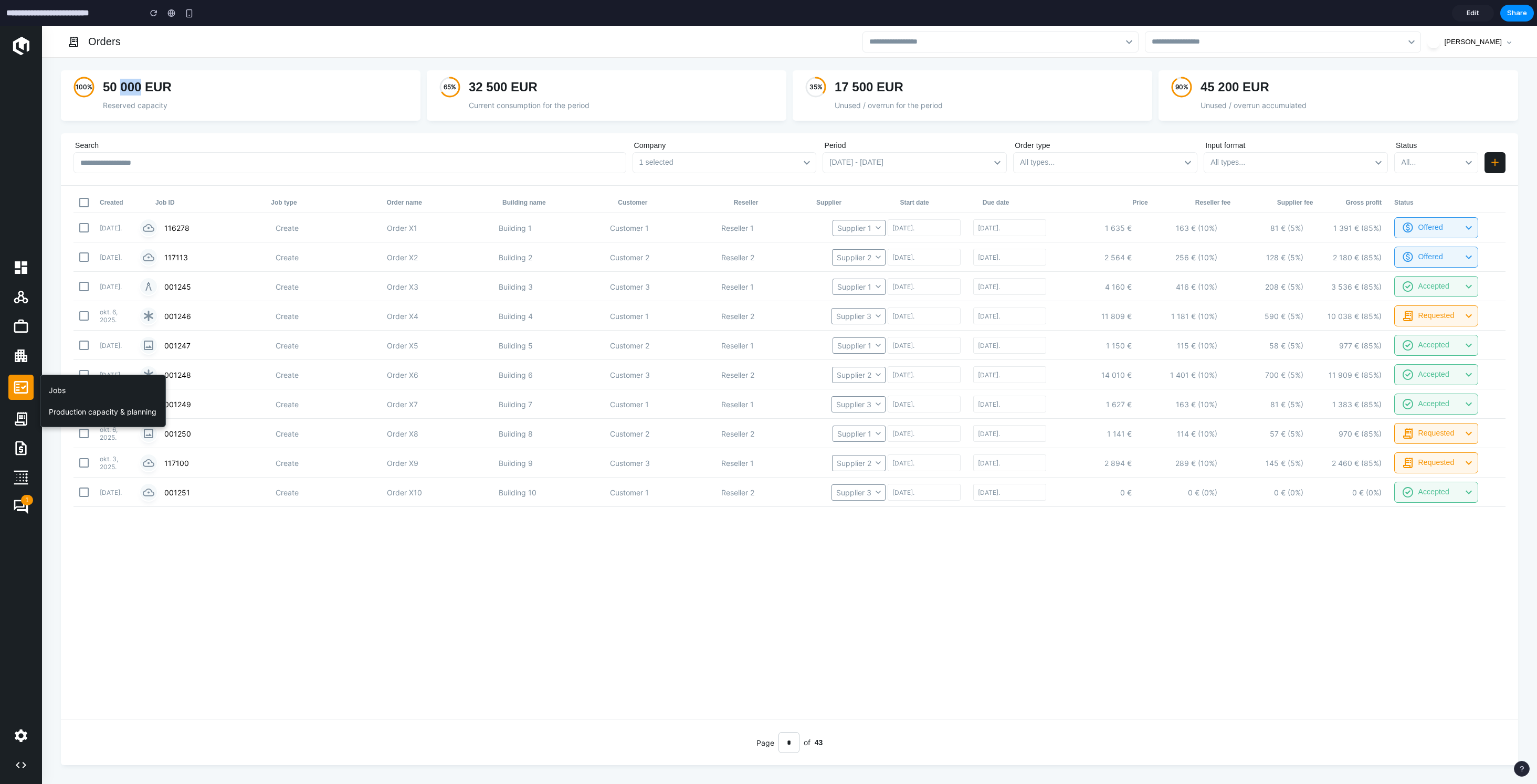
click at [121, 88] on h3 "50 000 EUR" at bounding box center [247, 87] width 290 height 17
click at [104, 86] on h3 "50 000 EUR" at bounding box center [247, 87] width 290 height 17
click at [124, 80] on h3 "50 000 EUR" at bounding box center [247, 87] width 290 height 17
click at [107, 90] on h3 "50 000 EUR" at bounding box center [247, 87] width 290 height 17
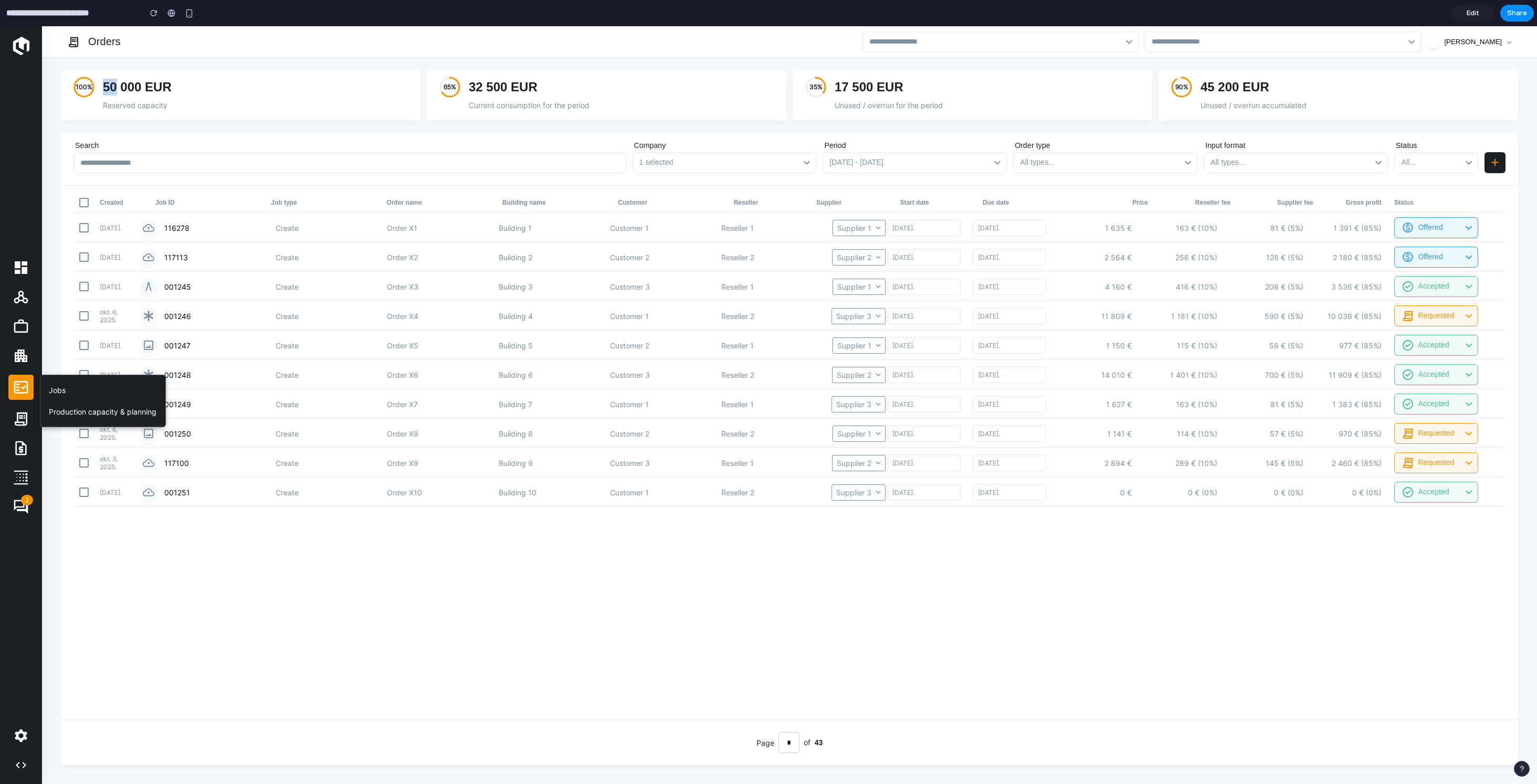
click at [107, 90] on h3 "50 000 EUR" at bounding box center [247, 87] width 290 height 17
click at [108, 88] on h3 "50 000 EUR" at bounding box center [247, 87] width 290 height 17
click at [482, 87] on h3 "32 500 EUR" at bounding box center [613, 87] width 290 height 17
drag, startPoint x: 471, startPoint y: 83, endPoint x: 546, endPoint y: 83, distance: 75.0
click at [546, 83] on h3 "32 500 EUR" at bounding box center [613, 87] width 290 height 17
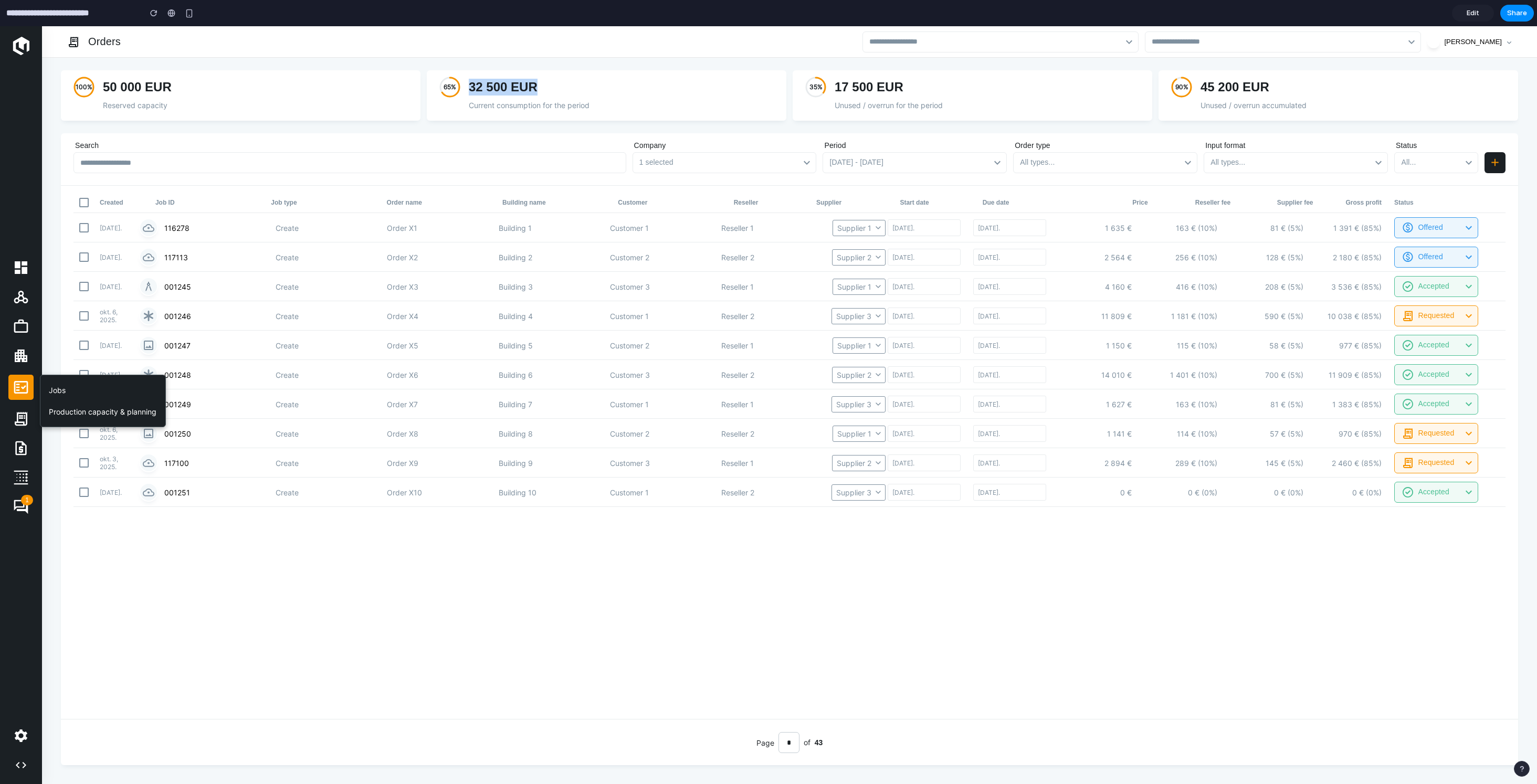
click at [487, 83] on h3 "32 500 EUR" at bounding box center [613, 87] width 290 height 17
click at [489, 84] on h3 "32 500 EUR" at bounding box center [613, 87] width 290 height 17
drag, startPoint x: 470, startPoint y: 88, endPoint x: 504, endPoint y: 83, distance: 34.4
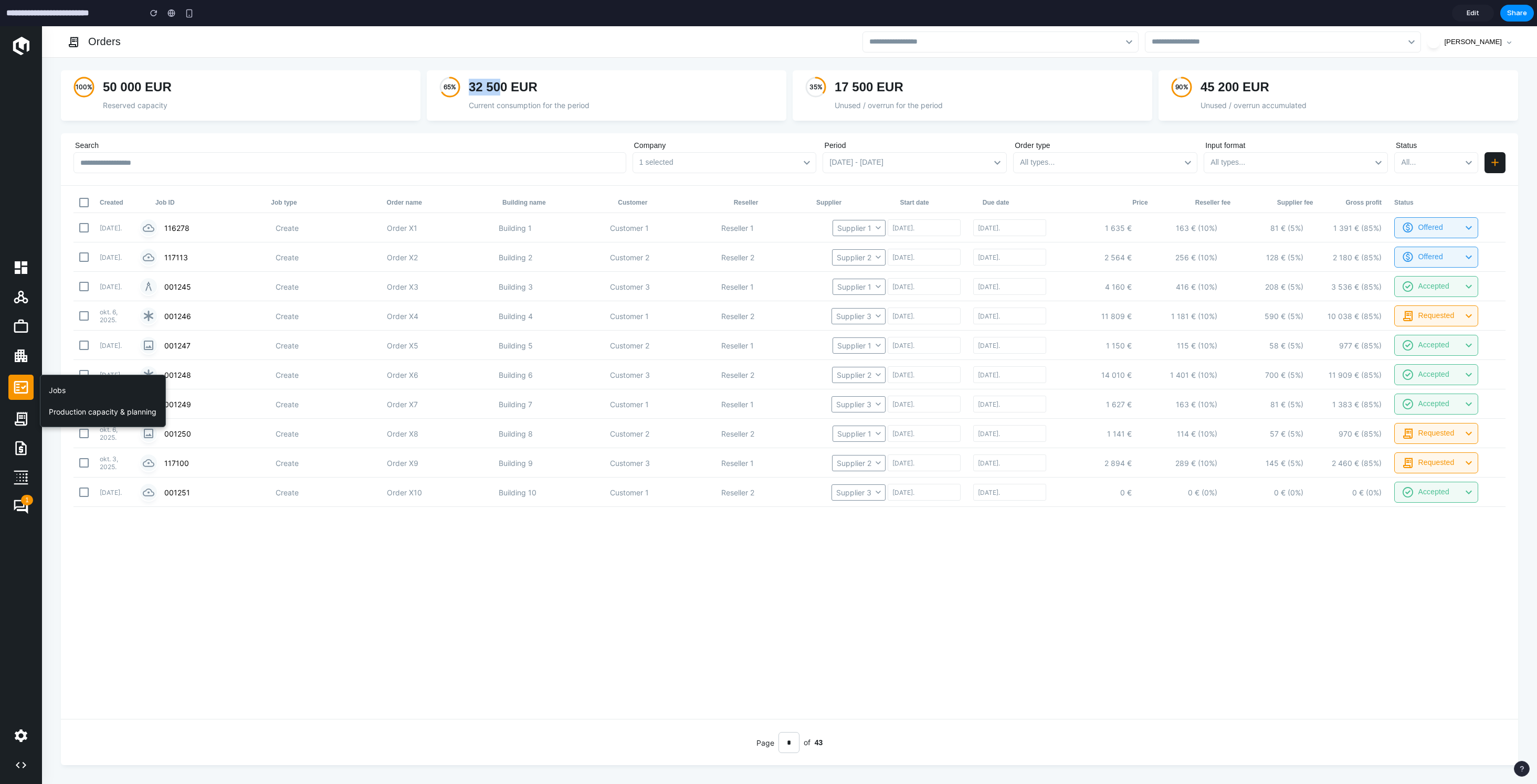
click at [504, 85] on h3 "32 500 EUR" at bounding box center [613, 87] width 290 height 17
click at [484, 89] on h3 "32 500 EUR" at bounding box center [613, 87] width 290 height 17
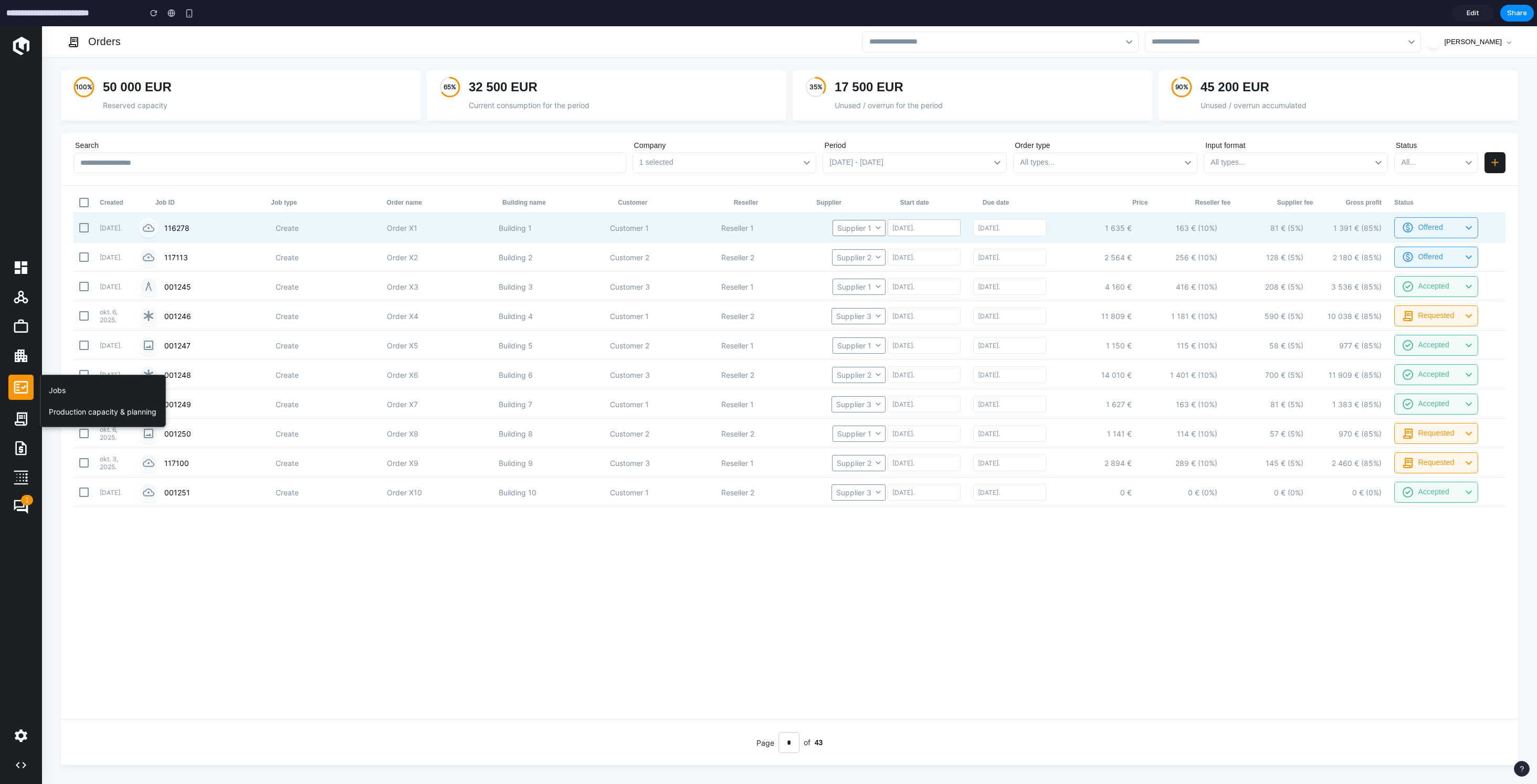
click at [907, 227] on div "[DATE]." at bounding box center [924, 227] width 73 height 17
click at [998, 227] on div "[DATE]." at bounding box center [1010, 227] width 73 height 17
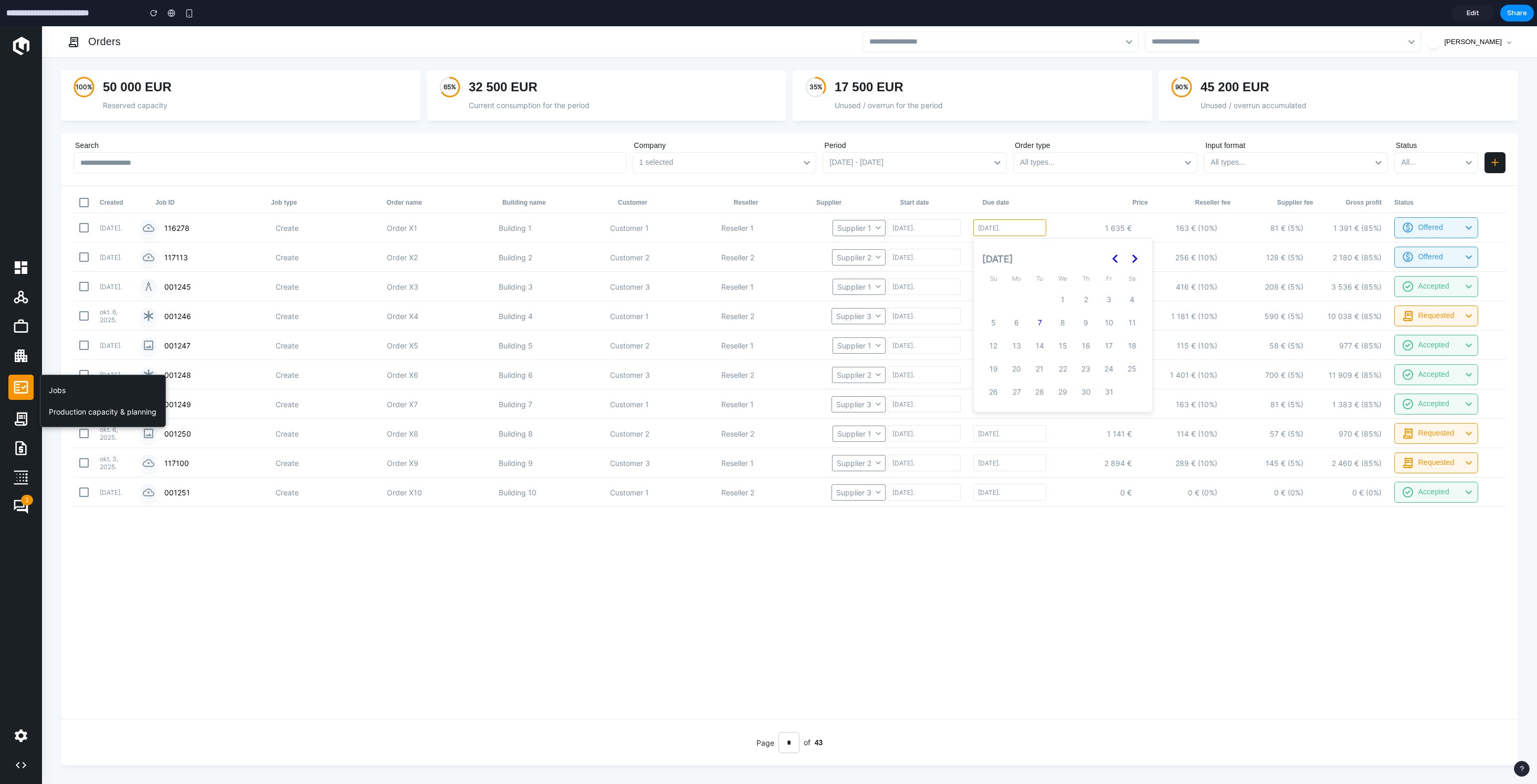
click at [936, 190] on div "Created Job ID Job type Order name Building name Customer Reseller Supplier Sta…" at bounding box center [789, 453] width 1457 height 533
click at [888, 108] on div "Unused / overrun for the period" at bounding box center [988, 105] width 305 height 11
click at [854, 86] on h3 "17 500 EUR" at bounding box center [980, 87] width 290 height 17
click at [117, 85] on h3 "50 000 EUR" at bounding box center [247, 87] width 290 height 17
click at [490, 86] on h3 "32 500 EUR" at bounding box center [613, 87] width 290 height 17
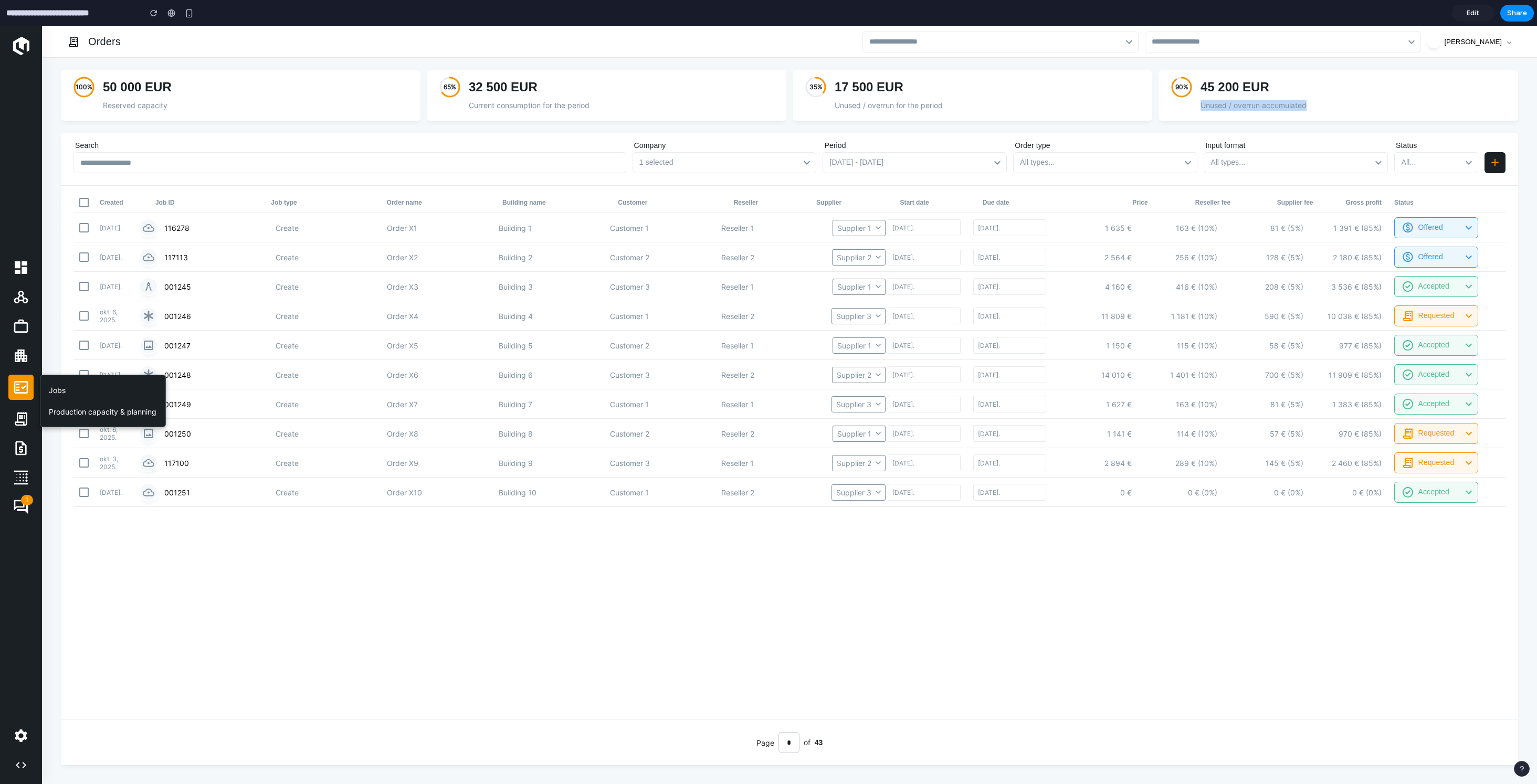
drag, startPoint x: 1201, startPoint y: 103, endPoint x: 1312, endPoint y: 108, distance: 111.1
click at [1312, 108] on div "Unused / overrun accumulated" at bounding box center [1354, 105] width 305 height 11
click at [1289, 109] on div "Unused / overrun accumulated" at bounding box center [1354, 105] width 305 height 11
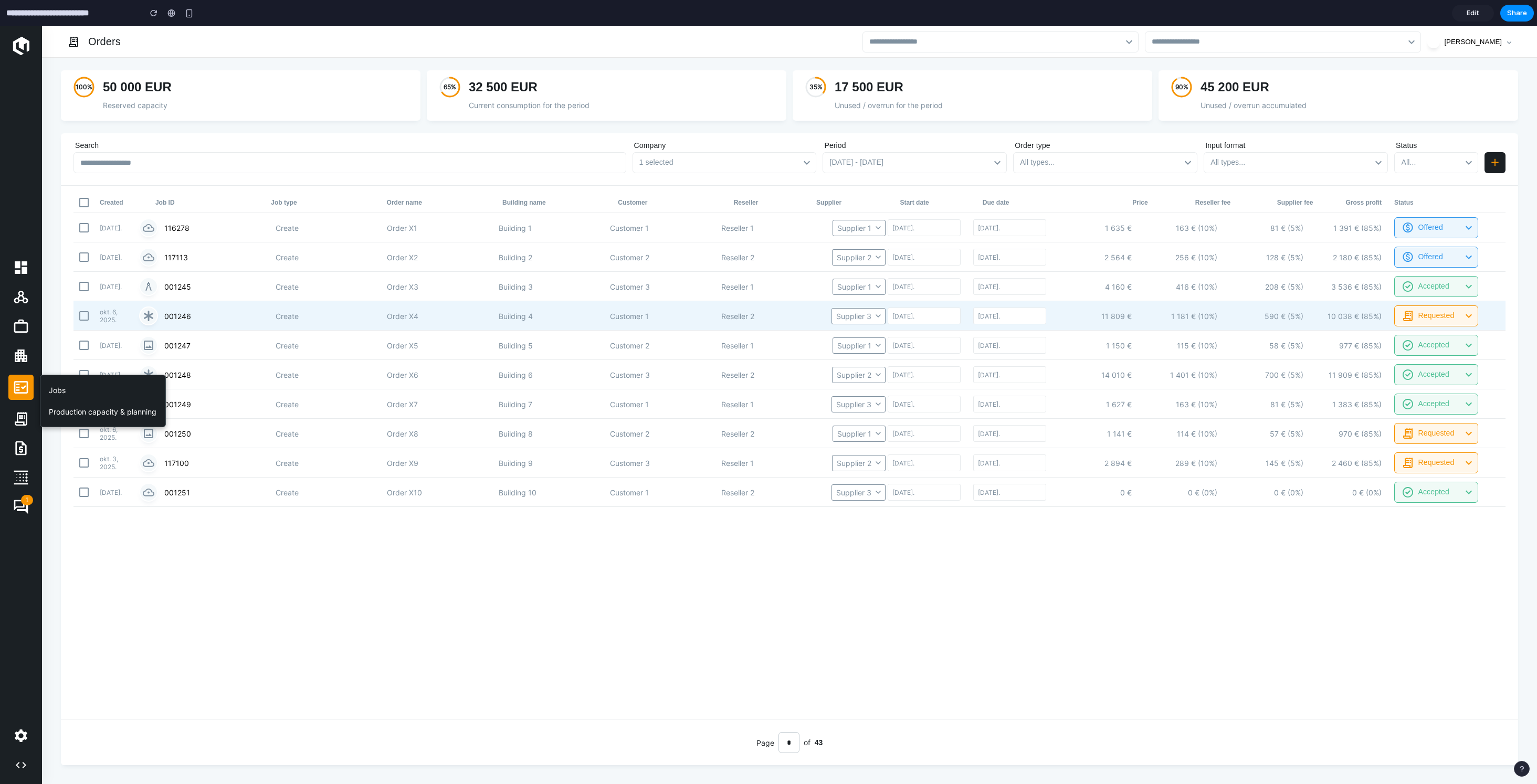
click at [1190, 304] on div "okt. 6, 2025. 001246 Create Order X4 Building 4 Customer 1 Reseller 2 Supplier …" at bounding box center [790, 317] width 1433 height 30
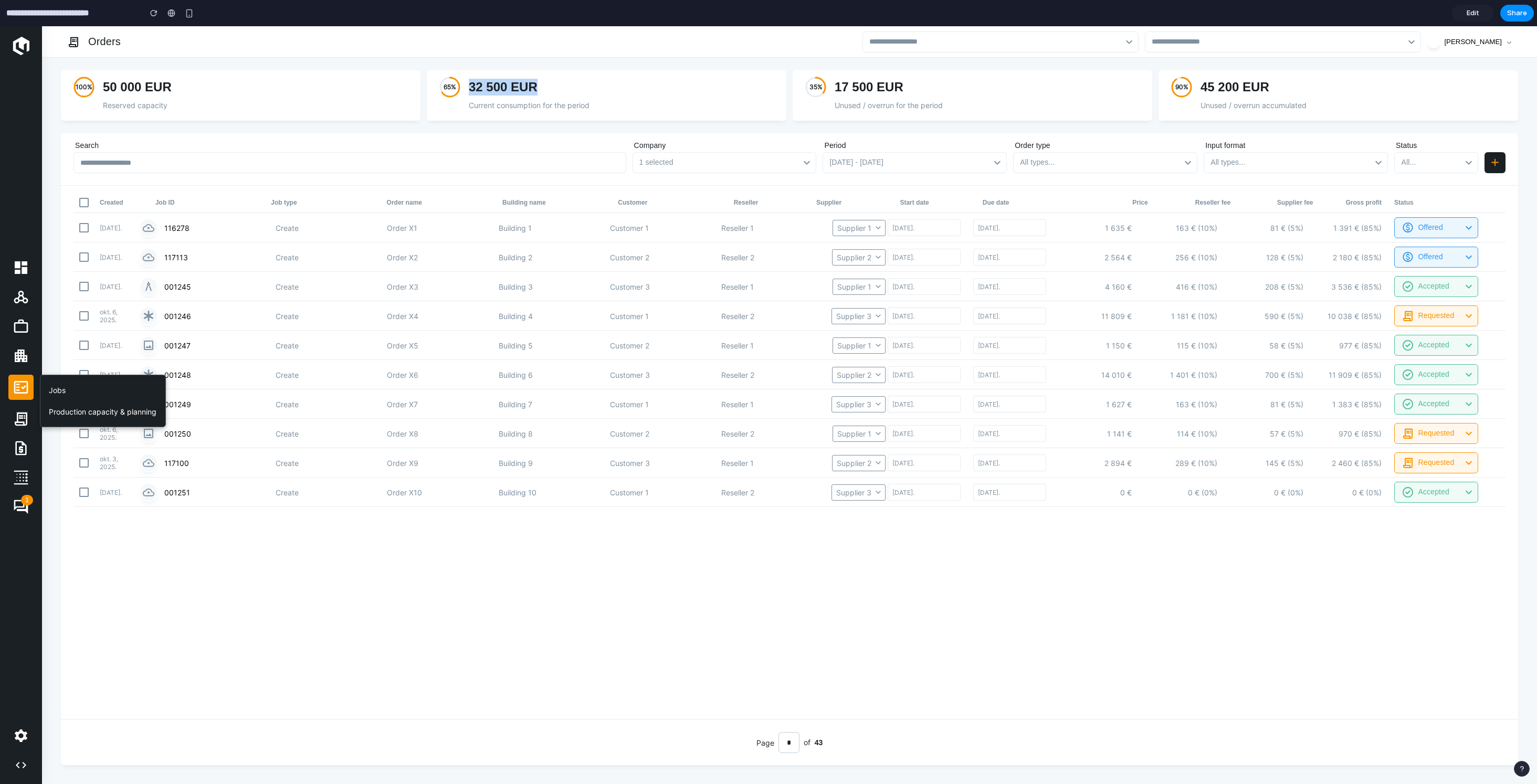
drag, startPoint x: 465, startPoint y: 85, endPoint x: 540, endPoint y: 89, distance: 75.1
click at [540, 89] on div "65 % 32 500 EUR Current consumption for the period" at bounding box center [606, 90] width 334 height 40
drag, startPoint x: 105, startPoint y: 87, endPoint x: 176, endPoint y: 86, distance: 71.0
click at [176, 86] on h3 "50 000 EUR" at bounding box center [247, 87] width 290 height 17
drag, startPoint x: 108, startPoint y: 86, endPoint x: 196, endPoint y: 86, distance: 88.0
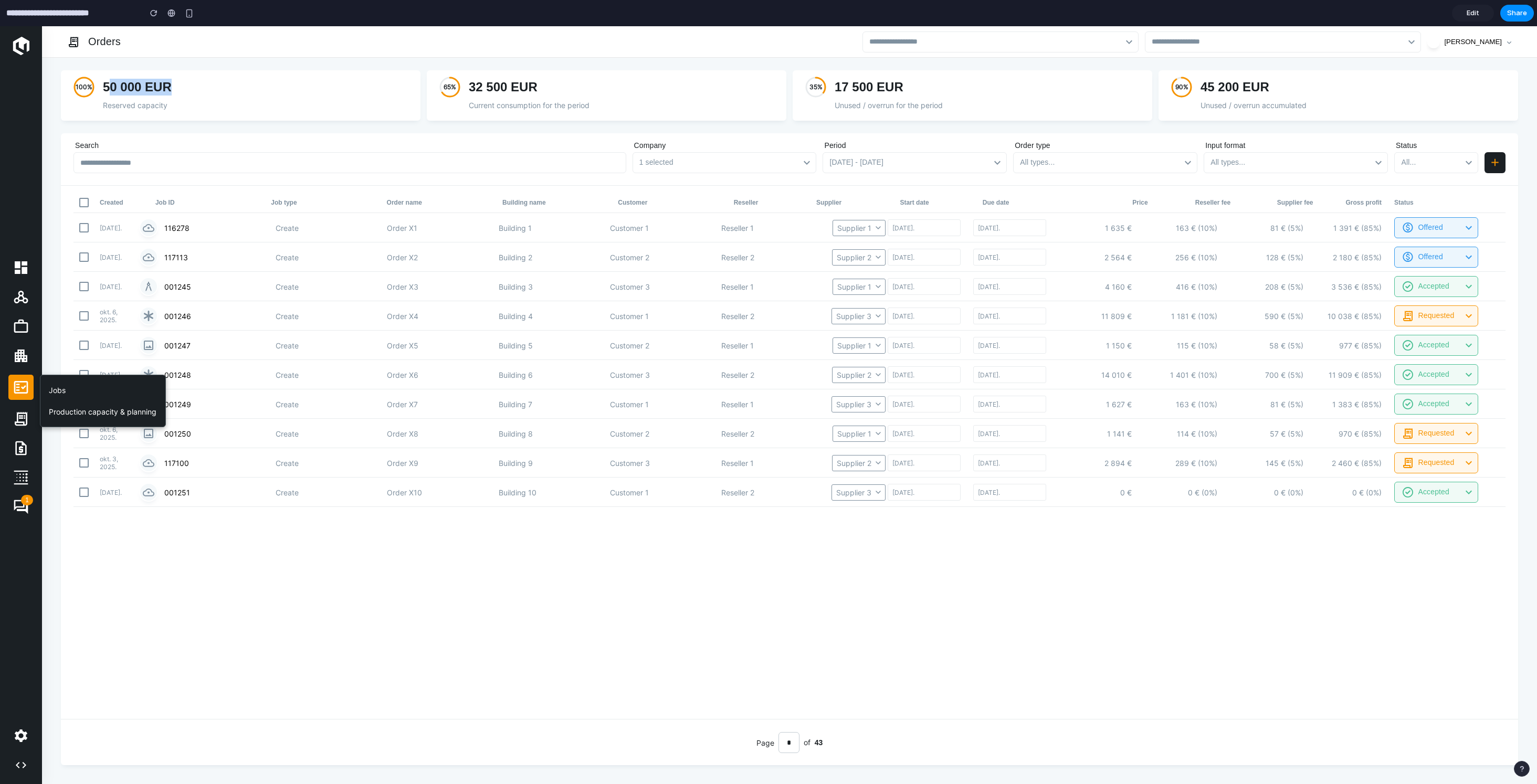
click at [196, 86] on h3 "50 000 EUR" at bounding box center [247, 87] width 290 height 17
click at [492, 82] on h3 "32 500 EUR" at bounding box center [613, 87] width 290 height 17
click at [486, 88] on h3 "32 500 EUR" at bounding box center [613, 87] width 290 height 17
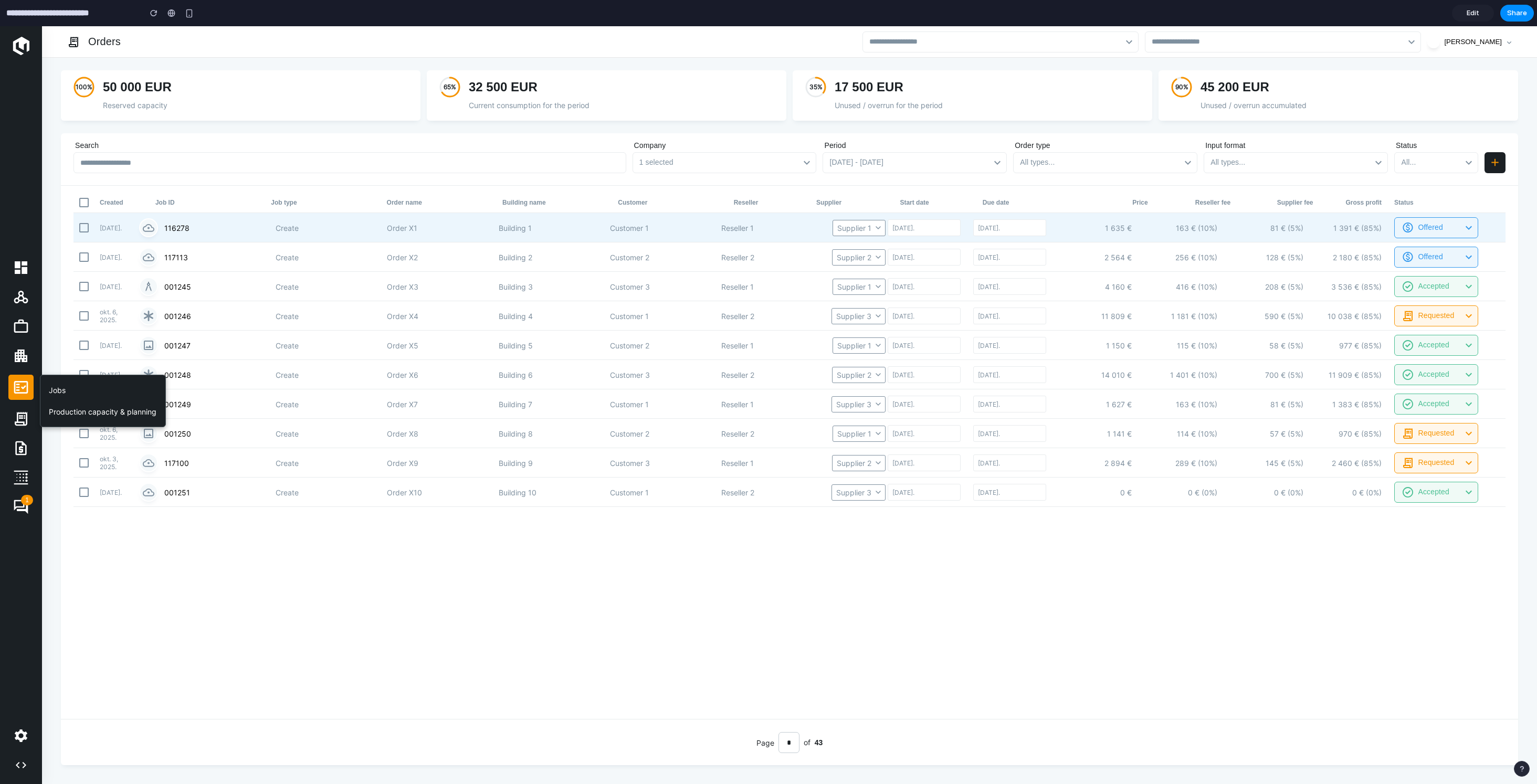
click at [881, 230] on div "Supplier 1" at bounding box center [859, 228] width 53 height 17
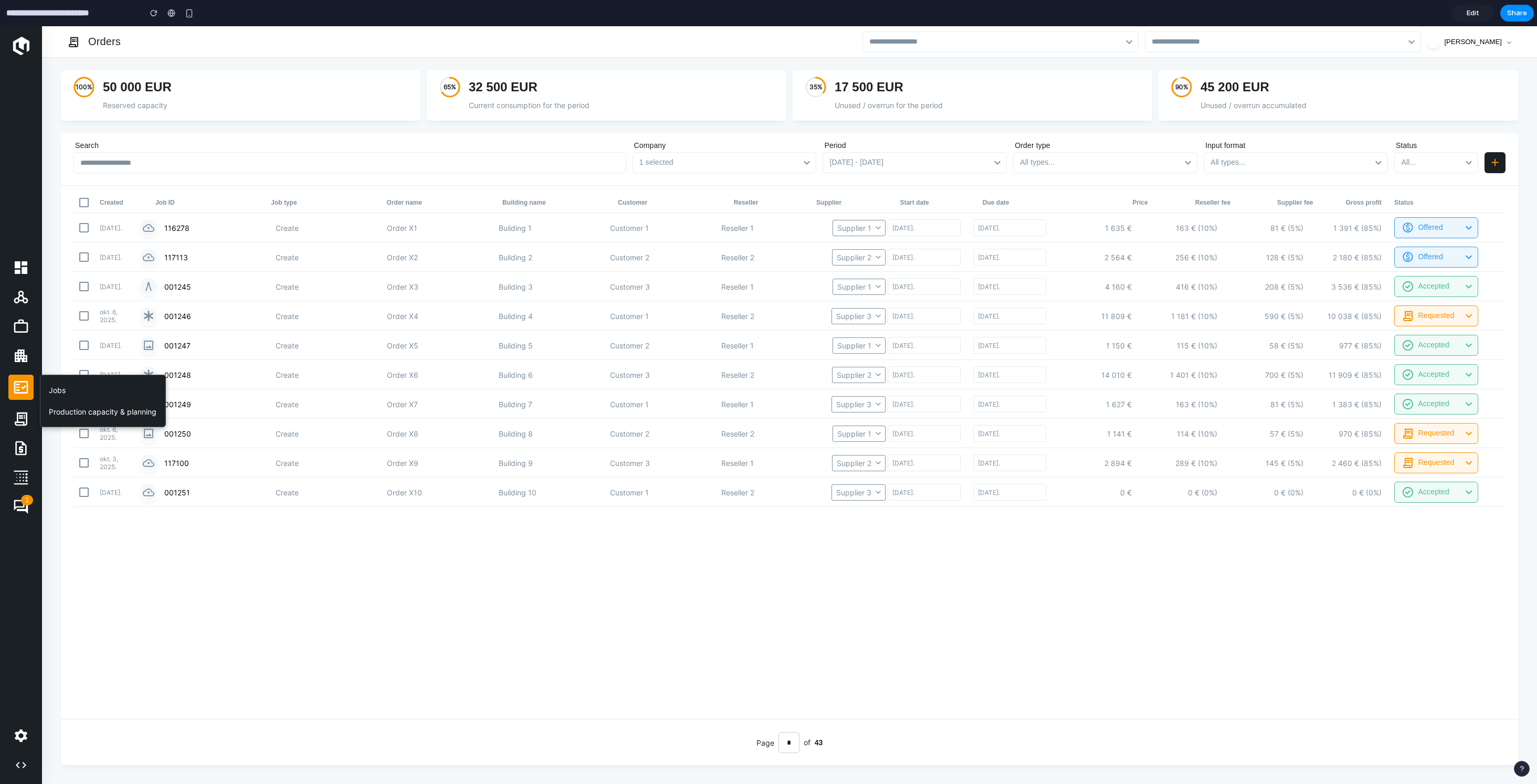
click at [857, 530] on div "Supplier 1 Supplier 2 Supplier 3 Supplier 4" at bounding box center [768, 405] width 1537 height 758
click at [78, 87] on div "100 %" at bounding box center [83, 87] width 17 height 10
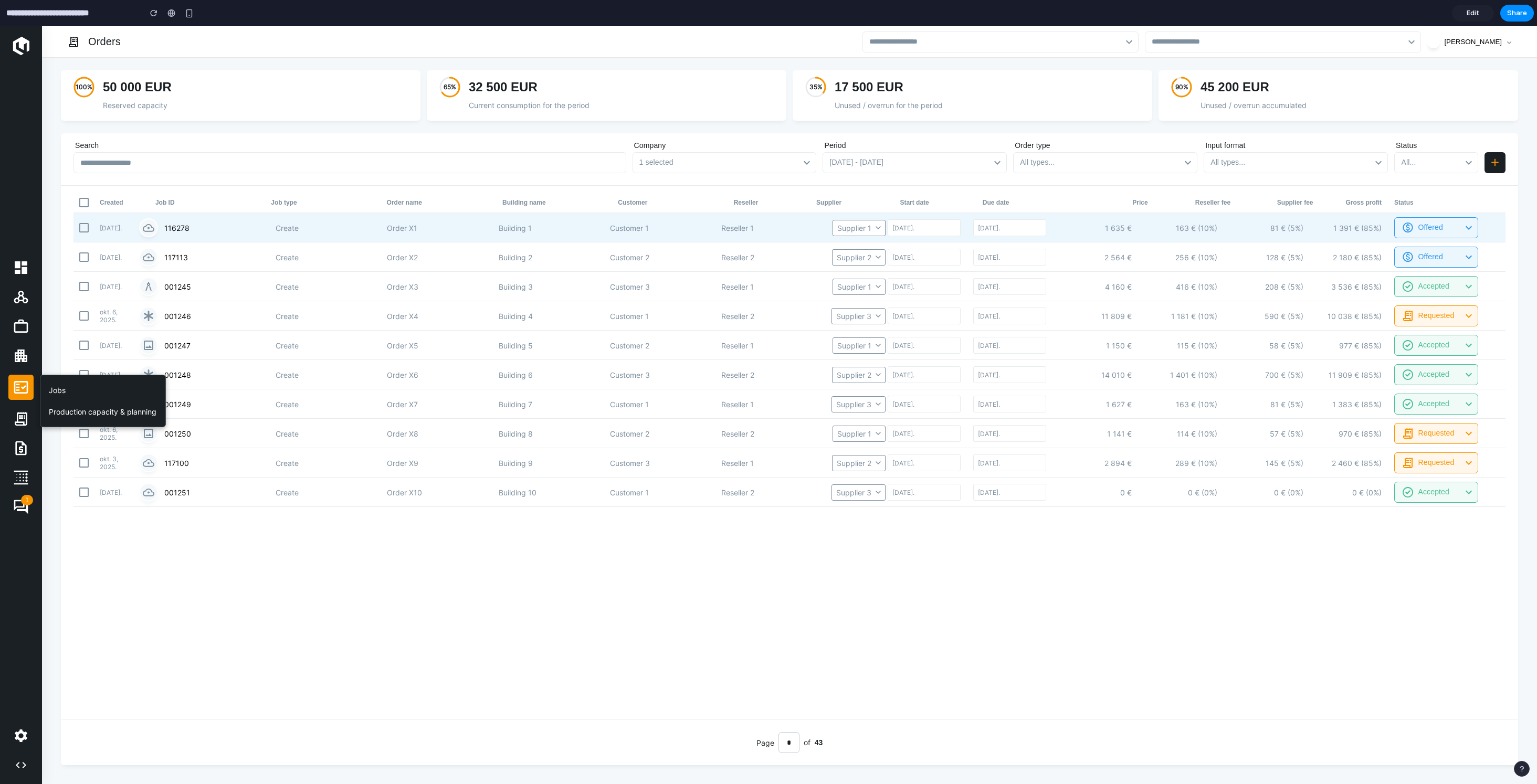
click at [880, 229] on icon at bounding box center [878, 228] width 5 height 4
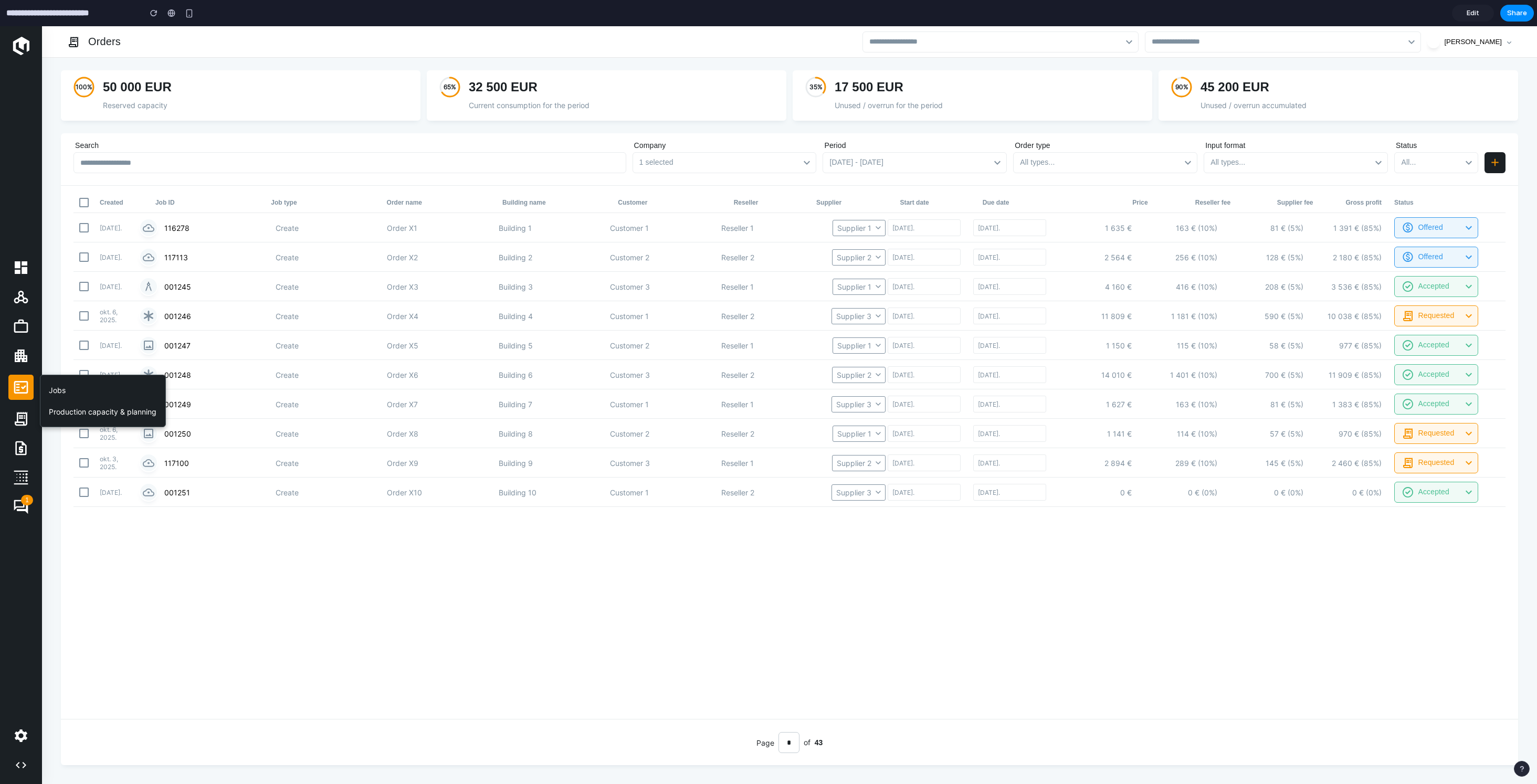
click at [838, 560] on div "Supplier 1 Supplier 2 Supplier 3 Supplier 4" at bounding box center [768, 405] width 1537 height 758
click at [681, 164] on div "1 selected" at bounding box center [723, 162] width 168 height 15
click at [644, 259] on icon at bounding box center [643, 257] width 5 height 5
click at [644, 339] on div at bounding box center [643, 338] width 8 height 8
click at [754, 632] on div "Reseller Reseller 1 Reseller 2 Reseller 3 Supplier Supplier 1 Supplier 2 Suppli…" at bounding box center [768, 405] width 1537 height 758
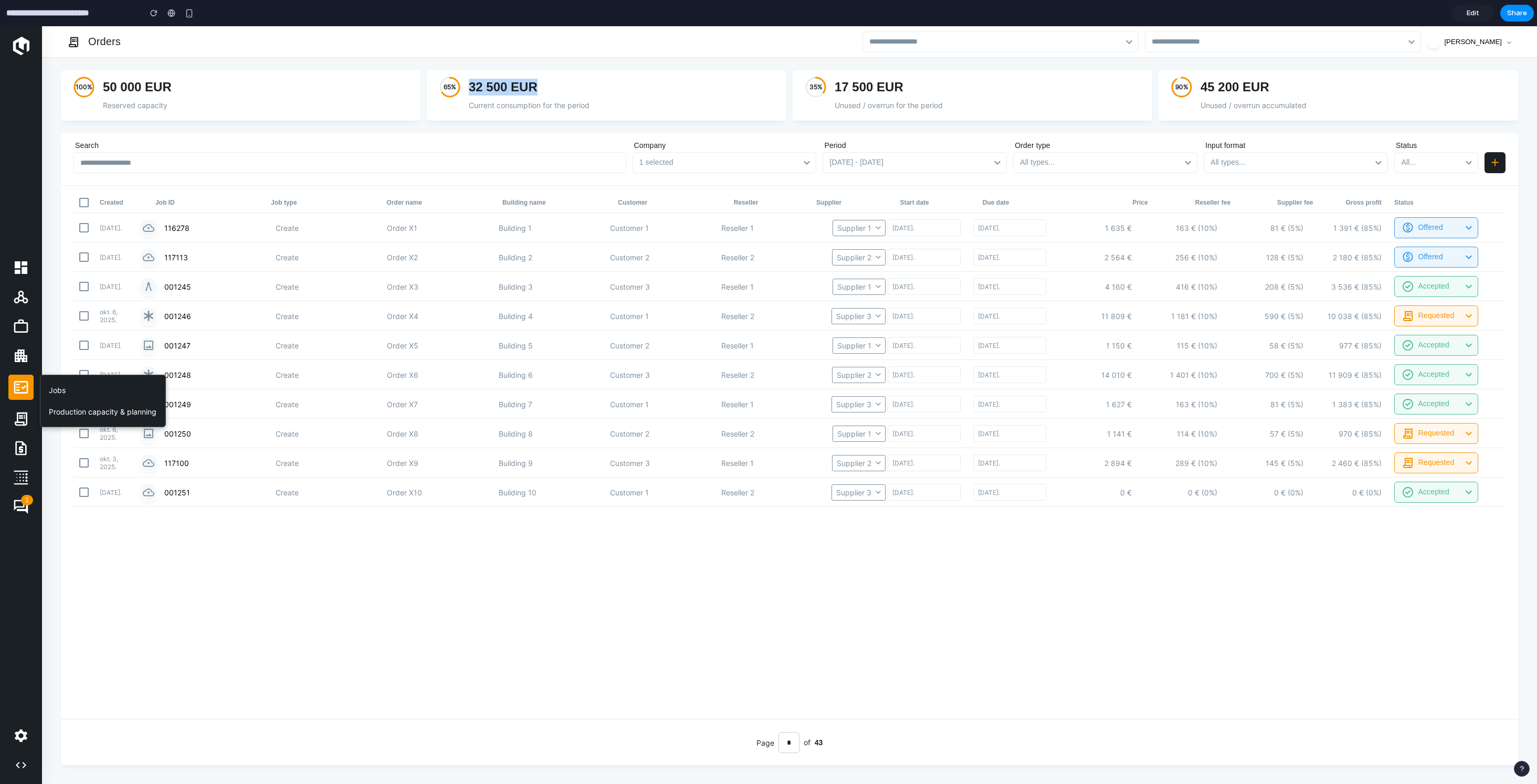
drag, startPoint x: 466, startPoint y: 84, endPoint x: 575, endPoint y: 83, distance: 109.0
click at [575, 83] on div "65 % 32 500 EUR Current consumption for the period" at bounding box center [606, 90] width 334 height 40
click at [854, 620] on div "Created Job ID Job type Order name Building name Customer Reseller Supplier Sta…" at bounding box center [789, 453] width 1457 height 533
click at [704, 164] on div "1 selected" at bounding box center [723, 162] width 168 height 15
click at [656, 339] on span "Supplier 2" at bounding box center [669, 338] width 35 height 11
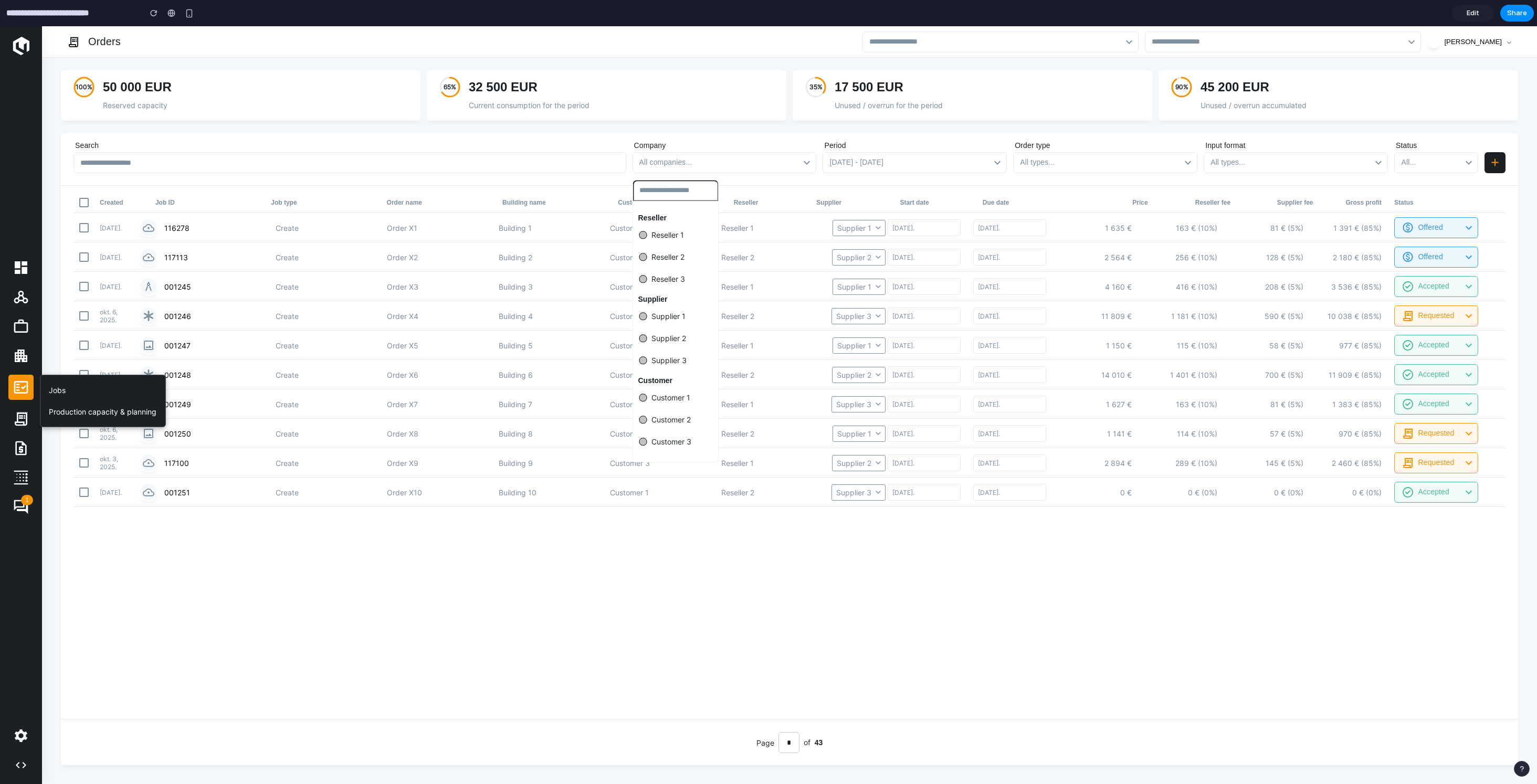
click at [652, 363] on span "Supplier 3" at bounding box center [669, 360] width 35 height 11
click at [756, 572] on div "Reseller Reseller 1 Reseller 2 Reseller 3 Supplier Supplier 1 Supplier 2 Suppli…" at bounding box center [768, 405] width 1537 height 758
click at [683, 162] on div "1 selected" at bounding box center [723, 162] width 168 height 15
click at [734, 634] on div "Reseller Reseller 1 Reseller 2 Reseller 3 Supplier Supplier 1 Supplier 2 Suppli…" at bounding box center [768, 405] width 1537 height 758
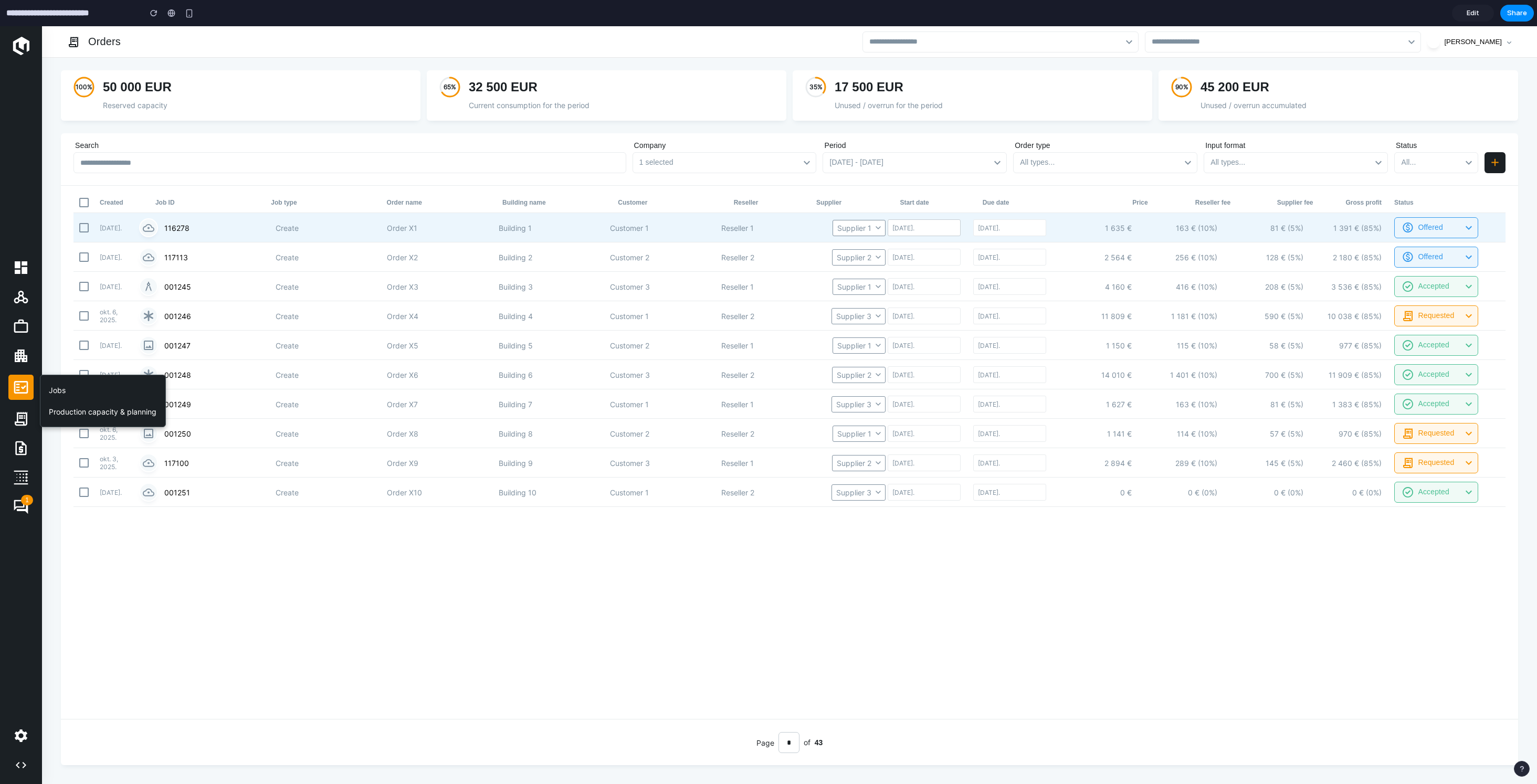
click at [921, 230] on div "[DATE]." at bounding box center [924, 227] width 73 height 17
click at [1019, 235] on div "[DATE]." at bounding box center [1010, 227] width 73 height 17
click at [916, 228] on div "[DATE]." at bounding box center [924, 227] width 73 height 17
click at [997, 302] on button "2" at bounding box center [1000, 299] width 22 height 22
click at [1004, 222] on div "[DATE]." at bounding box center [1010, 227] width 73 height 17
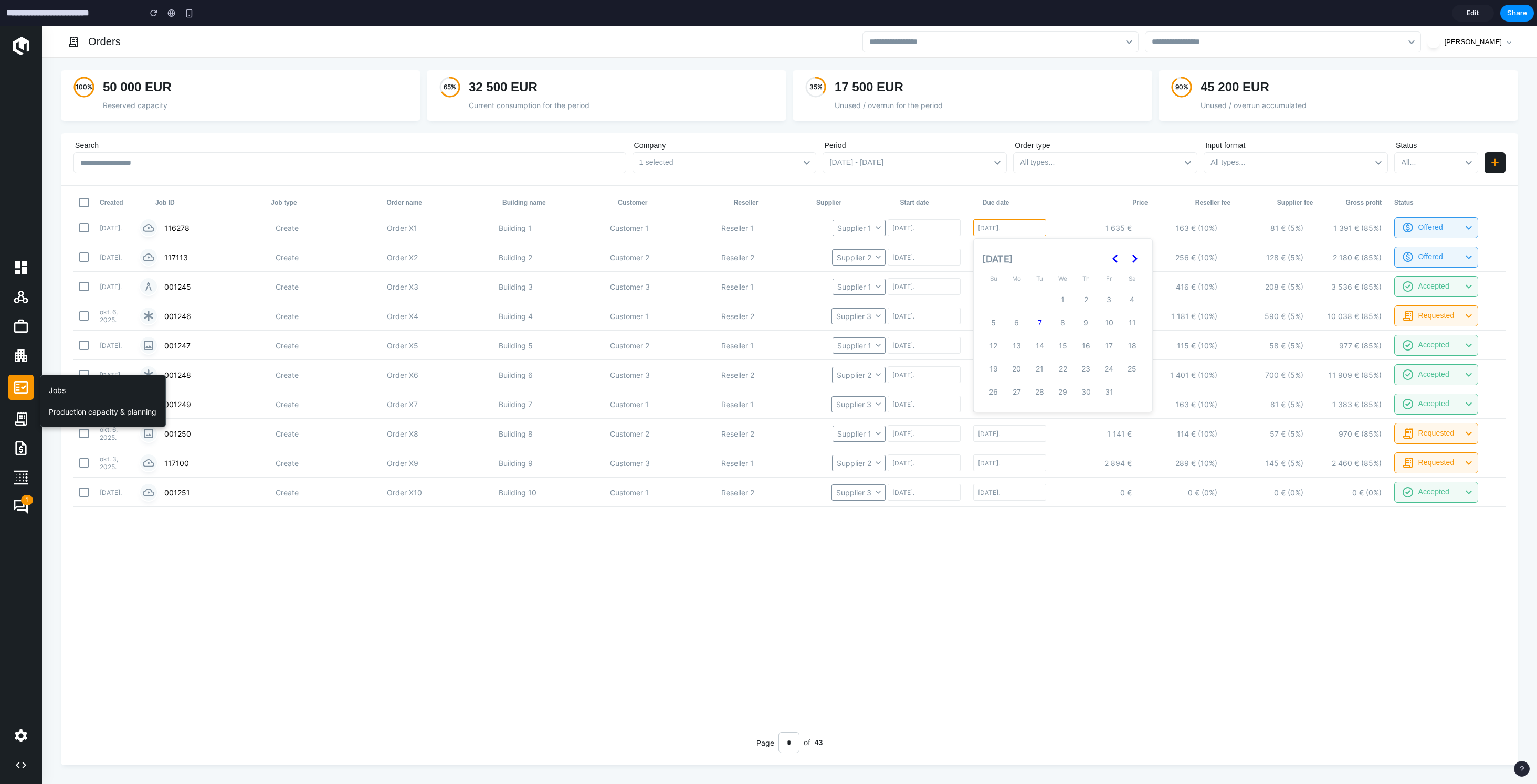
click at [1036, 187] on div "Created Job ID Job type Order name Building name Customer Reseller Supplier Sta…" at bounding box center [789, 453] width 1457 height 533
click at [907, 230] on div "[DATE]." at bounding box center [924, 227] width 73 height 17
click at [1010, 227] on div "[DATE]." at bounding box center [1010, 227] width 73 height 17
click at [947, 225] on div "[DATE]." at bounding box center [924, 227] width 73 height 17
click at [971, 569] on div "Created Job ID Job type Order name Building name Customer Reseller Supplier Sta…" at bounding box center [789, 453] width 1457 height 533
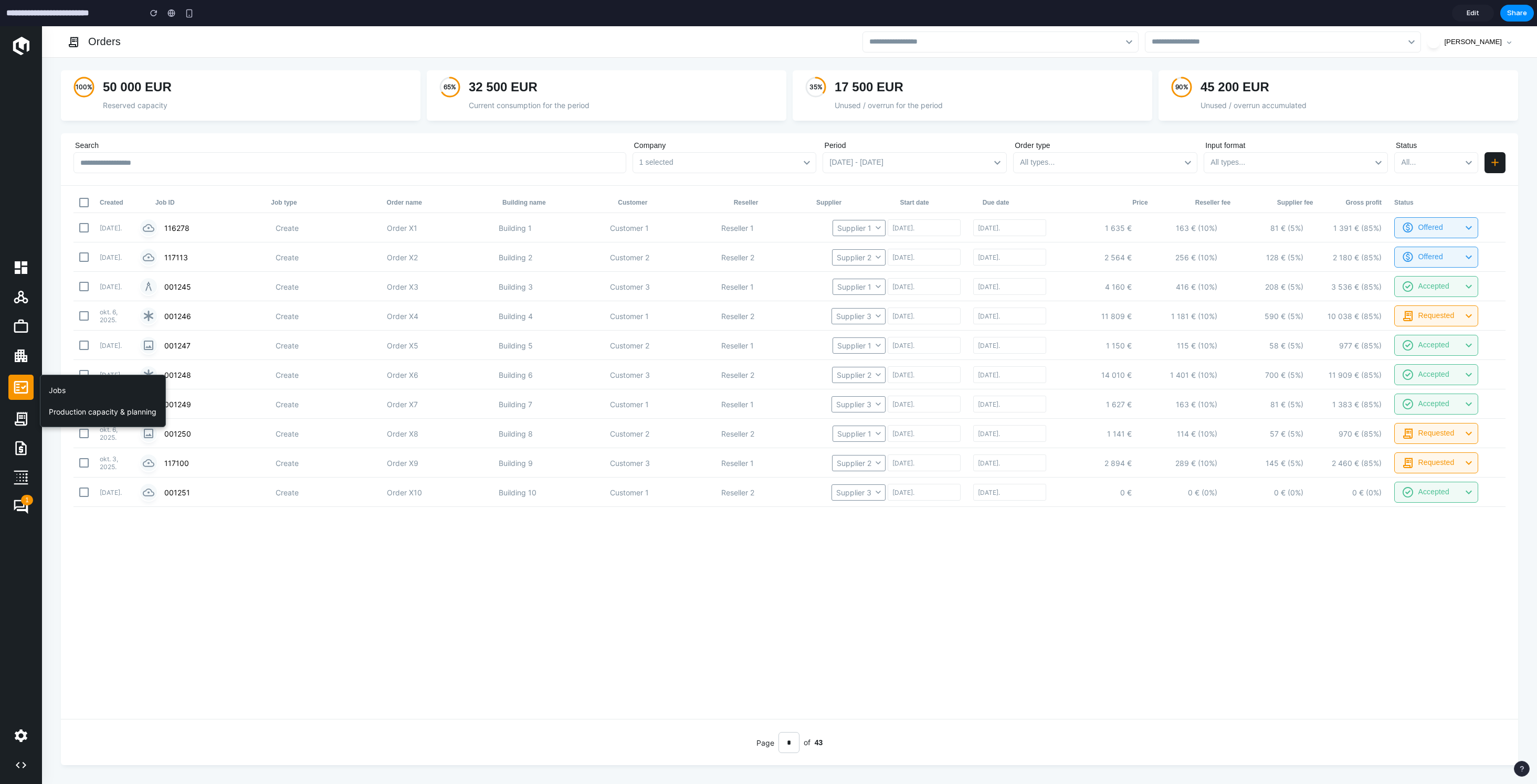
click at [1014, 615] on div "Created Job ID Job type Order name Building name Customer Reseller Supplier Sta…" at bounding box center [789, 453] width 1457 height 533
drag, startPoint x: 155, startPoint y: 202, endPoint x: 182, endPoint y: 202, distance: 27.0
click at [182, 202] on h5 "Job ID" at bounding box center [210, 203] width 109 height 10
click at [463, 175] on div "Search Company 1 selected Period 2025-10-01 - 2025-10-01 Order type All types..…" at bounding box center [731, 158] width 1321 height 38
click at [105, 38] on div "Orders" at bounding box center [94, 41] width 62 height 18
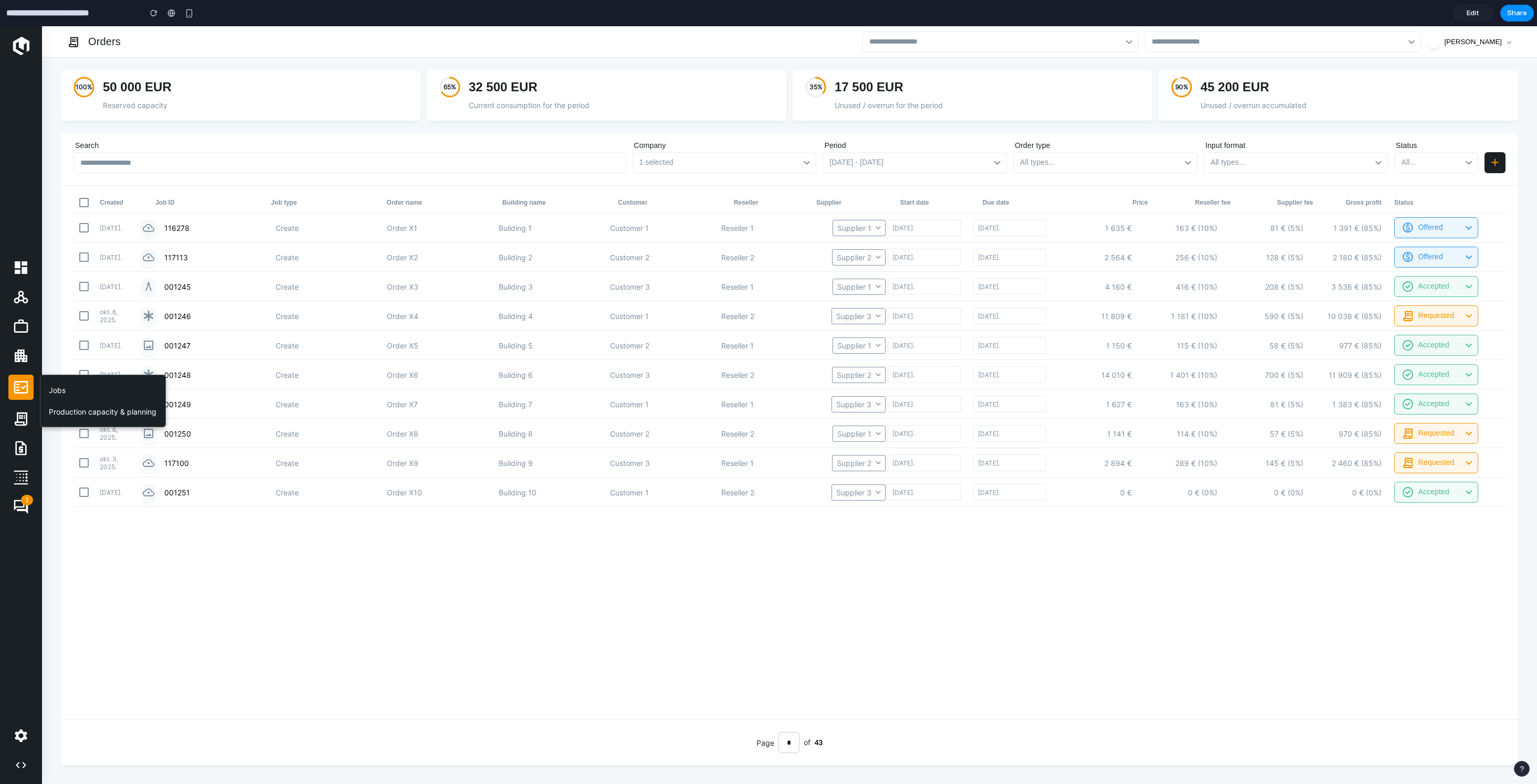
click at [85, 19] on input "**********" at bounding box center [71, 13] width 133 height 19
click at [7, 21] on input "**********" at bounding box center [71, 13] width 133 height 19
click at [66, 17] on input "**********" at bounding box center [71, 13] width 133 height 19
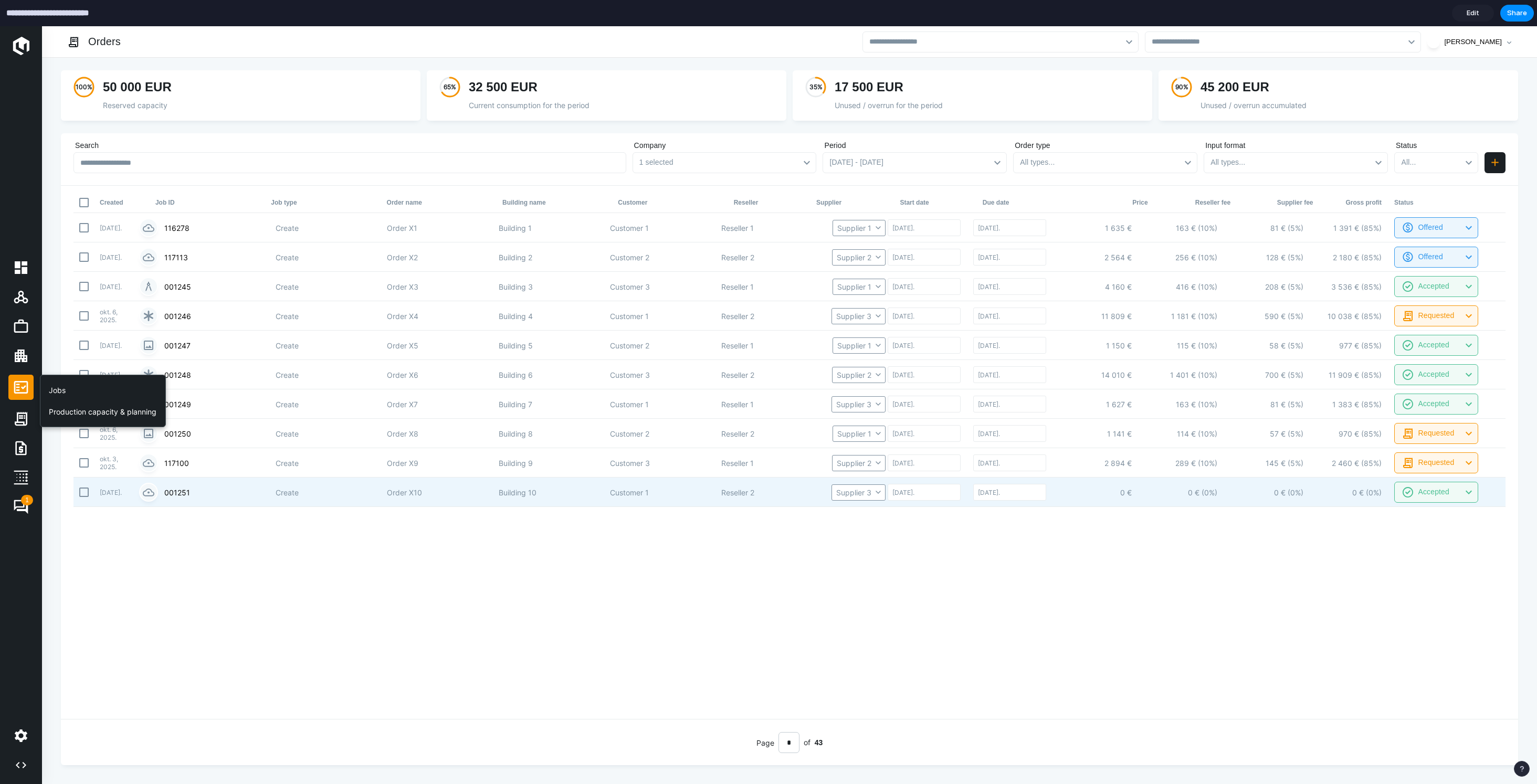
click at [905, 478] on div "sep. 8, 2025. 001251 Create Order X10 Building 10 Customer 1 Reseller 2 Supplie…" at bounding box center [790, 493] width 1433 height 30
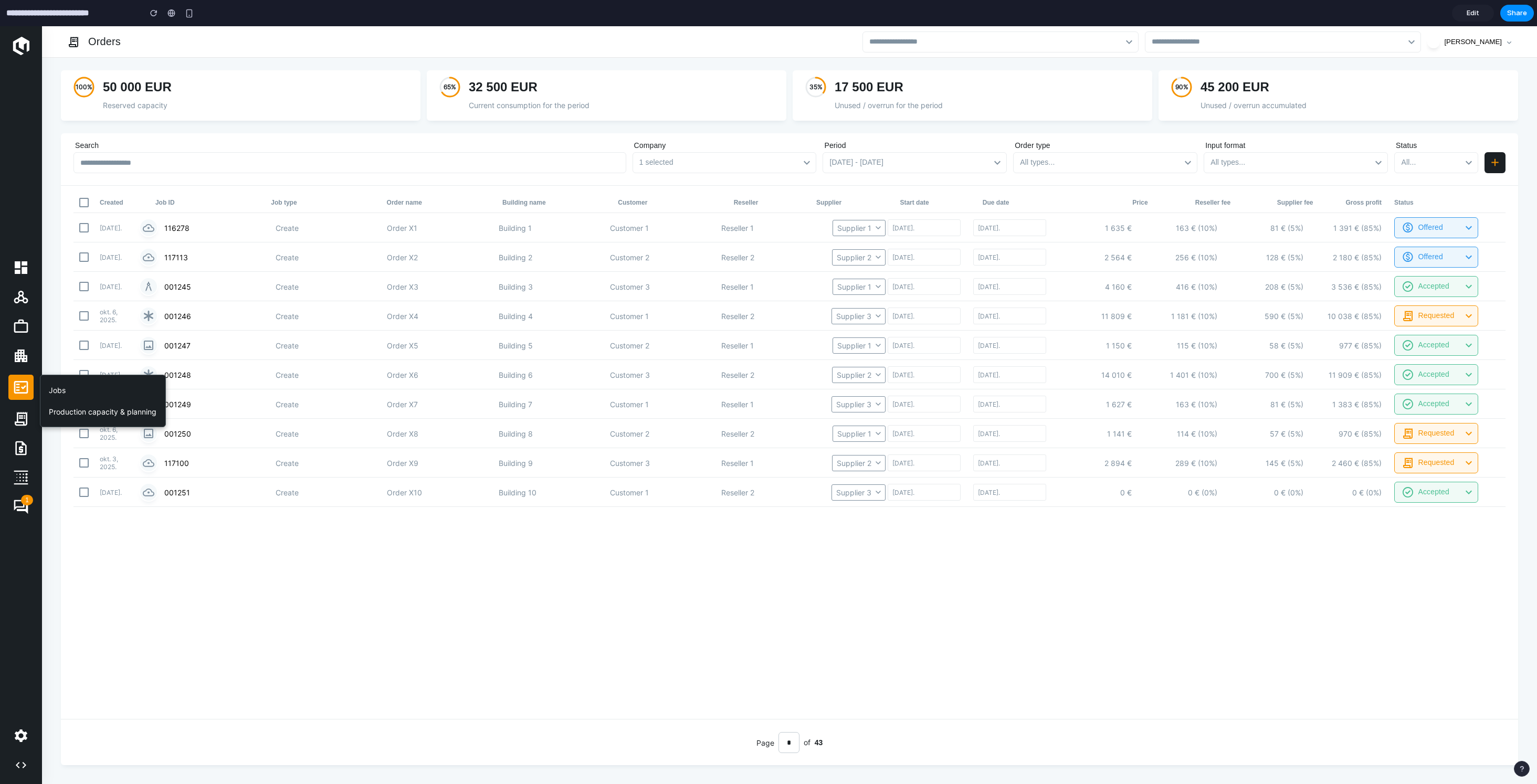
click at [1480, 11] on link "Edit" at bounding box center [1473, 12] width 42 height 17
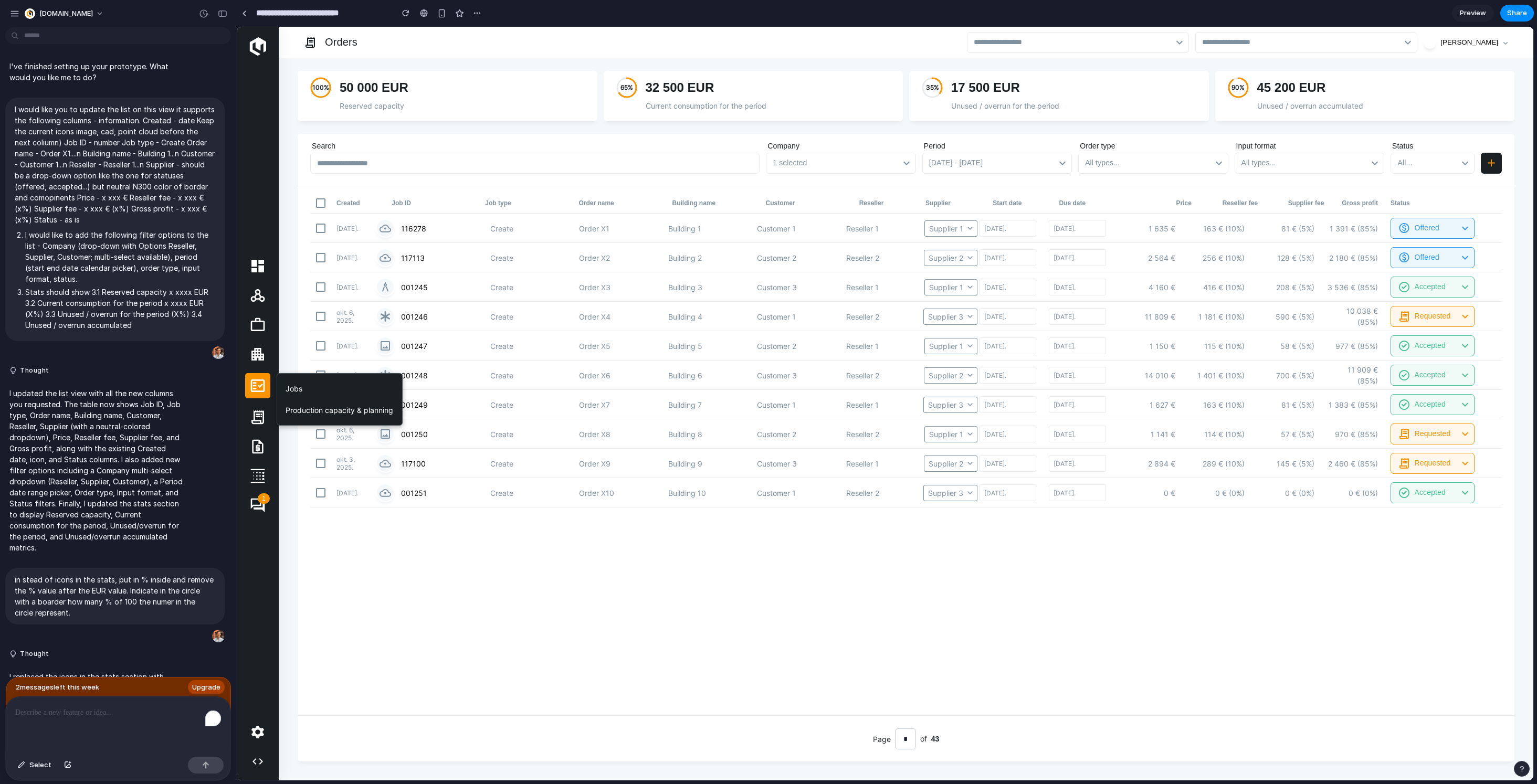
scroll to position [1251, 0]
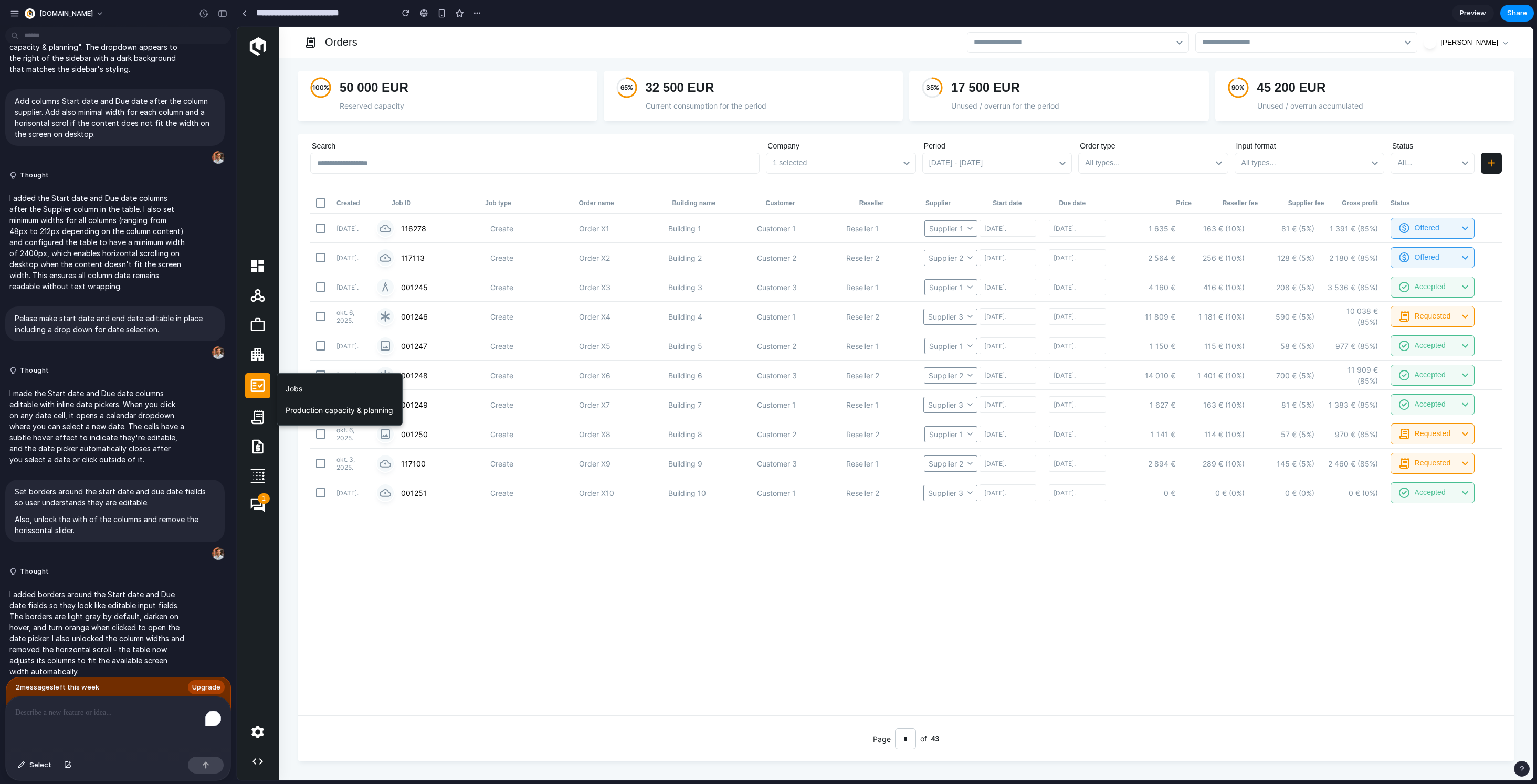
click at [61, 724] on div "To enrich screen reader interactions, please activate Accessibility in Grammarl…" at bounding box center [118, 724] width 225 height 55
click at [214, 760] on button "button" at bounding box center [205, 765] width 36 height 17
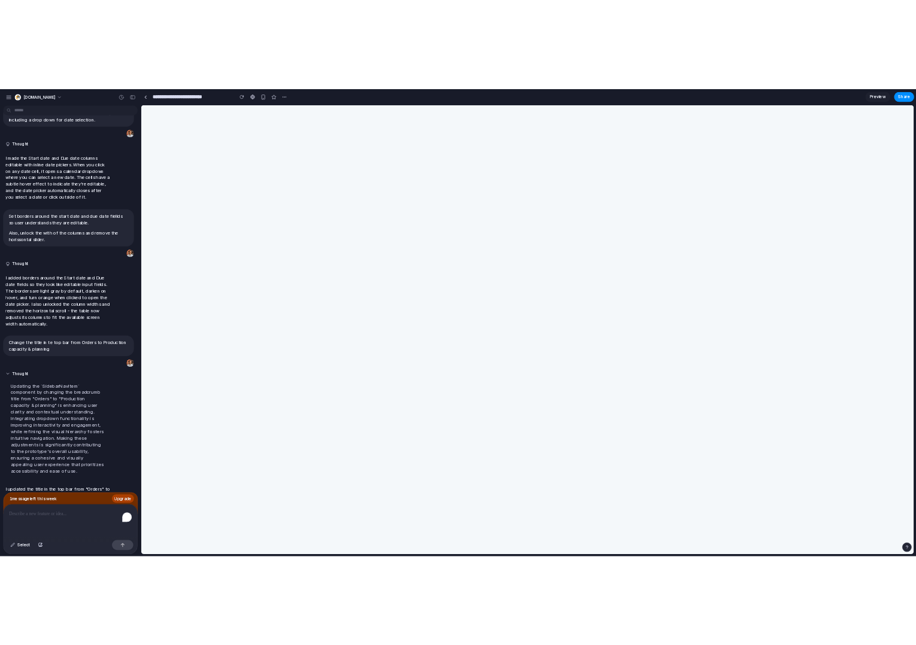
scroll to position [0, 0]
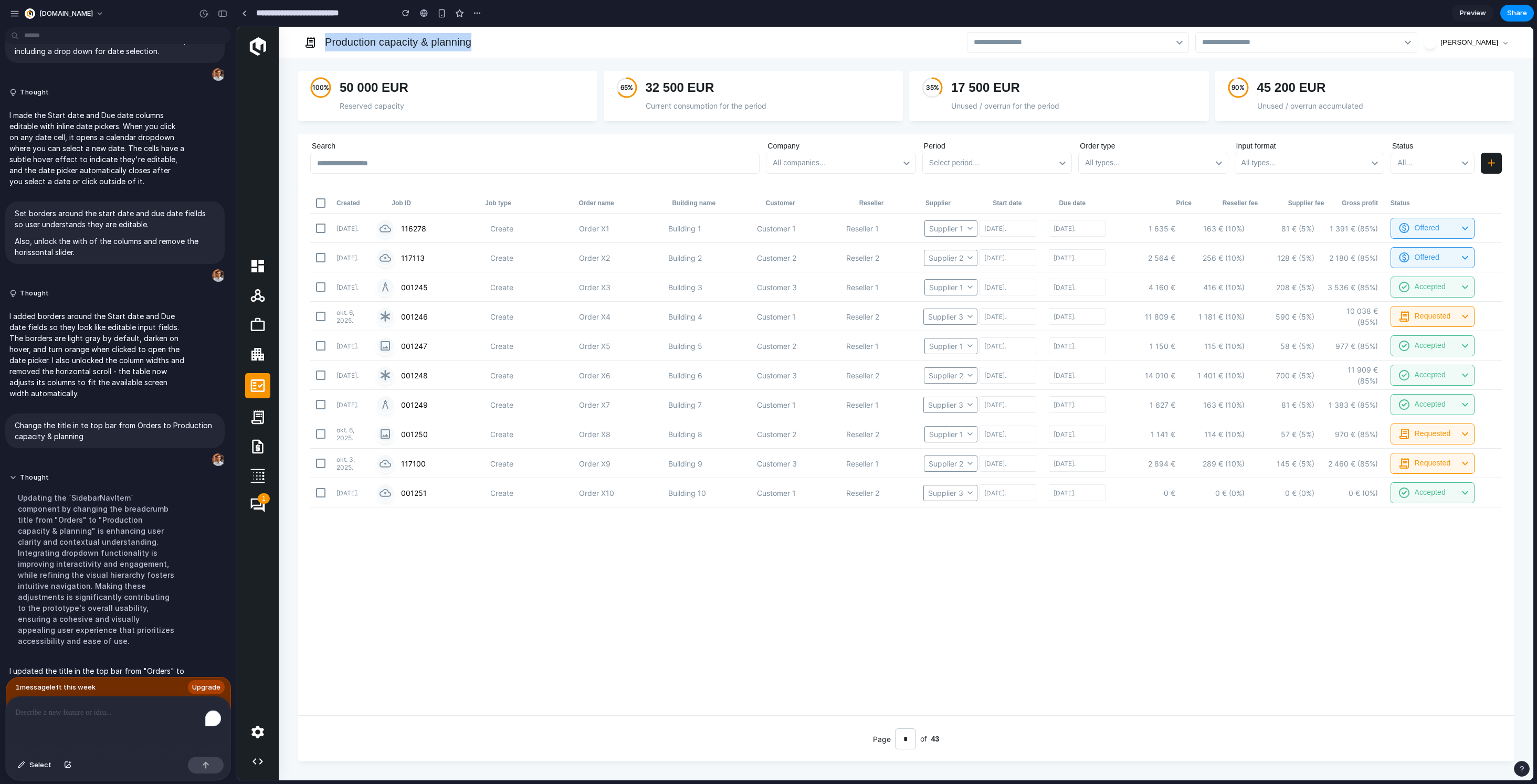
drag, startPoint x: 473, startPoint y: 42, endPoint x: 325, endPoint y: 39, distance: 148.0
click at [325, 39] on div "Production capacity & planning" at bounding box center [388, 42] width 176 height 18
click at [1015, 585] on div "Created Job ID Job type Order name Building name Customer Reseller Supplier Sta…" at bounding box center [905, 450] width 1217 height 529
click at [955, 163] on div "Select period..." at bounding box center [995, 162] width 132 height 15
click at [1083, 633] on div "Created Job ID Job type Order name Building name Customer Reseller Supplier Sta…" at bounding box center [905, 450] width 1217 height 529
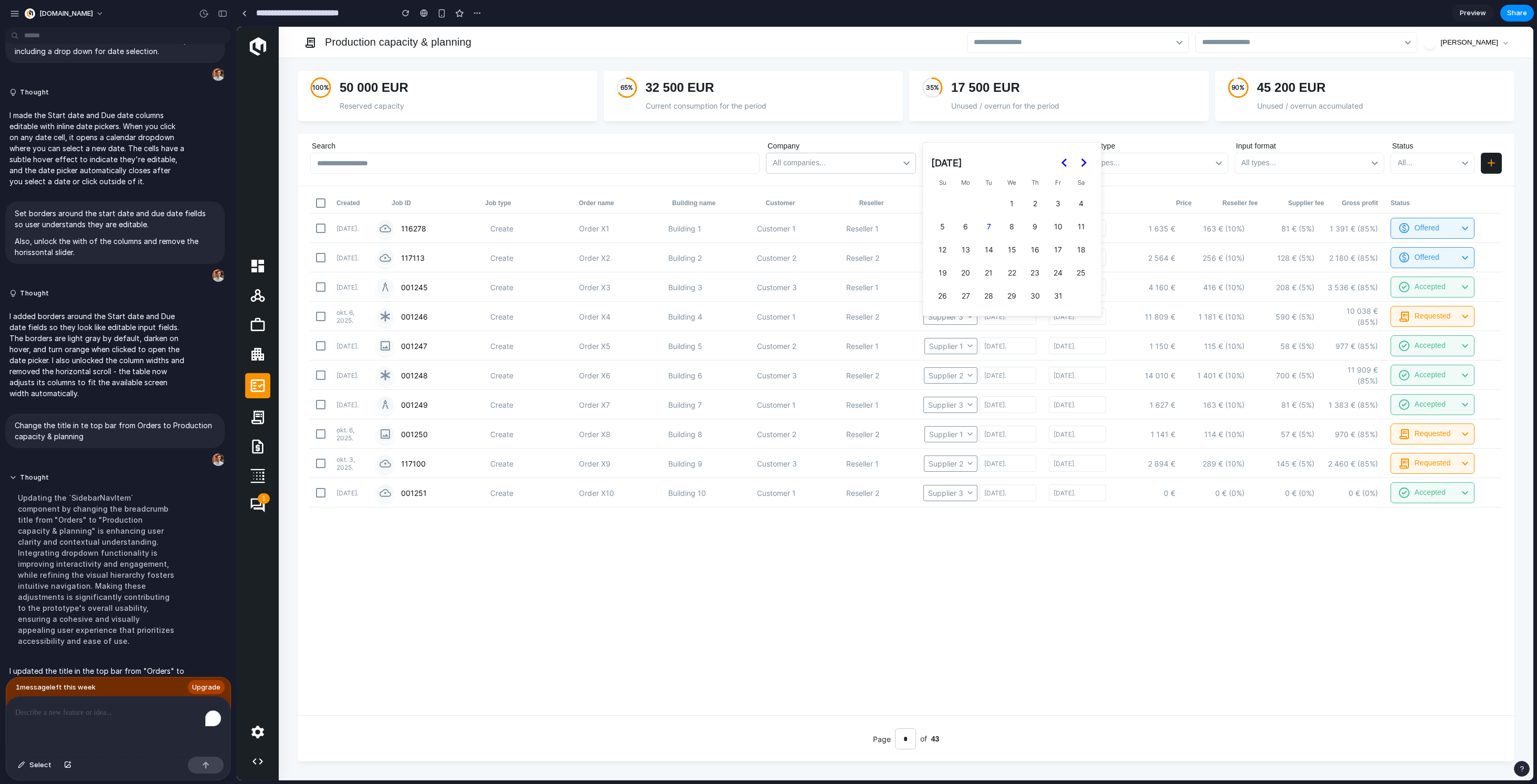
click at [808, 163] on div "All companies..." at bounding box center [839, 162] width 132 height 15
click at [903, 604] on div "Reseller Reseller 1 Reseller 2 Reseller 3 Supplier Supplier 1 Supplier 2 Suppli…" at bounding box center [885, 403] width 1297 height 753
click at [771, 101] on div "Current consumption for the period" at bounding box center [768, 105] width 246 height 11
click at [840, 106] on div "Current consumption for the period" at bounding box center [768, 105] width 246 height 11
drag, startPoint x: 340, startPoint y: 85, endPoint x: 440, endPoint y: 85, distance: 100.0
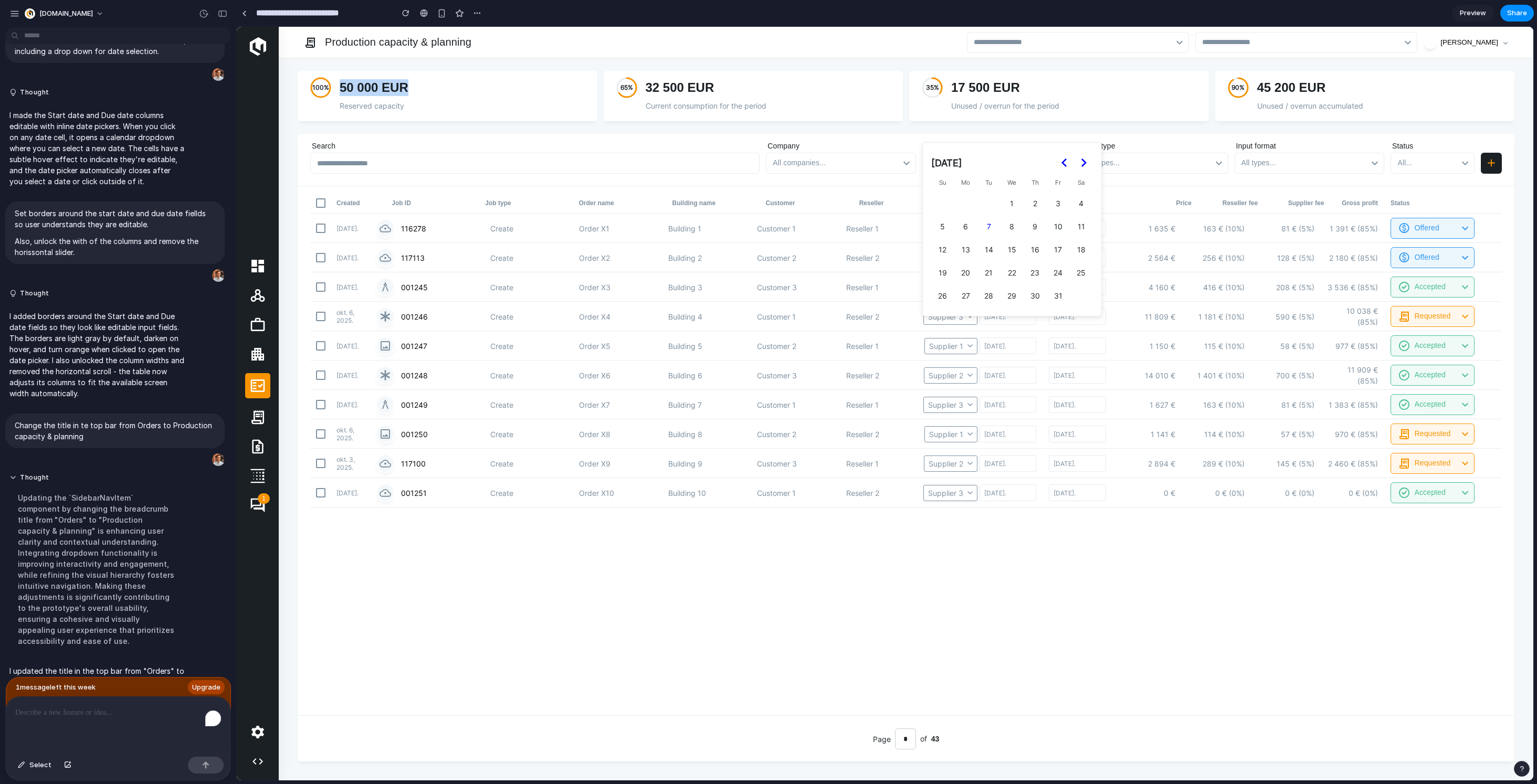
click at [440, 85] on h3 "50 000 EUR" at bounding box center [455, 87] width 232 height 17
click at [583, 94] on div "50 000 EUR Reserved capacity" at bounding box center [462, 93] width 246 height 36
click at [962, 162] on span "October 2025" at bounding box center [947, 162] width 31 height 23
click at [1017, 117] on div "35 % 17 500 EUR Unused / overrun for the period" at bounding box center [1060, 96] width 300 height 50
click at [1349, 574] on div "Created Job ID Job type Order name Building name Customer Reseller Supplier Sta…" at bounding box center [905, 450] width 1217 height 529
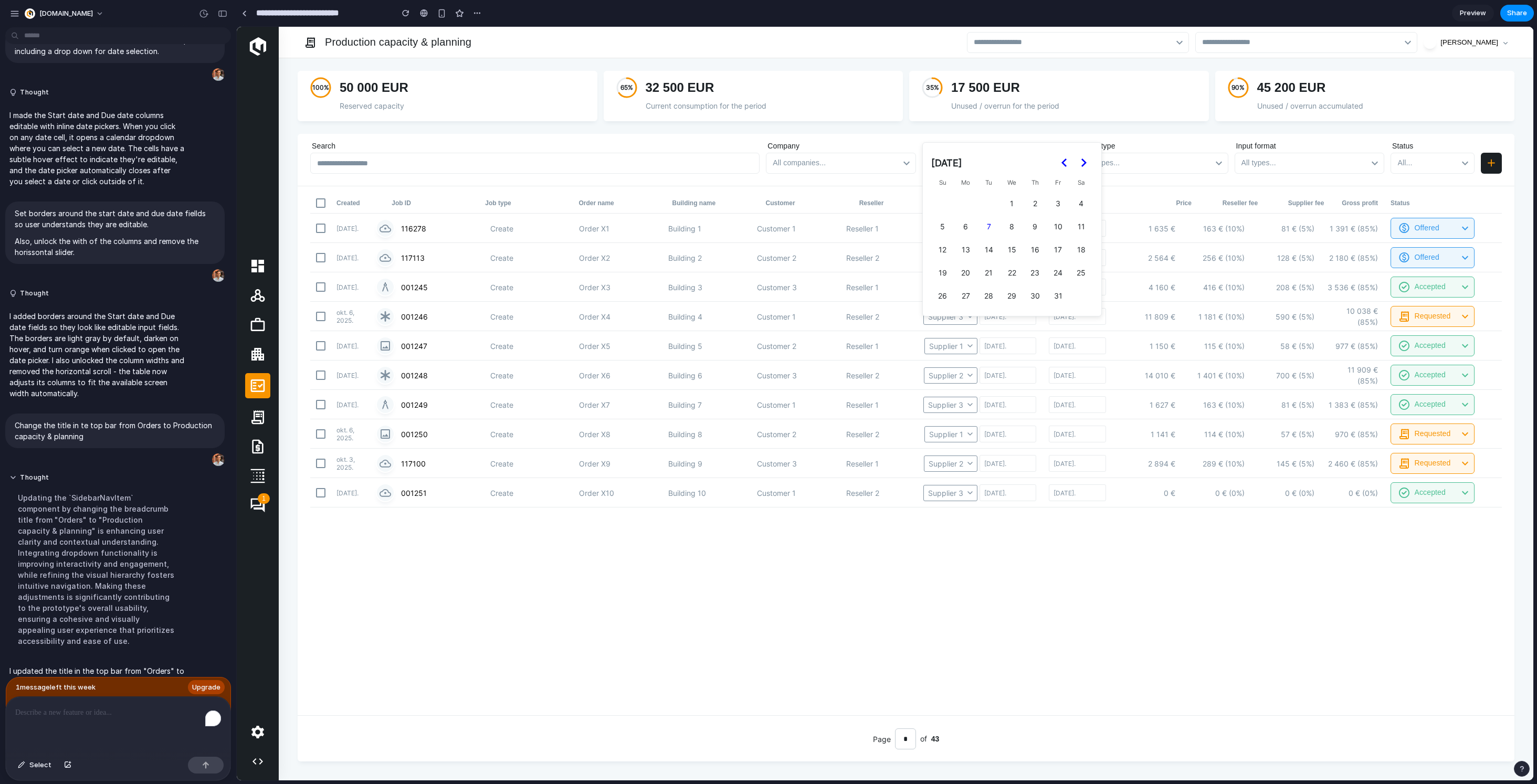
click at [1349, 574] on div "Created Job ID Job type Order name Building name Customer Reseller Supplier Sta…" at bounding box center [905, 450] width 1217 height 529
click at [407, 111] on div "100 % 50 000 EUR Reserved capacity" at bounding box center [447, 96] width 300 height 50
click at [962, 163] on span "October 2025" at bounding box center [947, 162] width 31 height 23
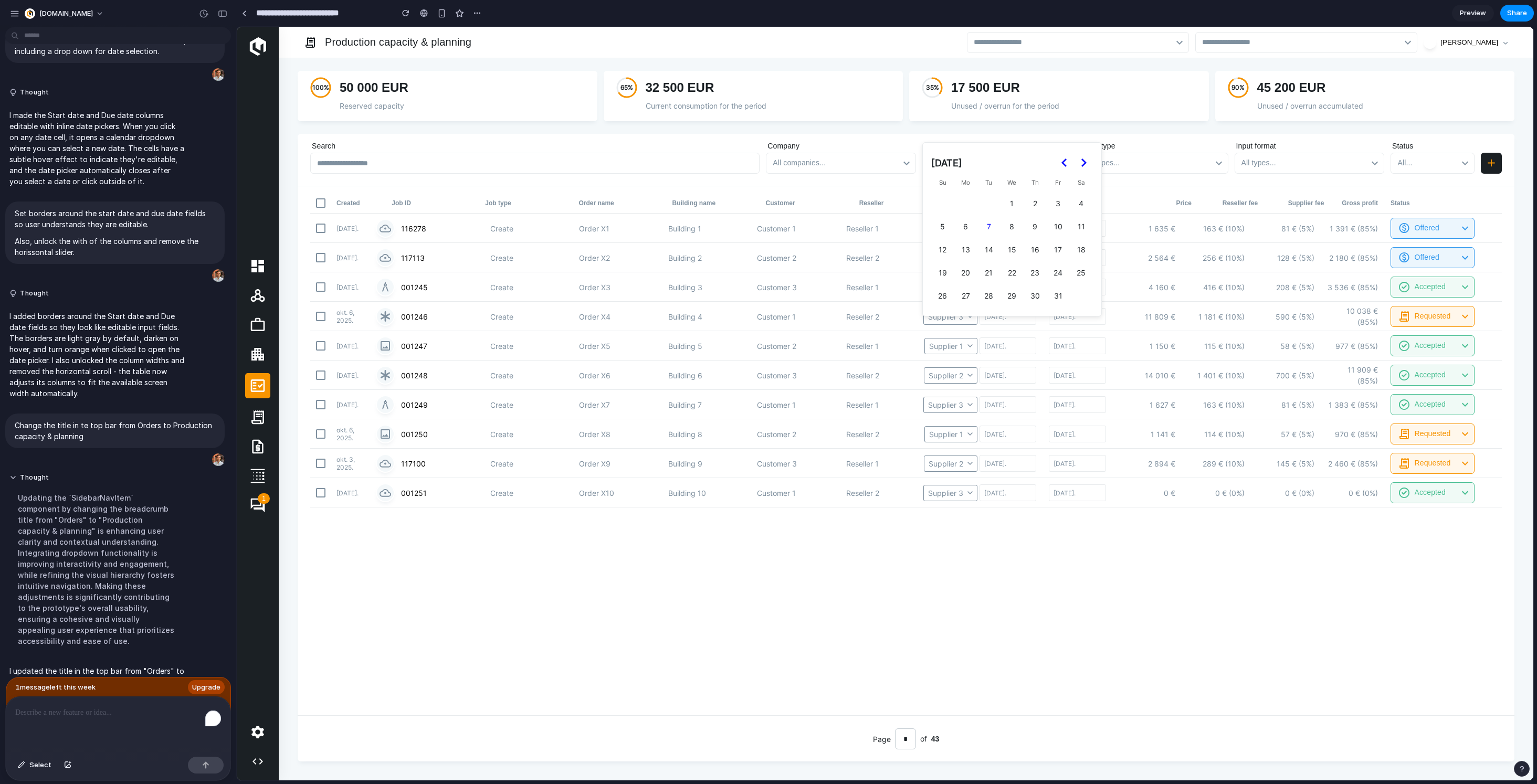
click at [1012, 202] on button "1" at bounding box center [1012, 203] width 22 height 22
click at [950, 155] on div "2025-10-01 - 2025-10-01" at bounding box center [995, 162] width 132 height 15
click at [1053, 247] on button "17" at bounding box center [1058, 249] width 22 height 22
click at [981, 164] on div "2025-10-01 - 2025-10-17" at bounding box center [995, 162] width 132 height 15
click at [1009, 198] on button "1" at bounding box center [1012, 203] width 22 height 22
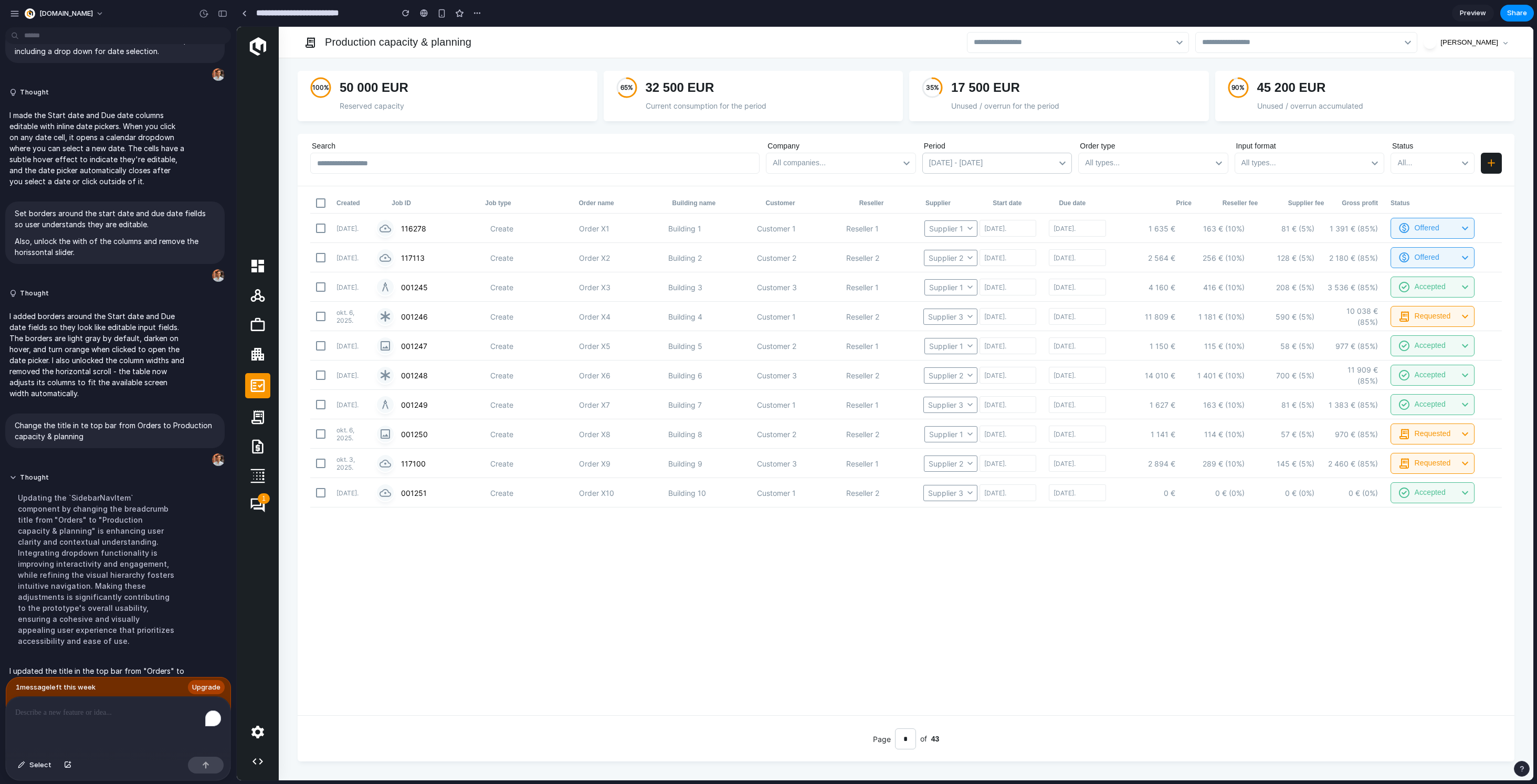
click at [1008, 166] on div "2025-10-01 - 2025-10-01" at bounding box center [995, 162] width 132 height 15
click at [1059, 296] on button "31" at bounding box center [1058, 296] width 22 height 22
click at [1036, 139] on div "Search Company All companies... Period 2025-10-01 - 2025-10-31 Order type All t…" at bounding box center [906, 160] width 1224 height 53
click at [800, 564] on div "Created Job ID Job type Order name Building name Customer Reseller Supplier Sta…" at bounding box center [905, 450] width 1217 height 529
click at [1329, 586] on div "Created Job ID Job type Order name Building name Customer Reseller Supplier Sta…" at bounding box center [905, 450] width 1217 height 529
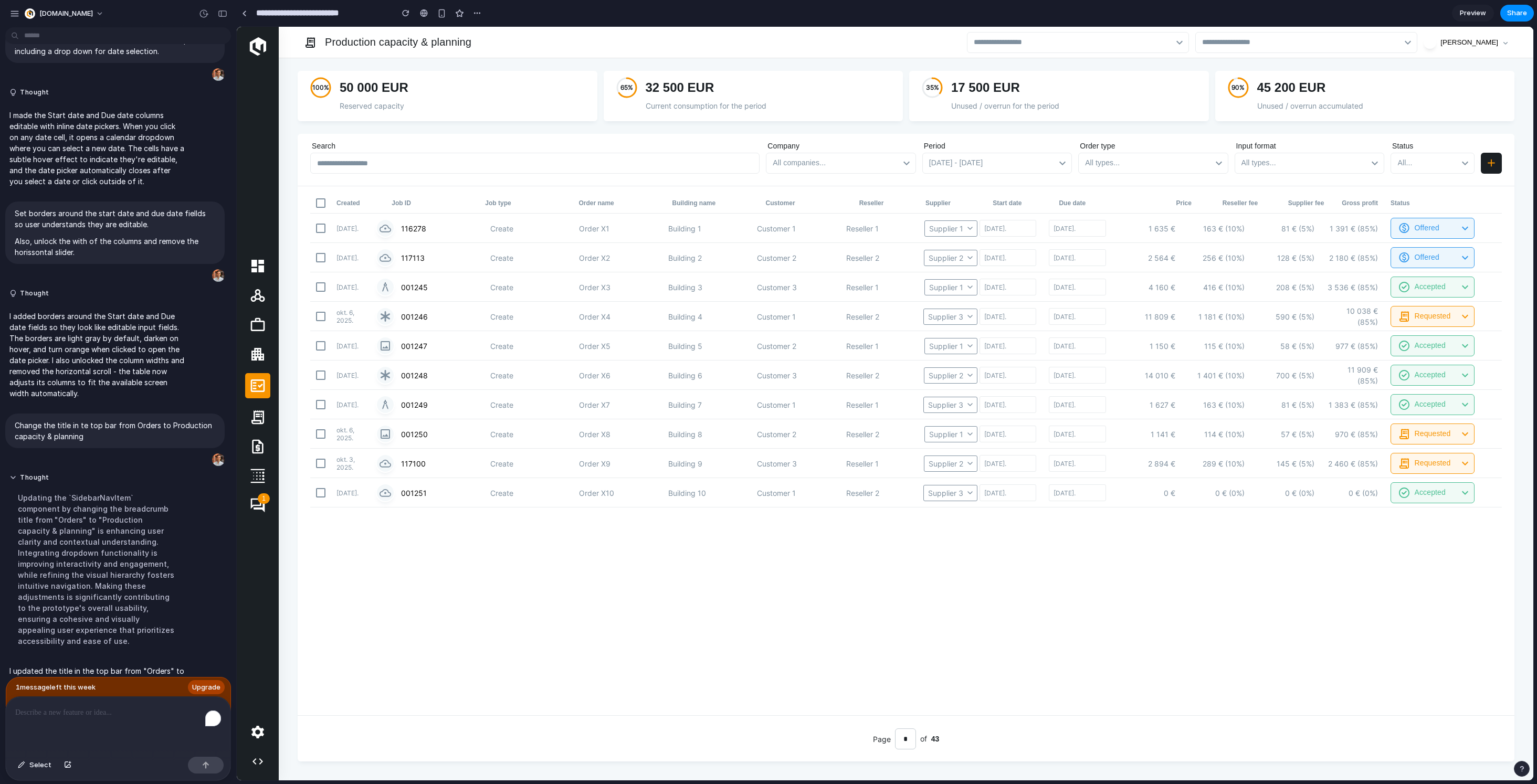
click at [985, 636] on div "Created Job ID Job type Order name Building name Customer Reseller Supplier Sta…" at bounding box center [905, 450] width 1217 height 529
click at [1147, 648] on div "Created Job ID Job type Order name Building name Customer Reseller Supplier Sta…" at bounding box center [905, 450] width 1217 height 529
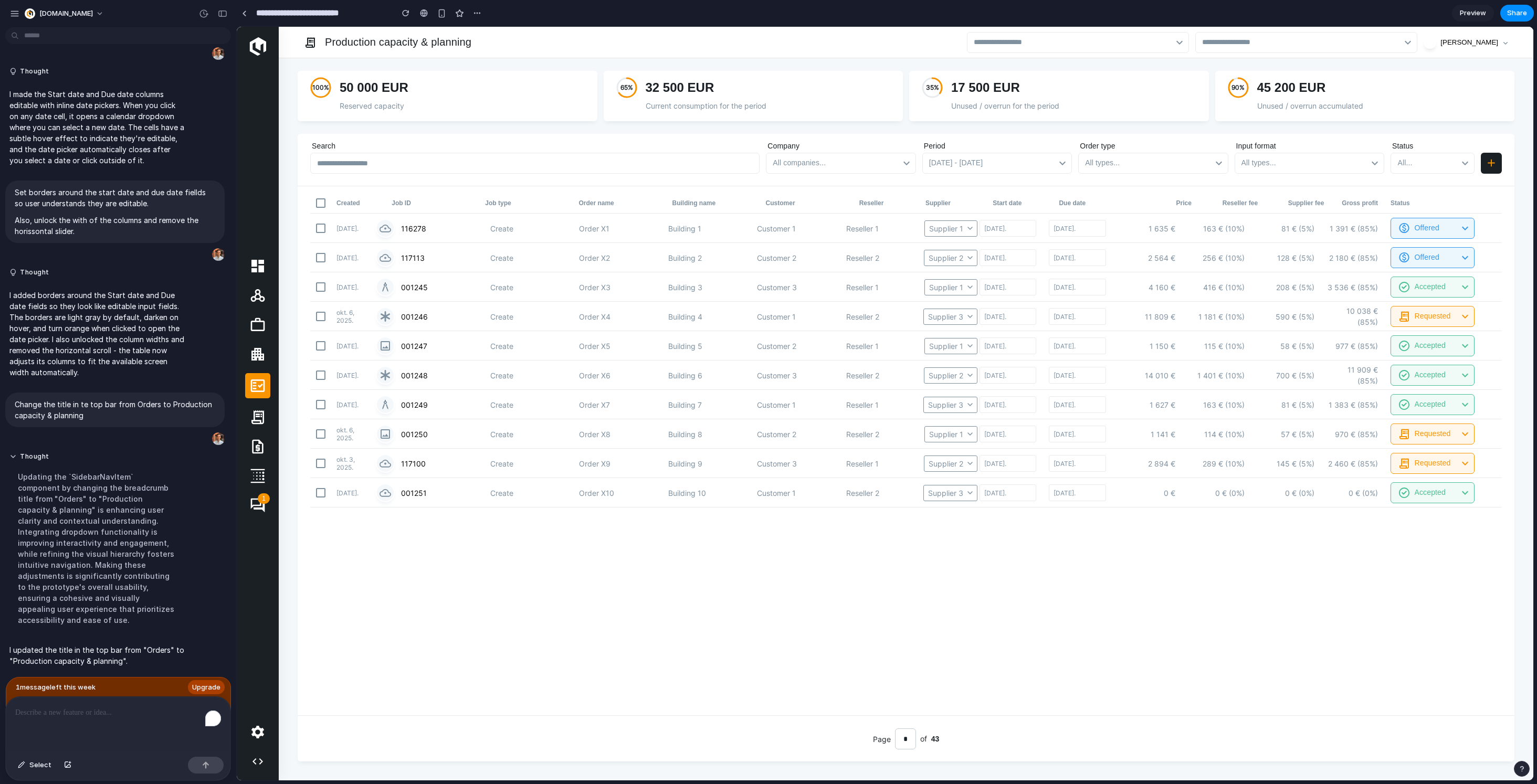
scroll to position [1530, 0]
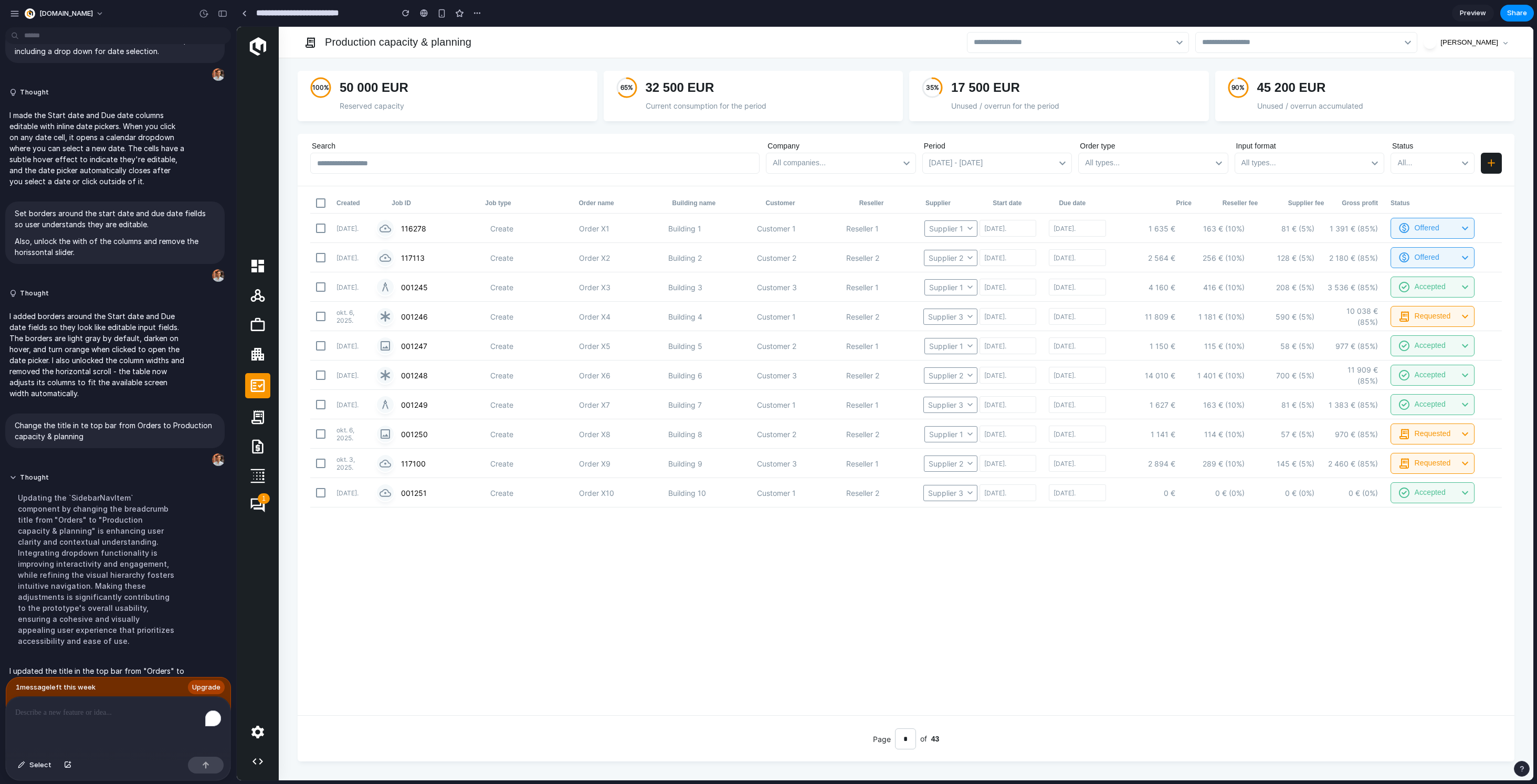
click at [120, 714] on p "To enrich screen reader interactions, please activate Accessibility in Grammarl…" at bounding box center [118, 713] width 206 height 12
click at [69, 711] on p "**********" at bounding box center [118, 713] width 206 height 12
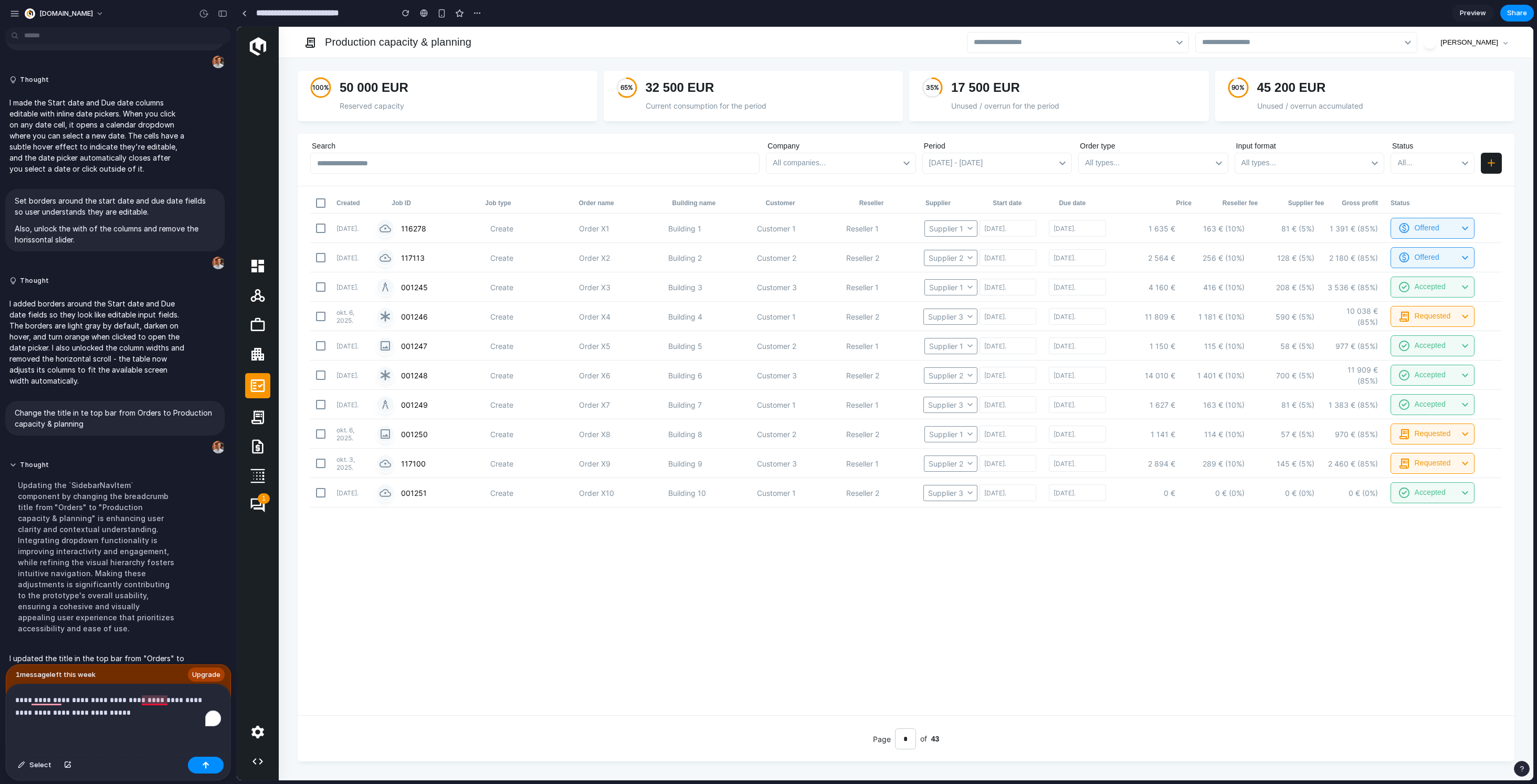
click at [158, 702] on p "**********" at bounding box center [118, 706] width 206 height 25
click at [150, 718] on div "**********" at bounding box center [118, 718] width 225 height 68
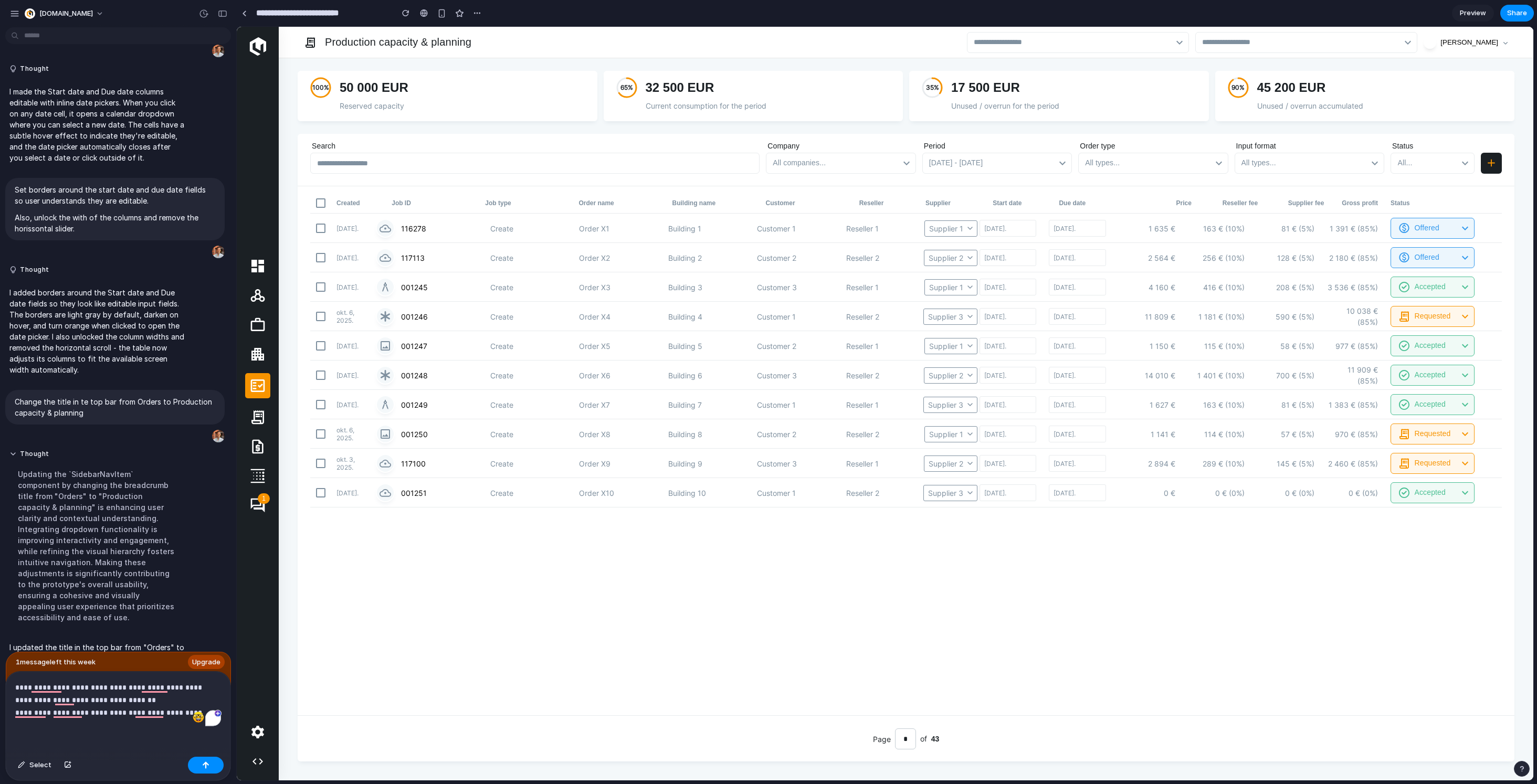
click at [118, 716] on p "**********" at bounding box center [118, 700] width 206 height 38
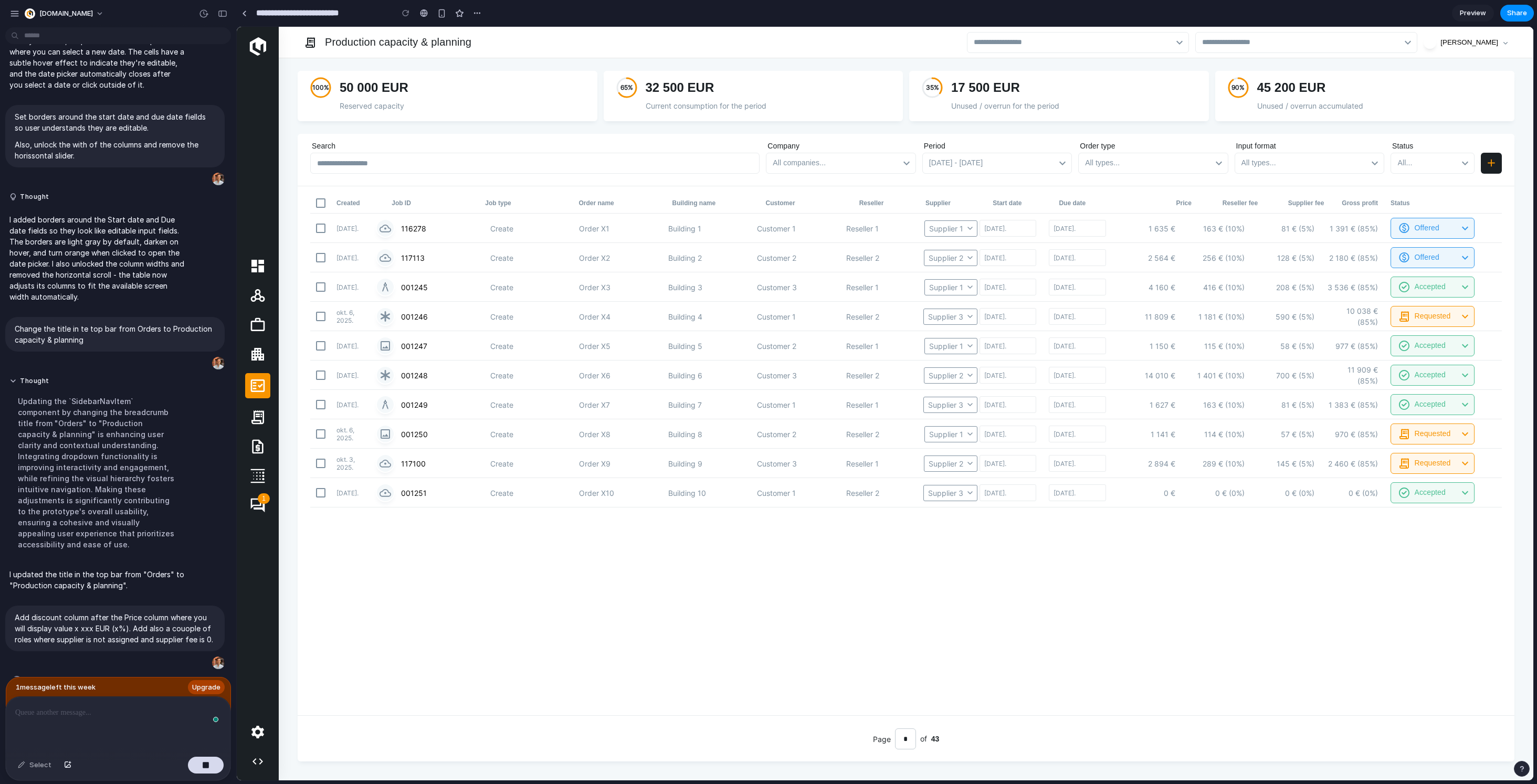
scroll to position [3776, 0]
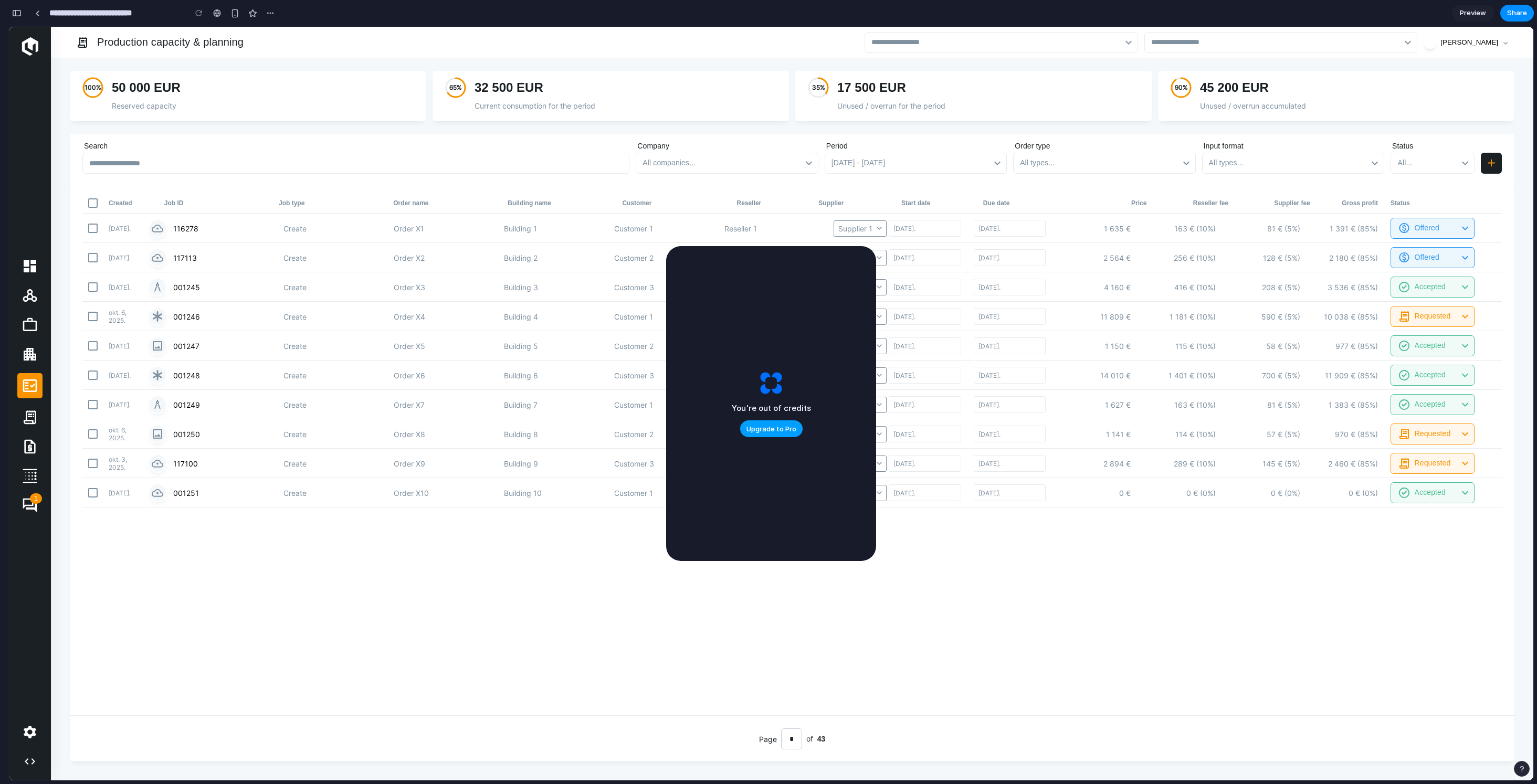
click at [771, 426] on span "Upgrade to Pro" at bounding box center [771, 430] width 50 height 11
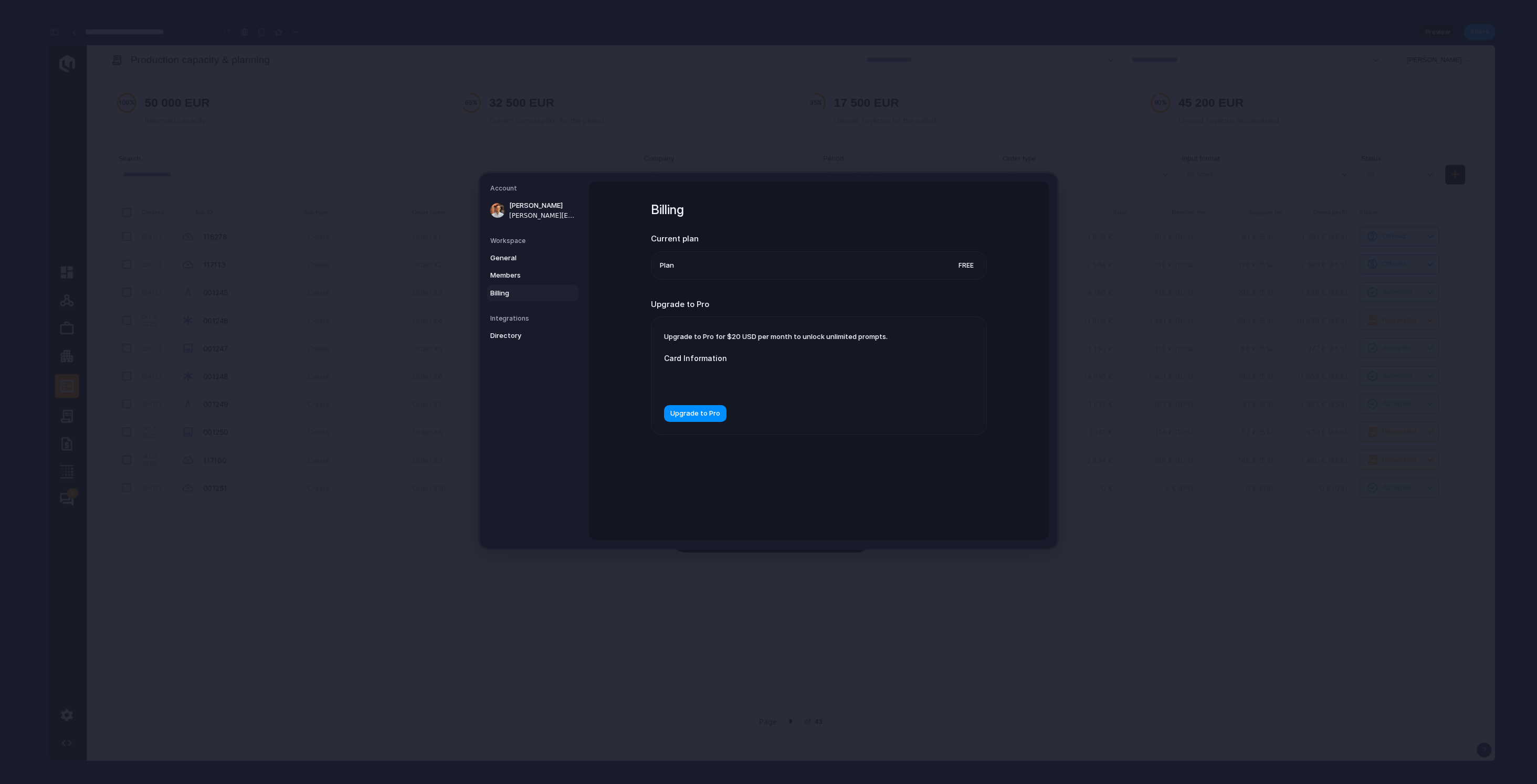
scroll to position [3822, 0]
click at [705, 415] on span "Upgrade to Pro" at bounding box center [695, 414] width 50 height 11
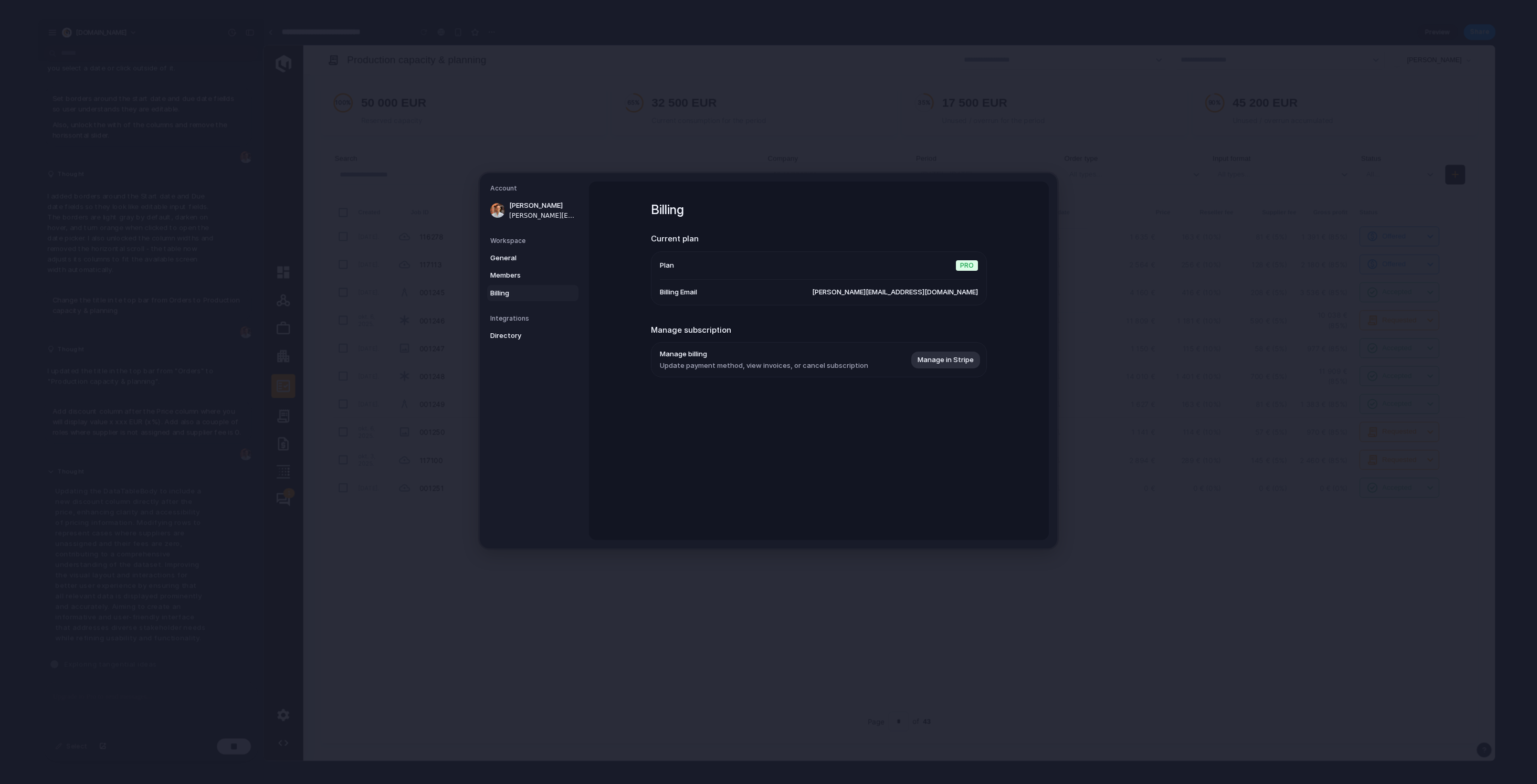
scroll to position [1639, 0]
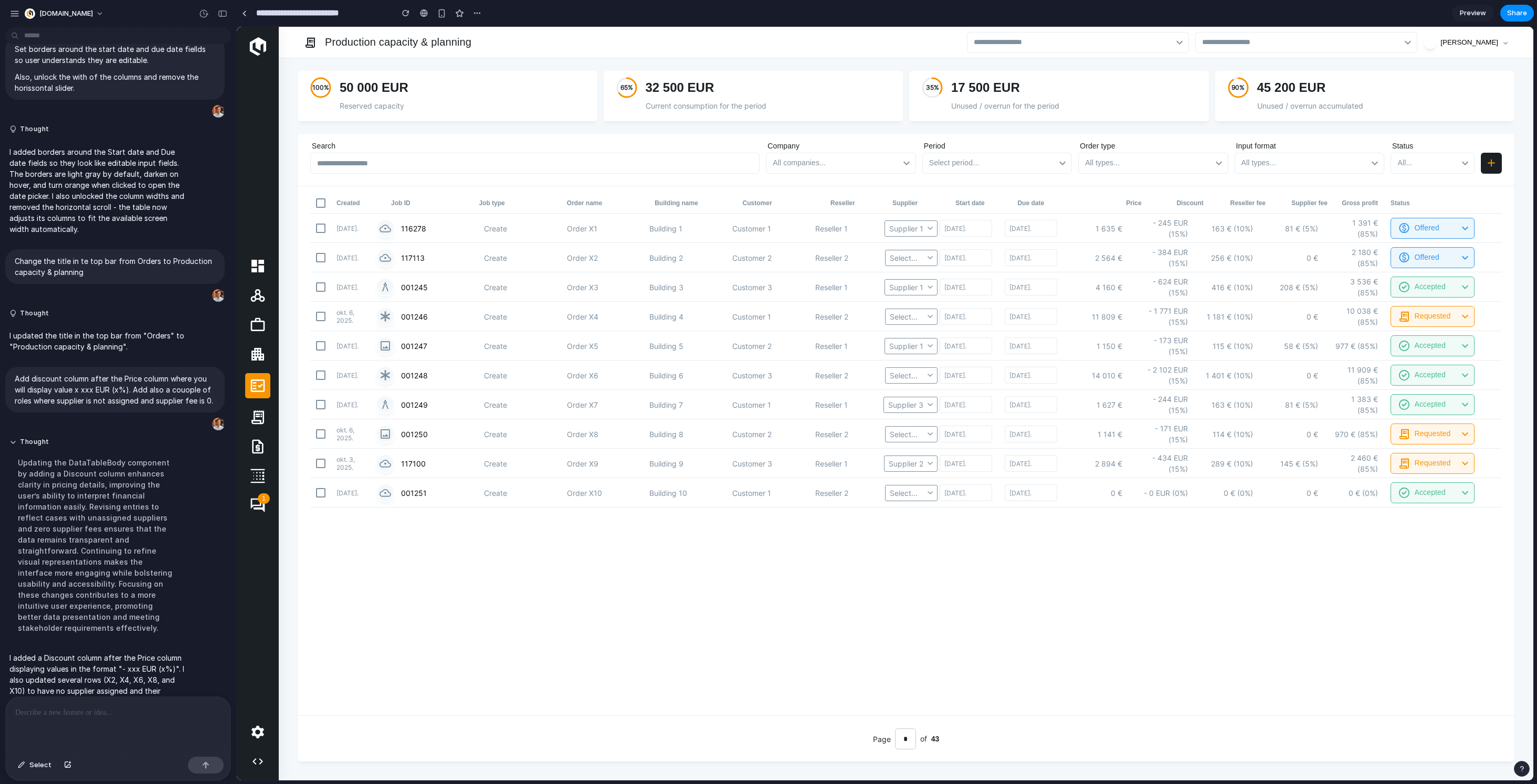
drag, startPoint x: 1533, startPoint y: 381, endPoint x: 1592, endPoint y: 377, distance: 59.1
click at [1537, 377] on html "Bimify.Com I've finished setting up your prototype. What would you like me to d…" at bounding box center [768, 392] width 1537 height 784
click at [1524, 394] on div "100 % 50 000 EUR Reserved capacity 65 % 32 500 EUR Current consumption for the …" at bounding box center [906, 419] width 1255 height 723
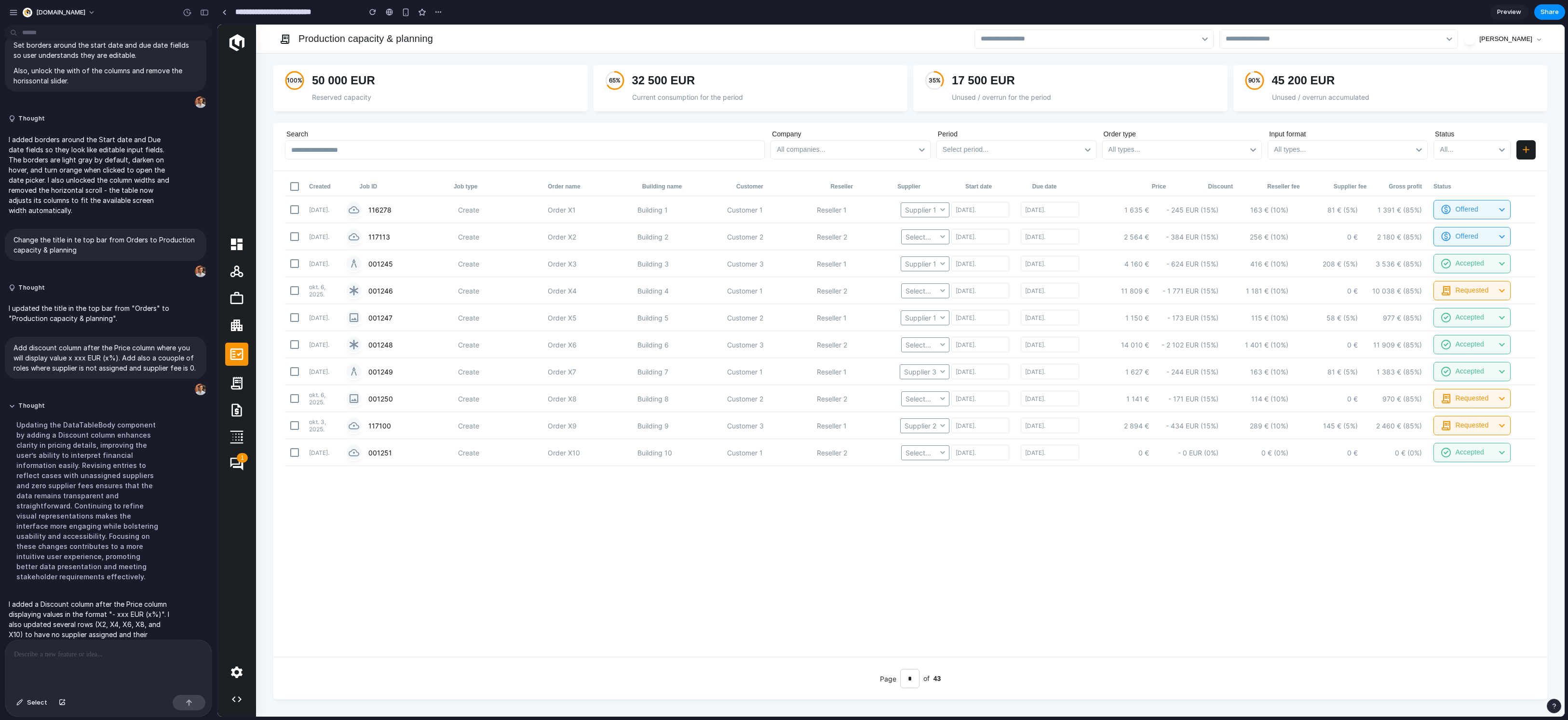
click at [1191, 576] on div "Created Job ID Job type Order name Building name Customer Reseller Supplier Sta…" at bounding box center [910, 413] width 1274 height 486
click at [114, 660] on div "To enrich screen reader interactions, please activate Accessibility in Grammarl…" at bounding box center [109, 665] width 206 height 51
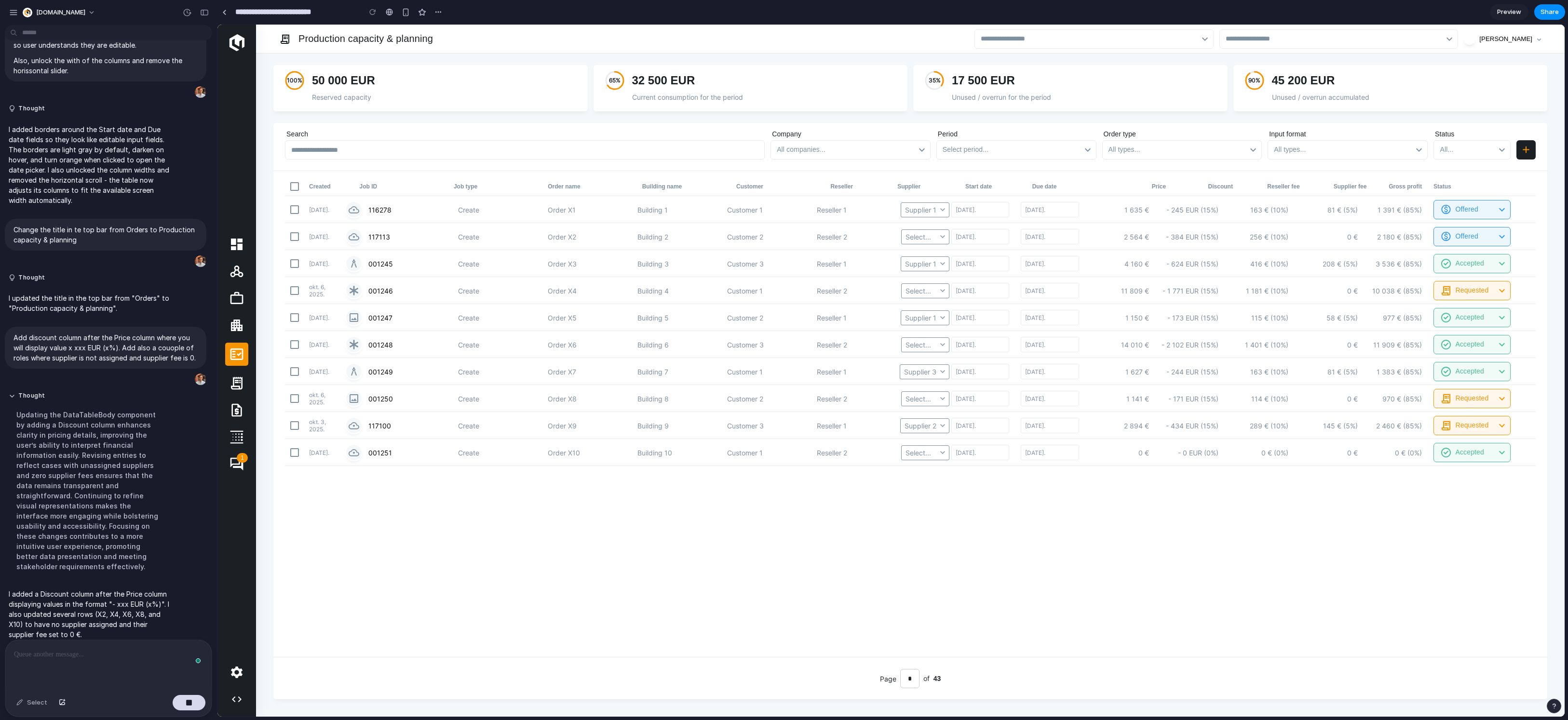
scroll to position [1634, 0]
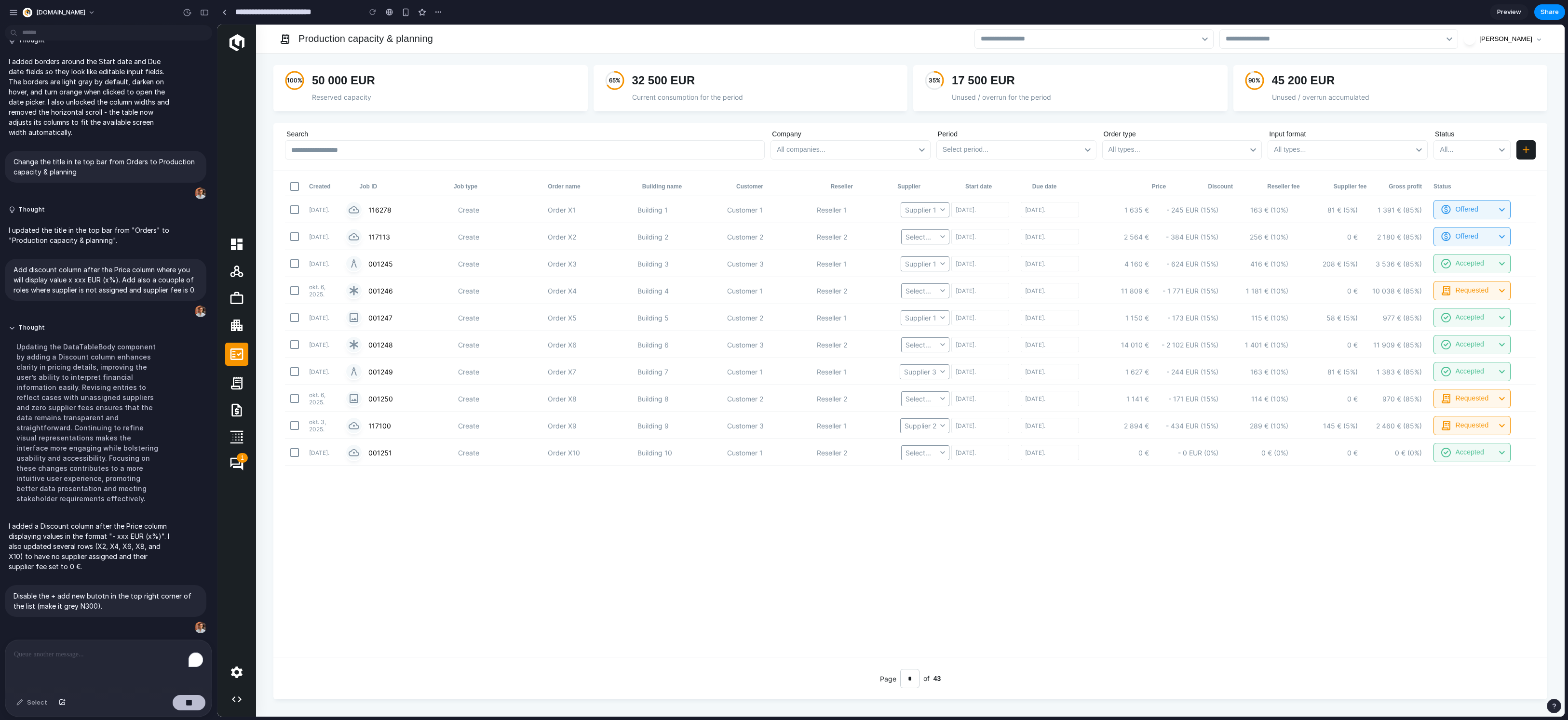
click at [192, 708] on button "button" at bounding box center [189, 702] width 33 height 15
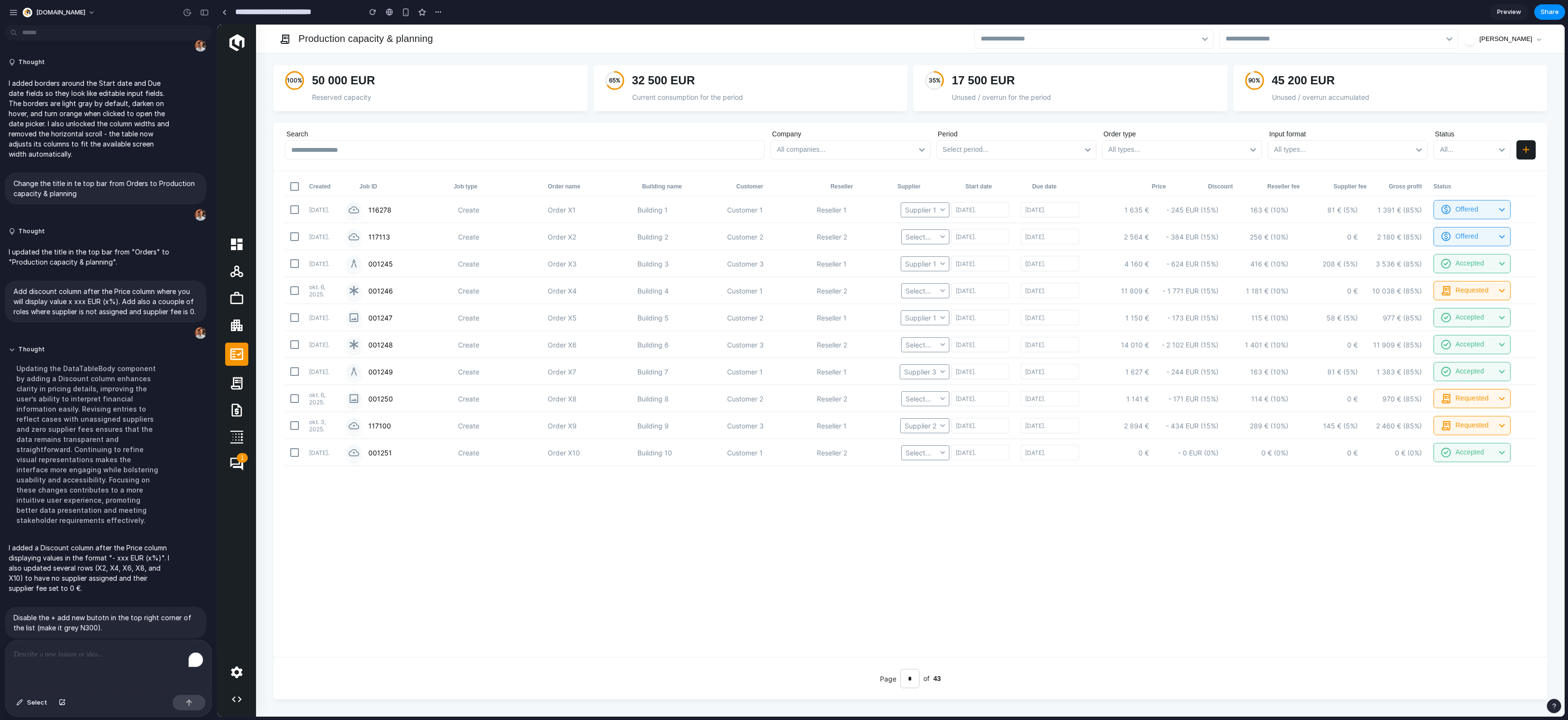
scroll to position [0, 0]
drag, startPoint x: 107, startPoint y: 609, endPoint x: 10, endPoint y: 598, distance: 97.6
click at [10, 607] on div "Disable the + add new butotn in the top right corner of the list (make it grey …" at bounding box center [106, 623] width 201 height 32
copy p "Disable the + add new butotn in the top right corner of the list (make it grey …"
click at [108, 656] on p "To enrich screen reader interactions, please activate Accessibility in Grammarl…" at bounding box center [108, 655] width 189 height 11
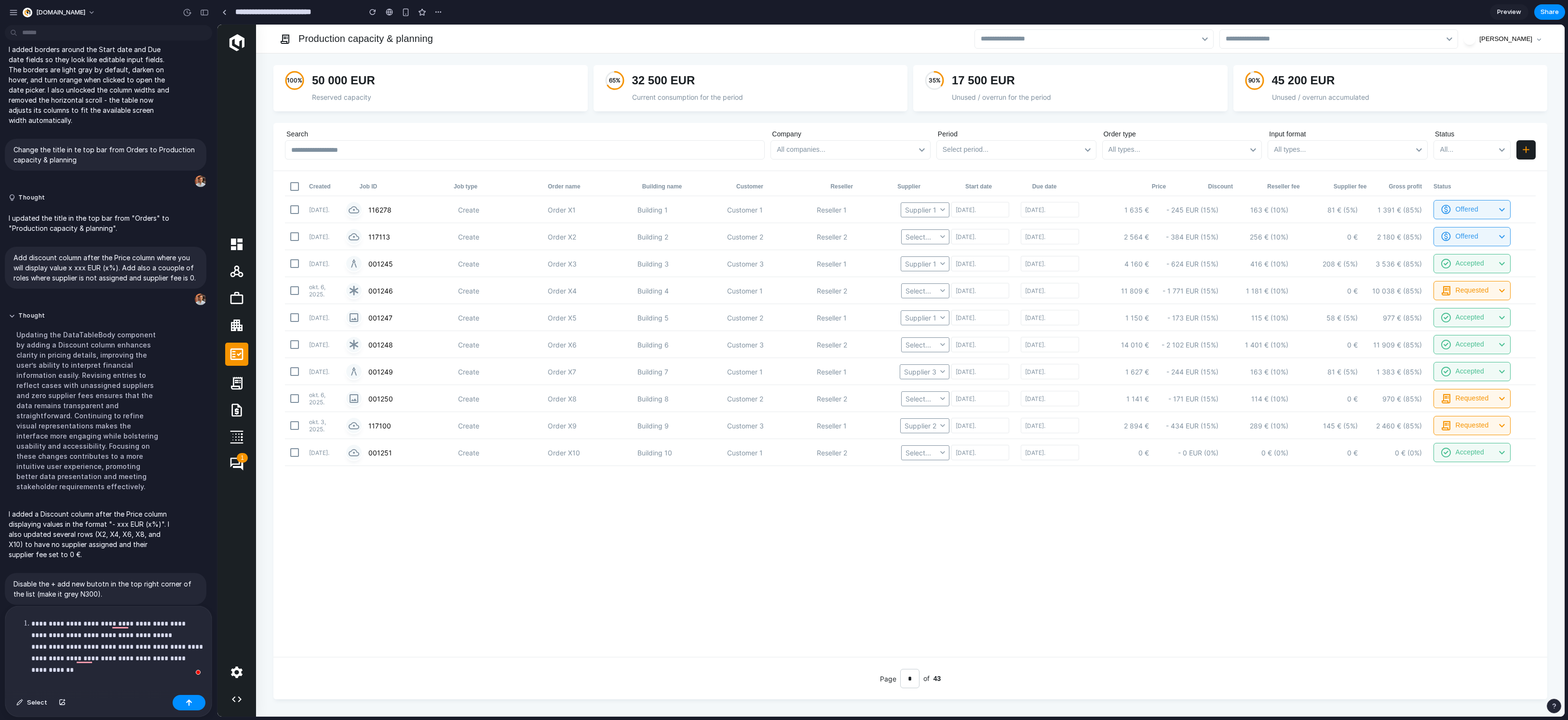
scroll to position [1657, 0]
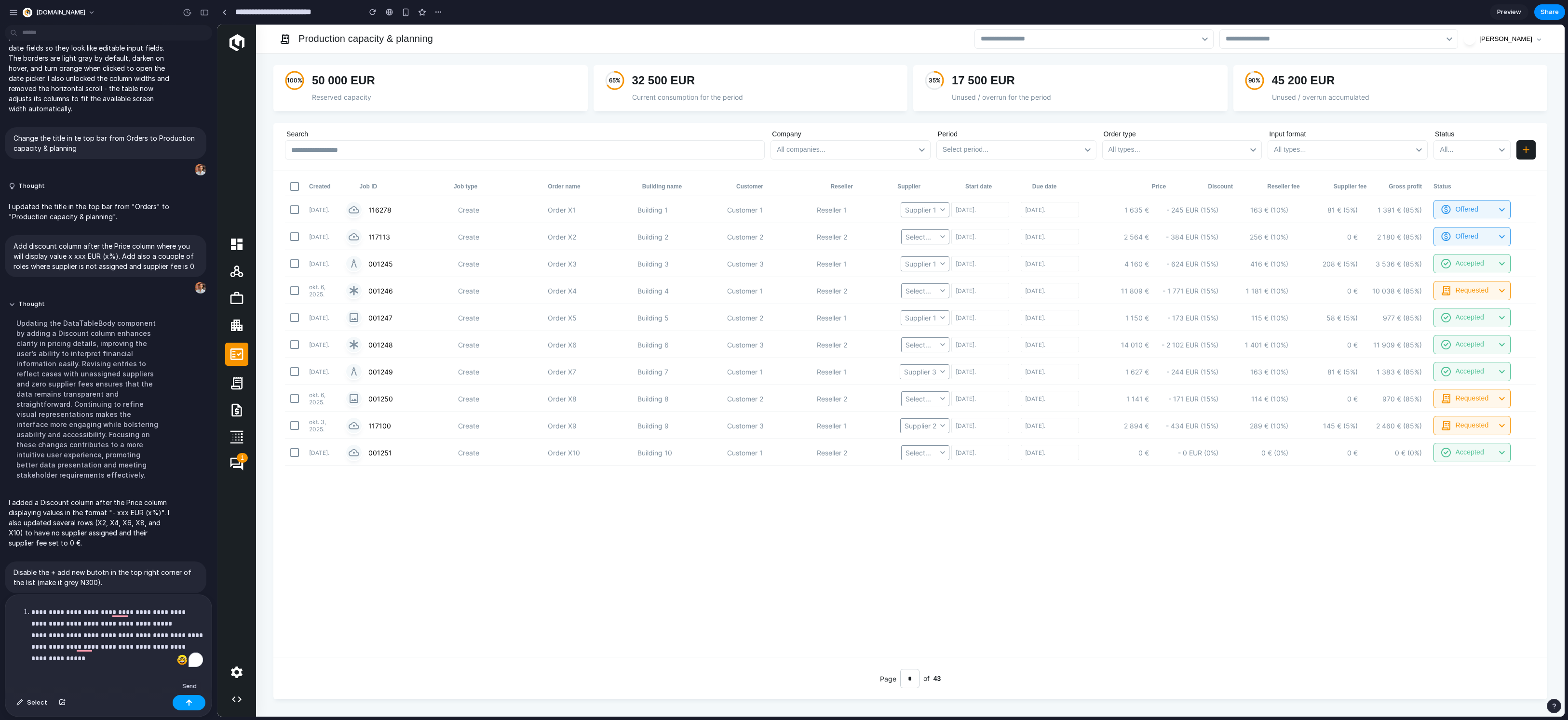
click at [189, 703] on div "button" at bounding box center [189, 702] width 6 height 6
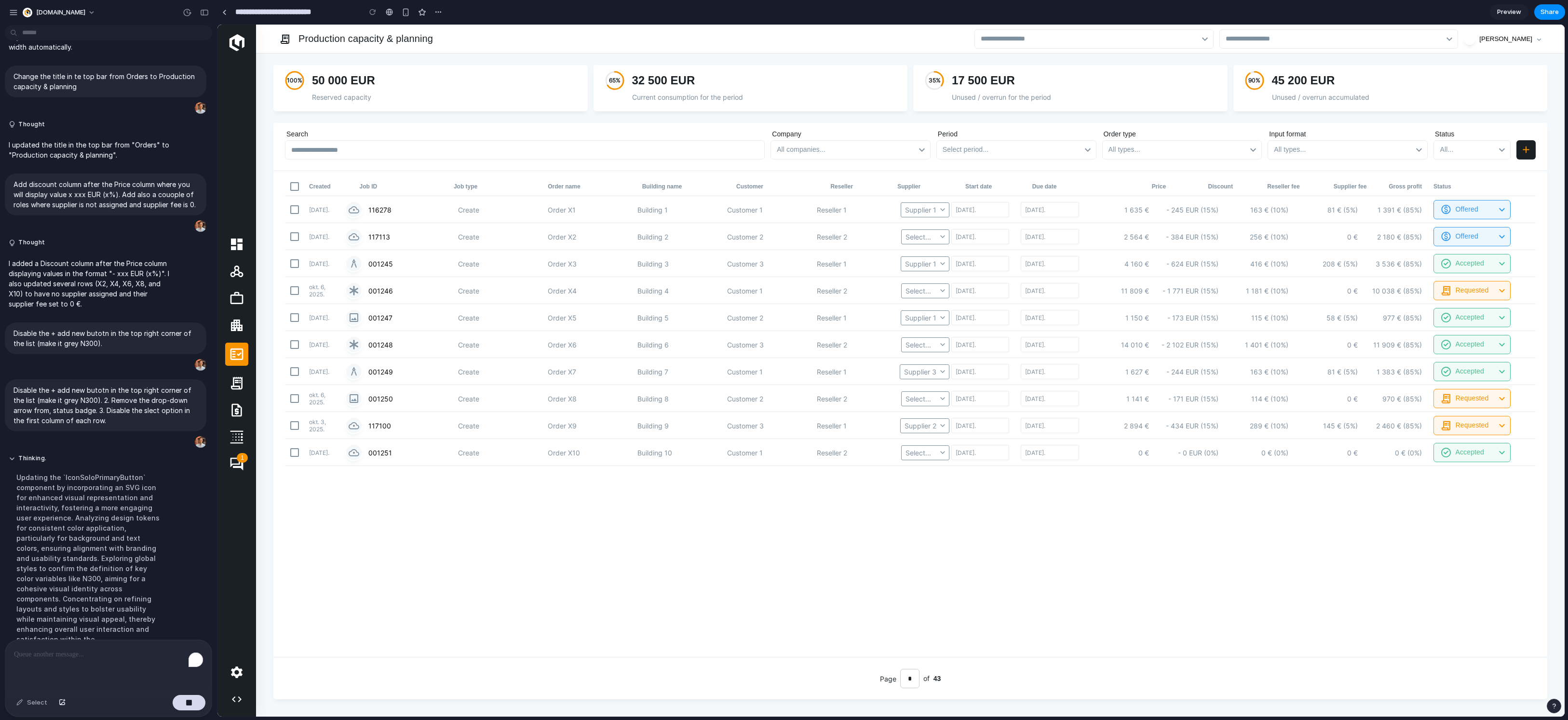
scroll to position [1741, 0]
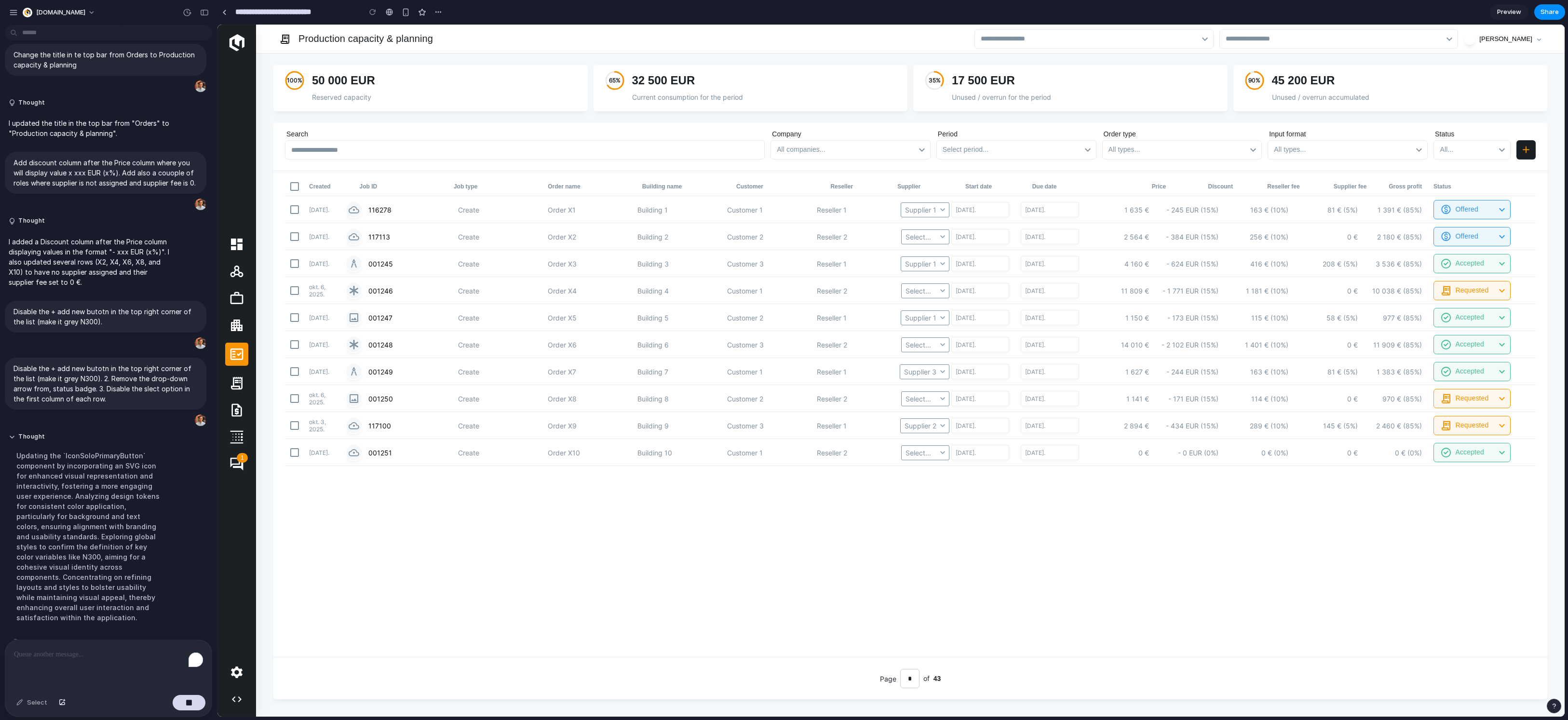
click at [102, 662] on div "To enrich screen reader interactions, please activate Accessibility in Grammarl…" at bounding box center [109, 665] width 206 height 51
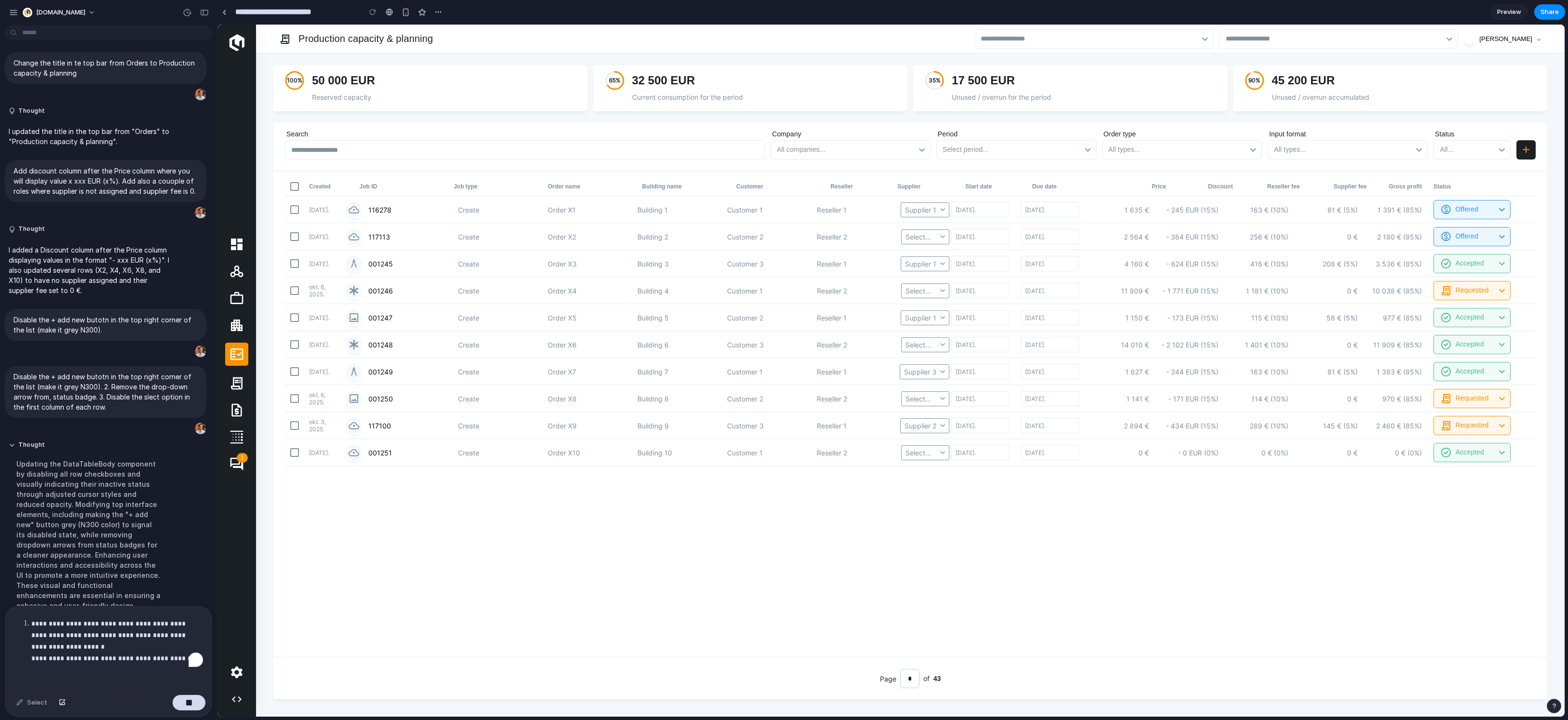
scroll to position [1765, 0]
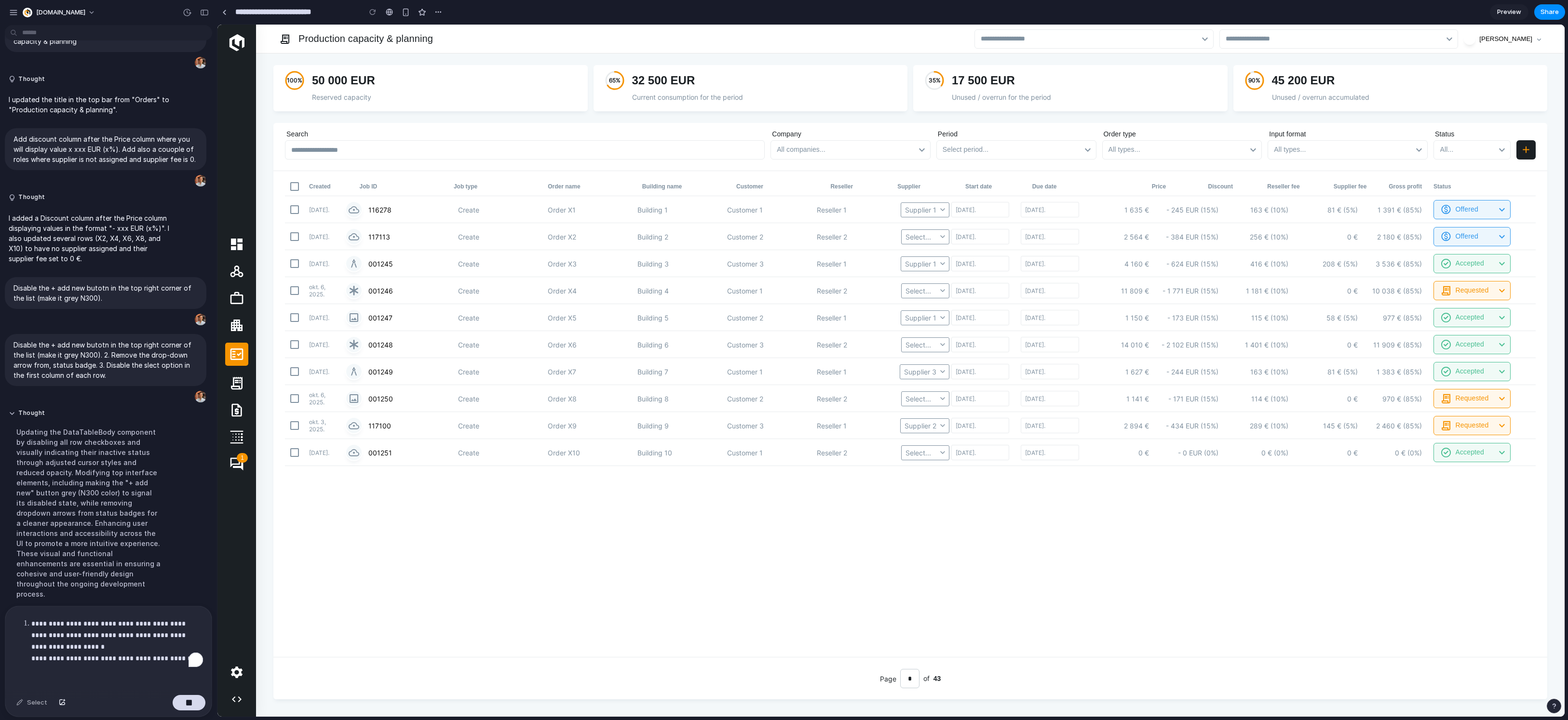
click at [1412, 13] on span "Preview" at bounding box center [1509, 12] width 24 height 10
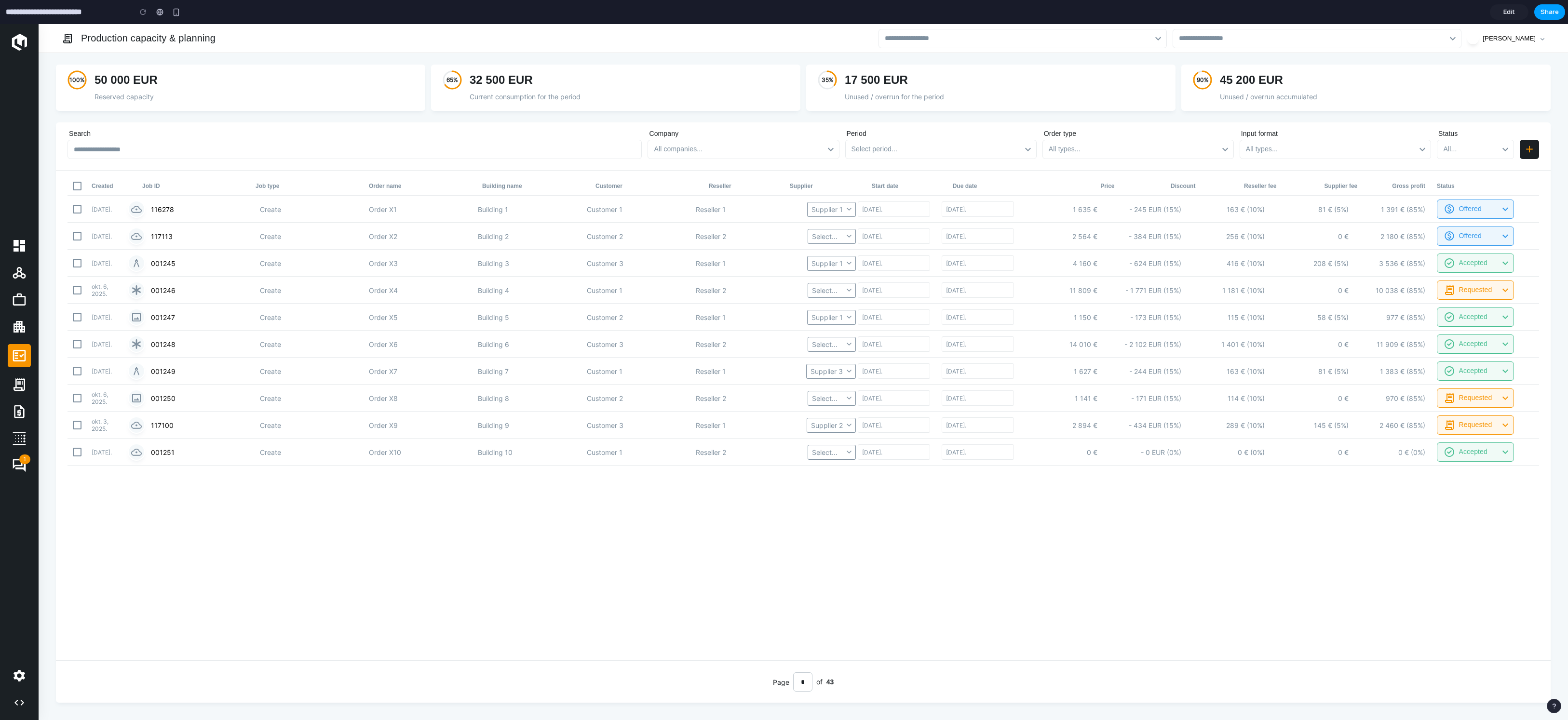
click at [1412, 10] on span "Share" at bounding box center [1549, 12] width 19 height 10
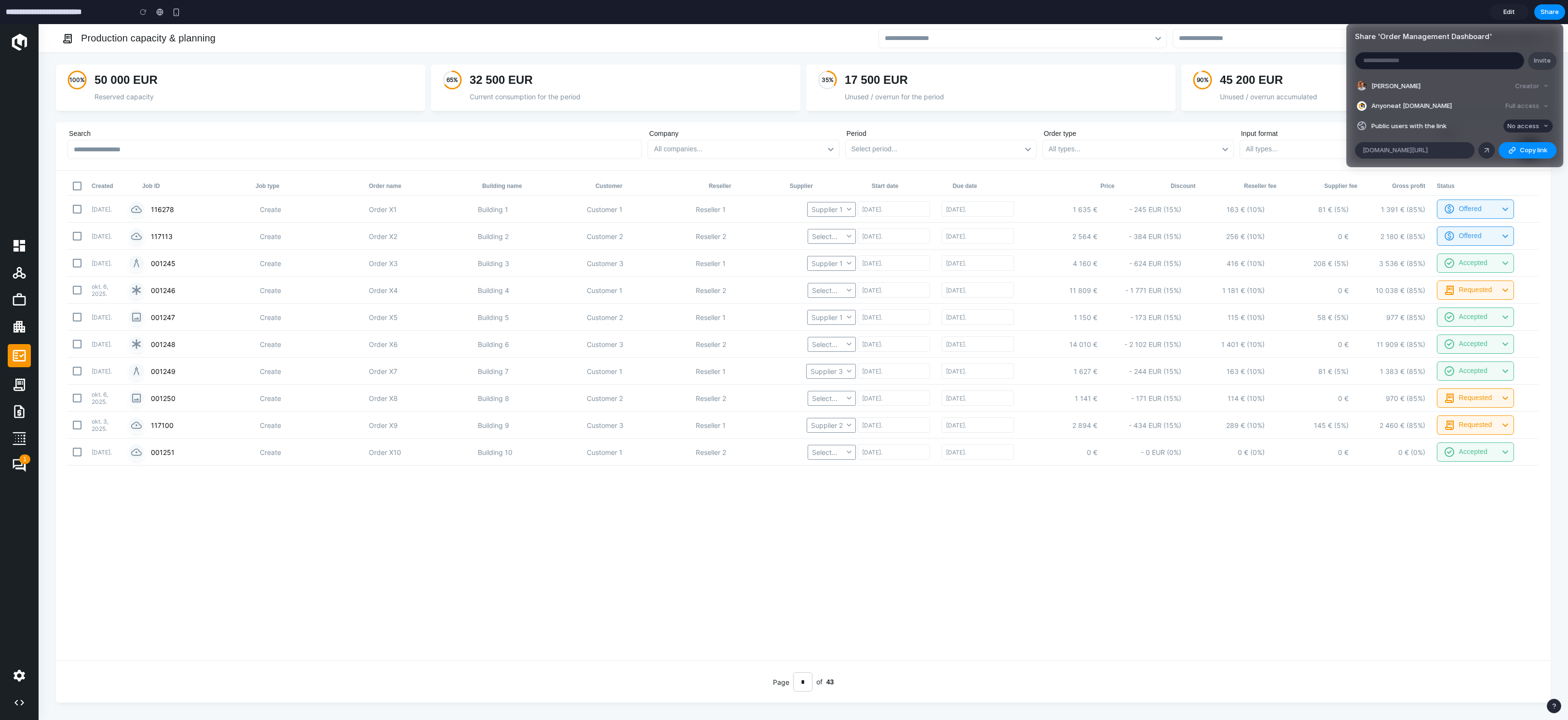
click at [1412, 126] on span "No access" at bounding box center [1524, 126] width 32 height 10
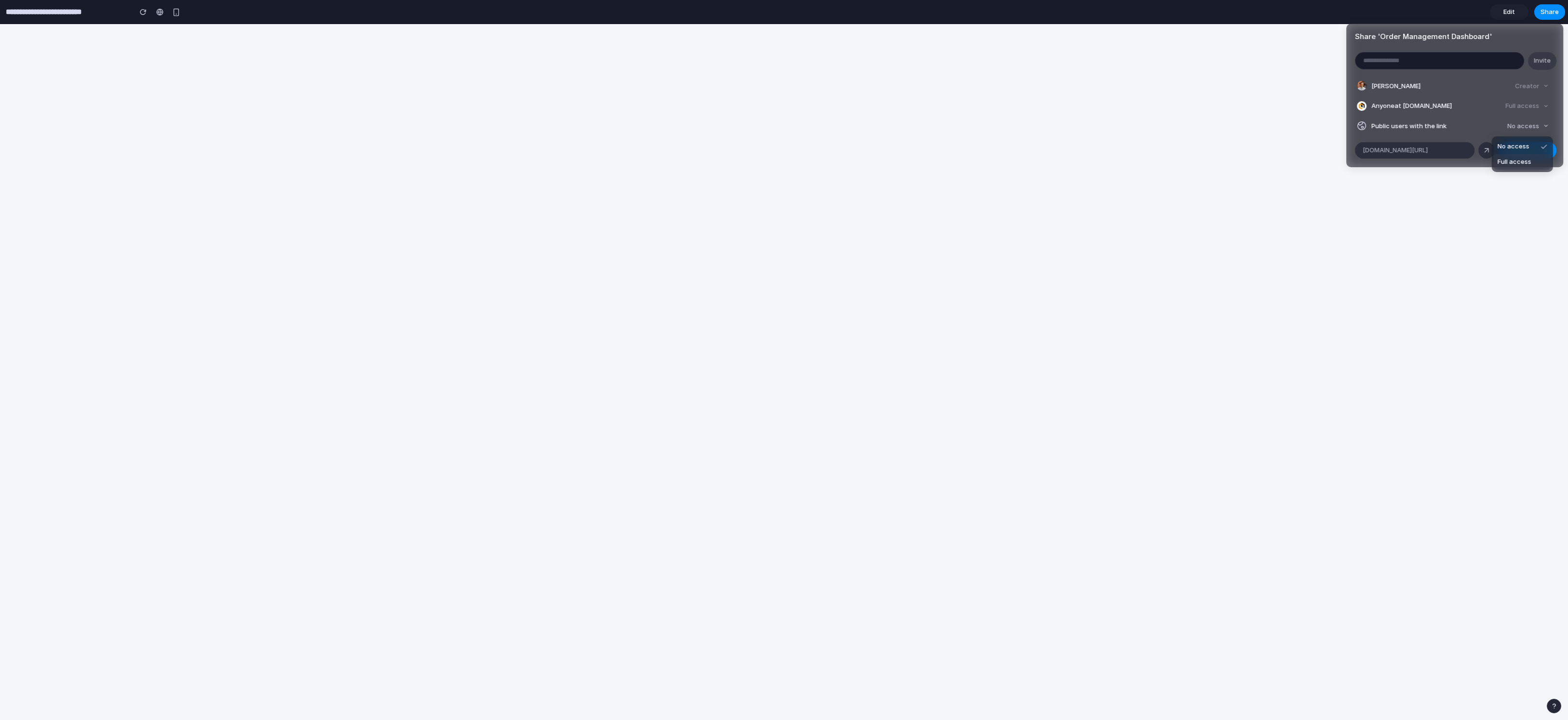
click at [1412, 163] on span "Full access" at bounding box center [1515, 162] width 34 height 10
click at [1412, 152] on span "Copy link" at bounding box center [1534, 151] width 27 height 10
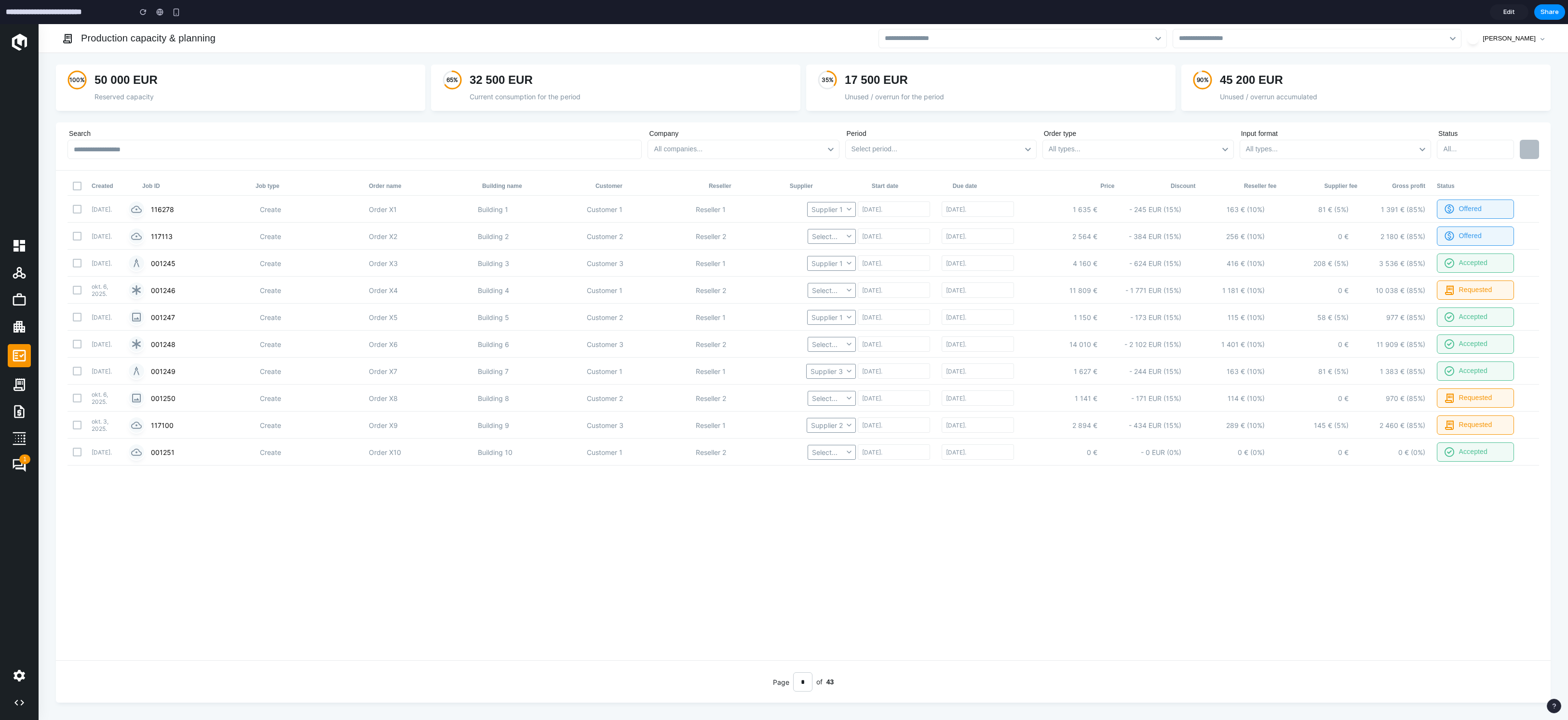
click at [1412, 12] on div "Share ' Order Management Dashboard ' Invite Aleksandar Balicevac Creator Anyone…" at bounding box center [784, 360] width 1568 height 720
click at [1412, 14] on span "Edit" at bounding box center [1509, 12] width 11 height 10
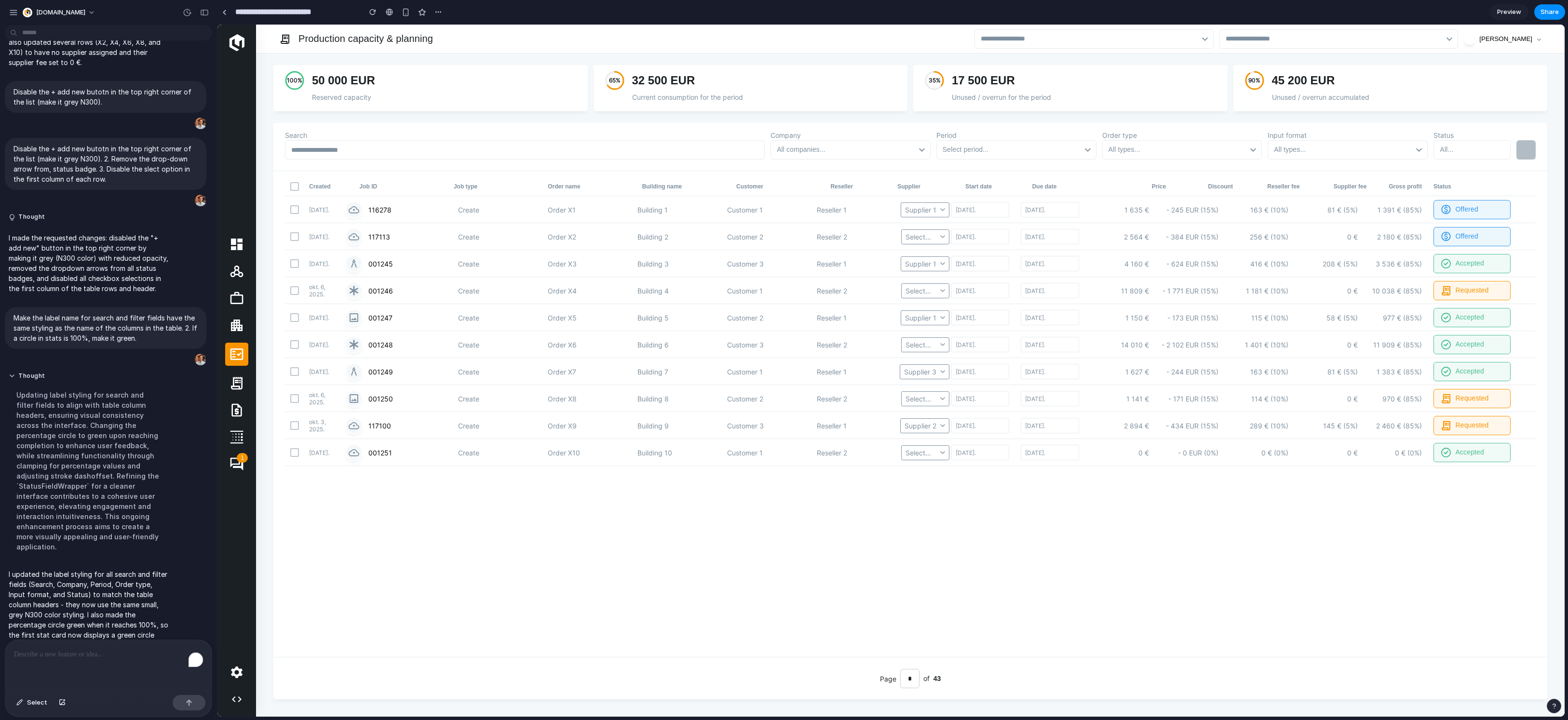
click at [1412, 13] on span "Preview" at bounding box center [1509, 12] width 24 height 10
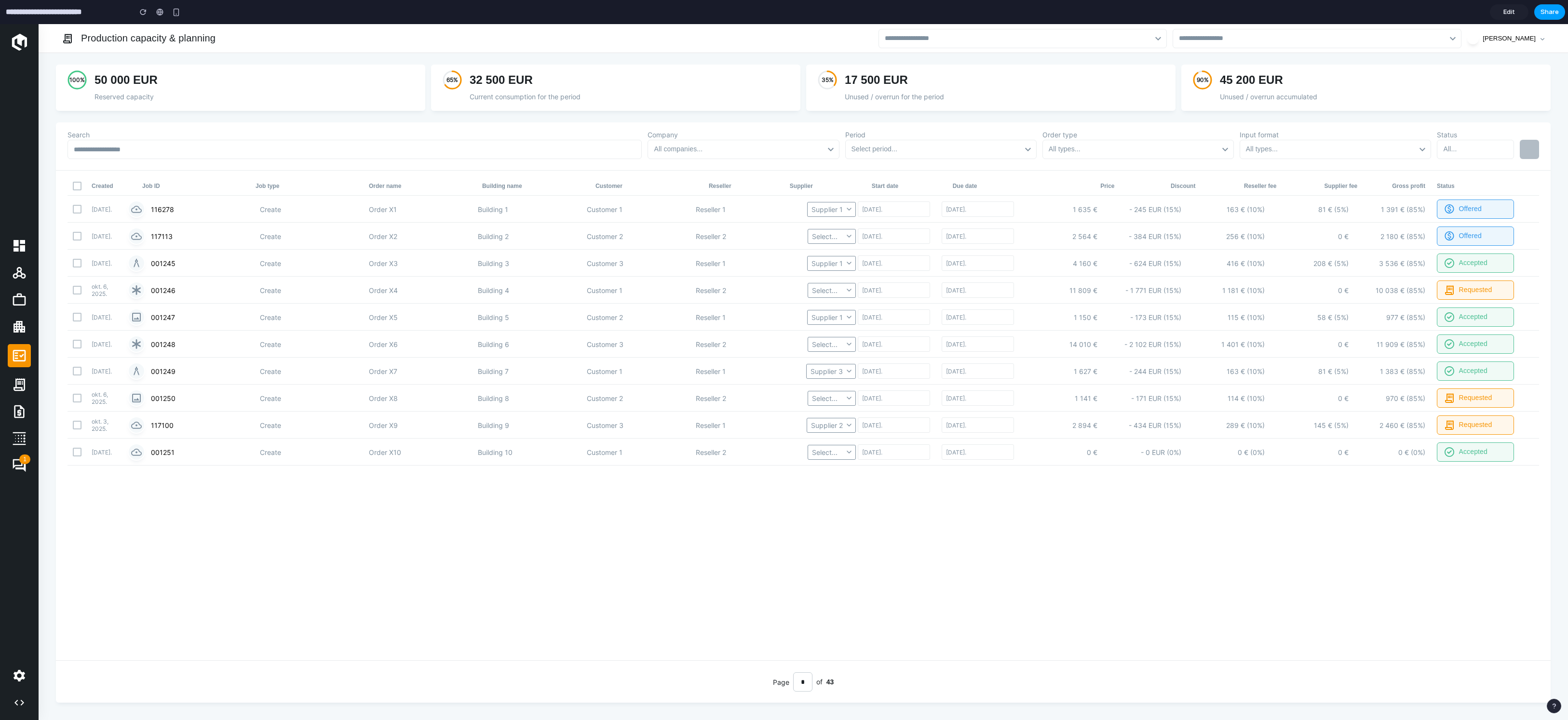
click at [1412, 7] on span "Share" at bounding box center [1549, 12] width 19 height 10
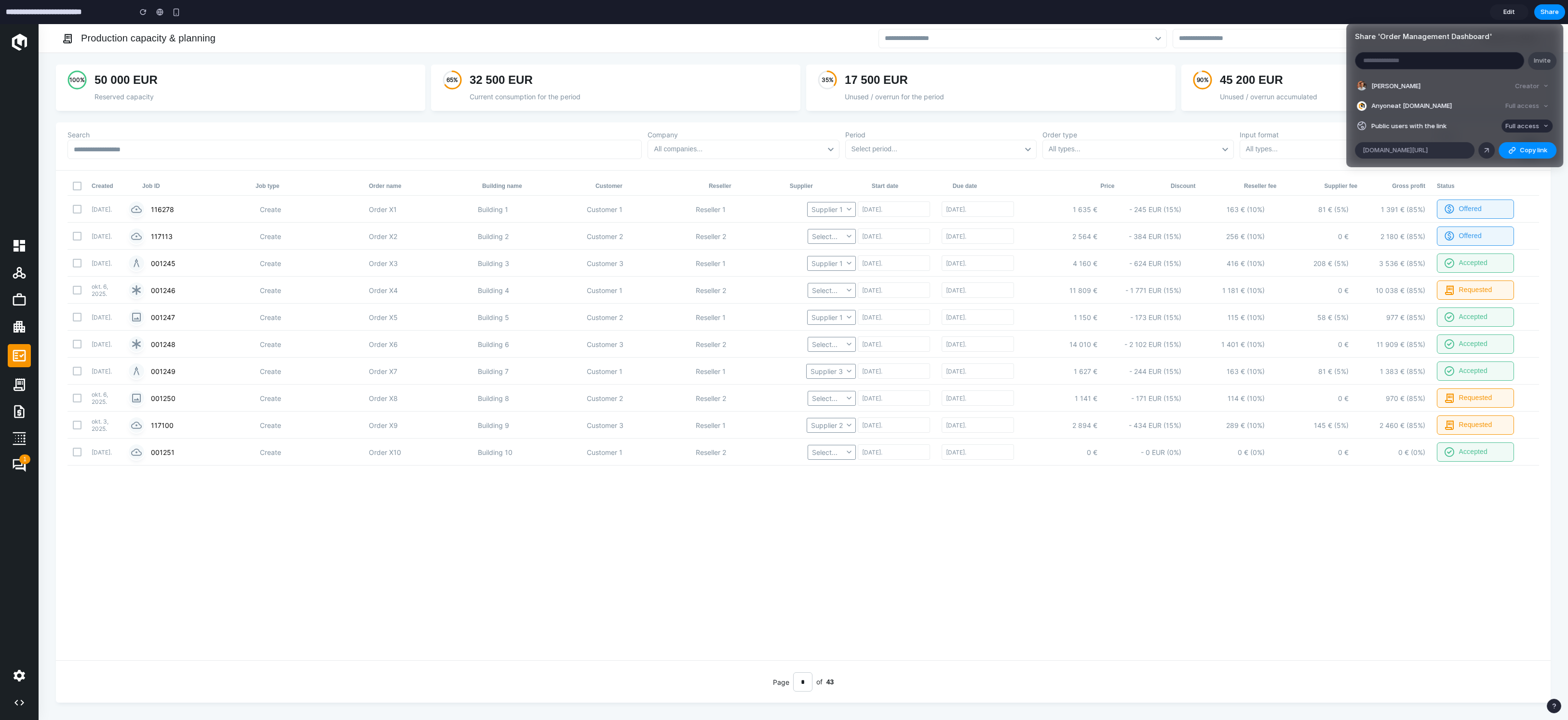
click at [1412, 128] on button "Full access" at bounding box center [1527, 126] width 51 height 14
click at [1412, 163] on span "Full access" at bounding box center [1513, 162] width 34 height 10
click at [1412, 147] on span "Copy link" at bounding box center [1534, 151] width 27 height 10
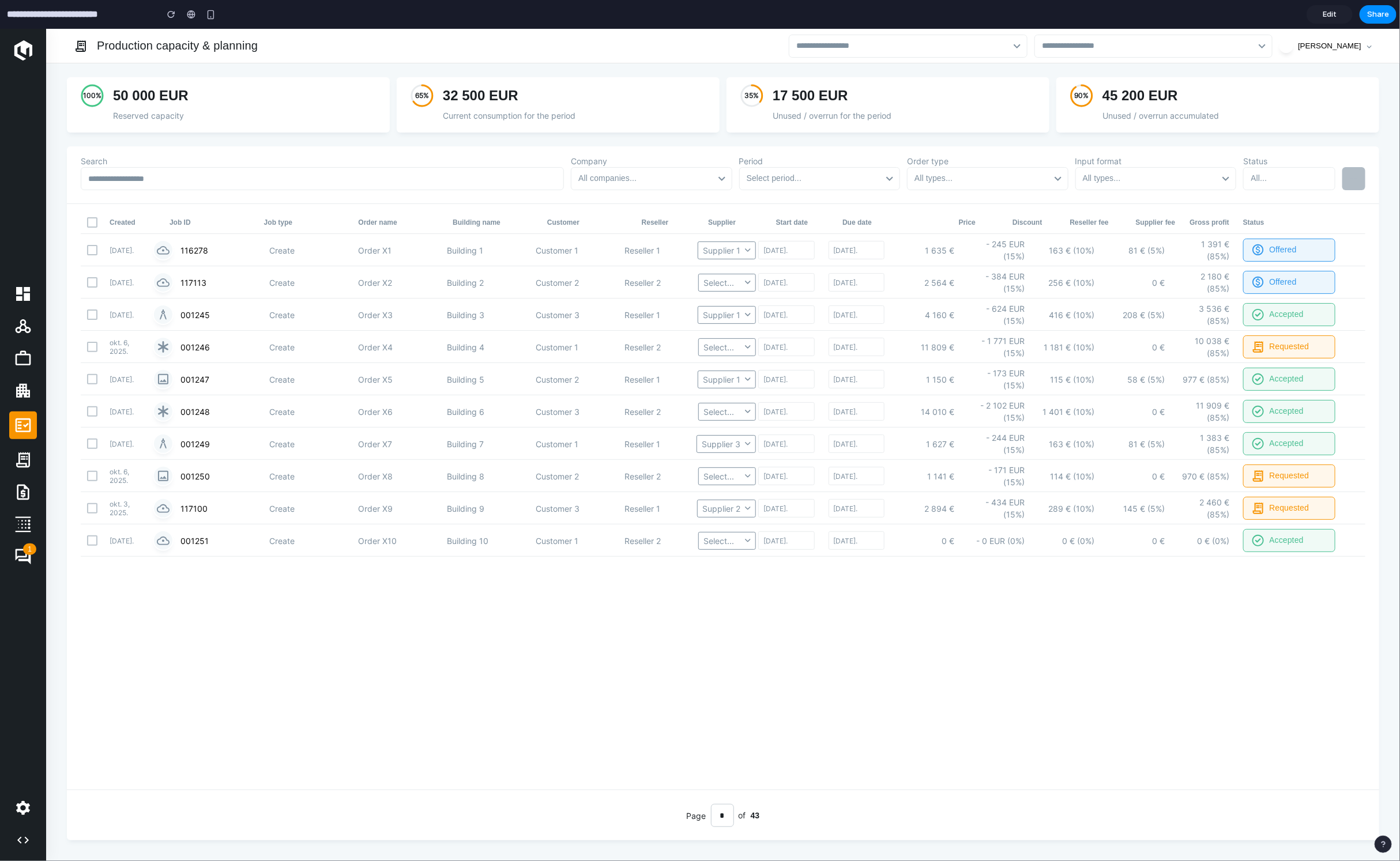
click at [1324, 15] on div "Share ' Order Management Dashboard ' Invite Aleksandar Balicevac Creator Anyone…" at bounding box center [700, 430] width 1400 height 861
click at [1338, 15] on link "Edit" at bounding box center [1330, 13] width 46 height 18
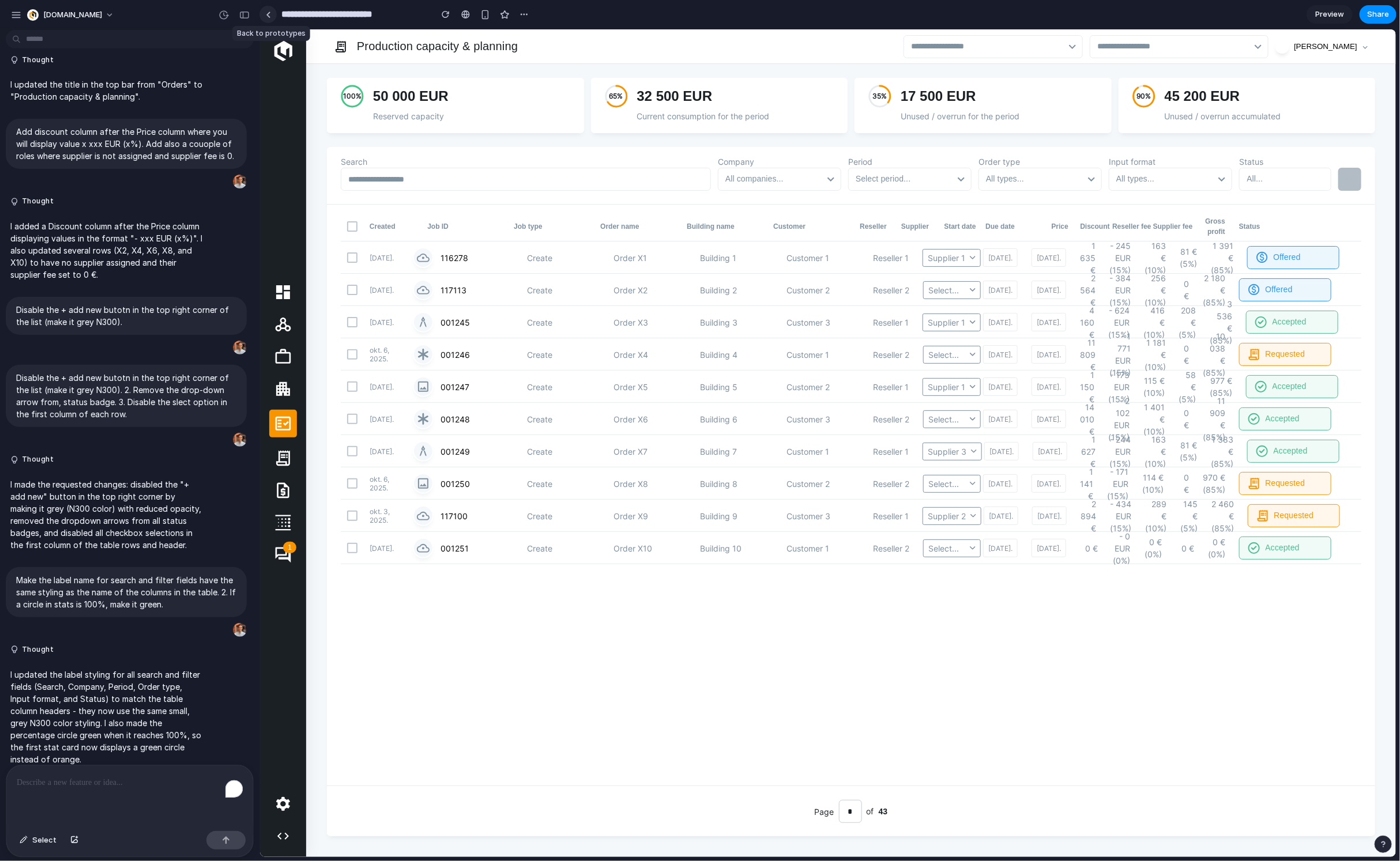
click at [268, 15] on div at bounding box center [268, 14] width 5 height 7
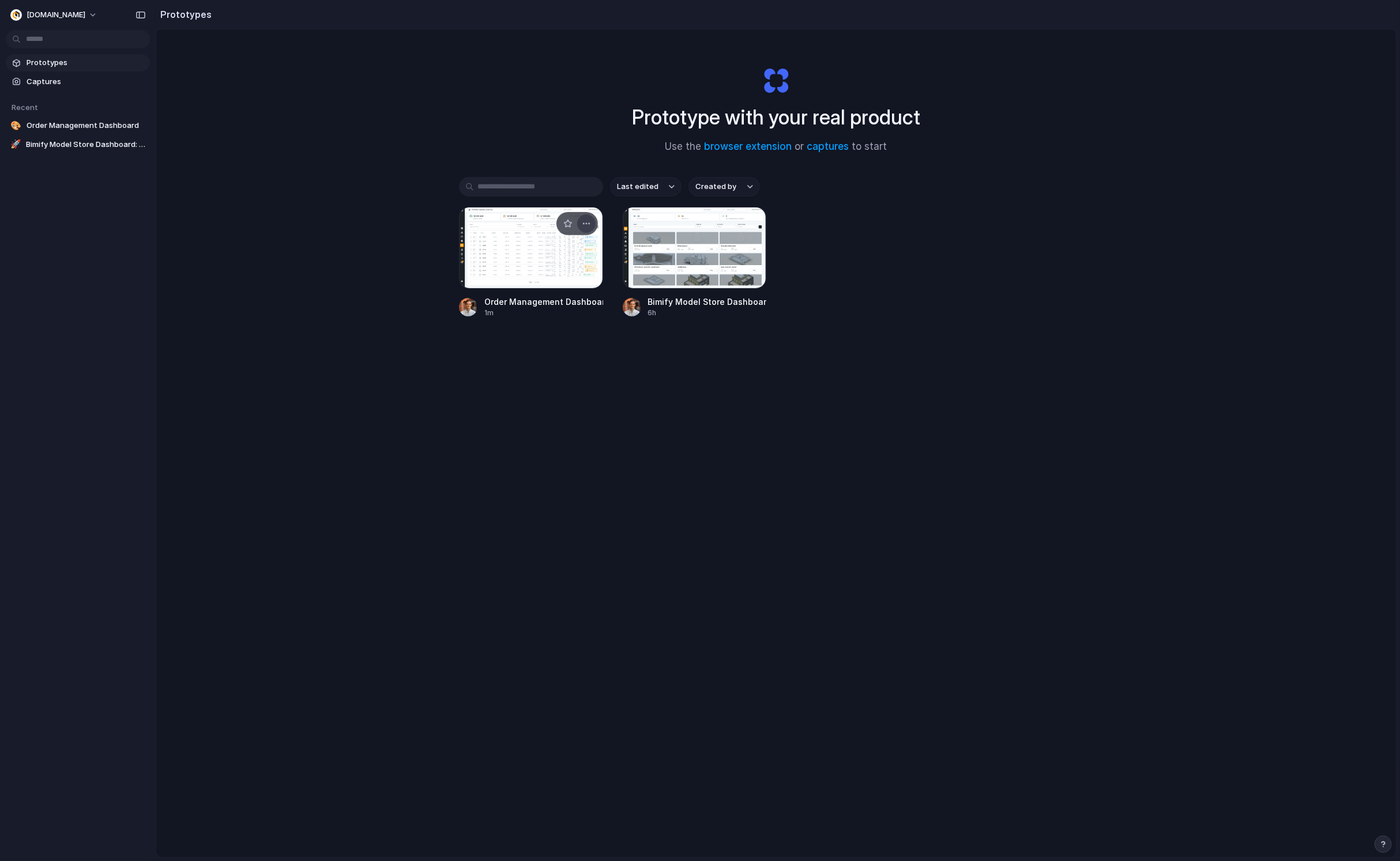
click at [590, 224] on div "button" at bounding box center [587, 223] width 10 height 10
click at [488, 232] on div "Open in new tab Rename Copy link Delete" at bounding box center [700, 430] width 1400 height 861
click at [533, 243] on div at bounding box center [531, 248] width 145 height 82
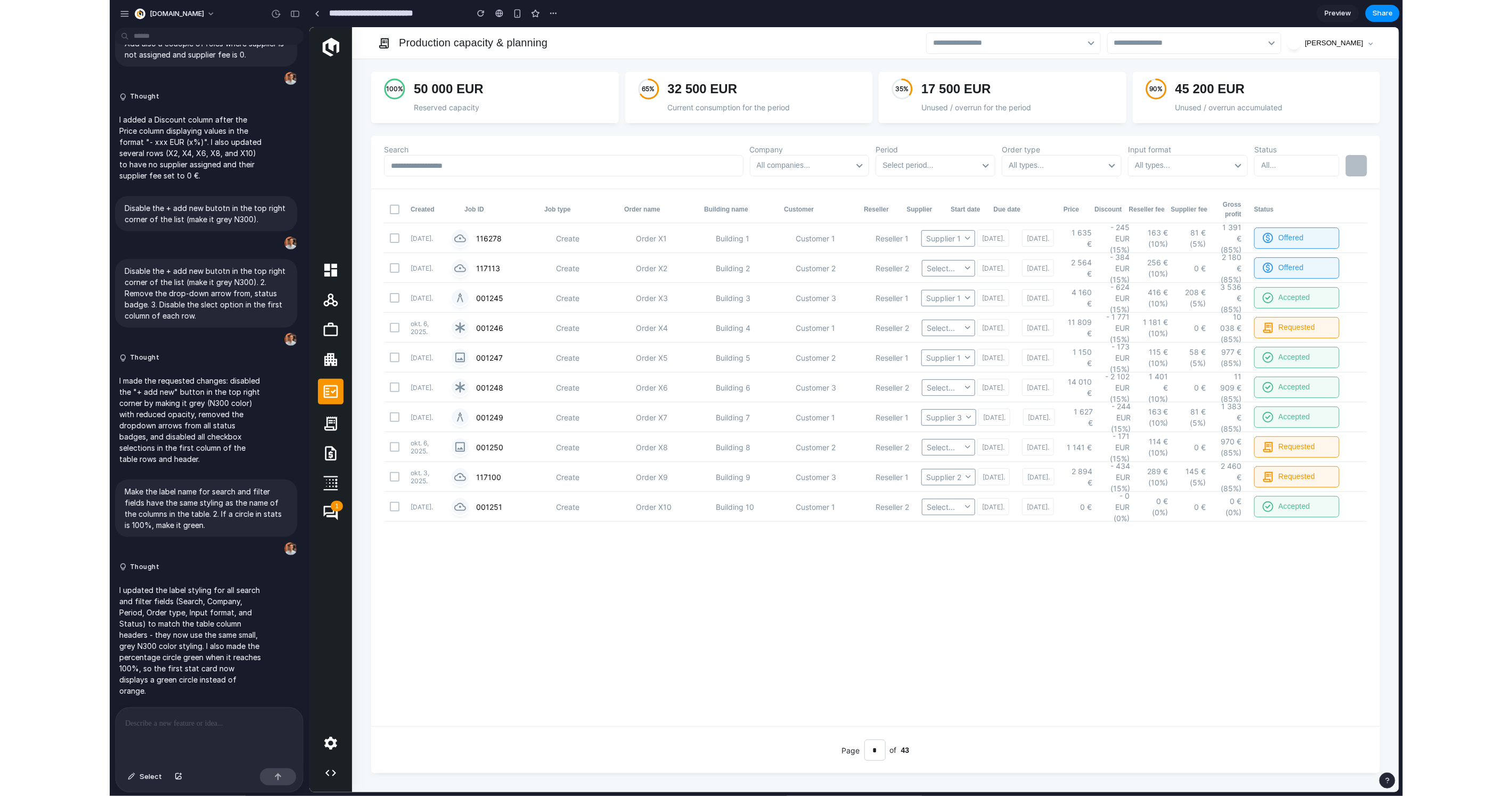
scroll to position [2934, 0]
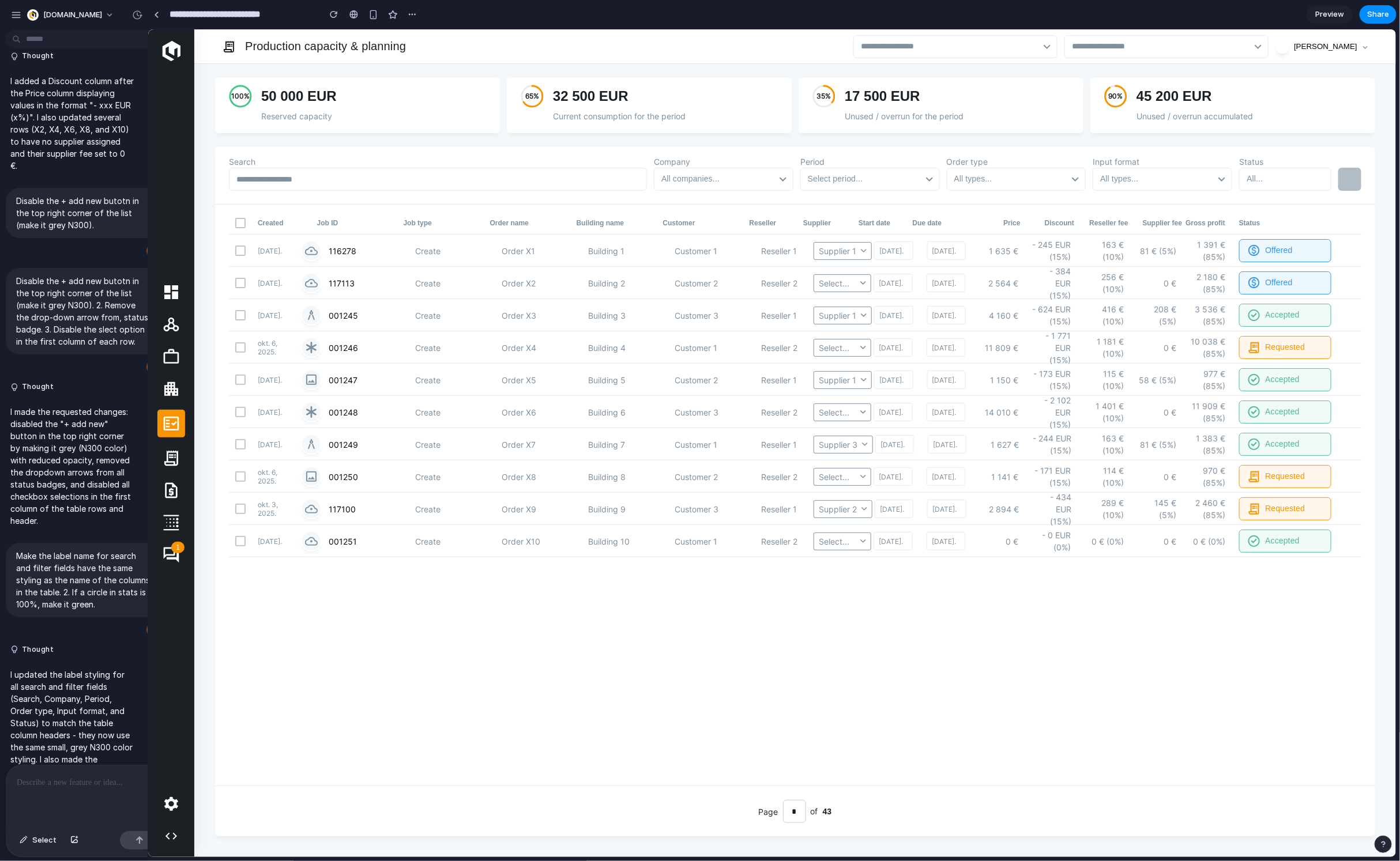
drag, startPoint x: 255, startPoint y: 179, endPoint x: 147, endPoint y: 179, distance: 108.0
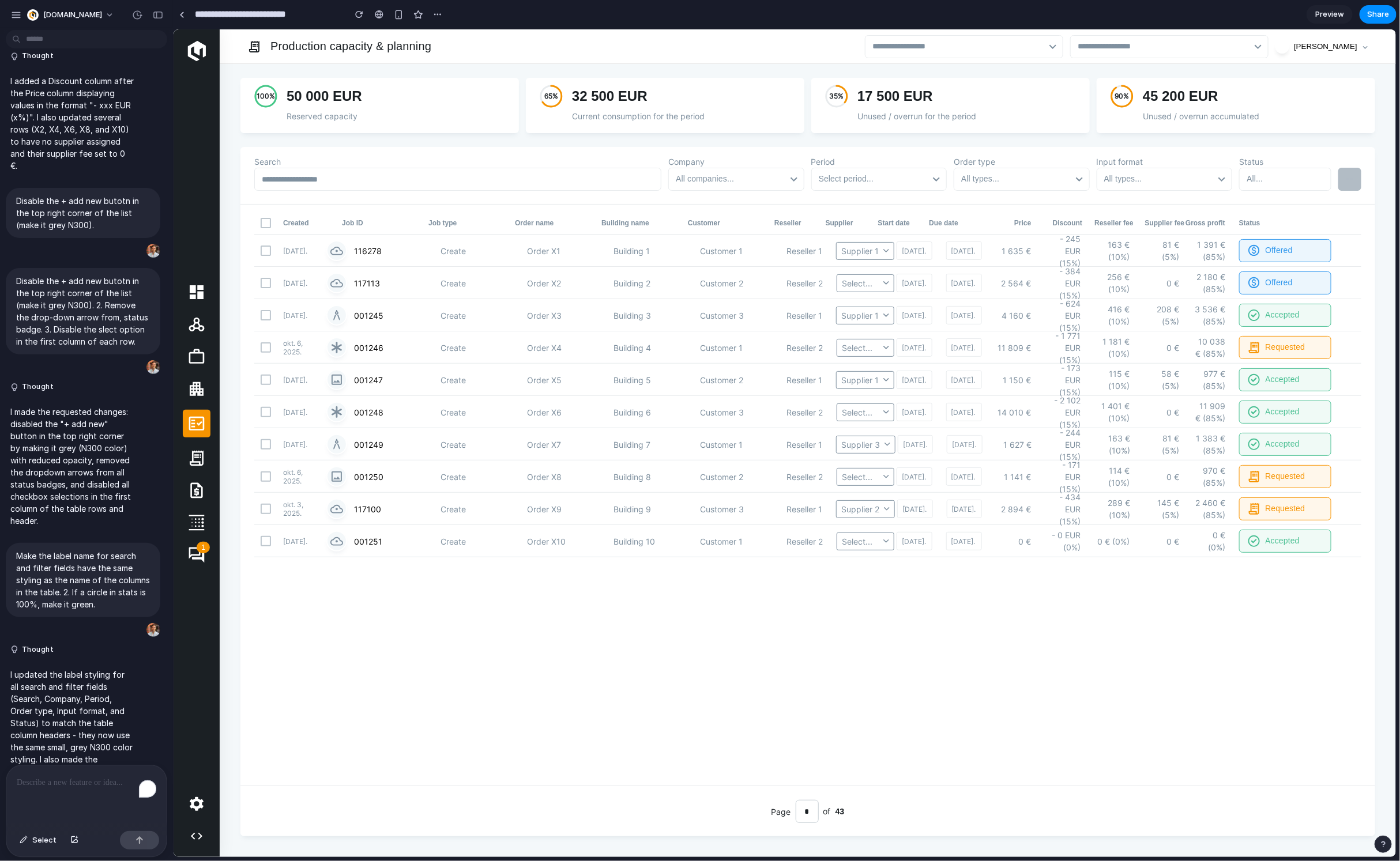
click at [1393, 215] on div "100 % 50 000 EUR Reserved capacity 65 % 32 500 EUR Current consumption for the …" at bounding box center [806, 460] width 1176 height 794
click at [1398, 214] on div "**********" at bounding box center [787, 430] width 1228 height 861
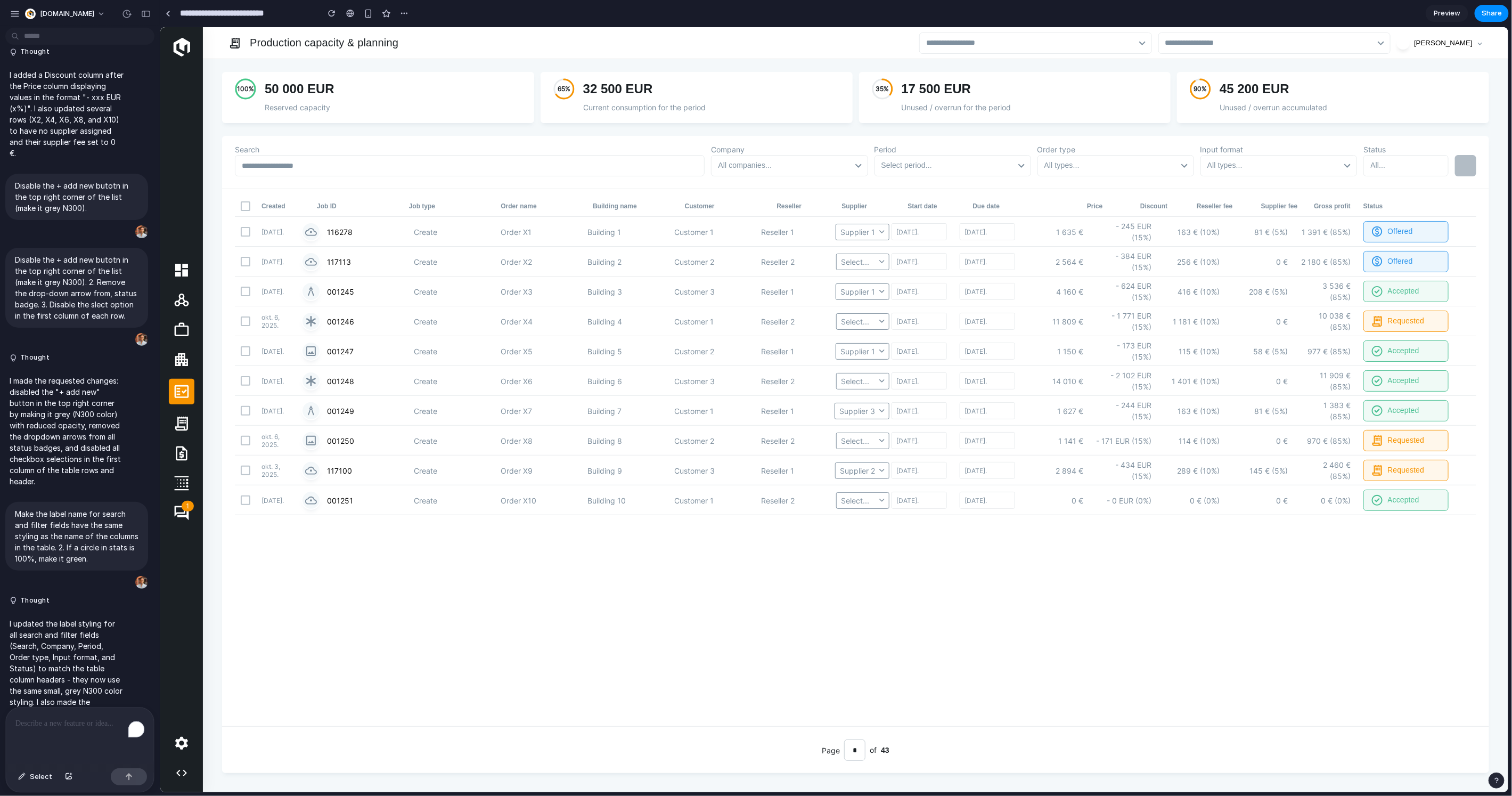
click at [756, 398] on div at bounding box center [756, 398] width 0 height 0
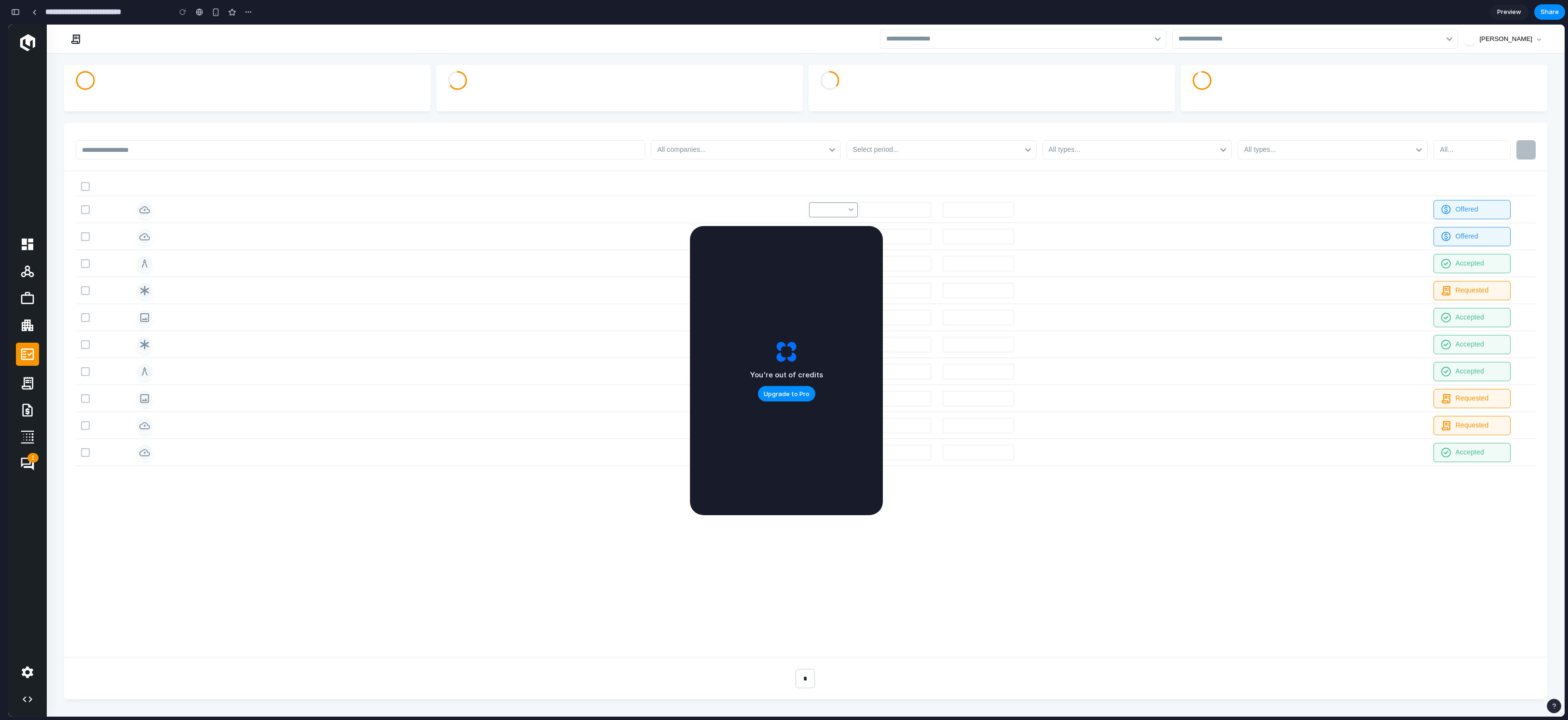
scroll to position [4227, 0]
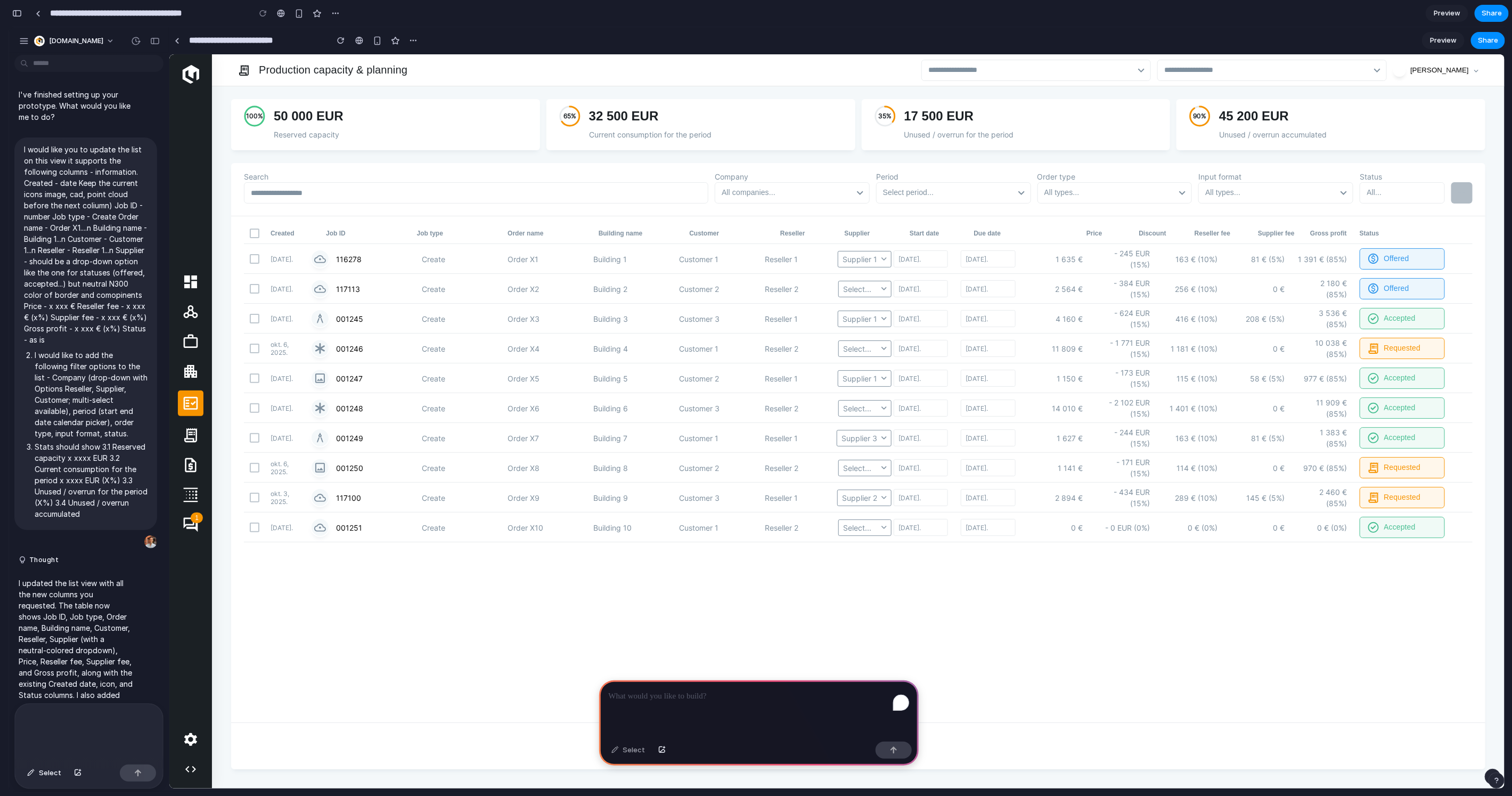
click at [259, 42] on input "**********" at bounding box center [255, 40] width 137 height 20
click at [129, 689] on p "I updated the list view with all the new columns you requested. The table now s…" at bounding box center [76, 711] width 114 height 269
click at [75, 517] on p "Stats should show 3.1 Reserved capacity x xxxx EUR 3.2 Current consumption for …" at bounding box center [91, 480] width 113 height 78
drag, startPoint x: 67, startPoint y: 382, endPoint x: 61, endPoint y: 526, distance: 144.1
click at [61, 526] on div "I would like you to update the list on this view it supports the following colu…" at bounding box center [85, 333] width 142 height 393
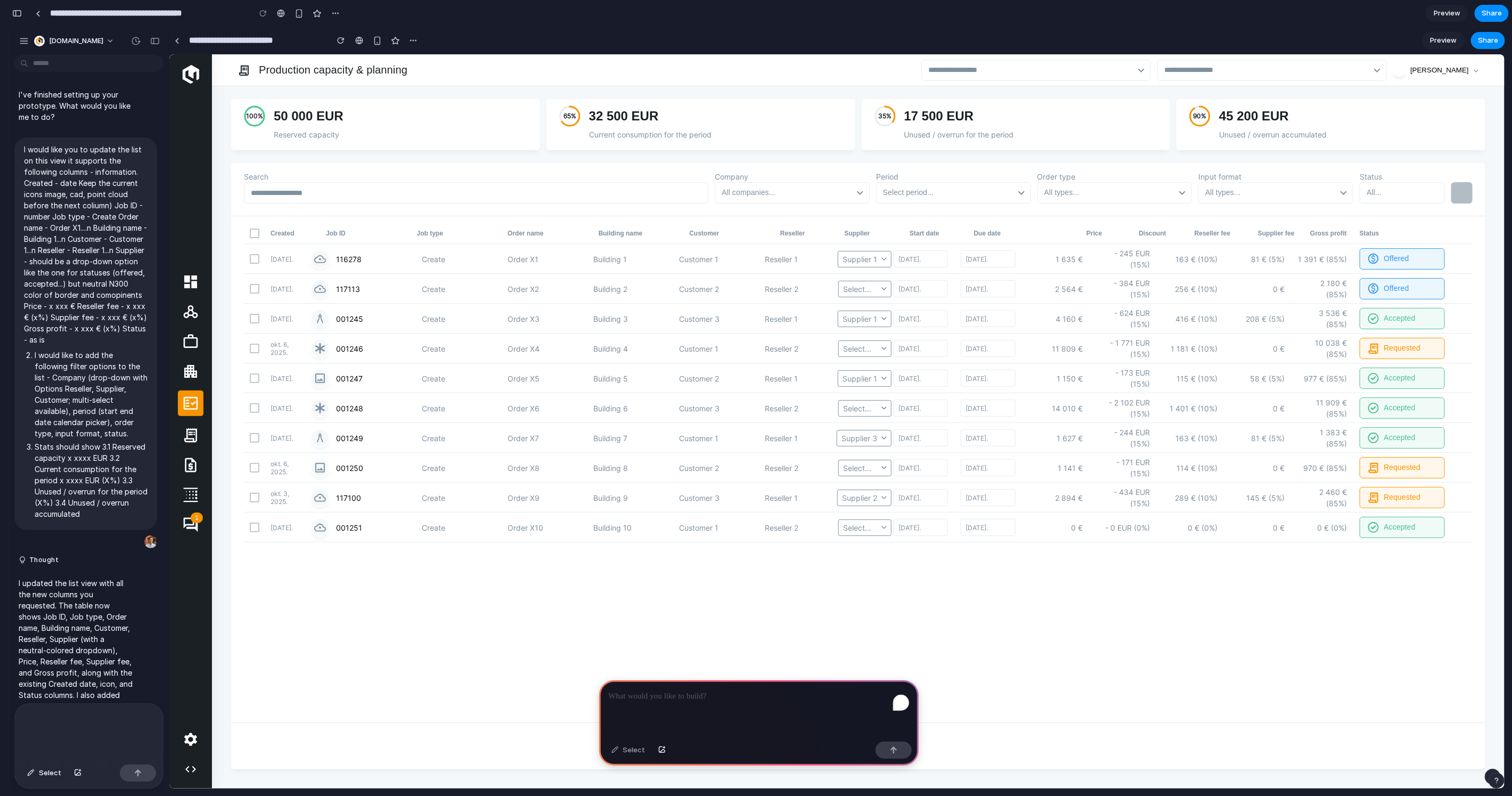
click at [69, 621] on p "I updated the list view with all the new columns you requested. The table now s…" at bounding box center [76, 711] width 114 height 269
click at [698, 705] on div "To enrich screen reader interactions, please activate Accessibility in Grammarl…" at bounding box center [758, 709] width 319 height 57
click at [386, 10] on section "**********" at bounding box center [759, 13] width 1500 height 27
click at [736, 686] on div "To enrich screen reader interactions, please activate Accessibility in Grammarl…" at bounding box center [758, 709] width 319 height 57
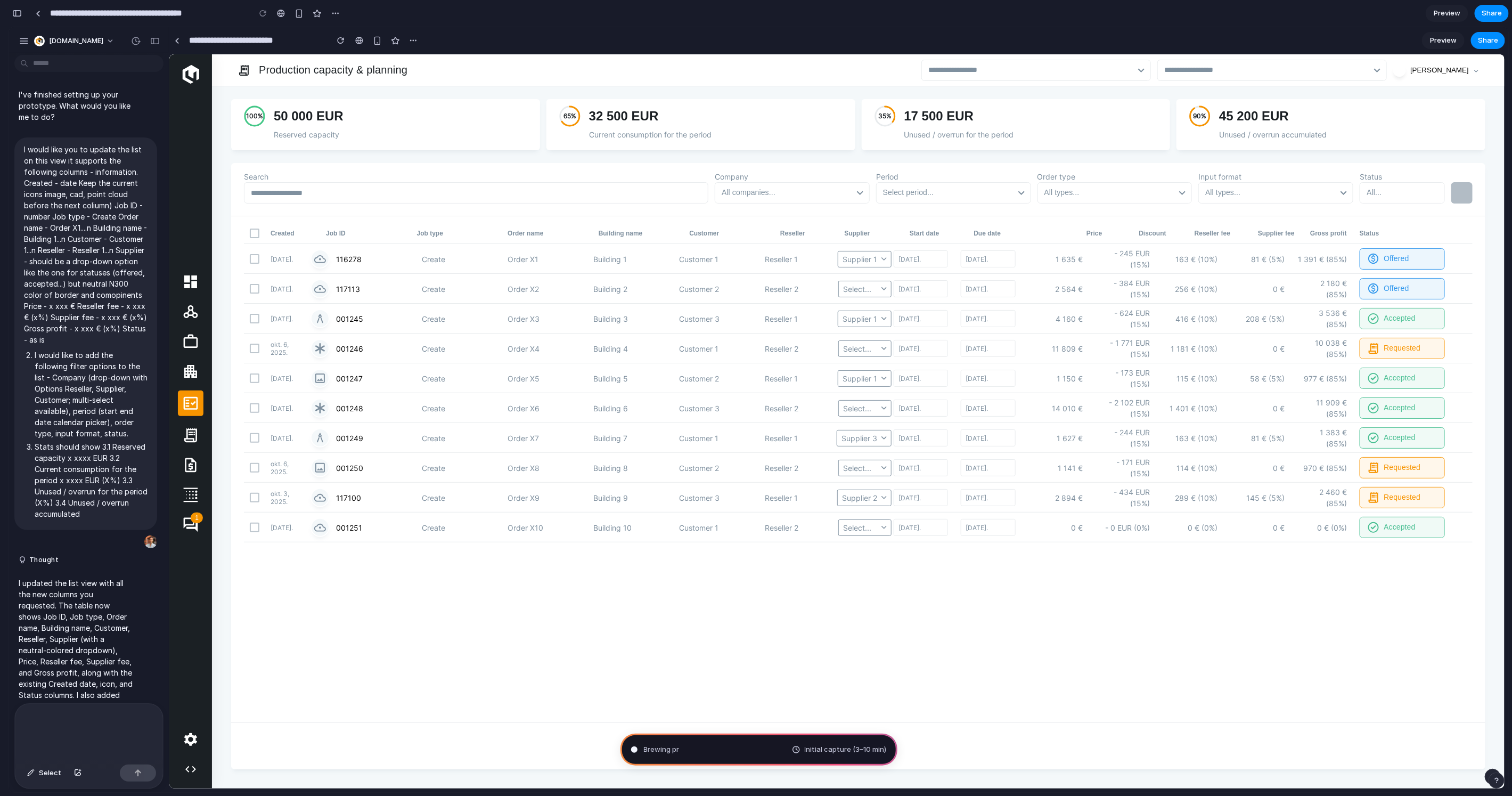
type input "**********"
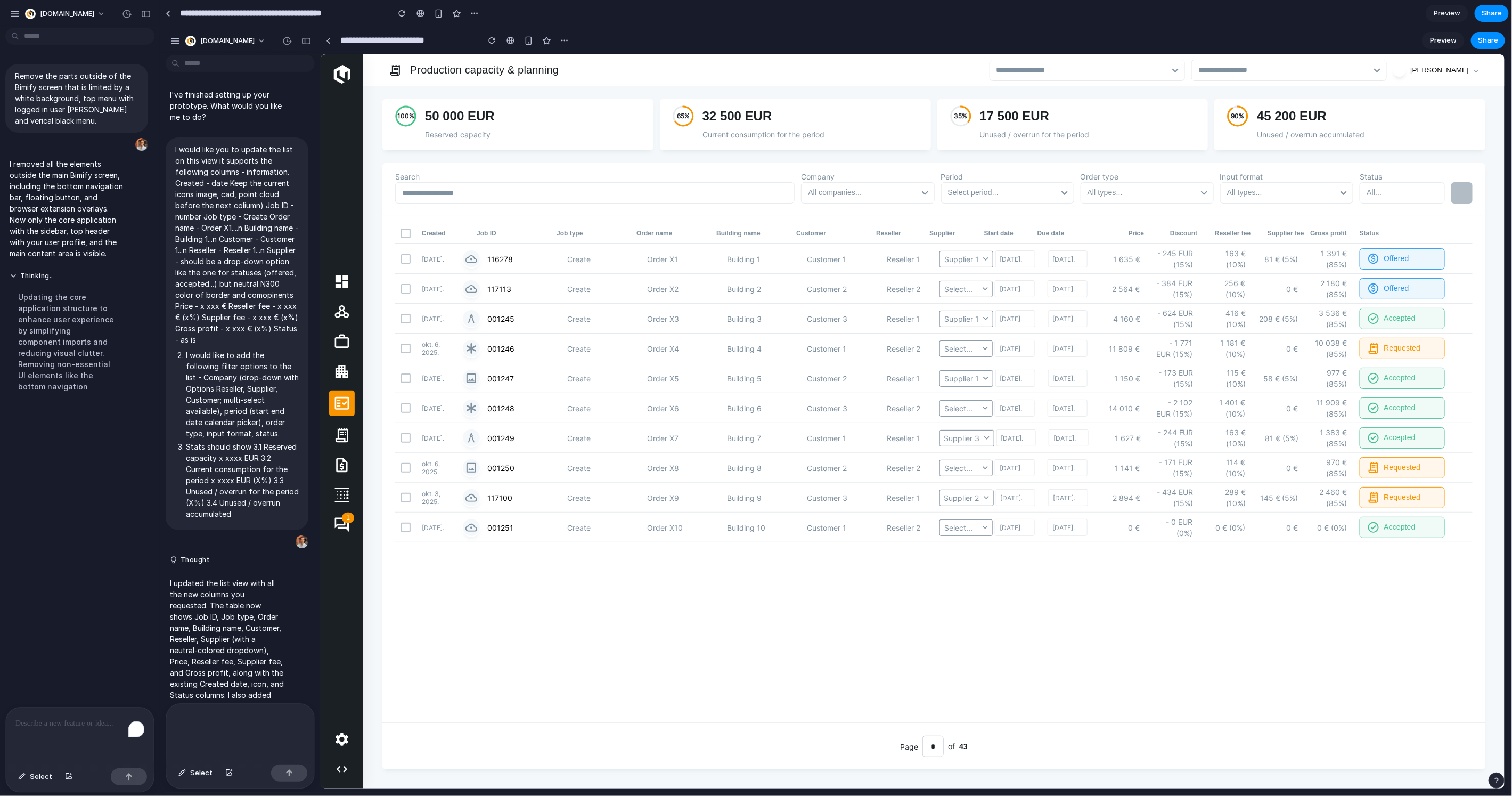
click at [980, 590] on div "Created Job ID Job type Order name Building name Customer Reseller Supplier Sta…" at bounding box center [934, 468] width 1104 height 507
click at [221, 582] on p "I updated the list view with all the new columns you requested. The table now s…" at bounding box center [226, 711] width 114 height 269
drag, startPoint x: 241, startPoint y: 642, endPoint x: 315, endPoint y: 642, distance: 74.0
click at [317, 642] on div "Bimify.Com I've finished setting up your prototype. What would you like me to d…" at bounding box center [240, 409] width 160 height 765
click at [126, 664] on div "Remove the parts outside of the Bimify screen that is limited by a white backgr…" at bounding box center [77, 370] width 153 height 675
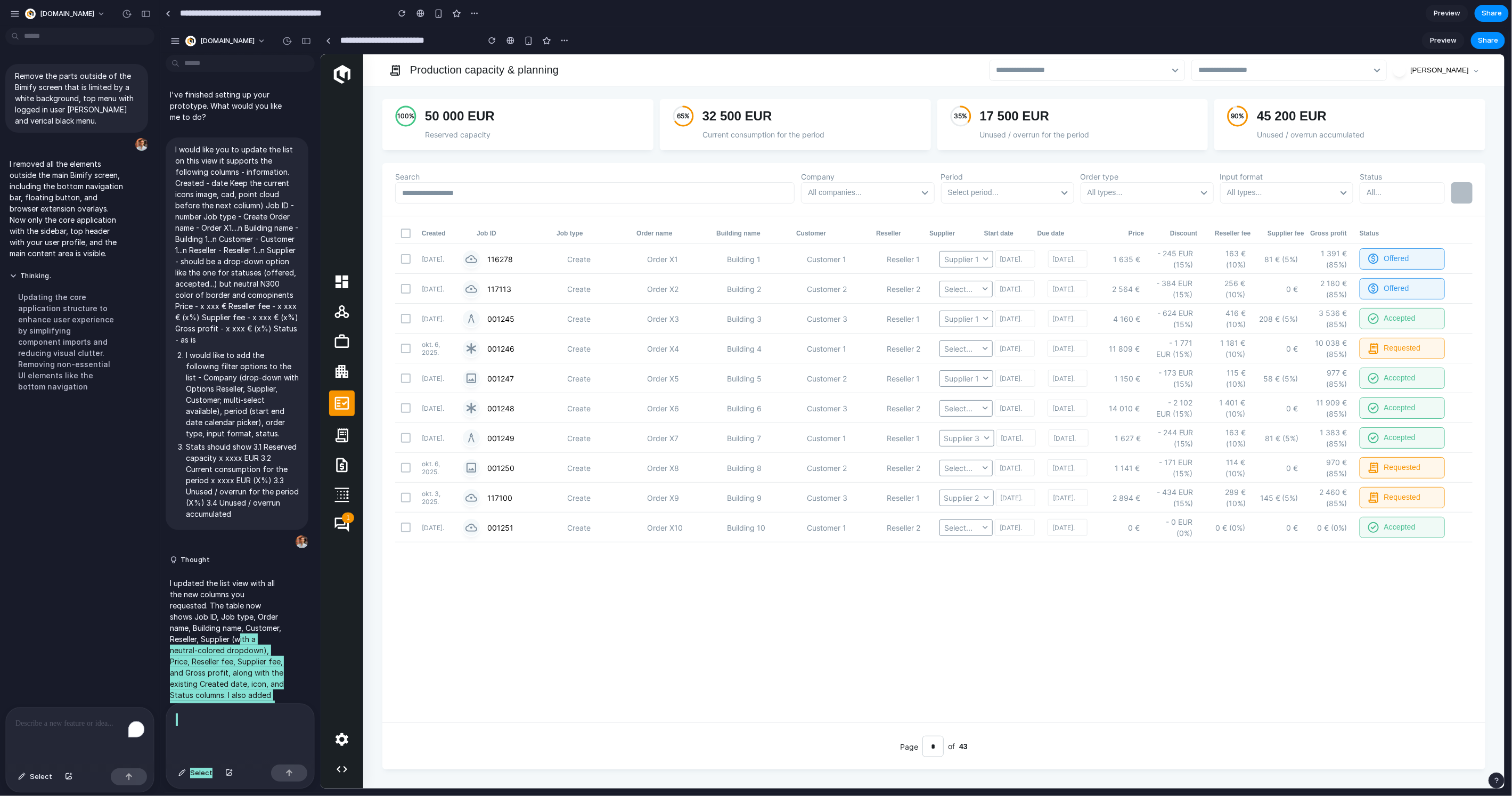
click at [800, 633] on div "Created Job ID Job type Order name Building name Customer Reseller Supplier Sta…" at bounding box center [934, 468] width 1104 height 507
click at [83, 731] on div "To enrich screen reader interactions, please activate Accessibility in Grammarl…" at bounding box center [80, 735] width 148 height 56
click at [72, 543] on div "Remove the parts outside of the Bimify screen that is limited by a white backgr…" at bounding box center [77, 370] width 153 height 675
click at [82, 719] on p "To enrich screen reader interactions, please activate Accessibility in Grammarl…" at bounding box center [79, 724] width 129 height 12
click at [245, 699] on p "I updated the list view with all the new columns you requested. The table now s…" at bounding box center [226, 711] width 114 height 269
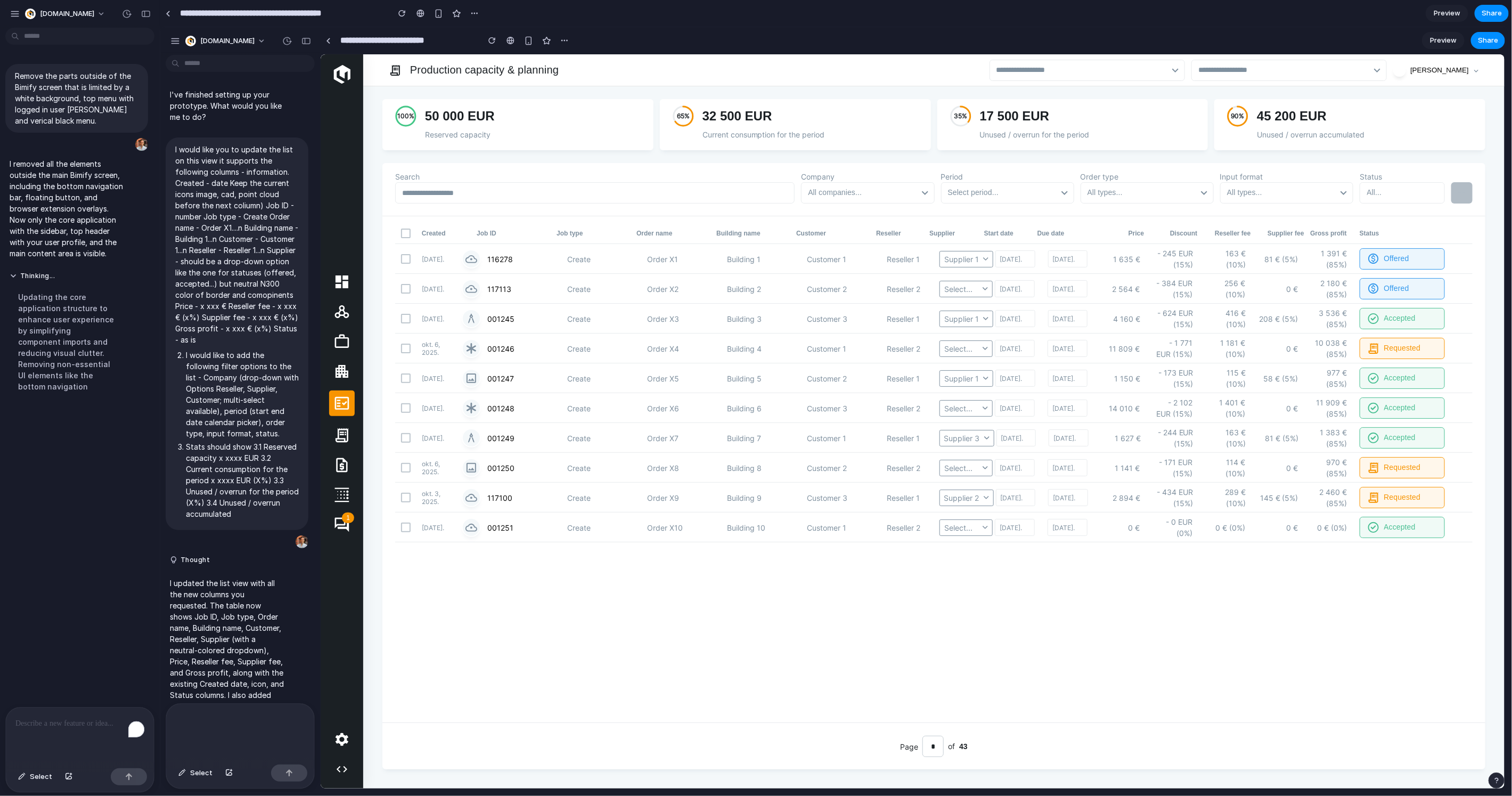
click at [234, 598] on p "I updated the list view with all the new columns you requested. The table now s…" at bounding box center [226, 711] width 114 height 269
click at [225, 188] on p "I would like you to update the list on this view it supports the following colu…" at bounding box center [236, 244] width 124 height 201
click at [323, 55] on div "1" at bounding box center [342, 420] width 43 height 735
click at [821, 661] on div "Created Job ID Job type Order name Building name Customer Reseller Supplier Sta…" at bounding box center [934, 468] width 1104 height 507
click at [169, 18] on link at bounding box center [168, 13] width 16 height 16
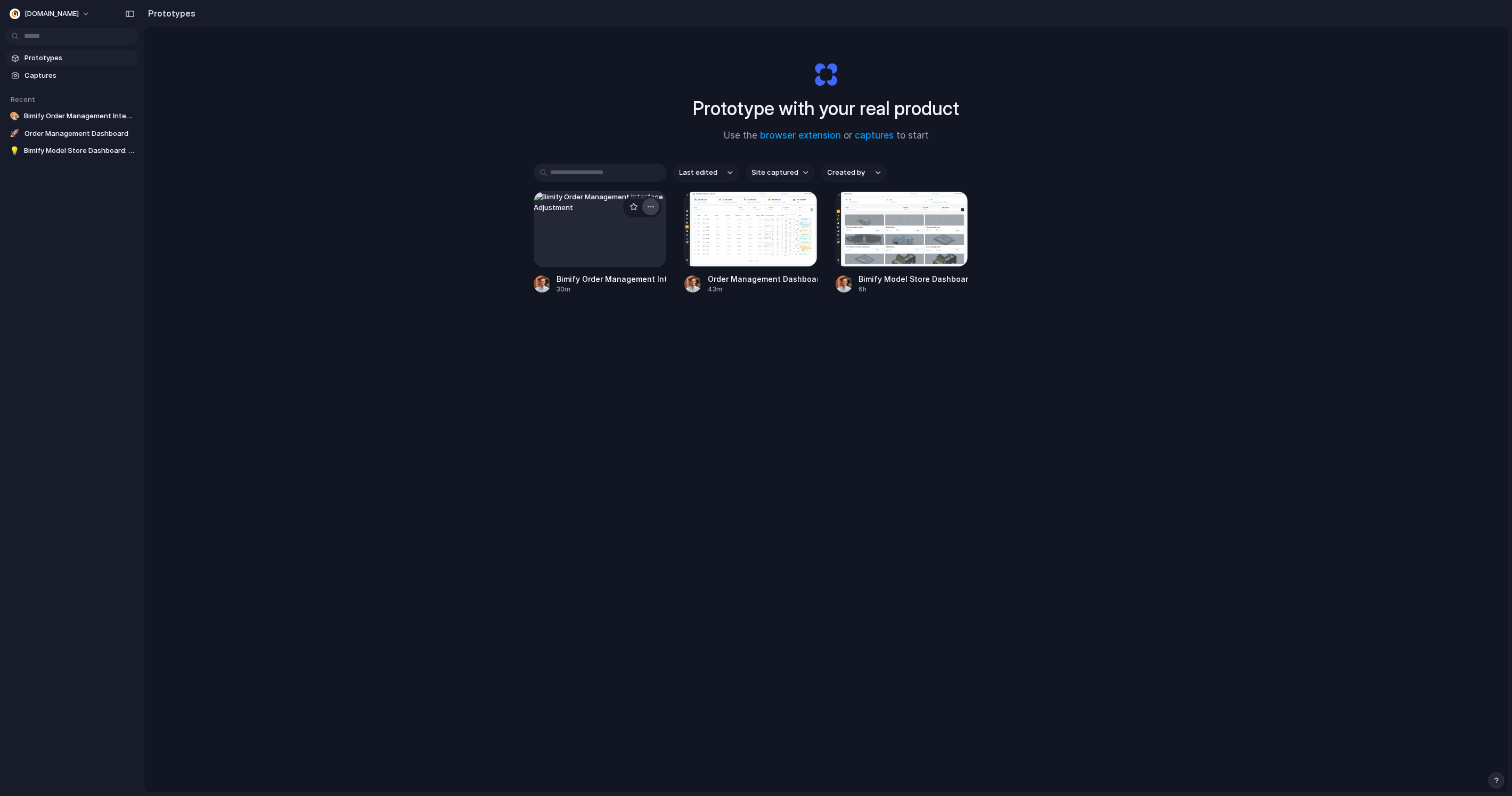
click at [651, 208] on div "button" at bounding box center [651, 207] width 9 height 9
click at [621, 280] on li "Delete" at bounding box center [620, 281] width 76 height 17
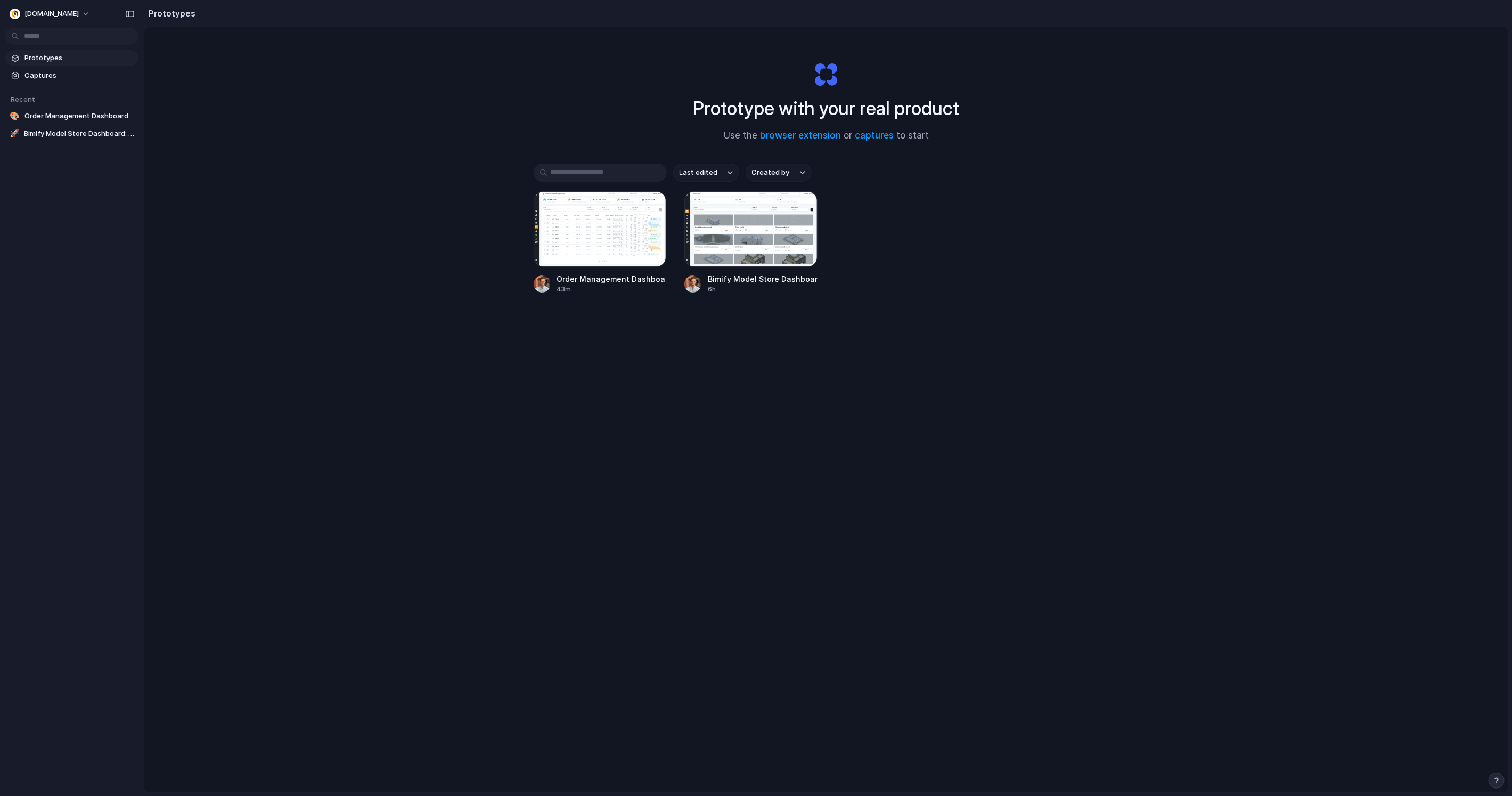
click at [752, 453] on div "Prototype with your real product Use the browser extension or captures to start…" at bounding box center [826, 438] width 1364 height 822
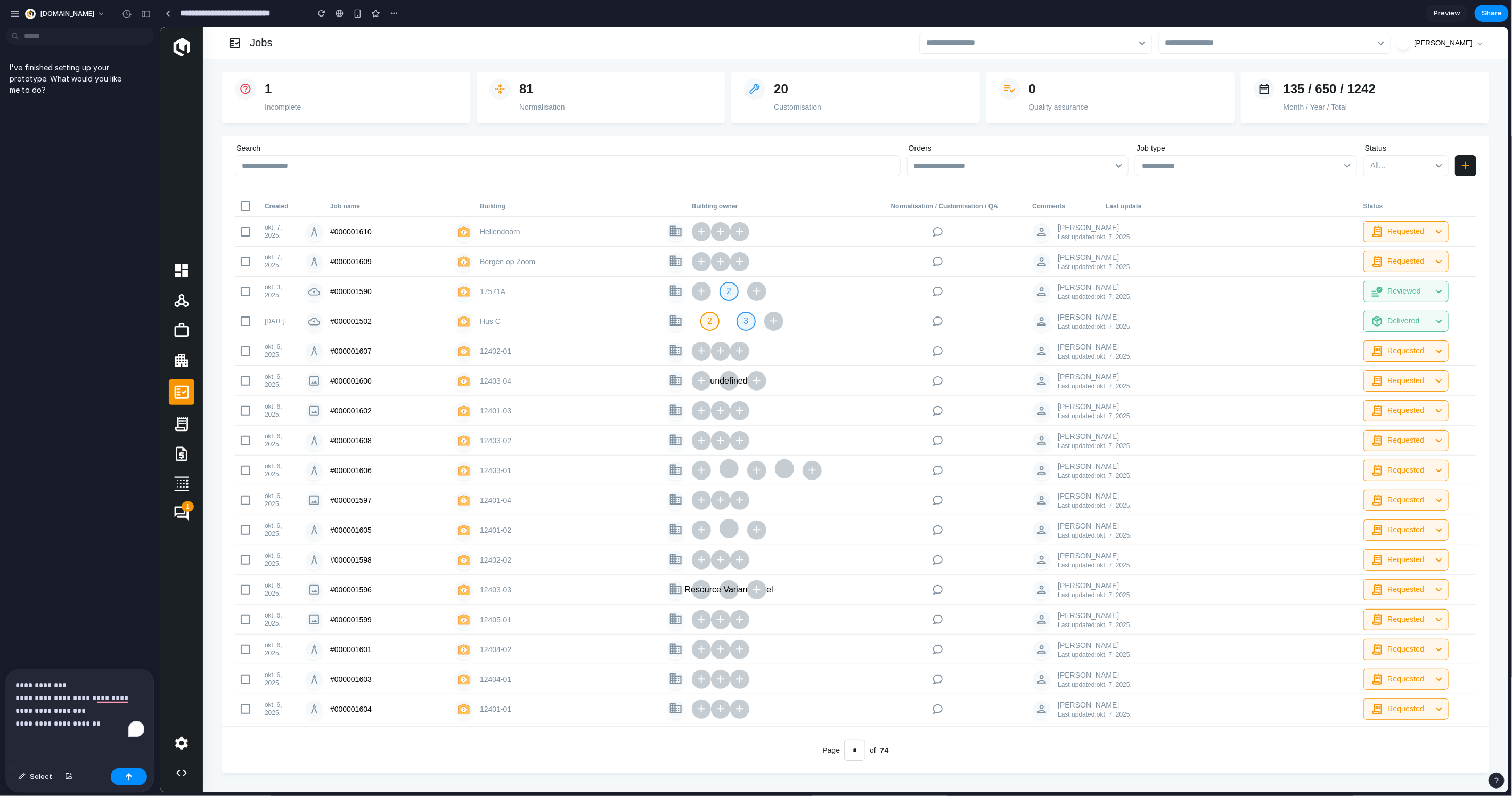
click at [40, 710] on p "**********" at bounding box center [79, 704] width 129 height 51
click at [109, 719] on p "**********" at bounding box center [79, 704] width 129 height 51
click at [101, 708] on p "**********" at bounding box center [79, 698] width 129 height 64
copy p "**********"
click at [132, 719] on p "**********" at bounding box center [79, 698] width 129 height 64
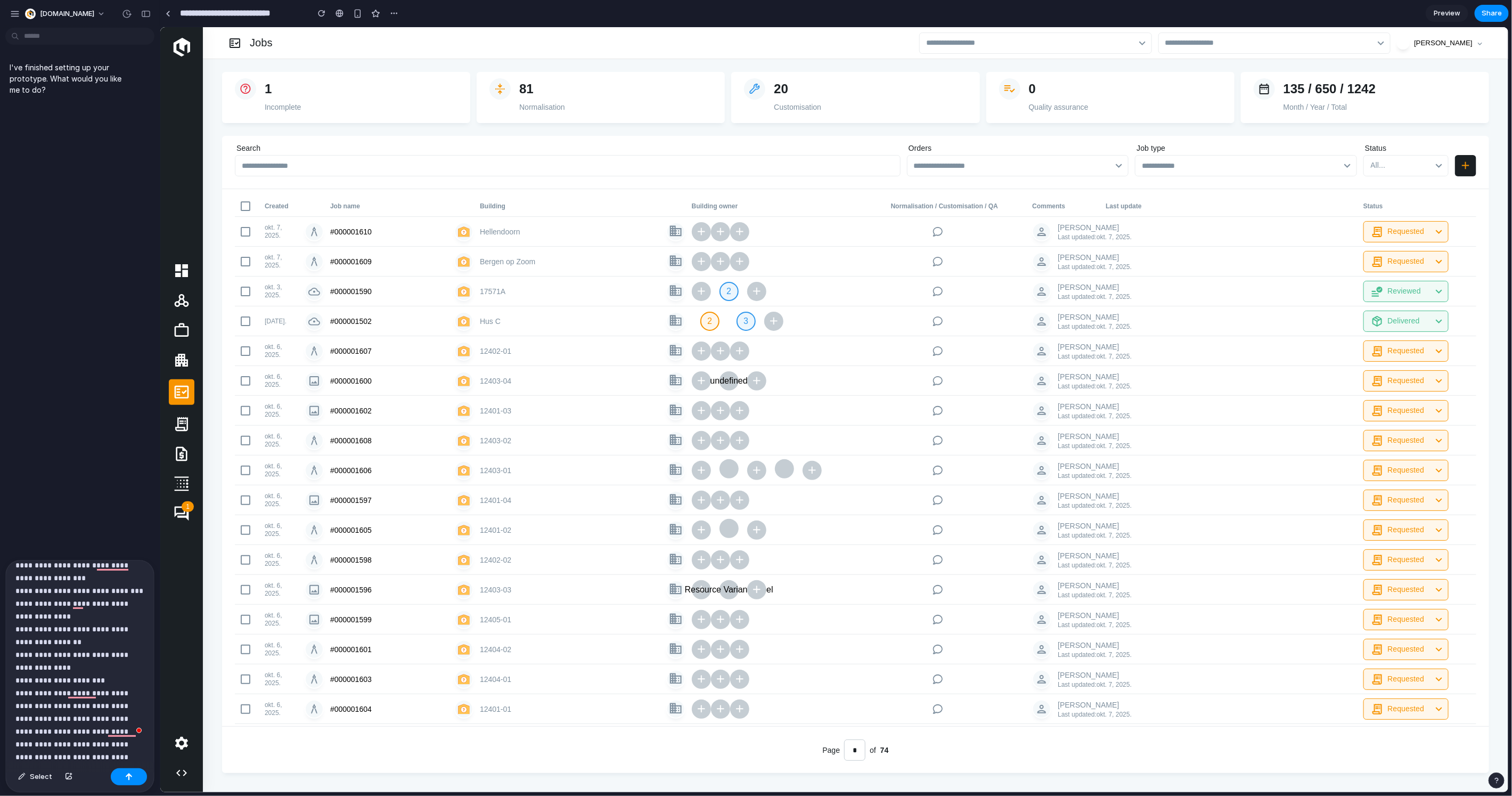
scroll to position [37, 0]
click at [120, 780] on button "button" at bounding box center [128, 776] width 36 height 17
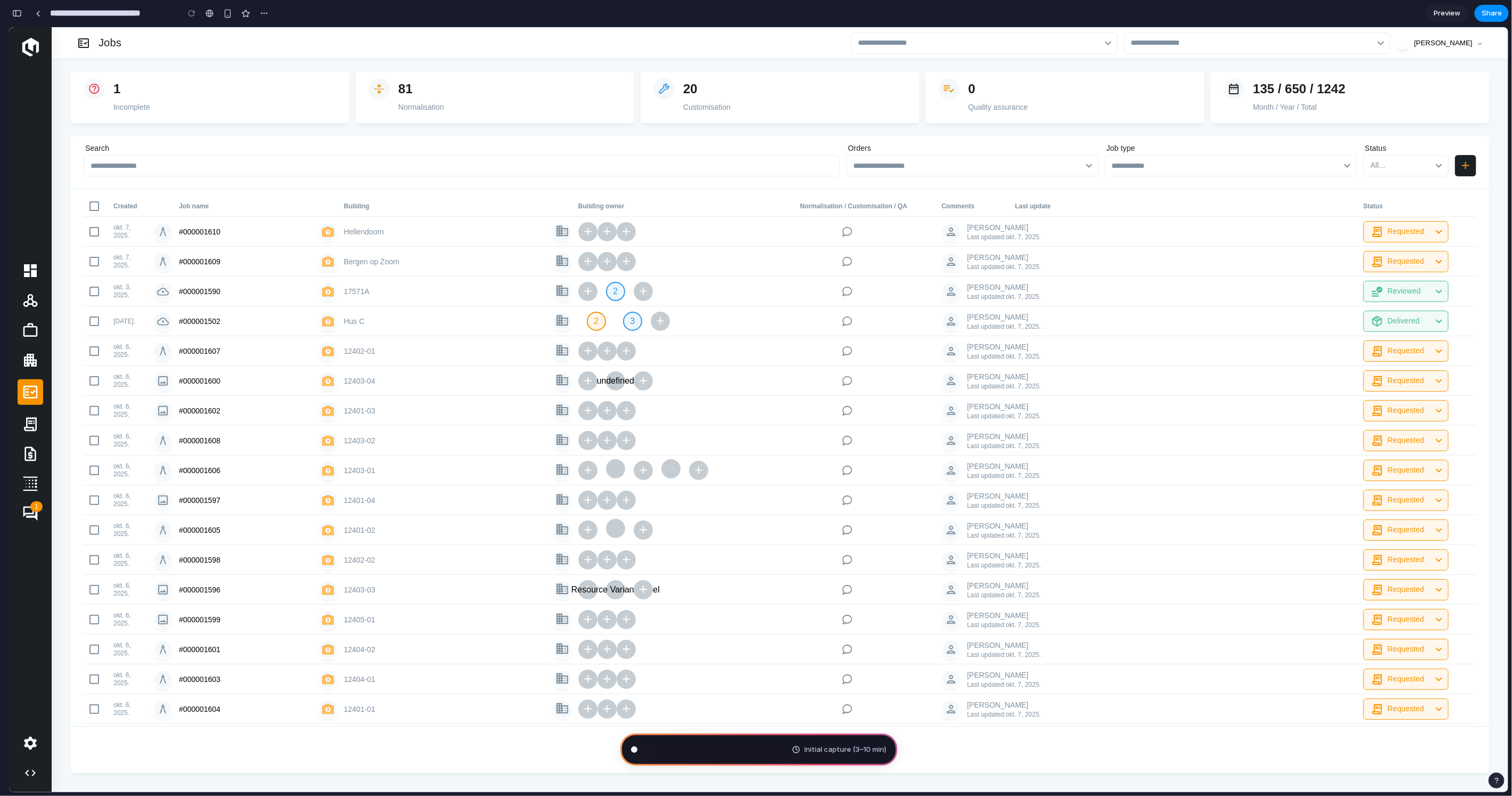
scroll to position [0, 0]
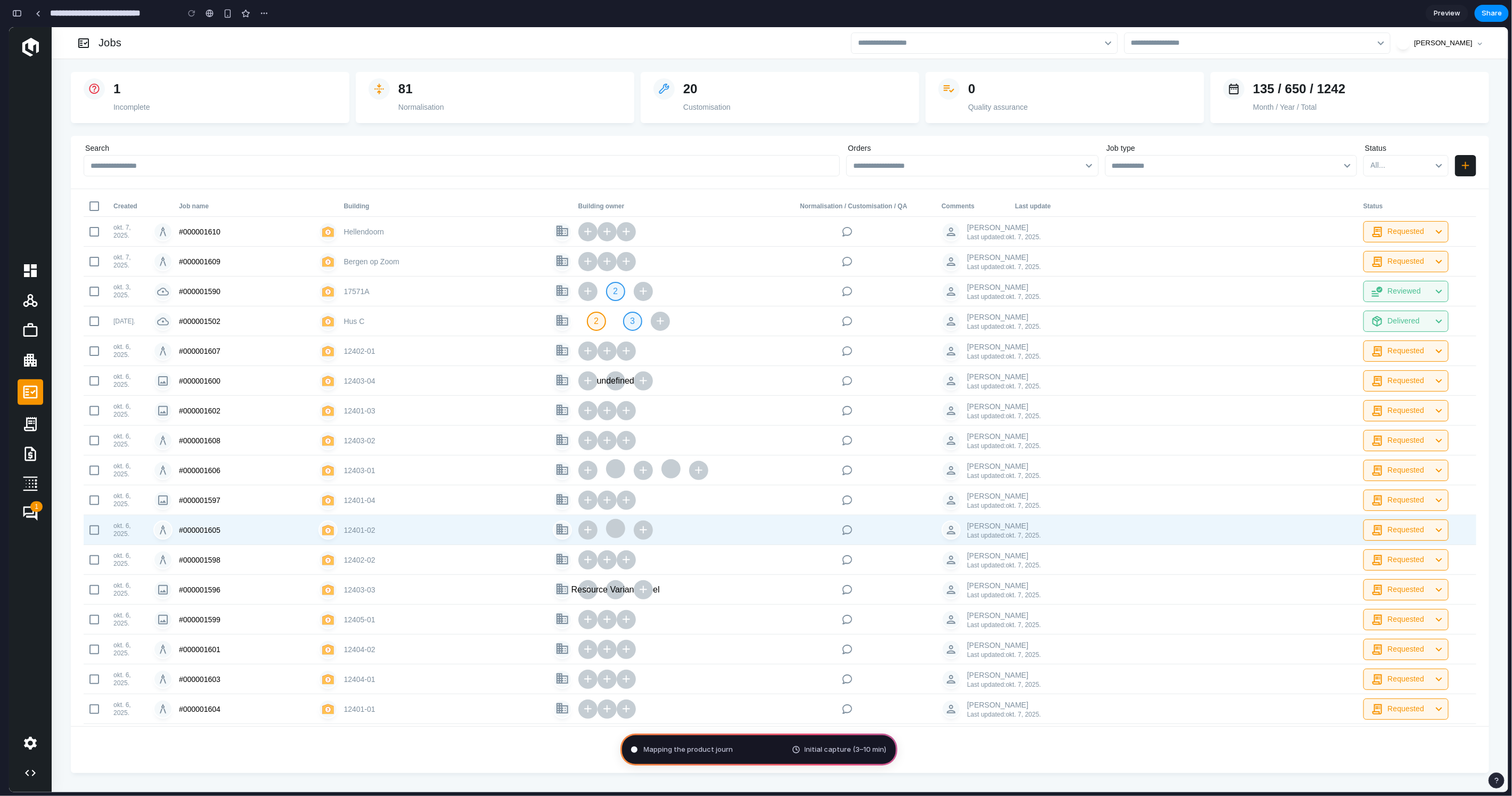
type input "**********"
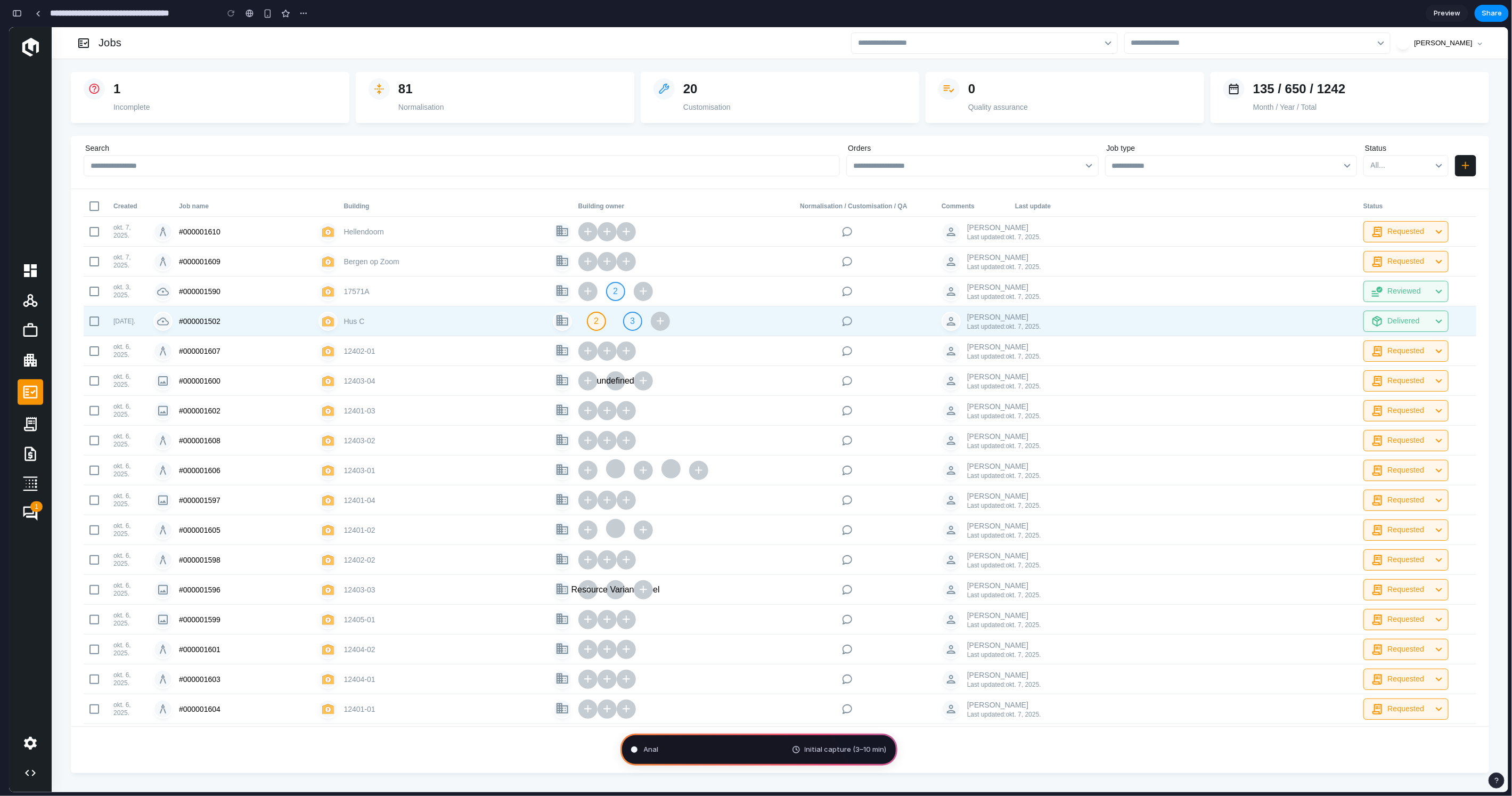
scroll to position [314, 0]
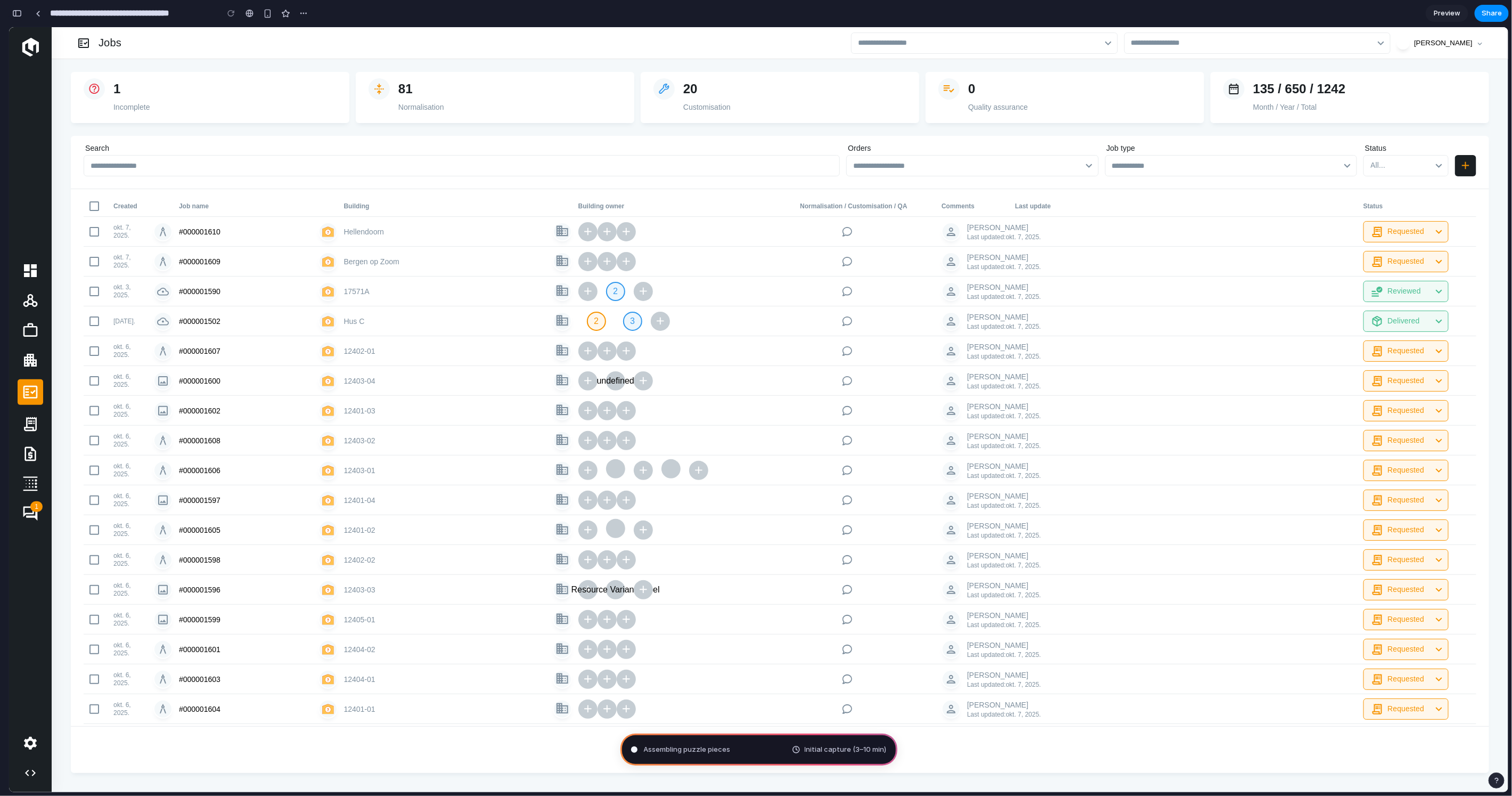
click at [20, 12] on div "button" at bounding box center [17, 13] width 10 height 7
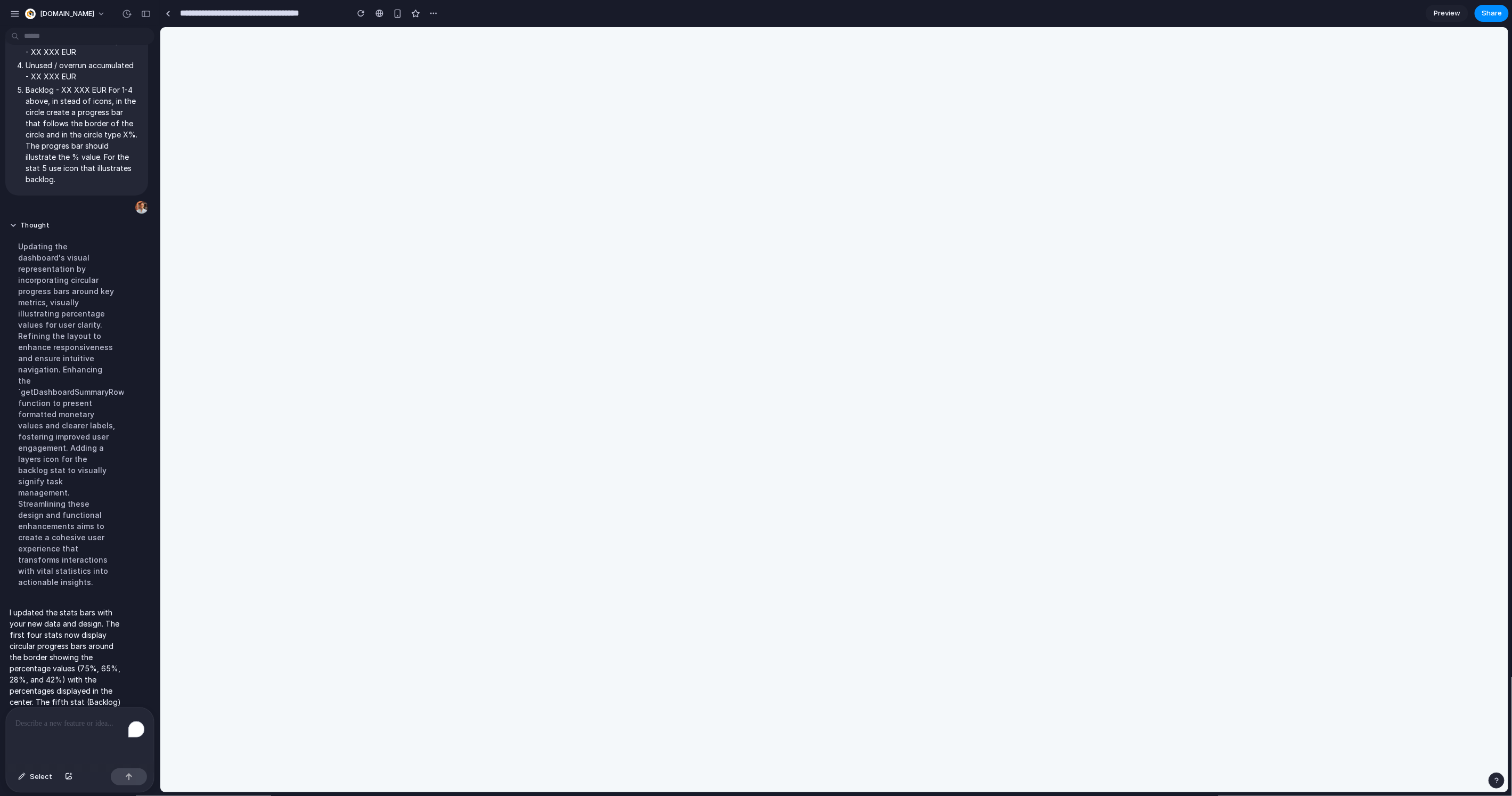
scroll to position [0, 0]
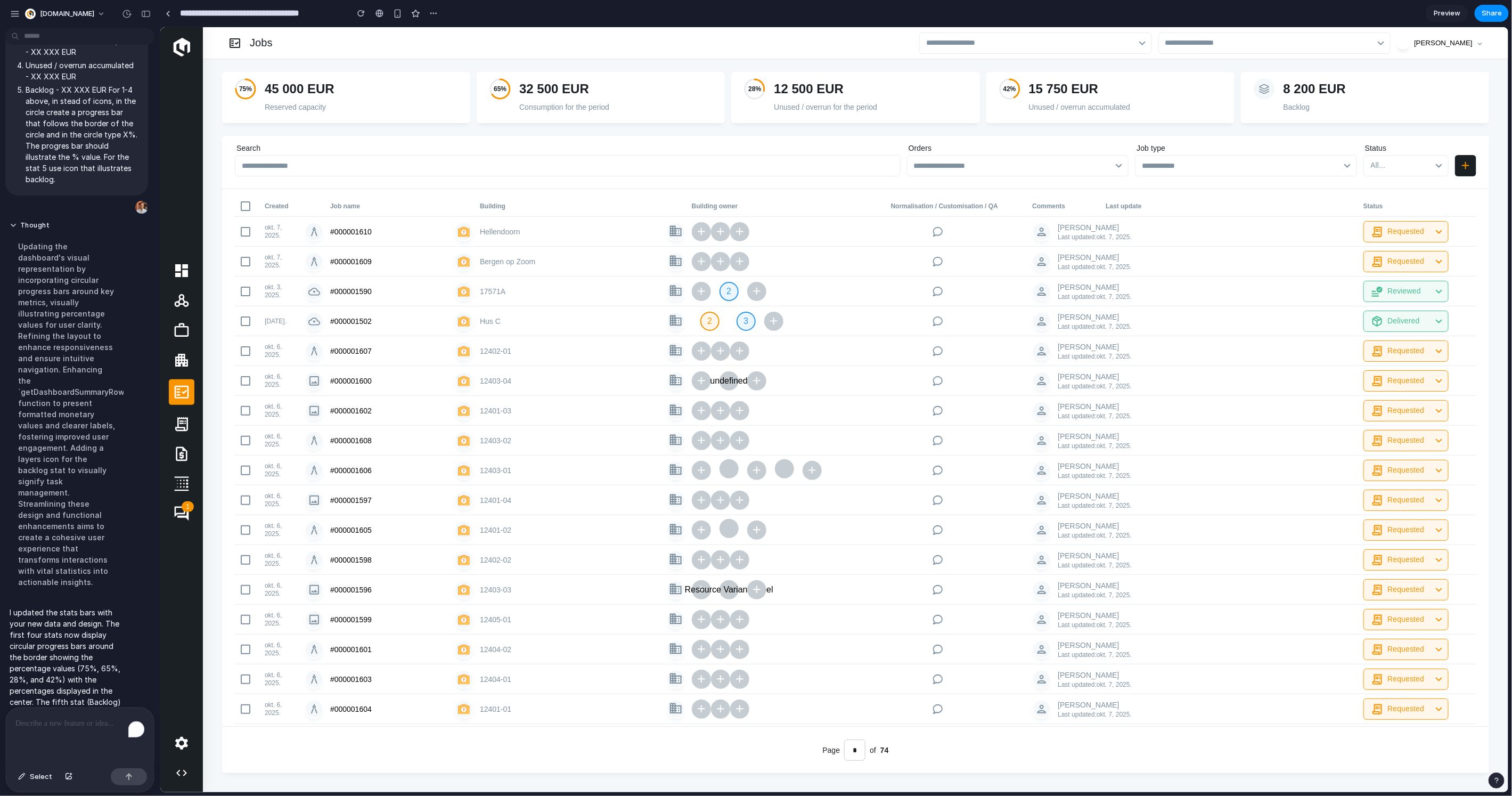
click at [60, 734] on div "To enrich screen reader interactions, please activate Accessibility in Grammarl…" at bounding box center [80, 735] width 148 height 56
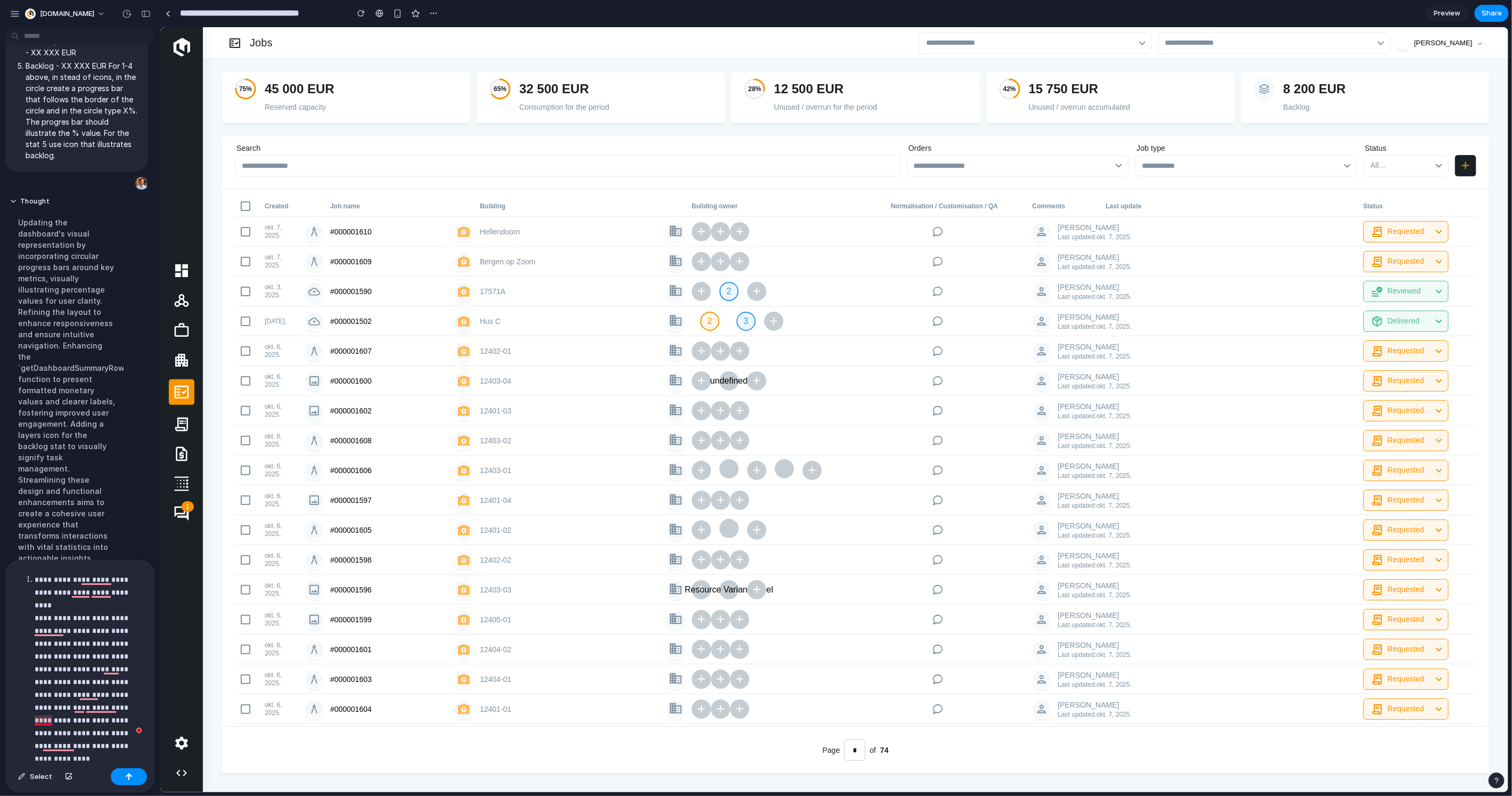
scroll to position [44, 0]
click at [88, 727] on p "**********" at bounding box center [89, 632] width 109 height 205
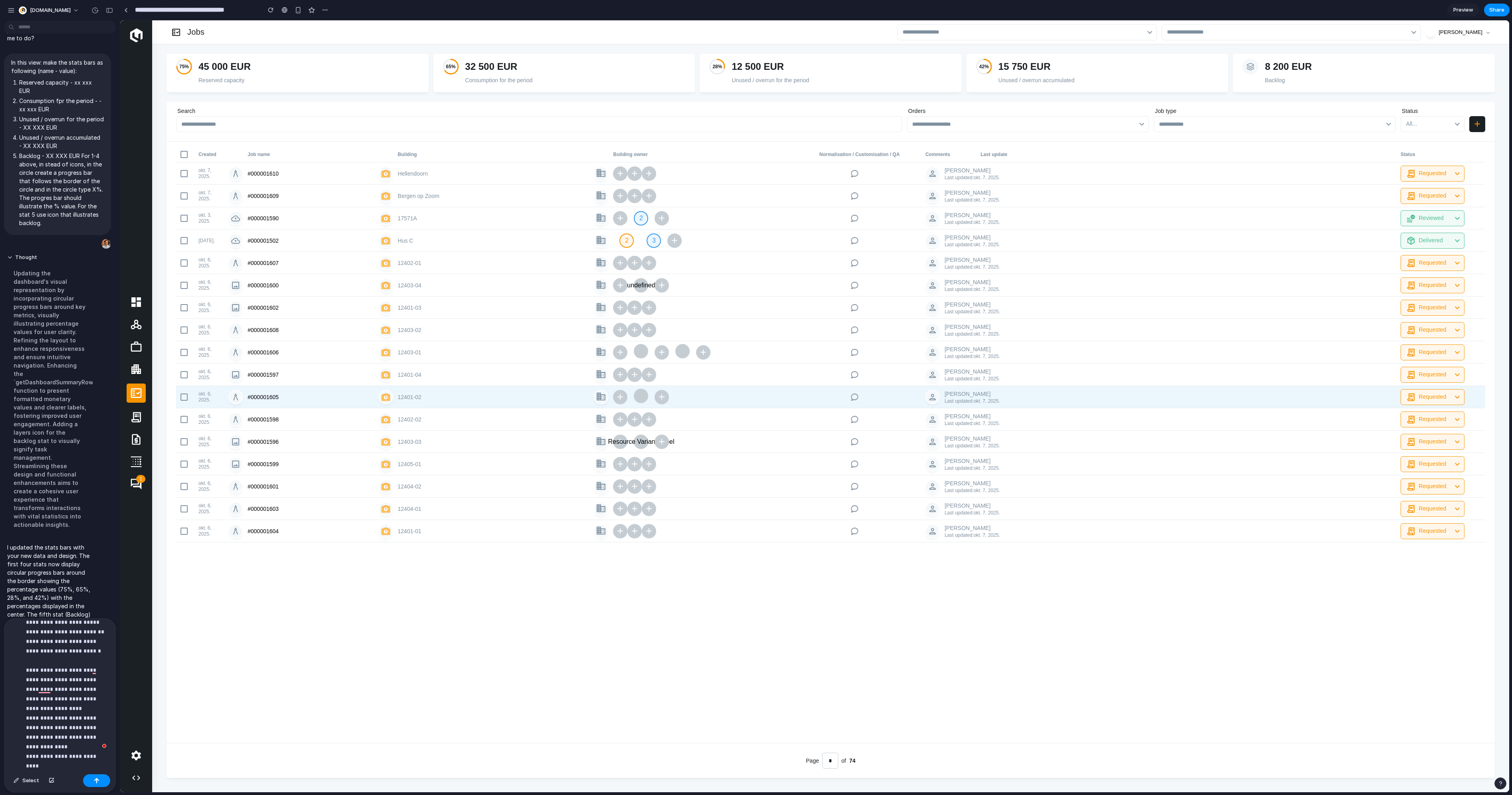
scroll to position [311, 0]
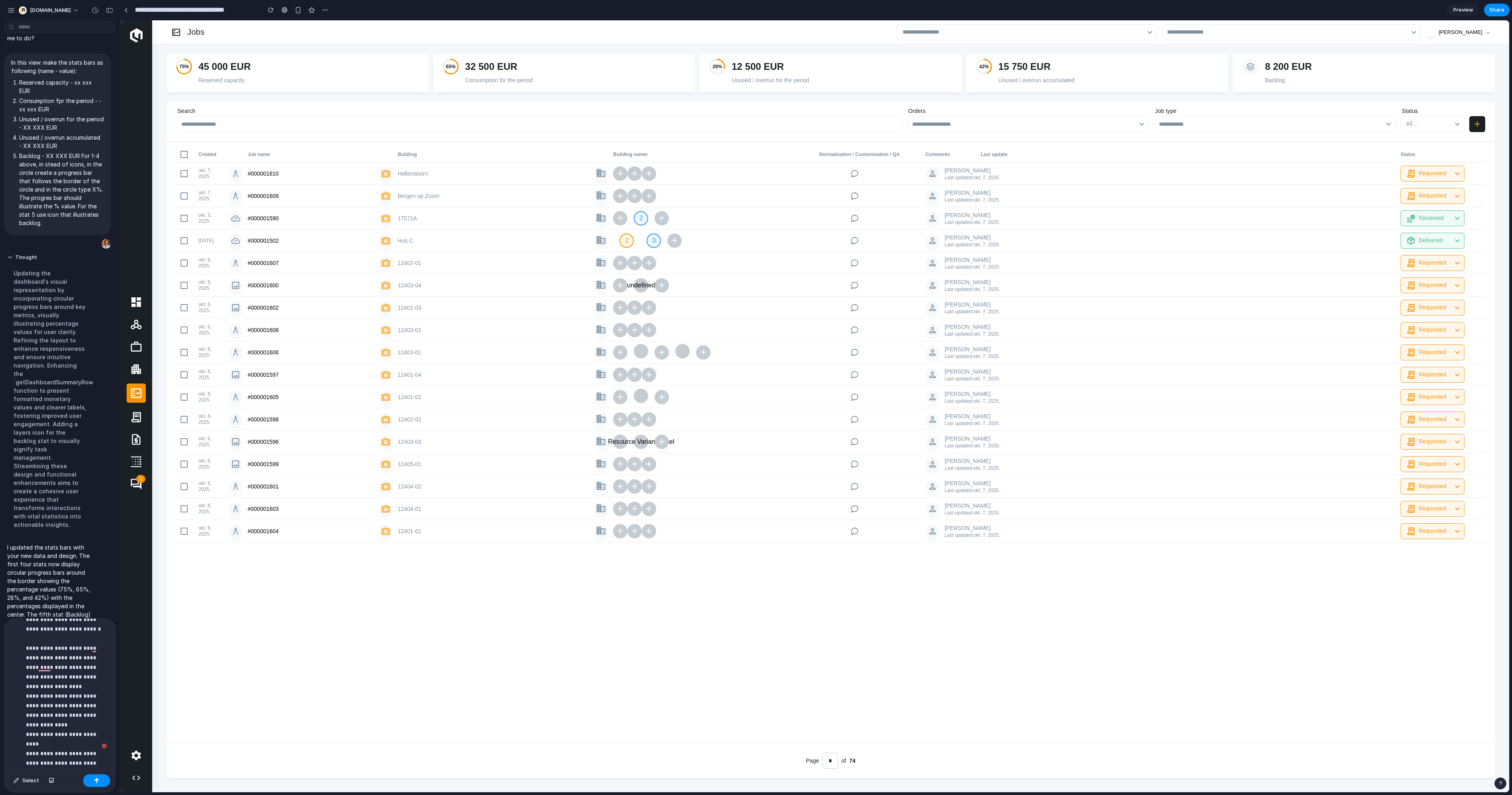
click at [83, 596] on p "**********" at bounding box center [67, 542] width 82 height 450
click at [25, 596] on ol "**********" at bounding box center [59, 500] width 97 height 498
click at [73, 596] on p "**********" at bounding box center [67, 500] width 82 height 498
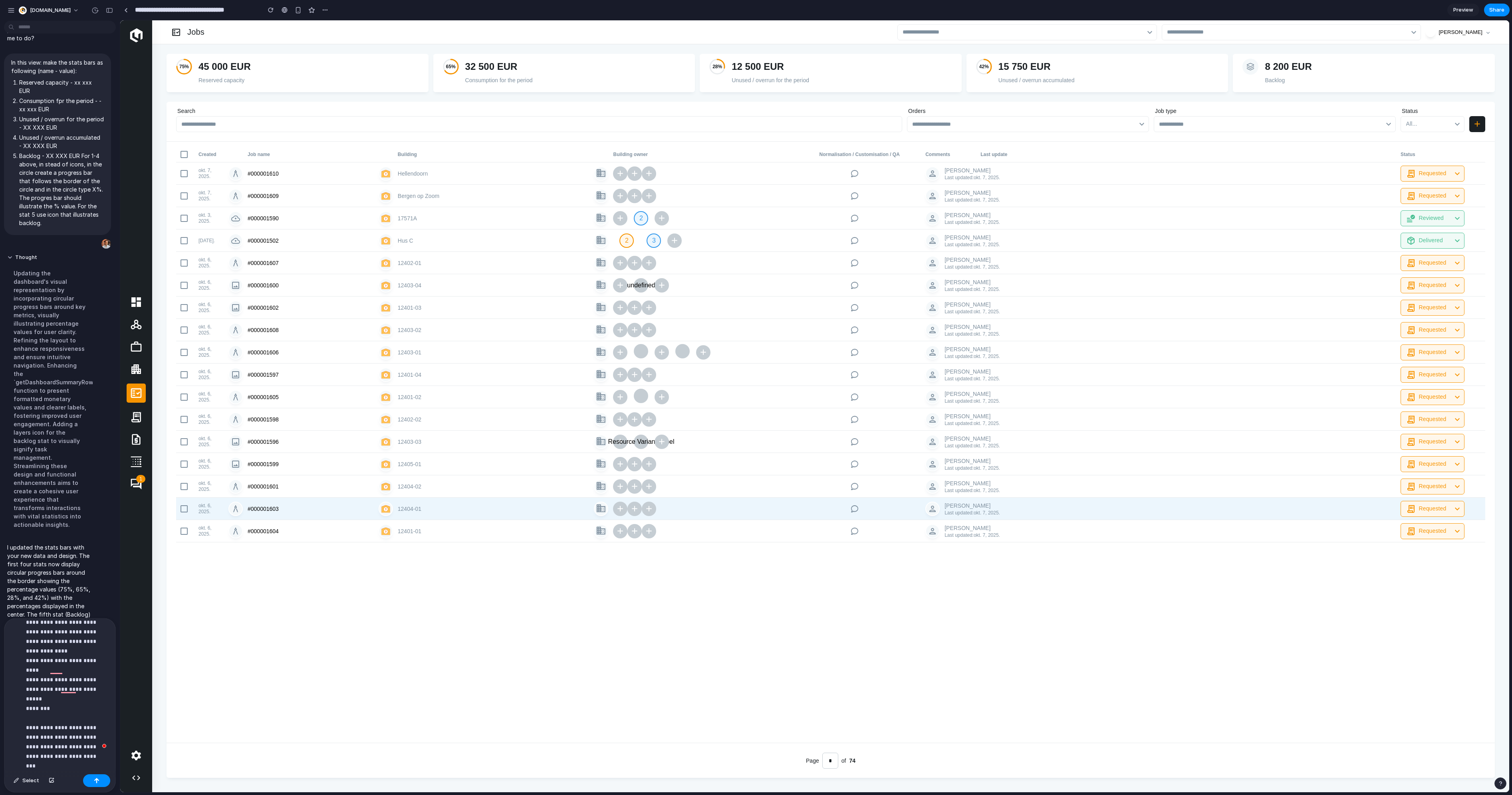
scroll to position [394, 0]
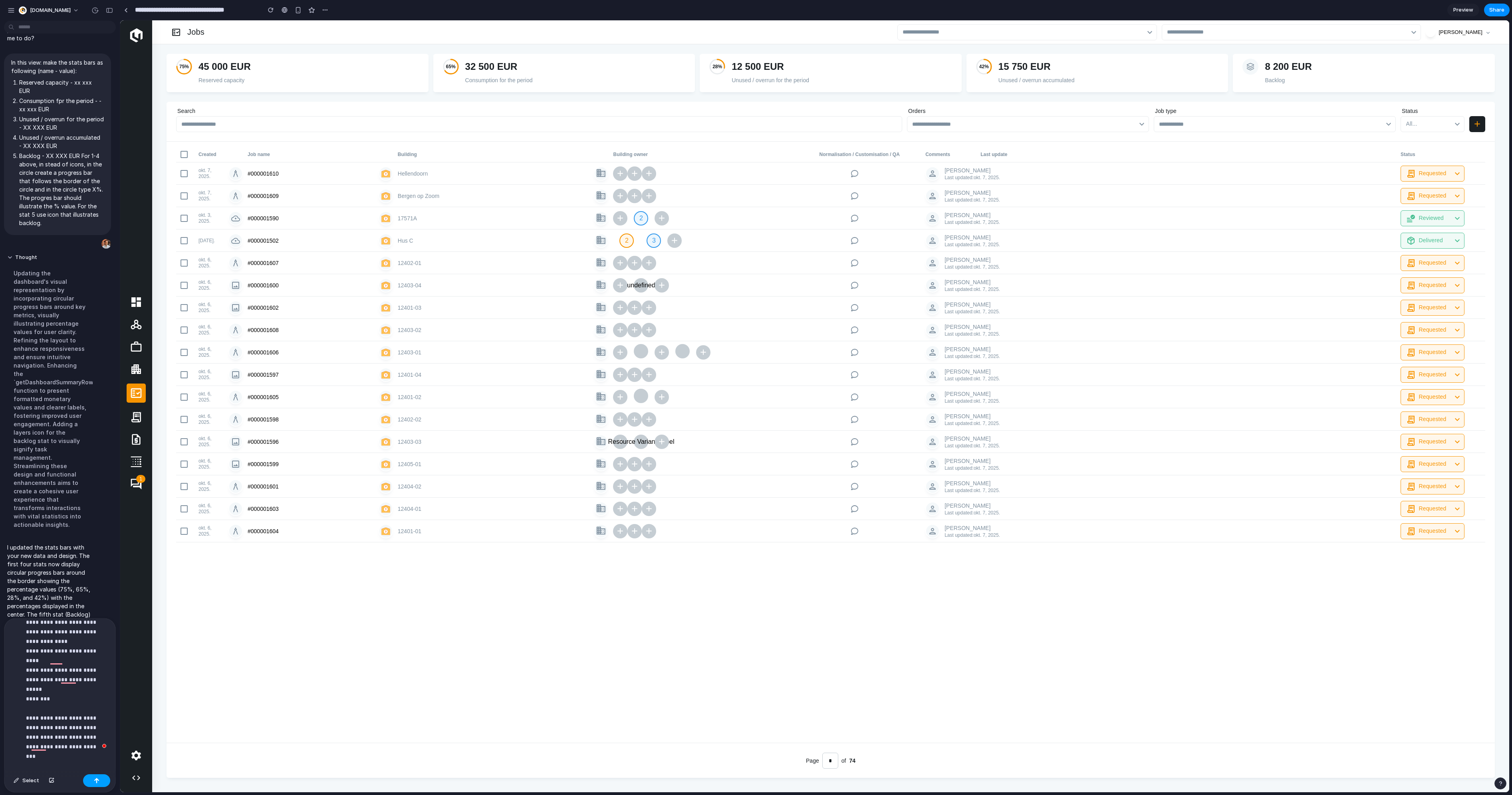
click at [91, 596] on button "button" at bounding box center [96, 780] width 27 height 13
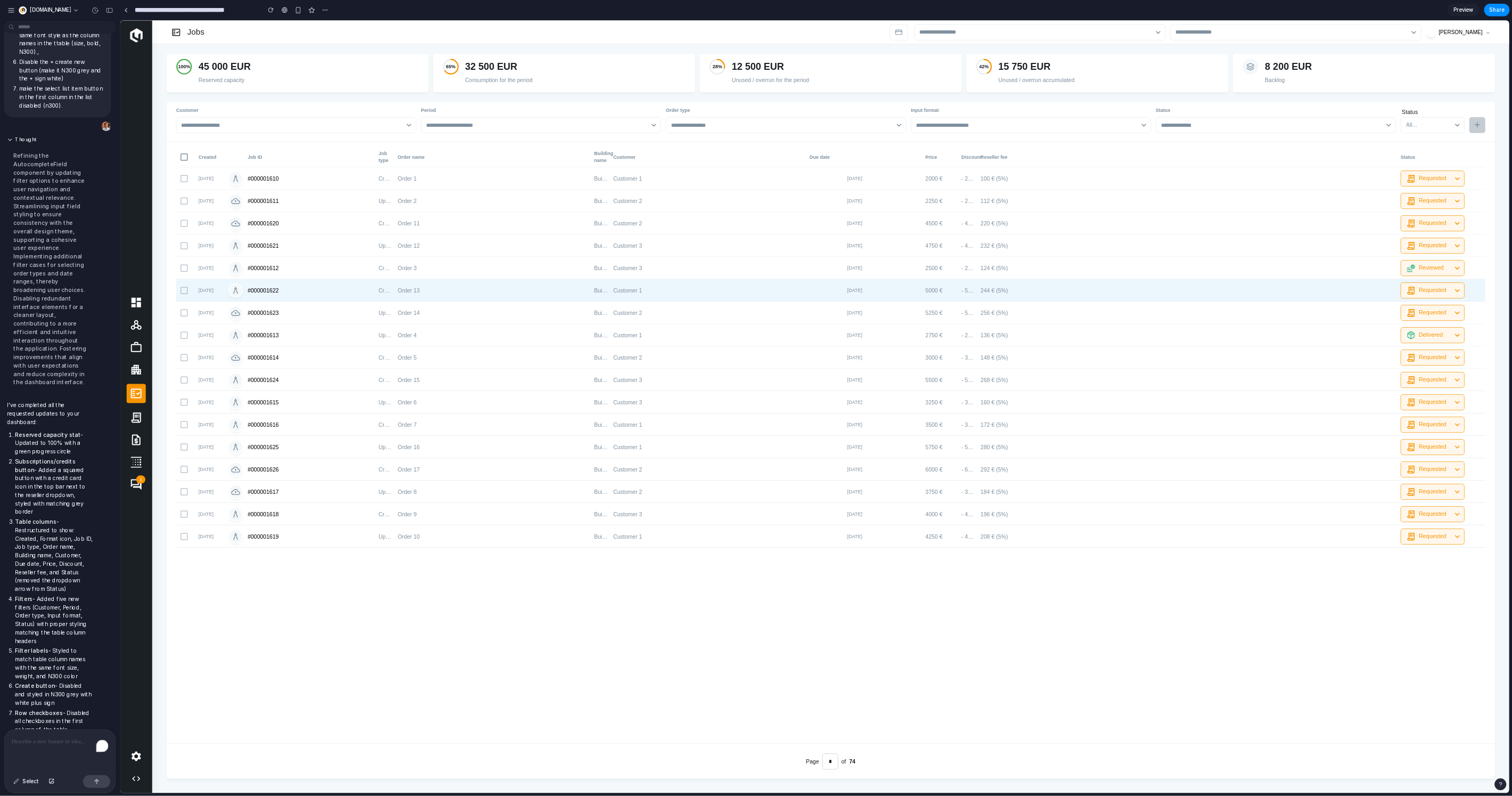
scroll to position [1031, 0]
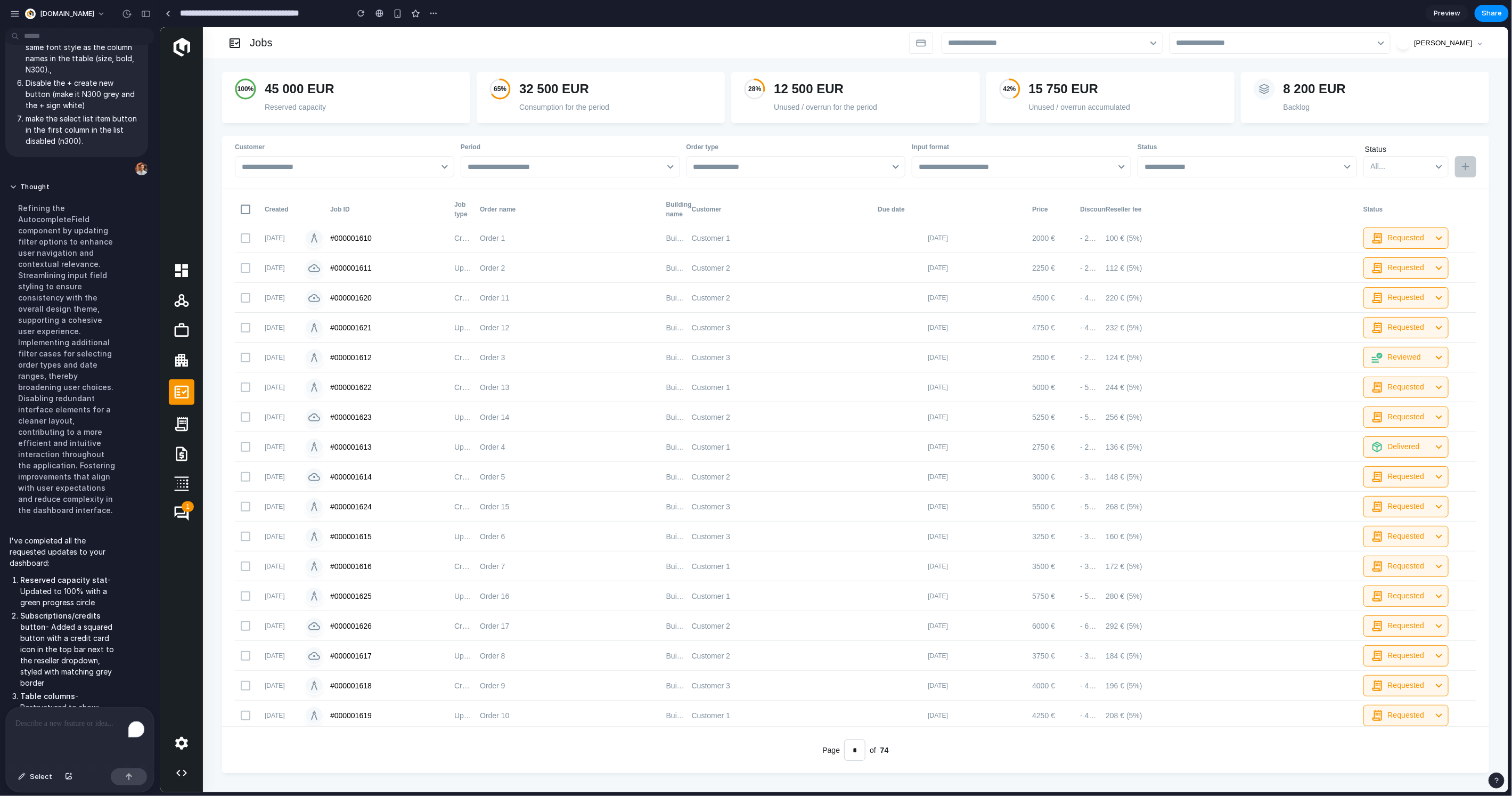
click at [74, 730] on div "To enrich screen reader interactions, please activate Accessibility in Grammarl…" at bounding box center [80, 735] width 148 height 56
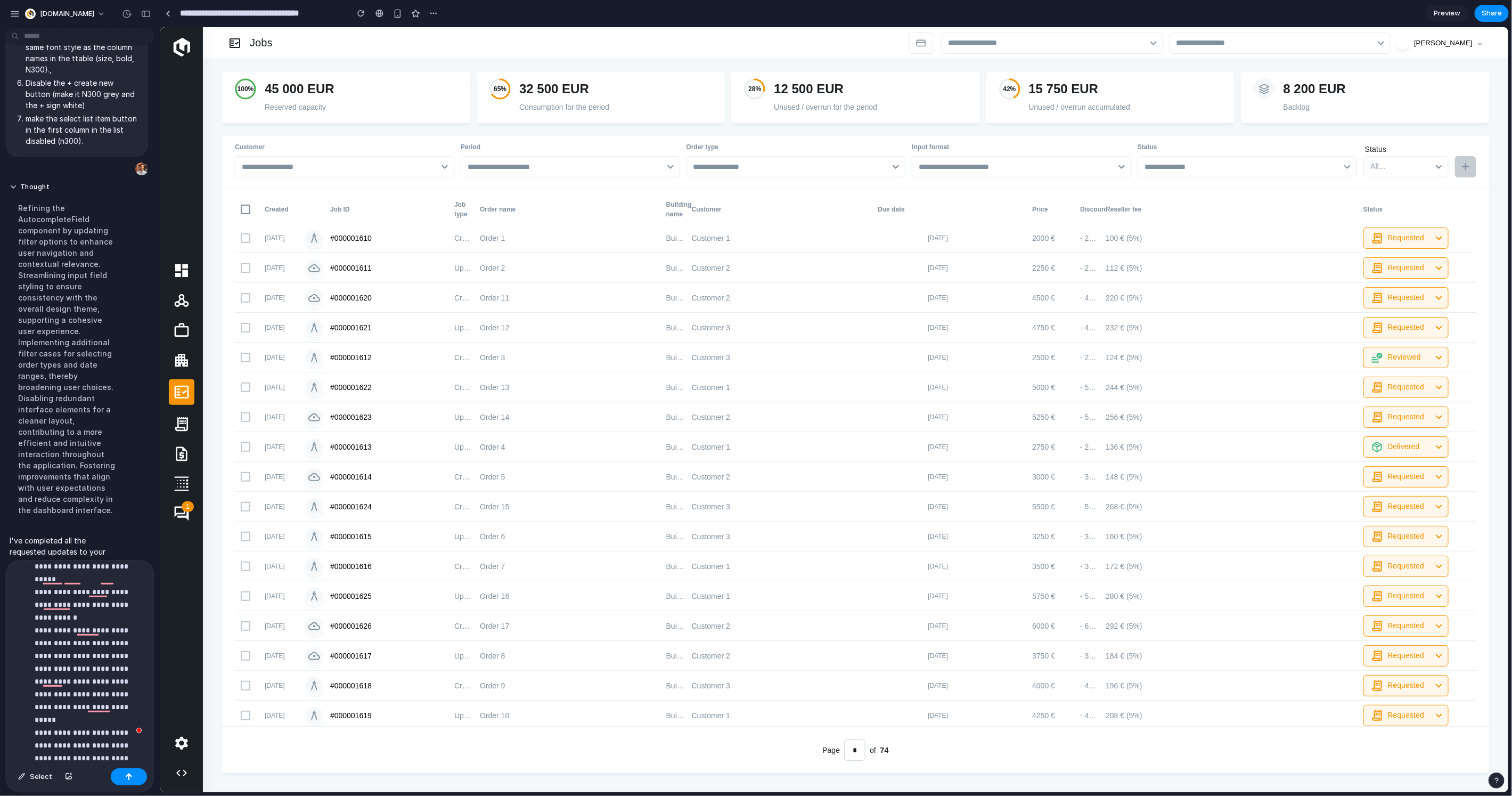
scroll to position [63, 0]
click at [59, 610] on p "**********" at bounding box center [89, 670] width 109 height 320
click at [99, 614] on p "**********" at bounding box center [89, 641] width 109 height 320
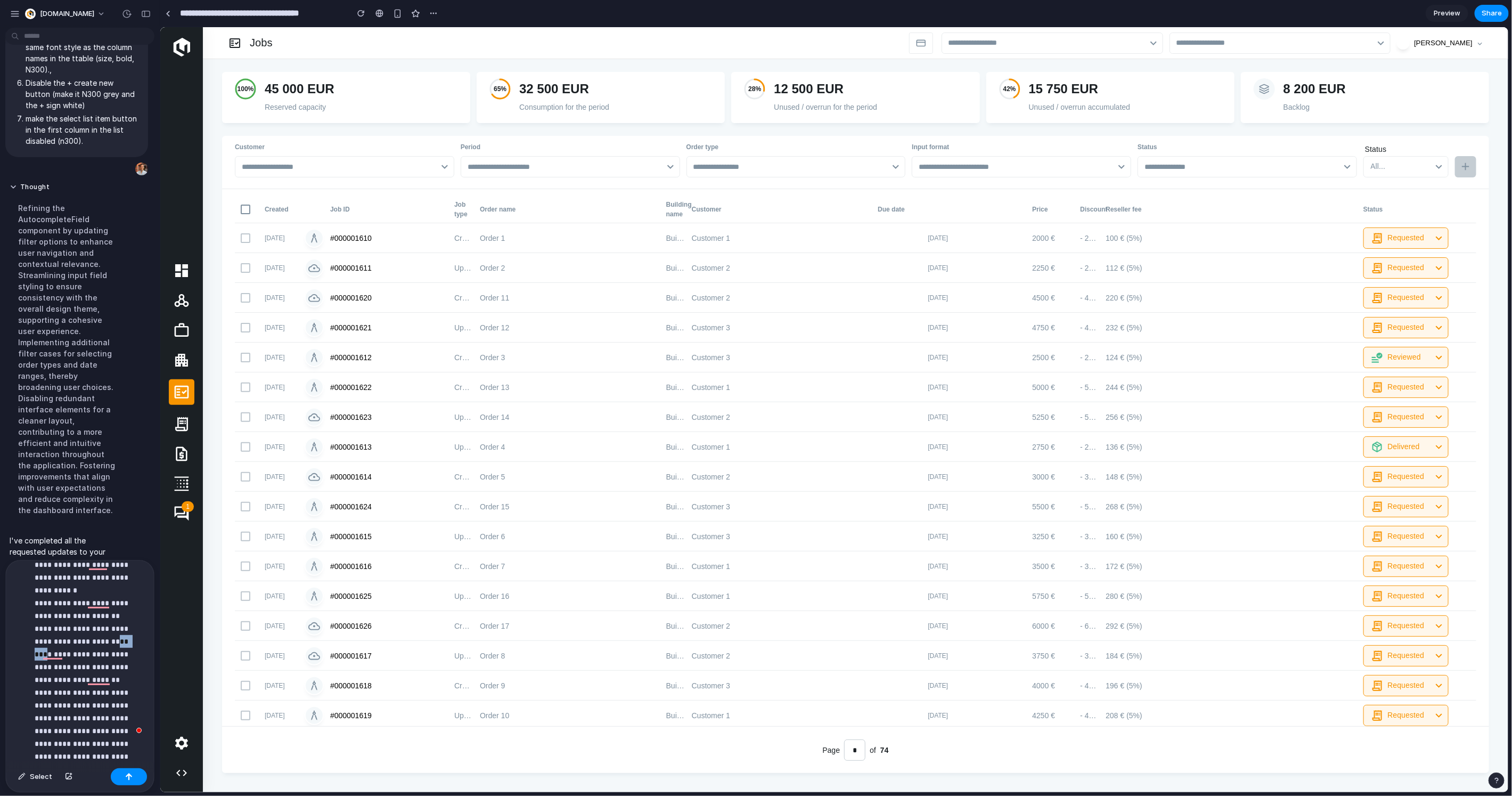
click at [99, 614] on p "**********" at bounding box center [89, 641] width 109 height 320
click at [48, 629] on p "**********" at bounding box center [89, 641] width 109 height 320
click at [85, 725] on p "**********" at bounding box center [89, 574] width 109 height 320
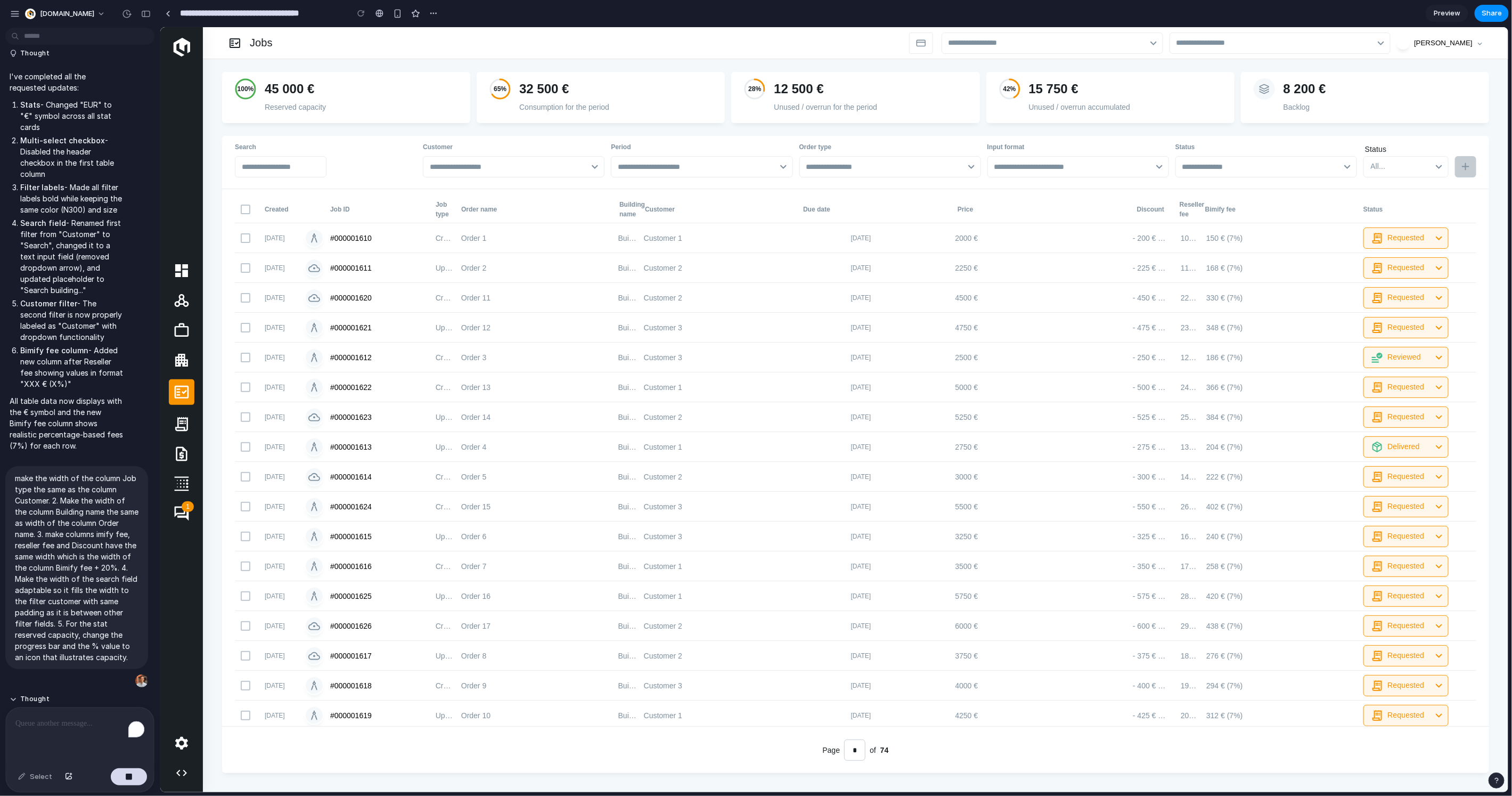
scroll to position [2276, 0]
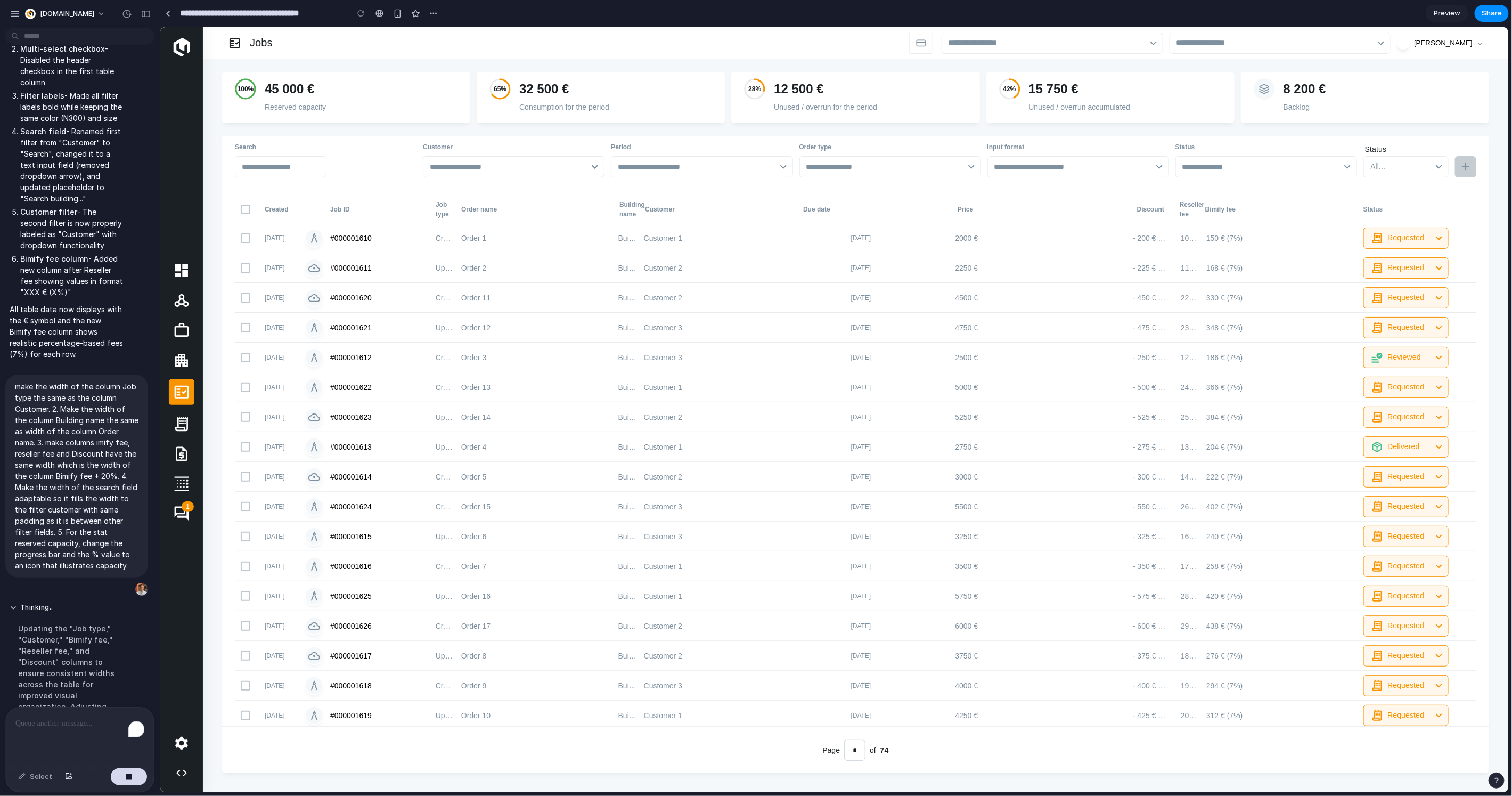
click at [922, 48] on button at bounding box center [920, 43] width 24 height 21
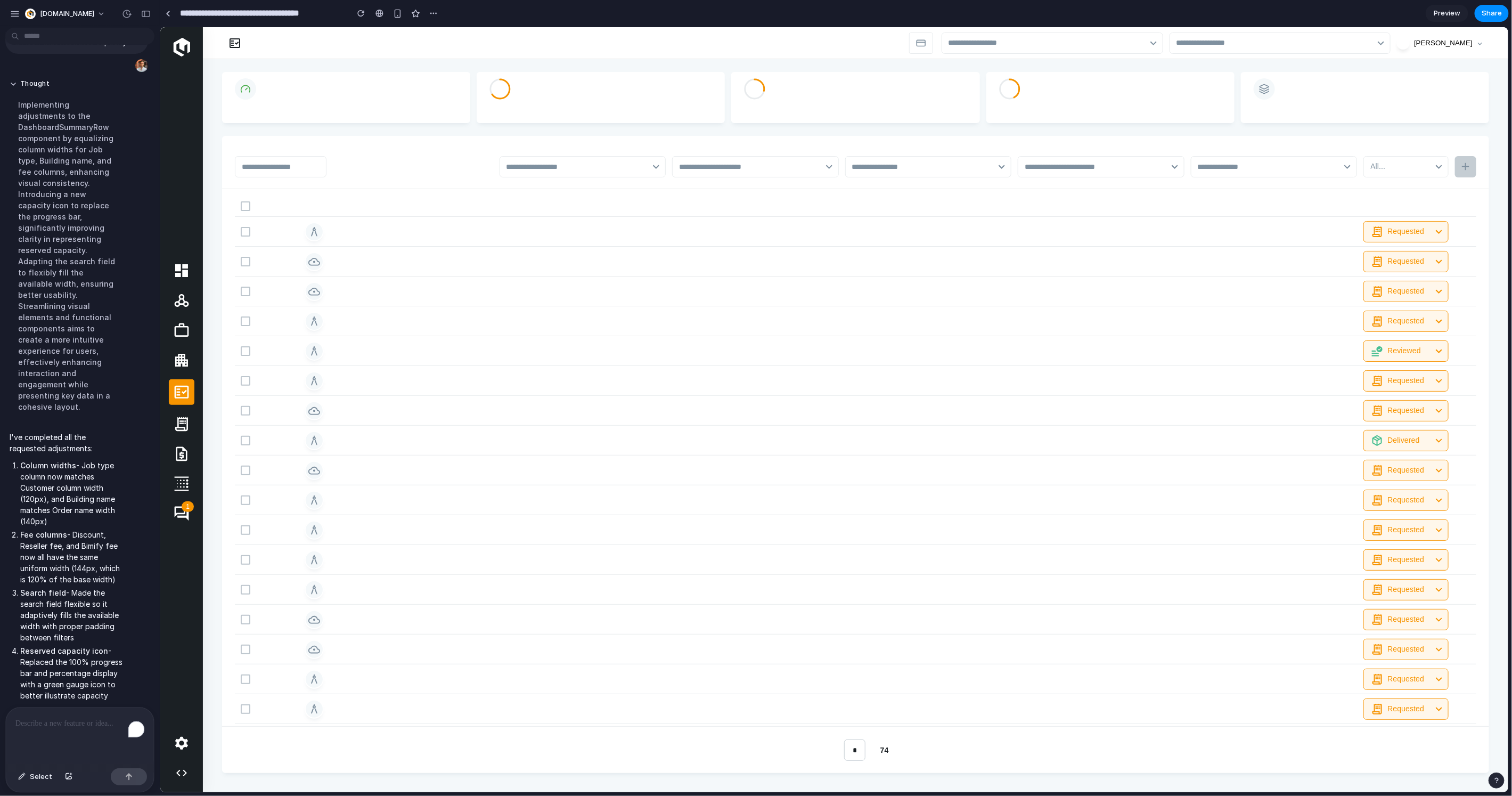
scroll to position [0, 0]
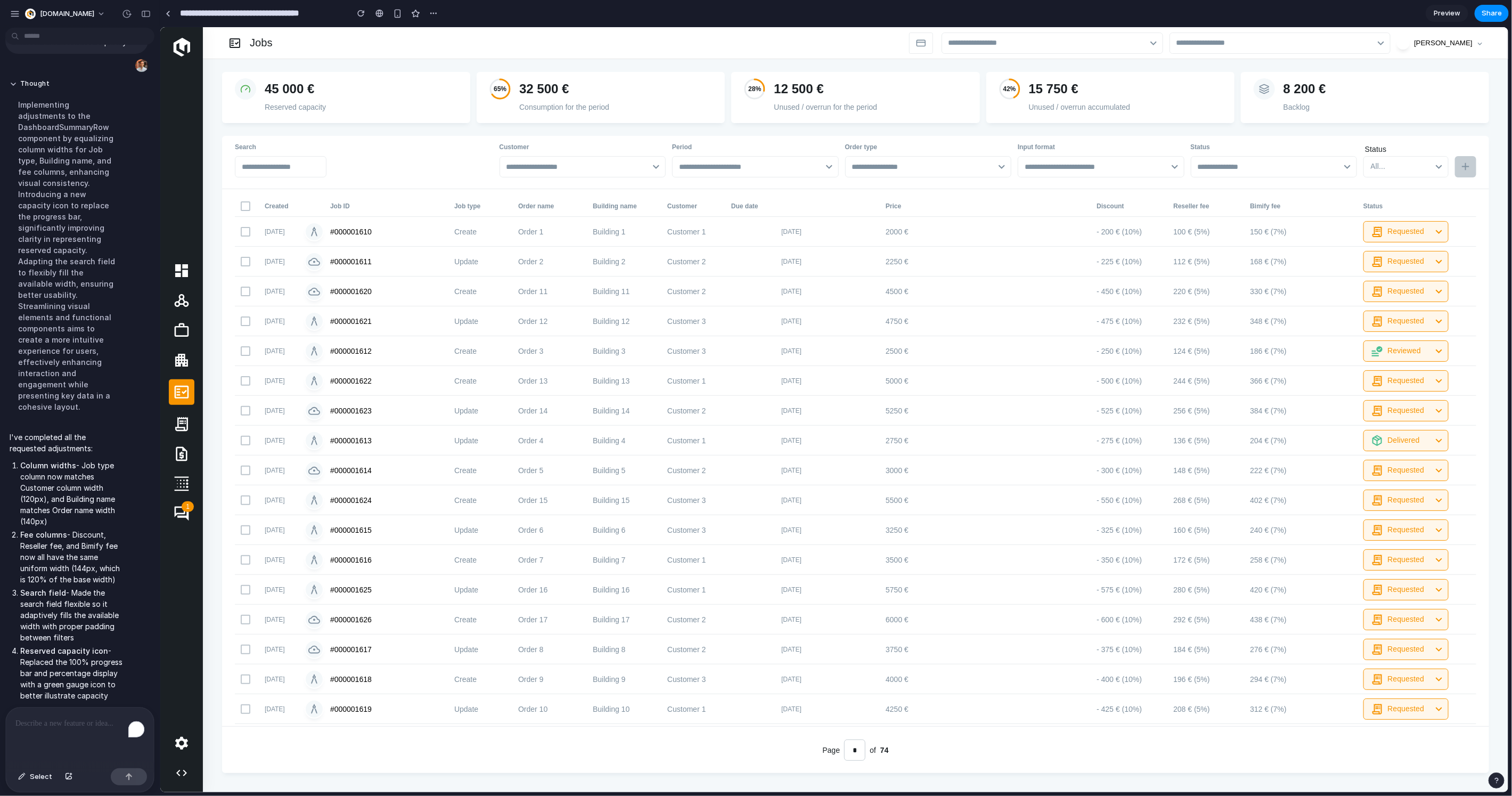
click at [72, 727] on p "To enrich screen reader interactions, please activate Accessibility in Grammarl…" at bounding box center [79, 724] width 129 height 12
click at [53, 716] on p "**********" at bounding box center [89, 708] width 109 height 51
click at [95, 722] on p "**********" at bounding box center [89, 708] width 109 height 51
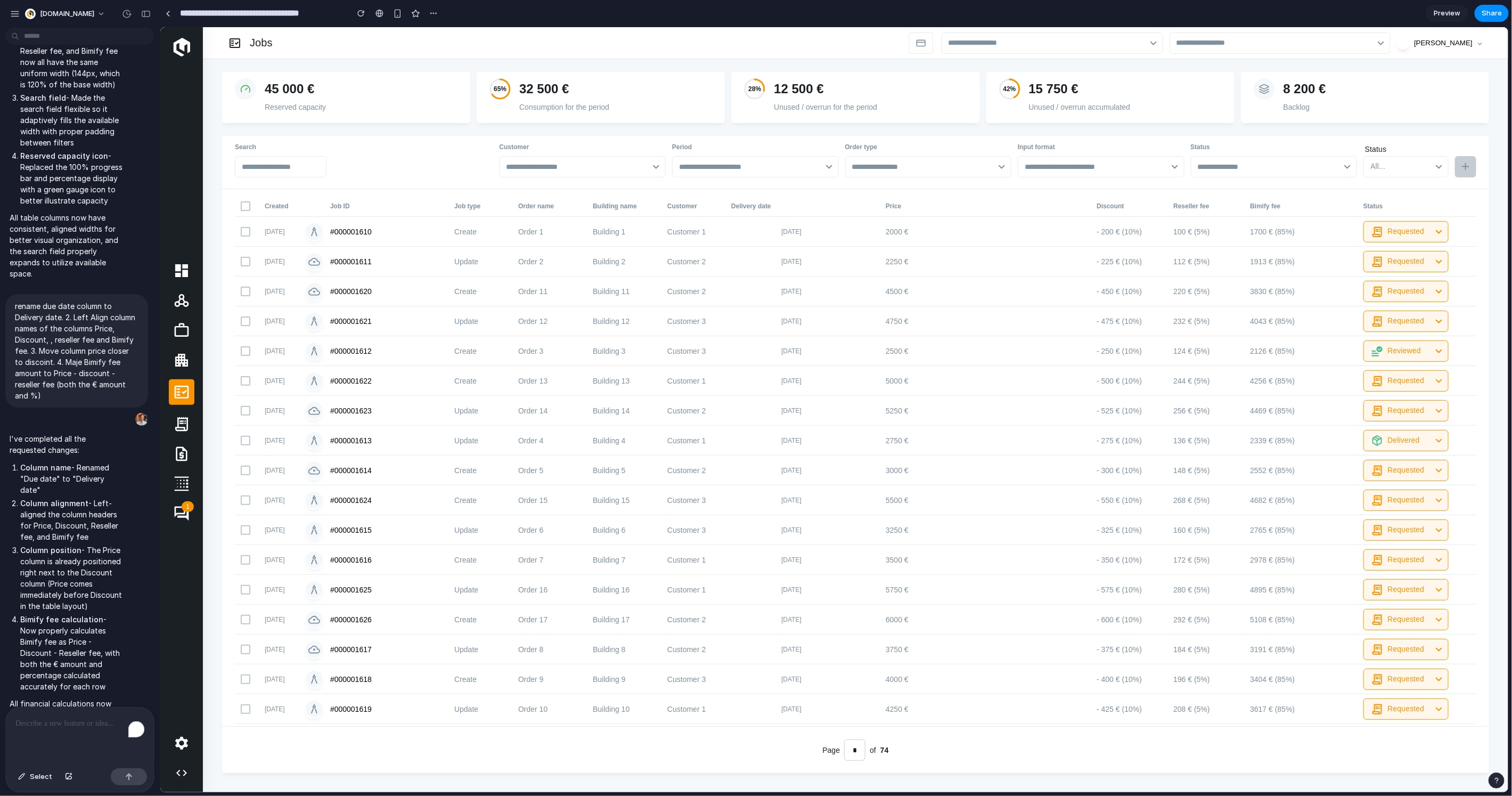
scroll to position [3025, 0]
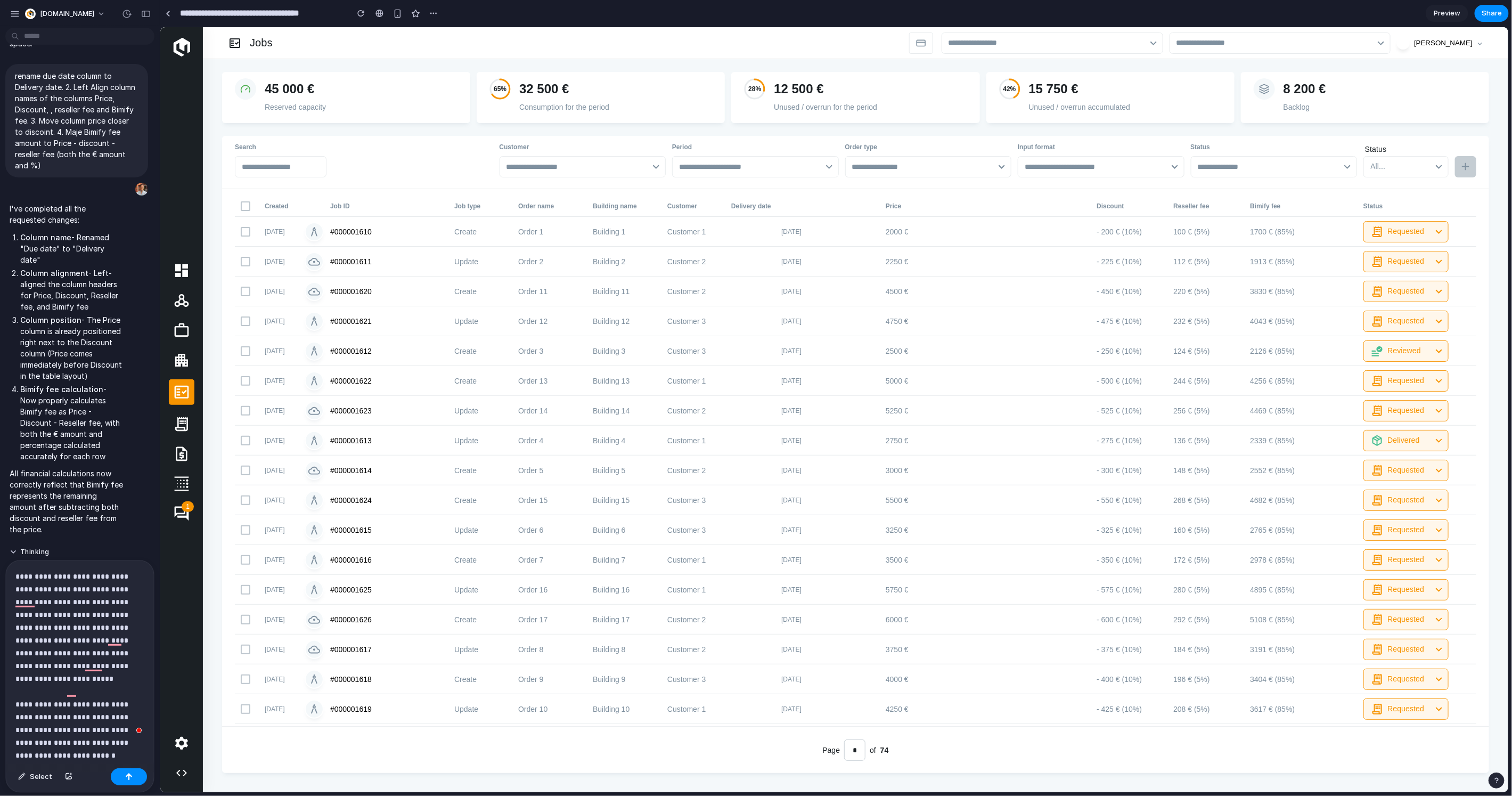
click at [64, 727] on p "**********" at bounding box center [79, 659] width 129 height 179
click at [130, 780] on button "button" at bounding box center [128, 776] width 36 height 17
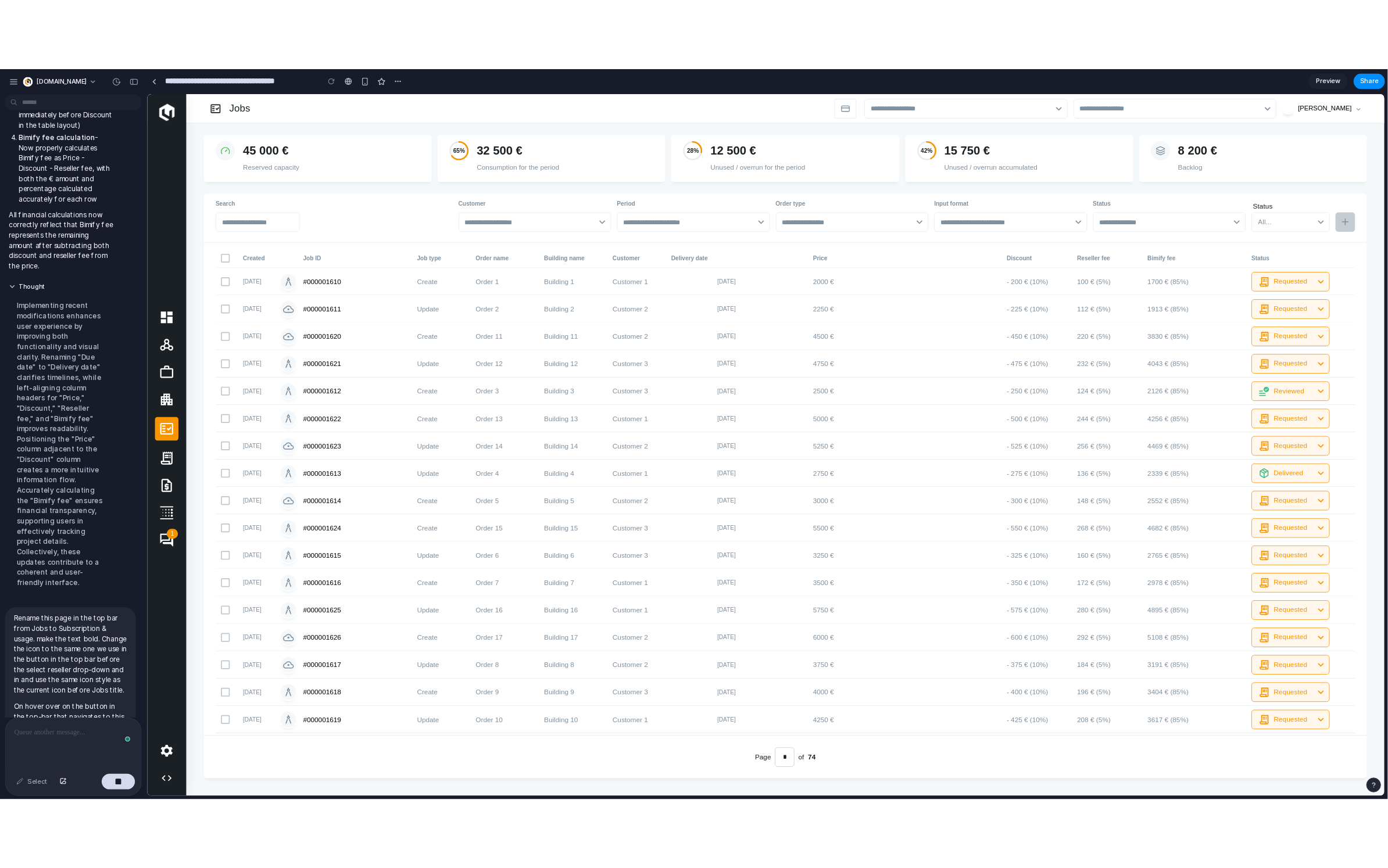
scroll to position [3644, 0]
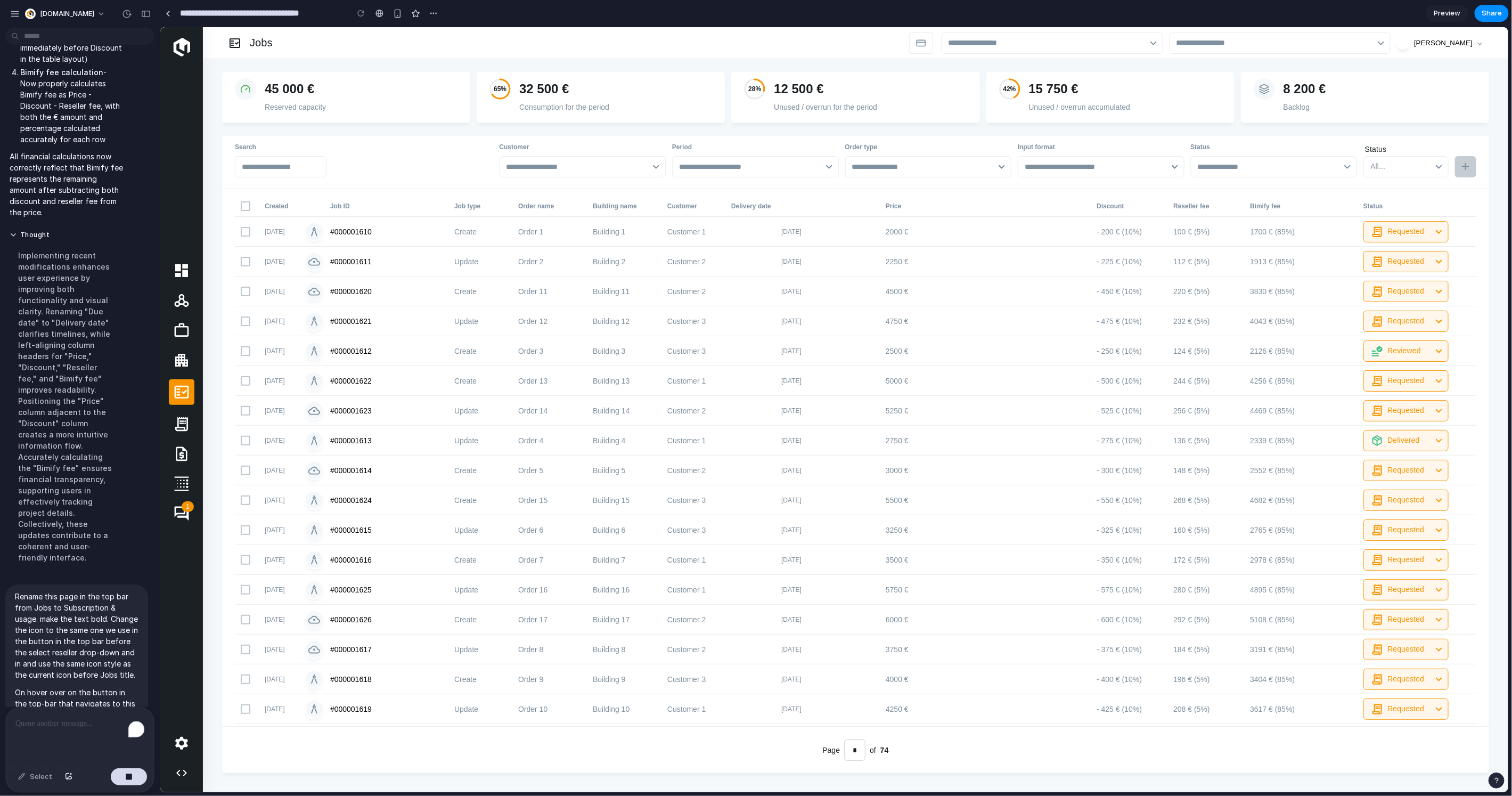
click at [1509, 396] on div "**********" at bounding box center [837, 398] width 1353 height 796
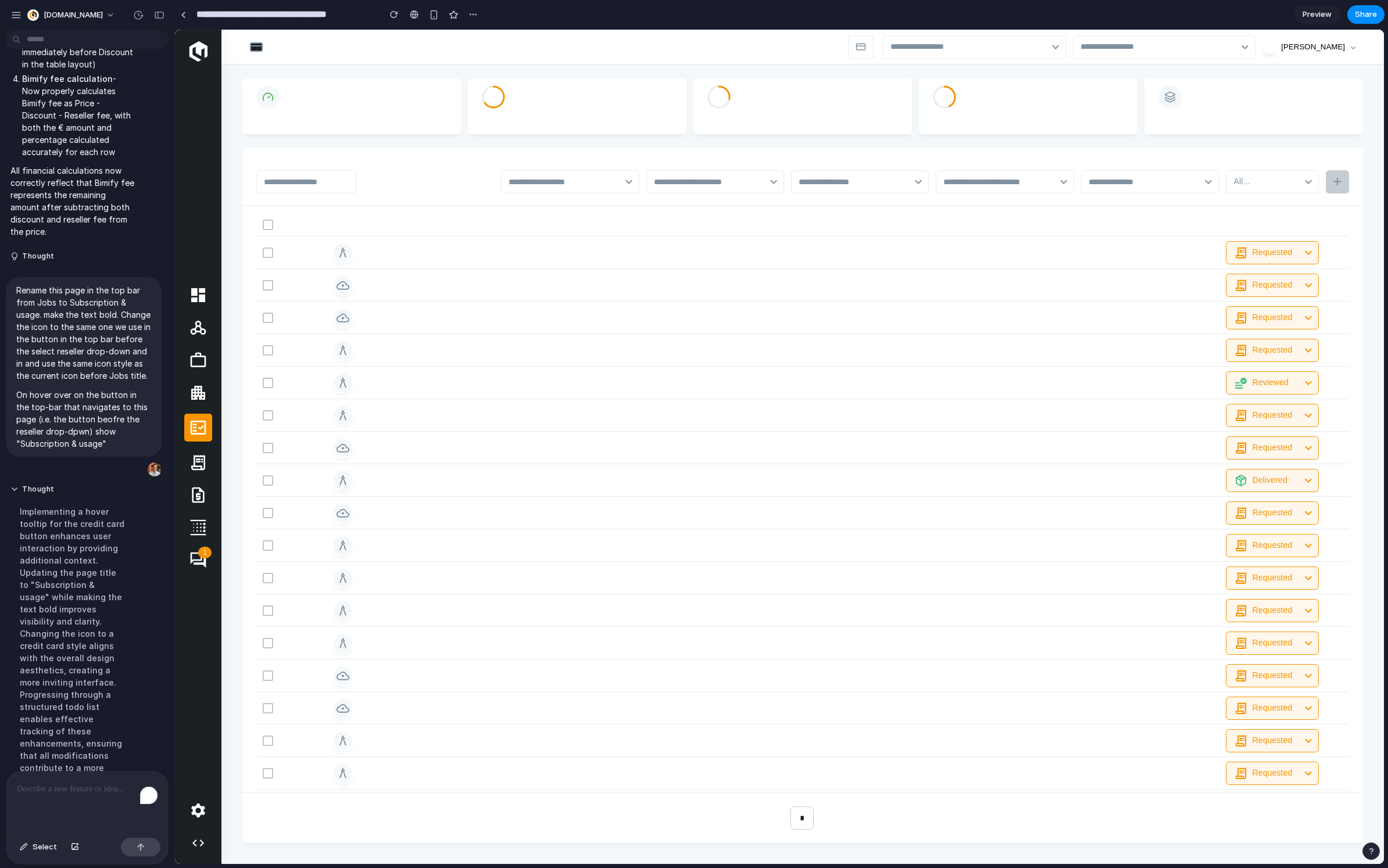
scroll to position [3942, 0]
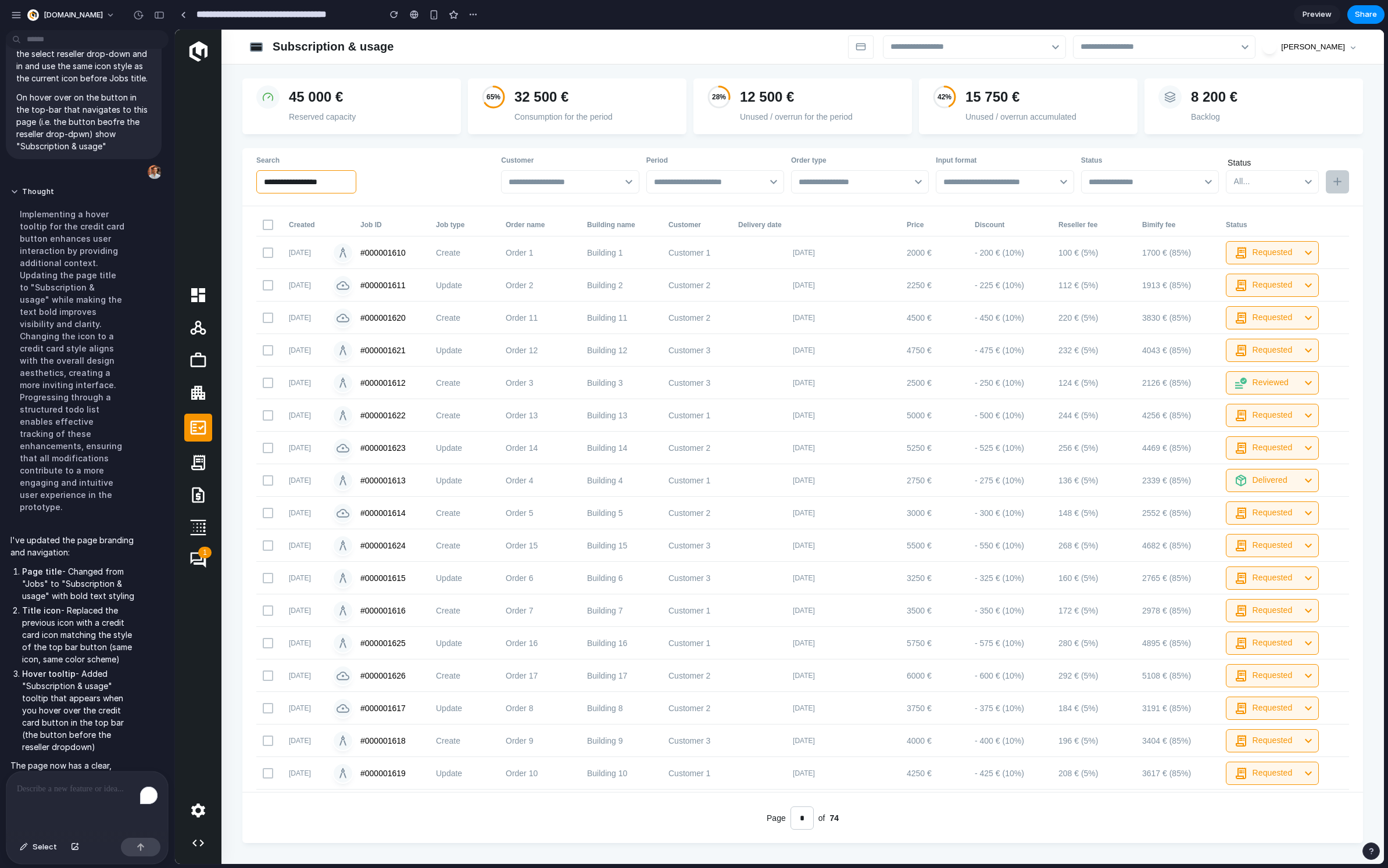
click at [334, 184] on input "text" at bounding box center [306, 182] width 100 height 23
click at [84, 794] on p "To enrich screen reader interactions, please activate Accessibility in Grammarl…" at bounding box center [86, 789] width 141 height 14
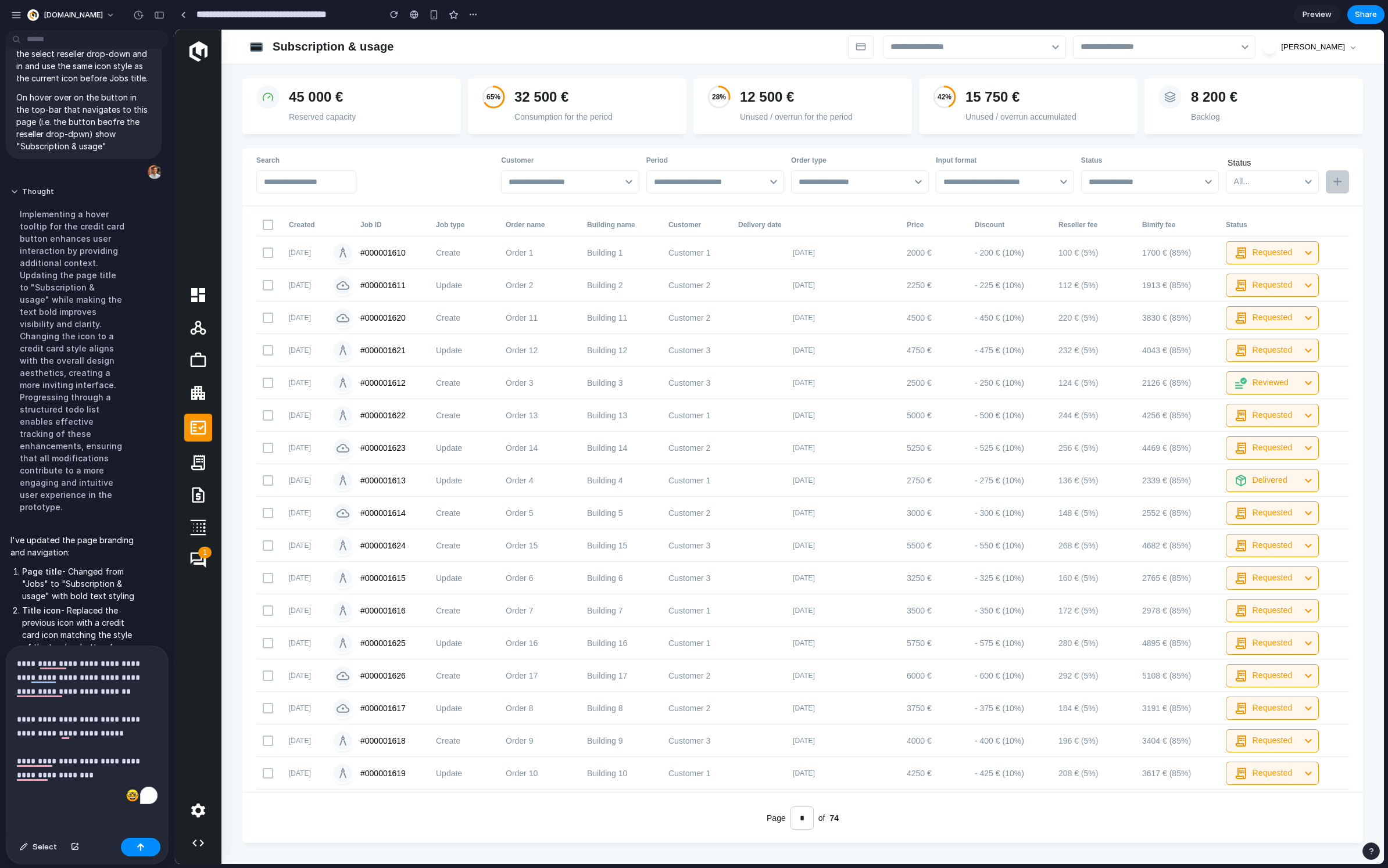
click at [860, 49] on icon at bounding box center [861, 47] width 11 height 12
click at [89, 768] on p "**********" at bounding box center [86, 726] width 141 height 140
click at [144, 849] on div "button" at bounding box center [141, 847] width 8 height 8
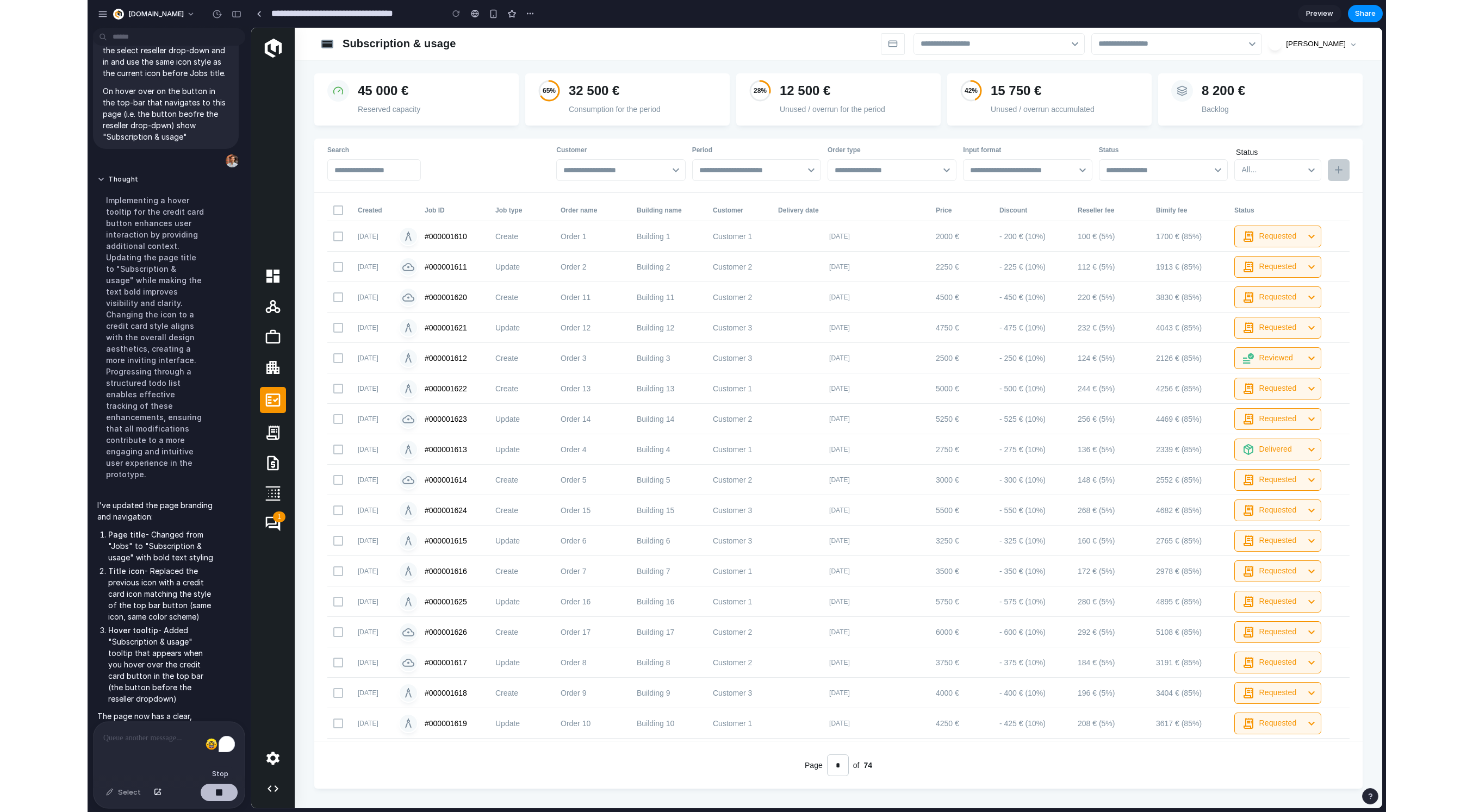
scroll to position [3846, 0]
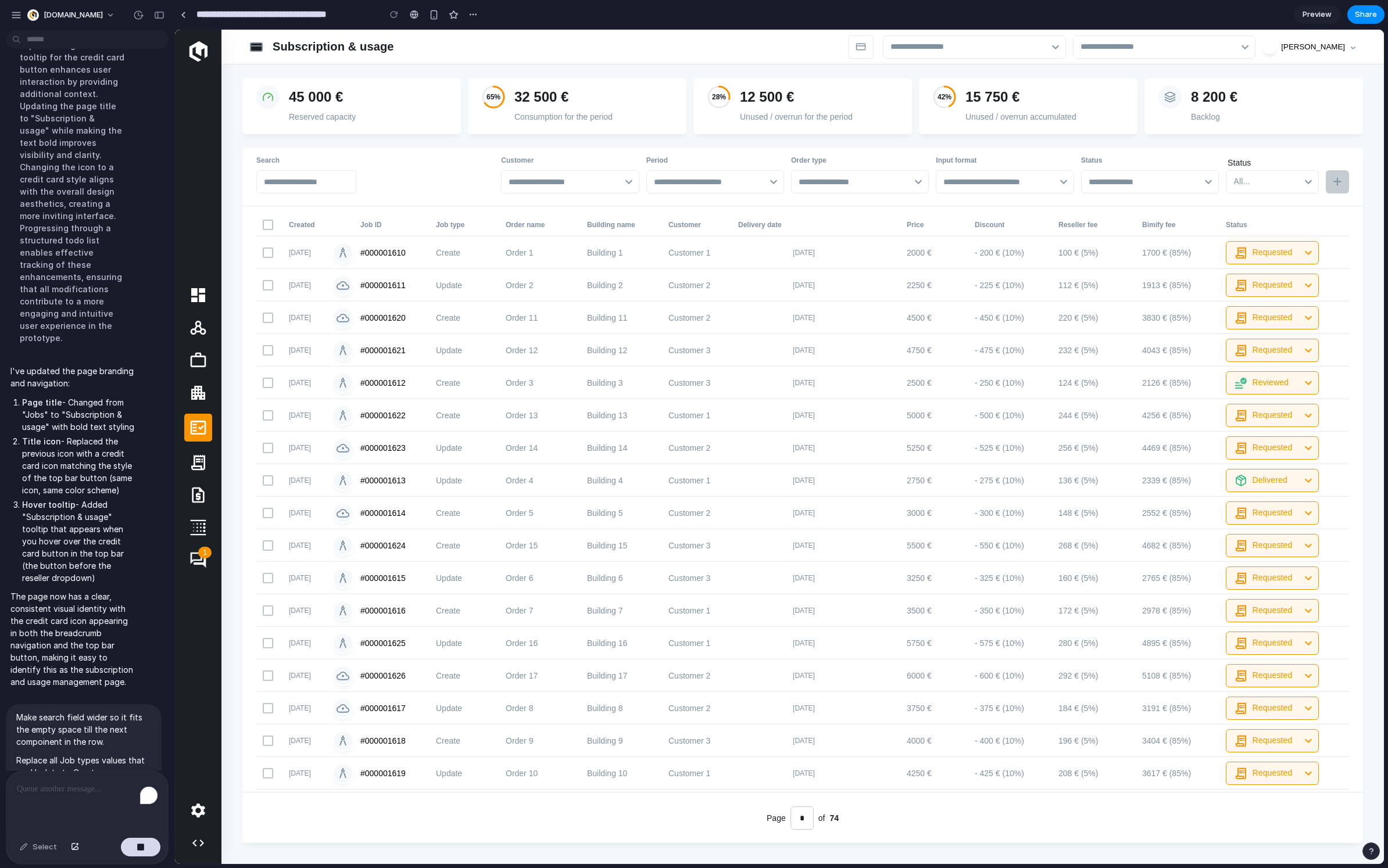
drag, startPoint x: 1385, startPoint y: 854, endPoint x: 1607, endPoint y: 931, distance: 235.0
click at [1388, 868] on html "Bimify.Com I've finished setting up your prototype. What would you like me to d…" at bounding box center [694, 434] width 1388 height 868
click at [80, 590] on p "The page now has a clear, consistent visual identity with the credit card icon …" at bounding box center [73, 639] width 124 height 98
click at [474, 152] on div "Search Customer Period Order type Input format Status Status All..." at bounding box center [802, 178] width 1128 height 58
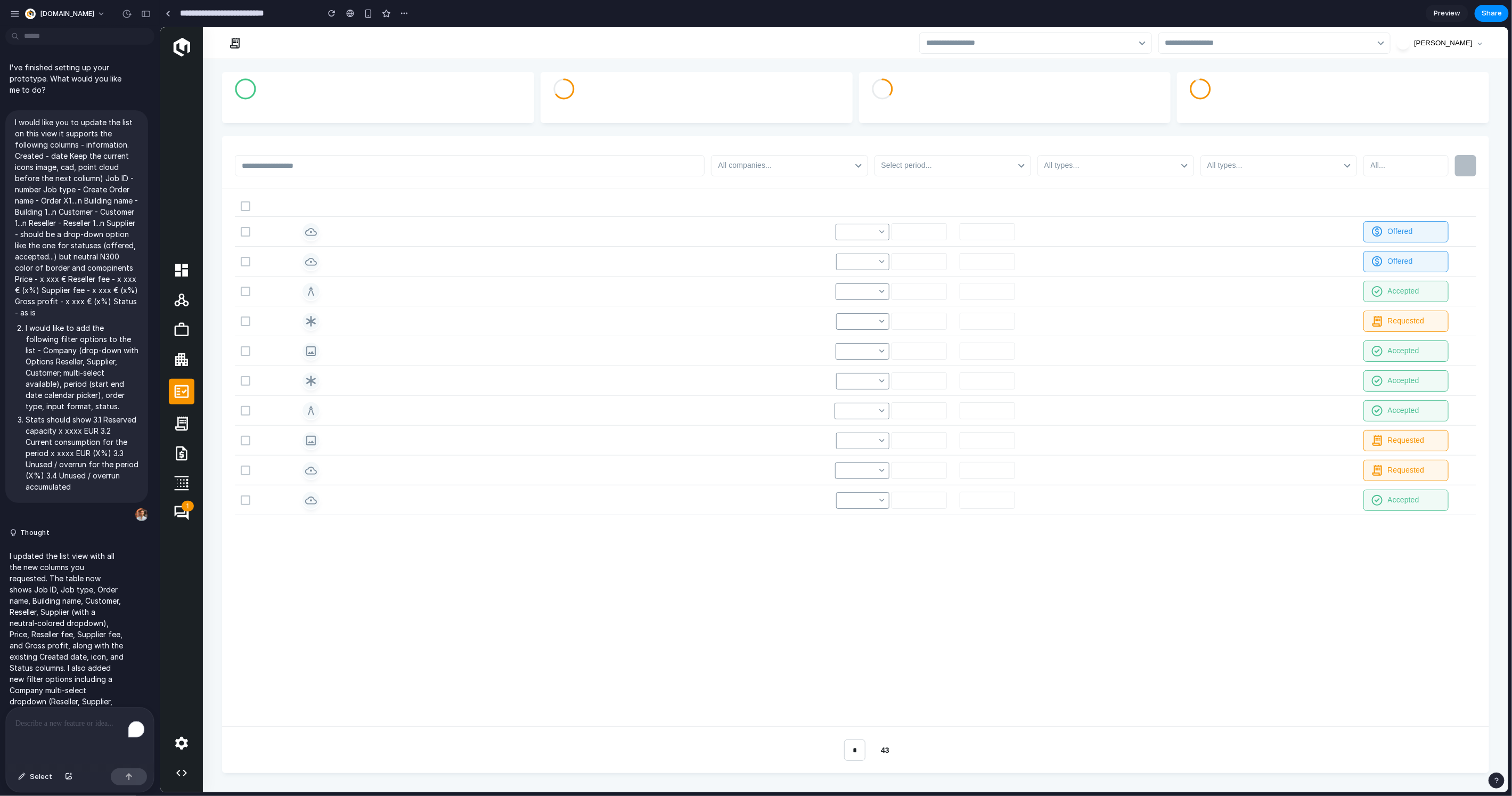
scroll to position [2934, 0]
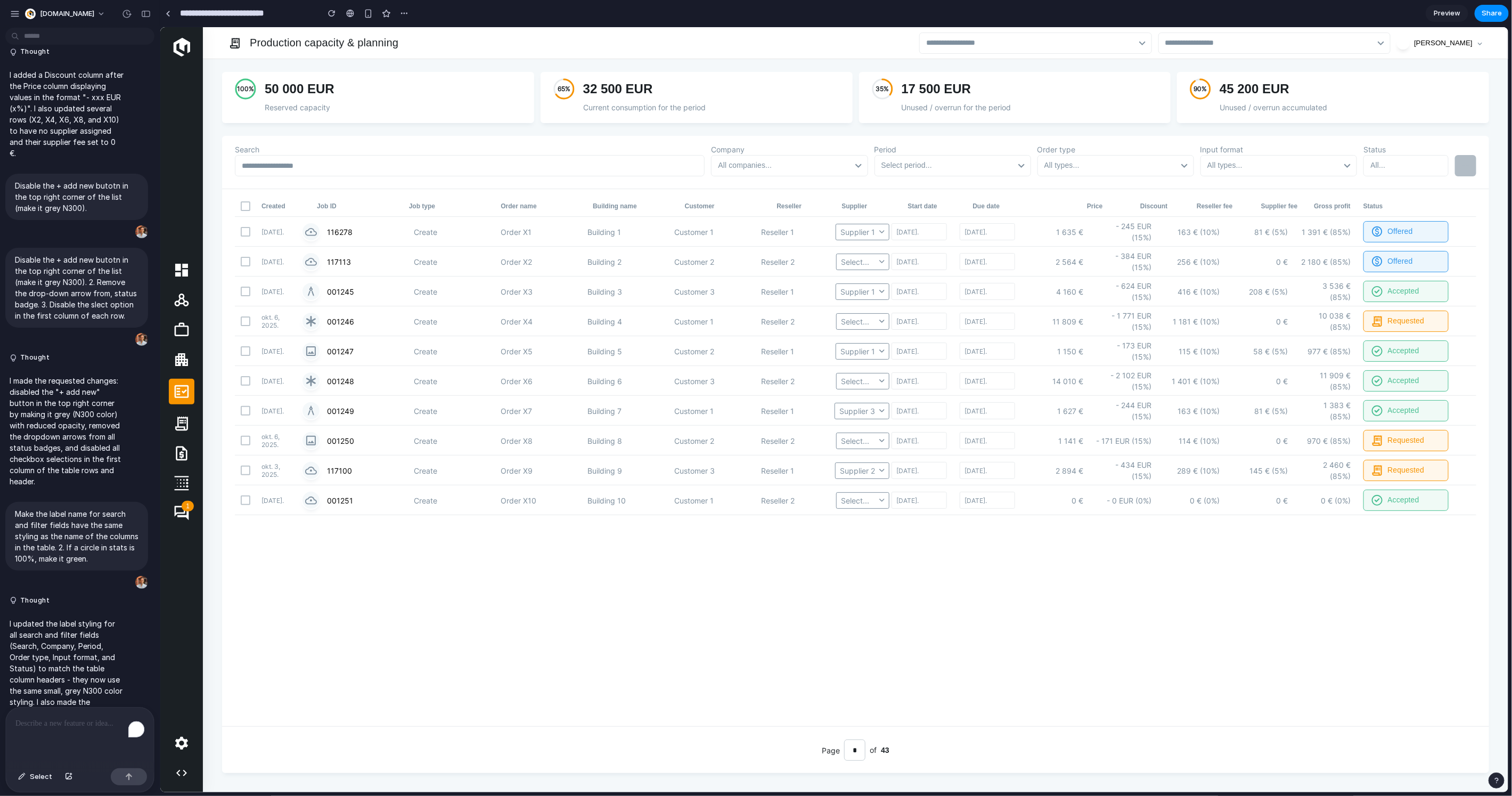
click at [1447, 14] on span "Preview" at bounding box center [1447, 13] width 27 height 11
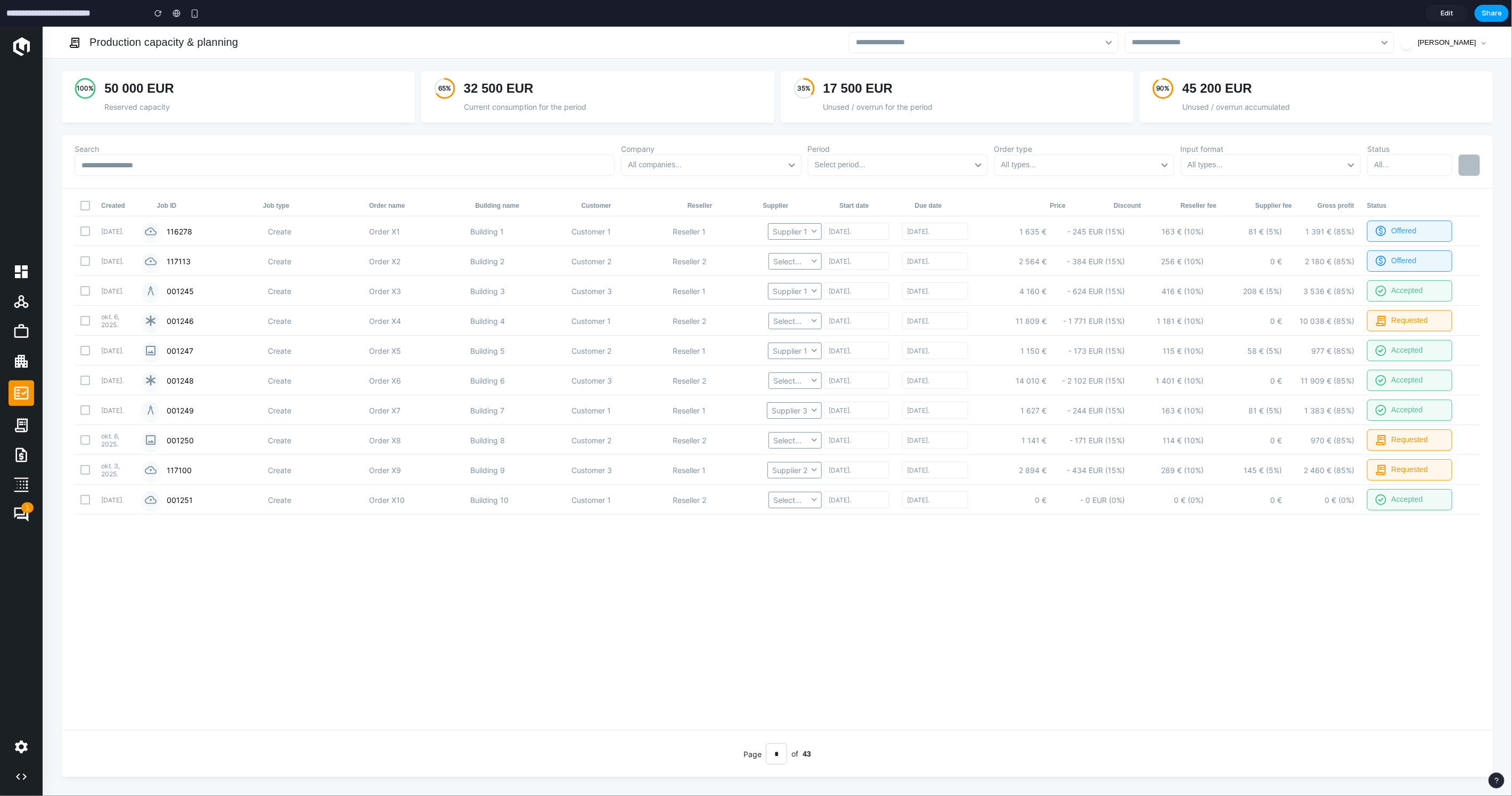
click at [1486, 12] on span "Share" at bounding box center [1492, 13] width 20 height 11
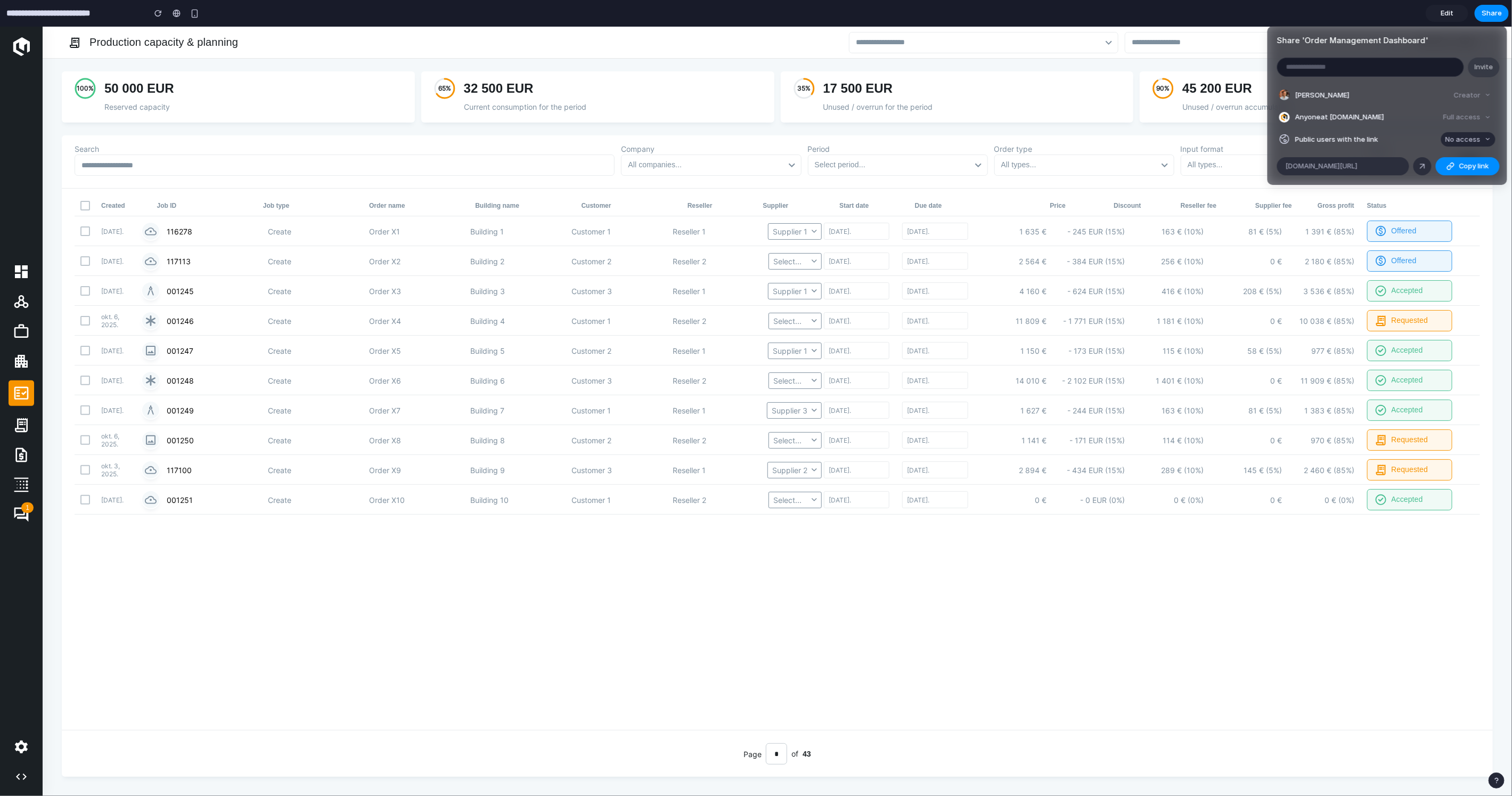
click at [1468, 140] on span "No access" at bounding box center [1463, 140] width 36 height 11
click at [1469, 183] on span "Full access" at bounding box center [1453, 179] width 37 height 11
click at [1475, 160] on button "Copy link" at bounding box center [1468, 167] width 64 height 18
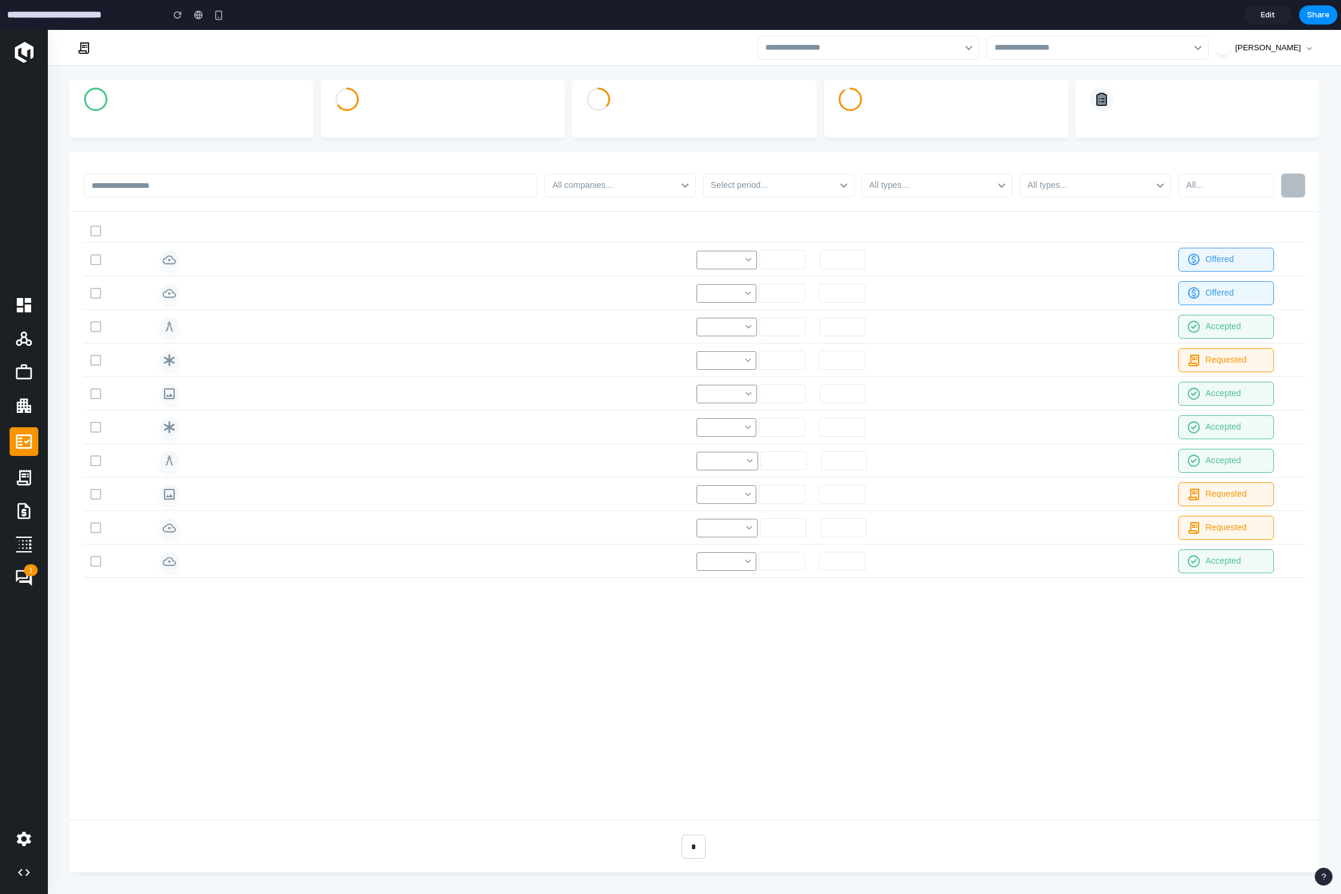
click at [98, 679] on div "Share ' Order Management Dashboard ' Invite [PERSON_NAME] Creator Anyone at [DO…" at bounding box center [670, 447] width 1341 height 894
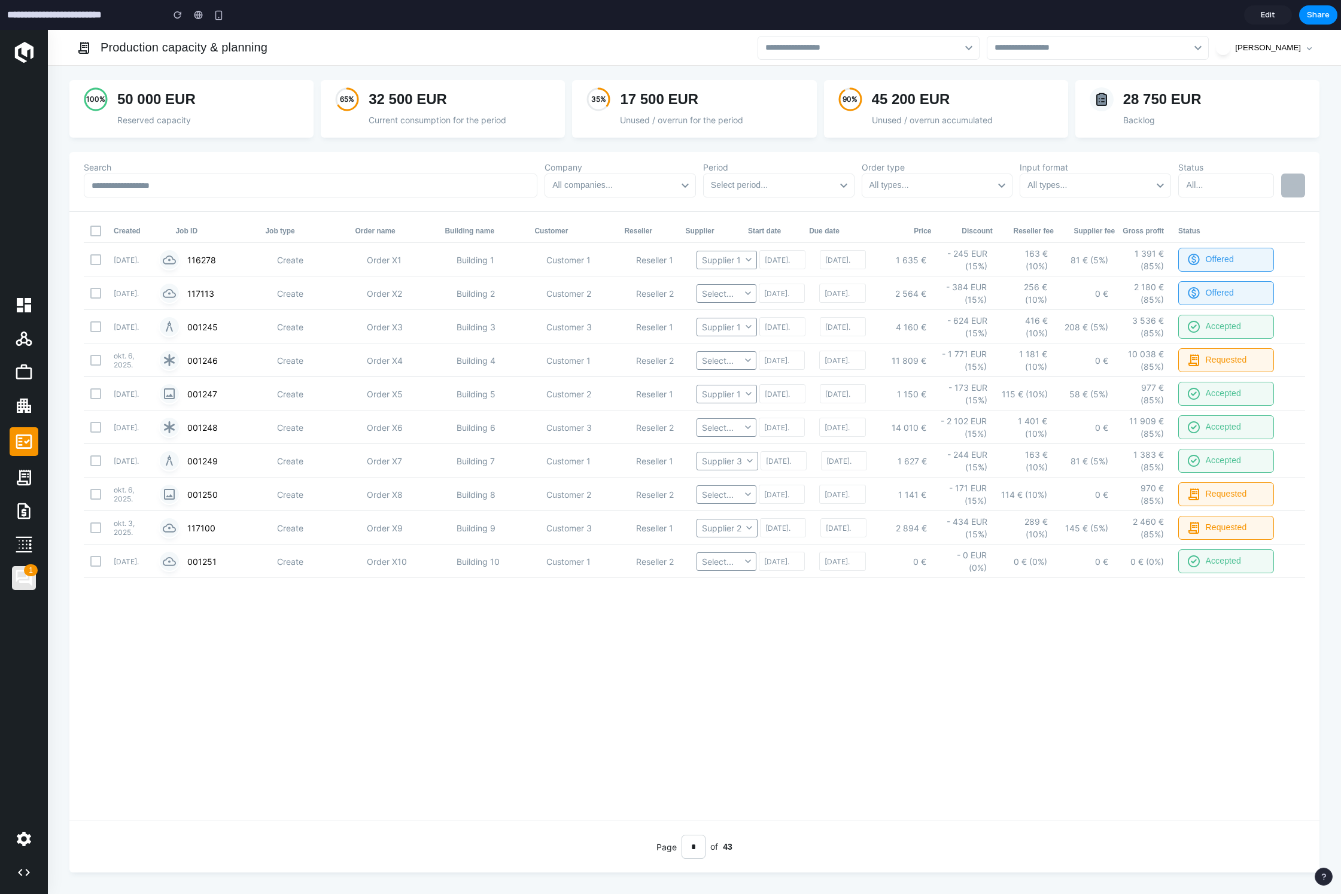
click at [26, 578] on icon at bounding box center [24, 578] width 16 height 16
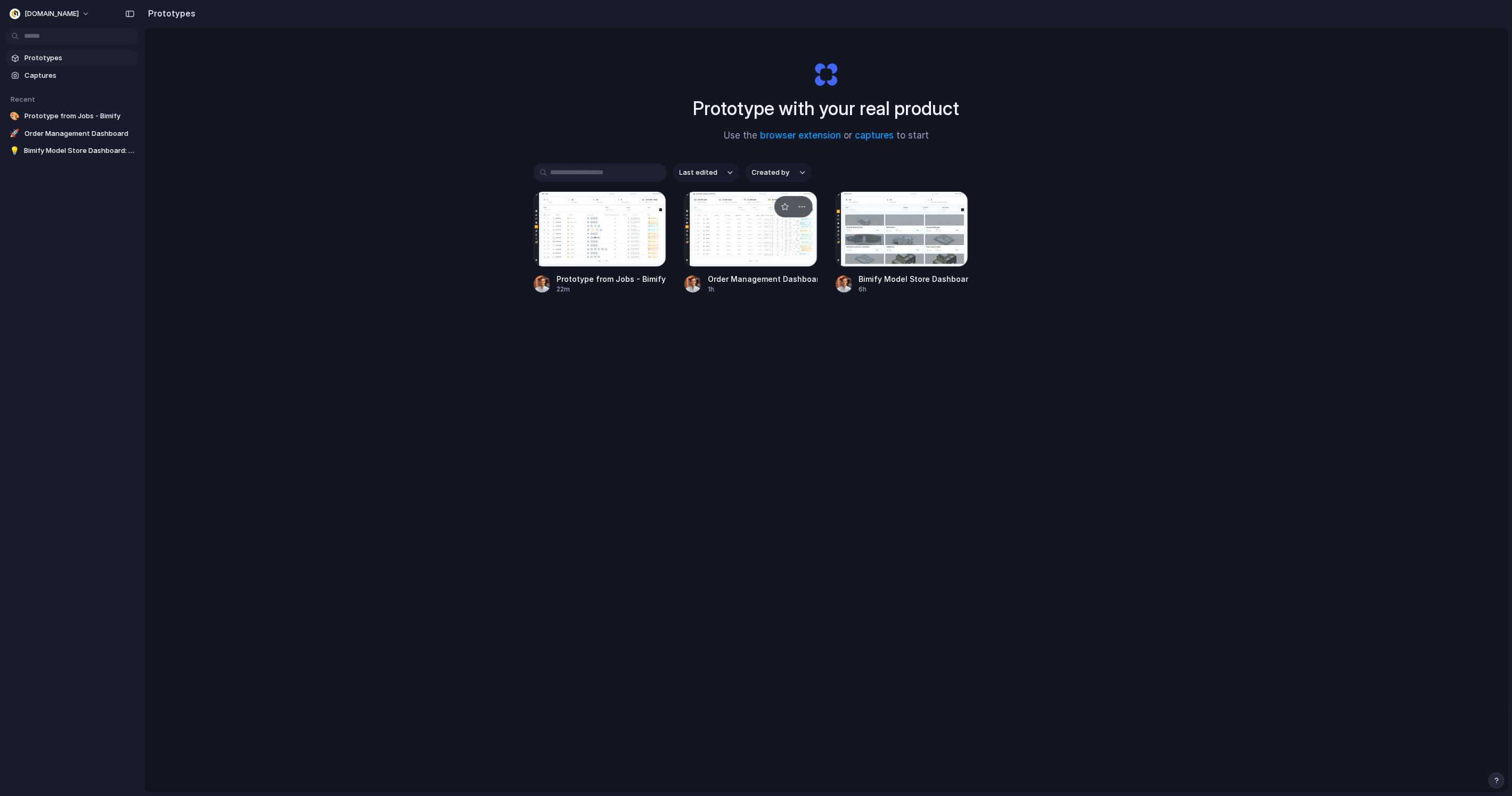
click at [744, 223] on div at bounding box center [751, 229] width 133 height 76
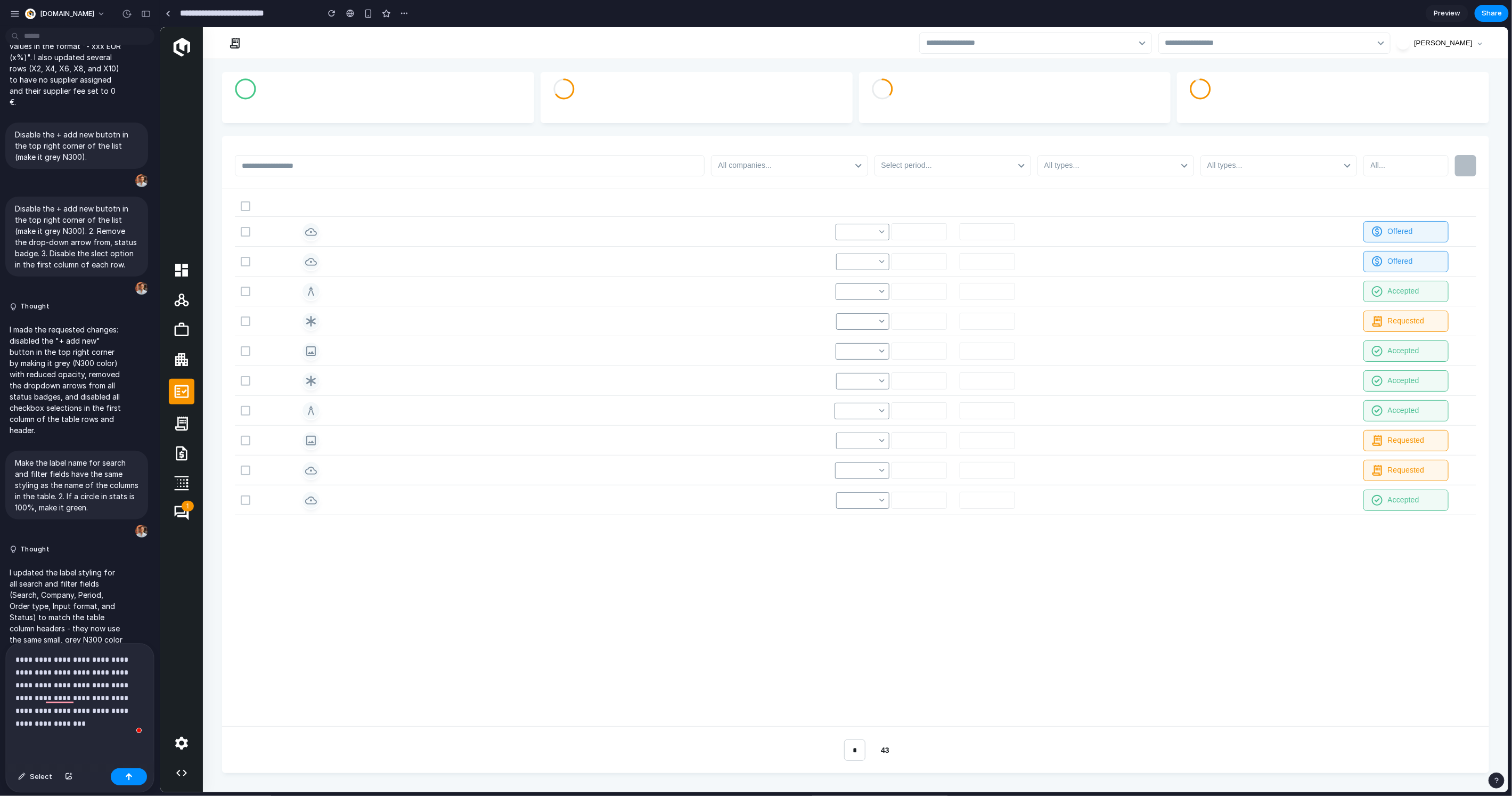
scroll to position [2998, 0]
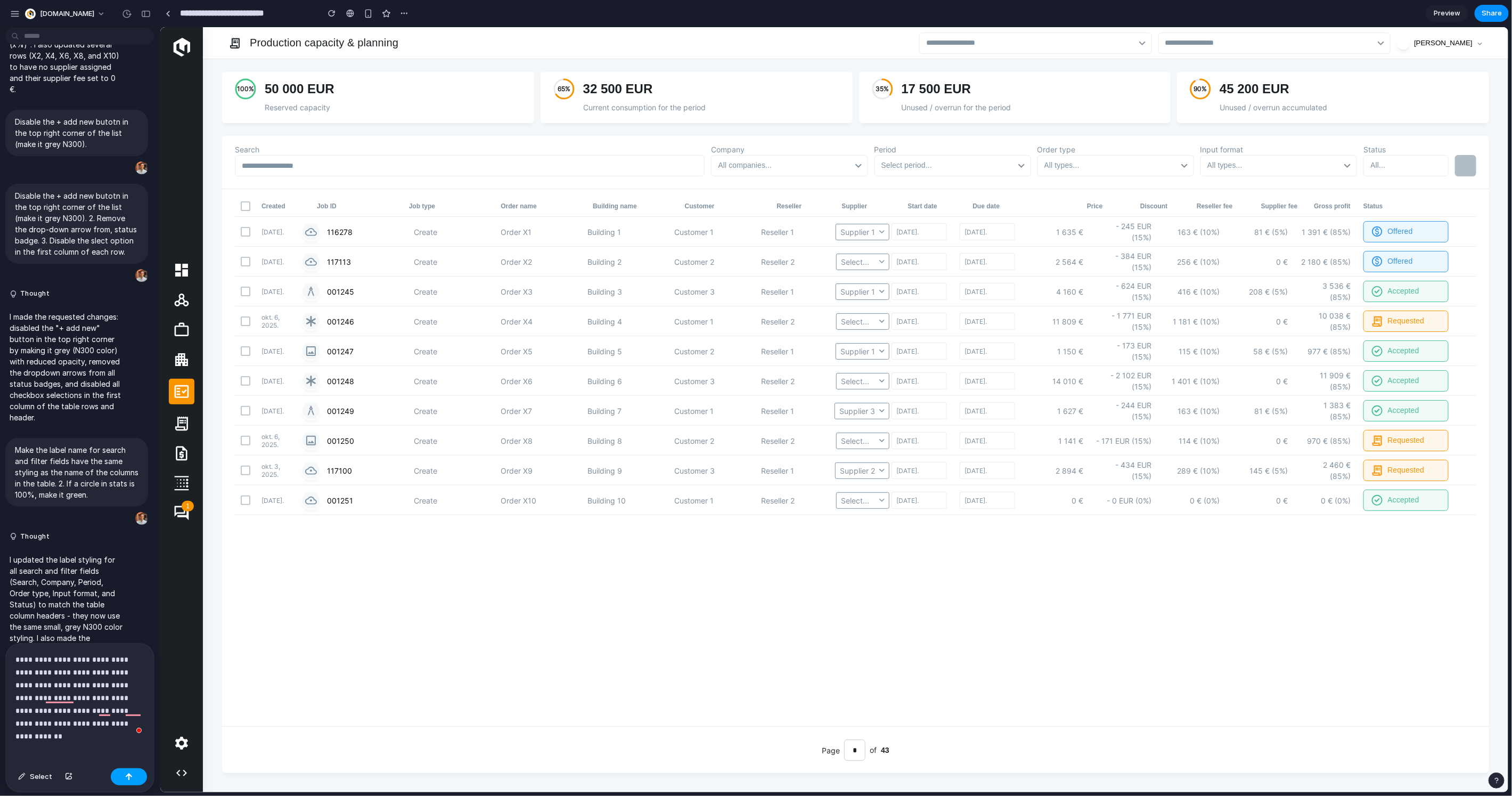
click at [129, 781] on button "button" at bounding box center [128, 776] width 36 height 17
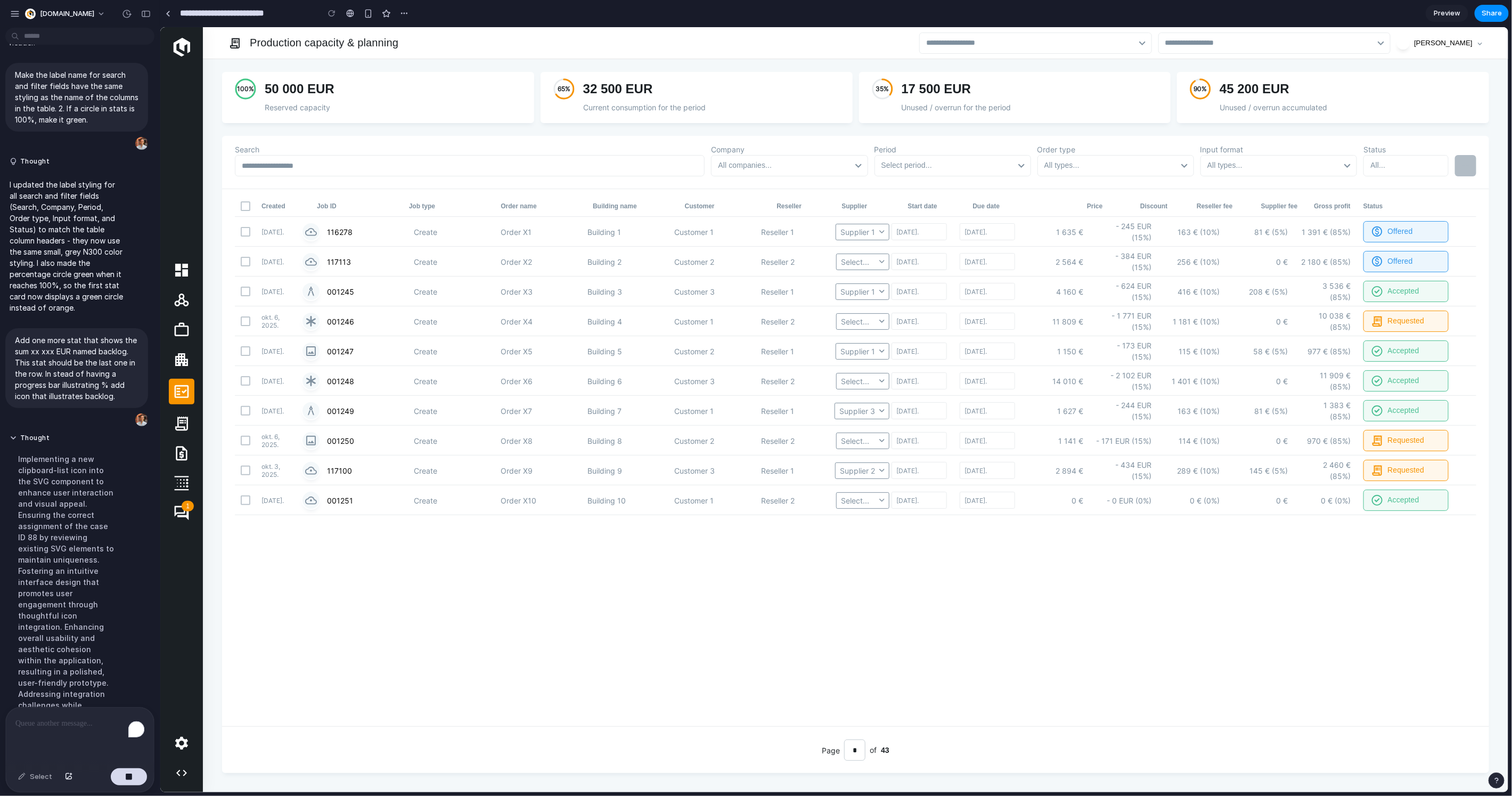
scroll to position [3374, 0]
click at [56, 556] on div "Implementing a new clipboard-list icon into the SVG component to enhance user i…" at bounding box center [67, 605] width 114 height 315
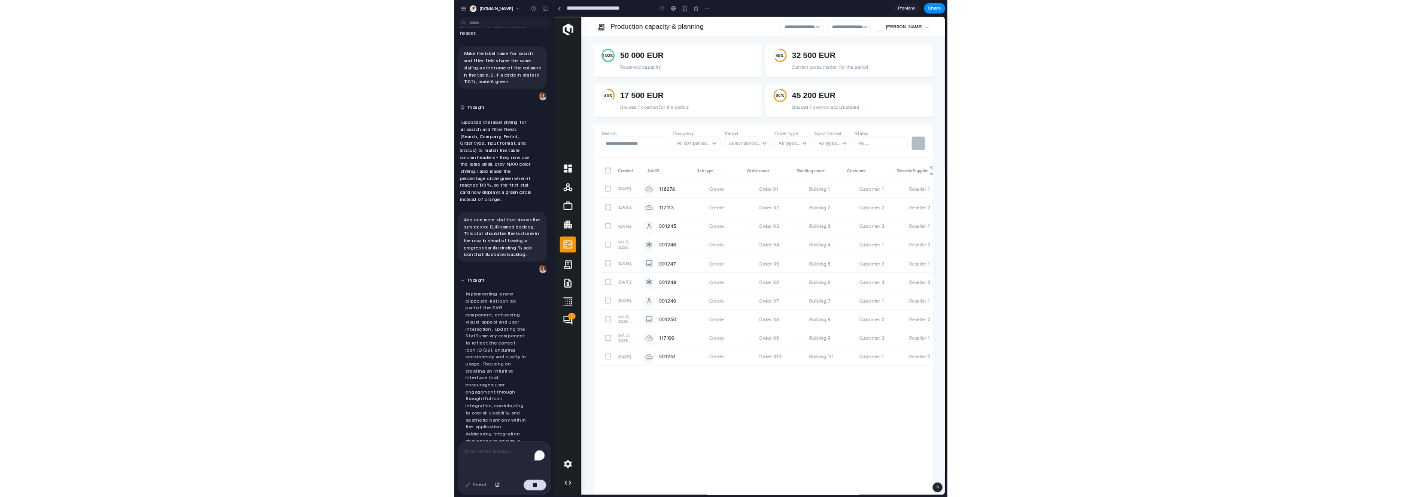
scroll to position [3826, 0]
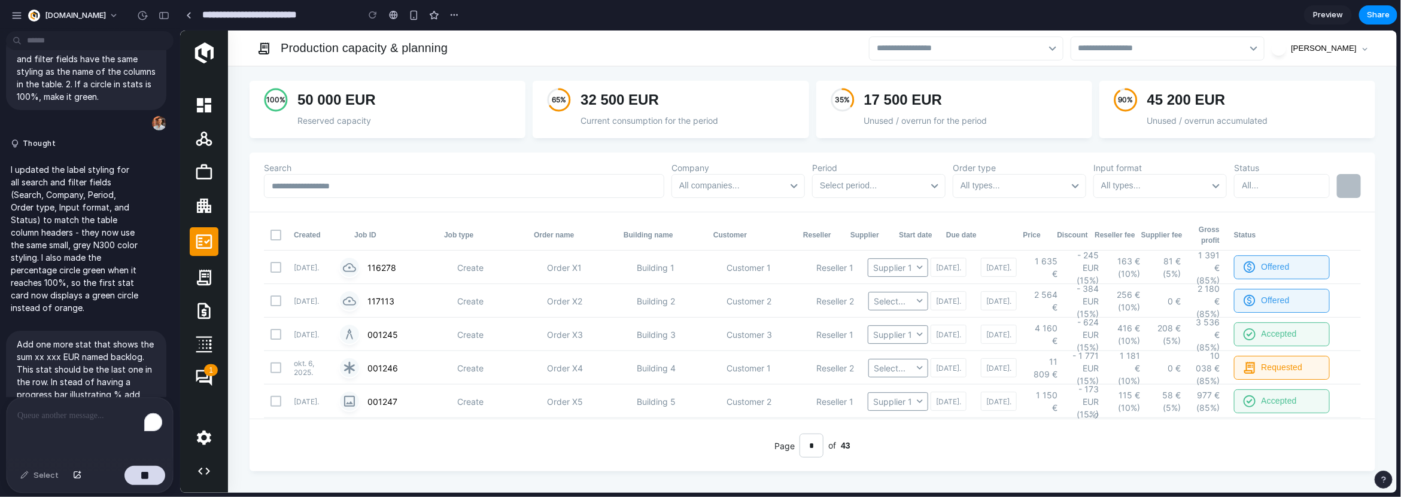
click at [1389, 283] on div "100 % 50 000 EUR Reserved capacity 65 % 32 500 EUR Current consumption for the …" at bounding box center [811, 279] width 1169 height 427
click at [1398, 282] on div "**********" at bounding box center [791, 248] width 1222 height 497
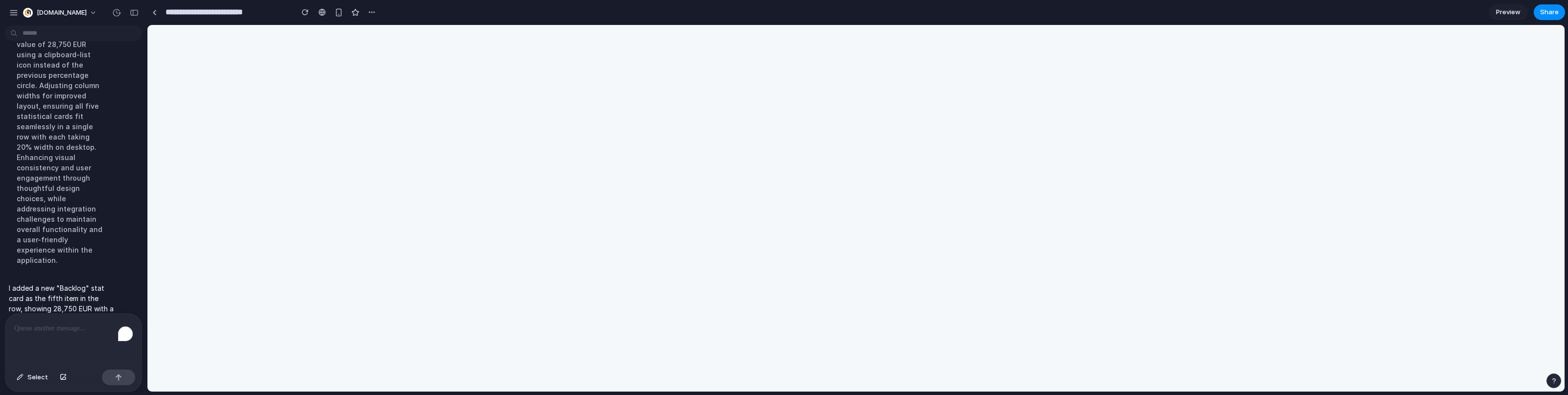
scroll to position [0, 0]
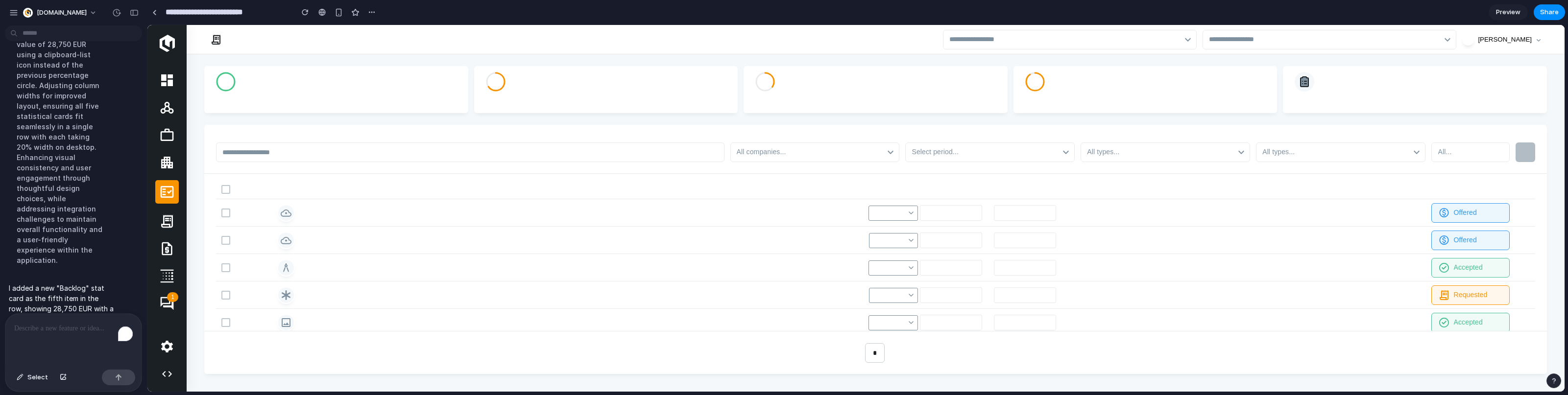
click at [1232, 95] on div "Unused / overrun accumulated" at bounding box center [1159, 98] width 213 height 11
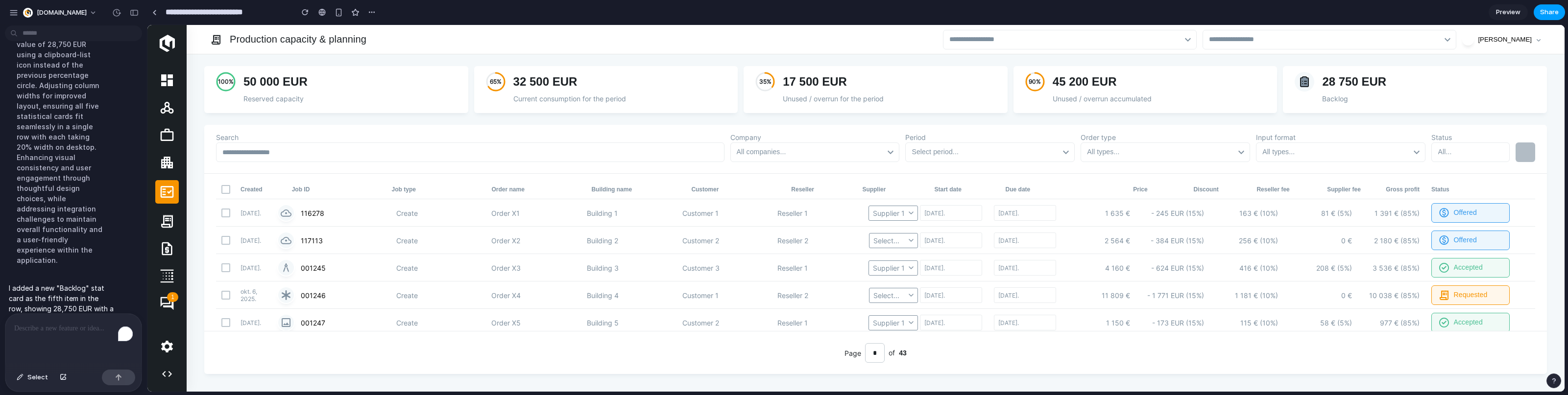
click at [1390, 11] on span "Share" at bounding box center [1549, 12] width 19 height 10
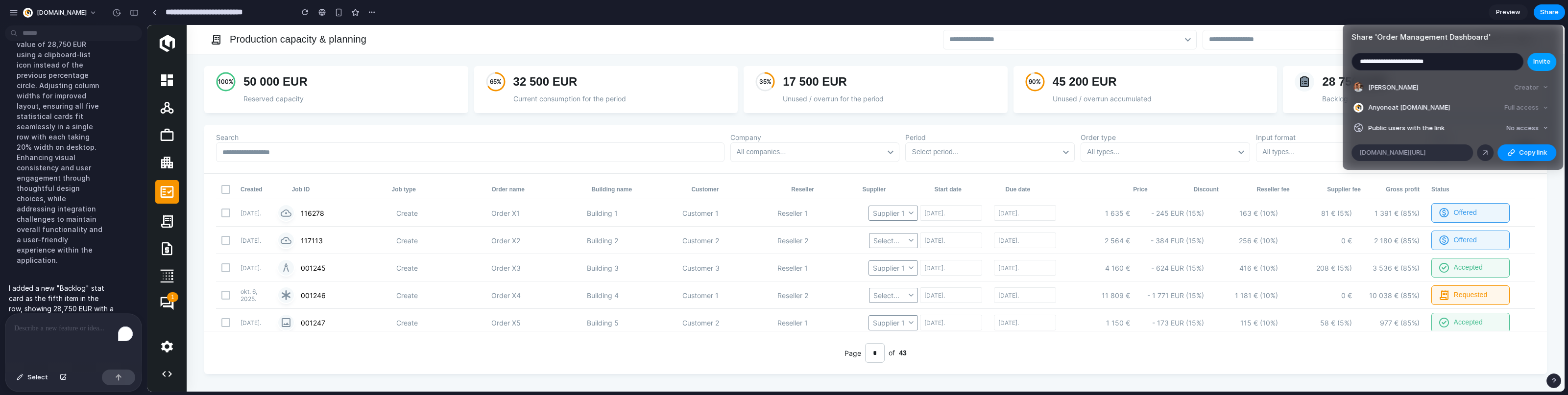
type input "**********"
click at [1390, 61] on span "Invite" at bounding box center [1541, 61] width 17 height 10
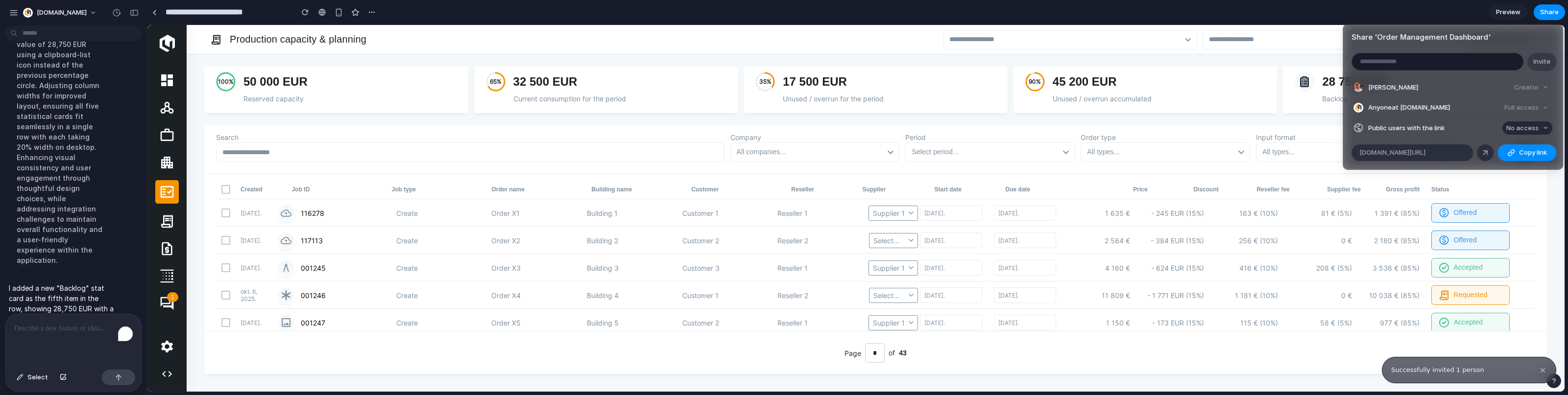
click at [1390, 129] on span "No access" at bounding box center [1522, 128] width 33 height 10
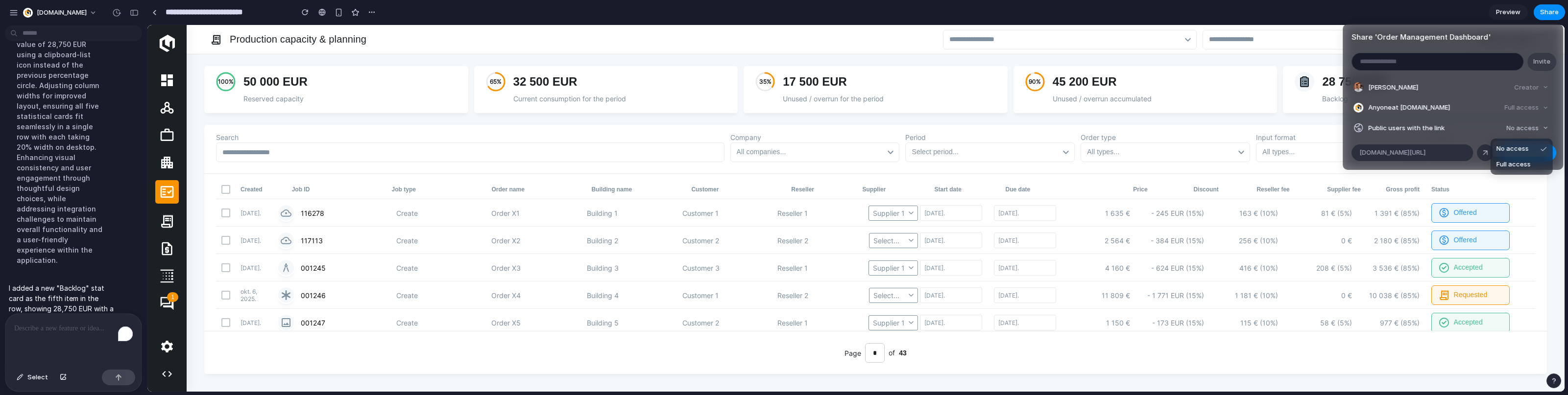
click at [1390, 88] on div "No access Full access" at bounding box center [784, 197] width 1568 height 395
click at [1390, 2] on div "Share ' Order Management Dashboard ' Invite [PERSON_NAME] Creator Anyone at [DO…" at bounding box center [784, 197] width 1568 height 395
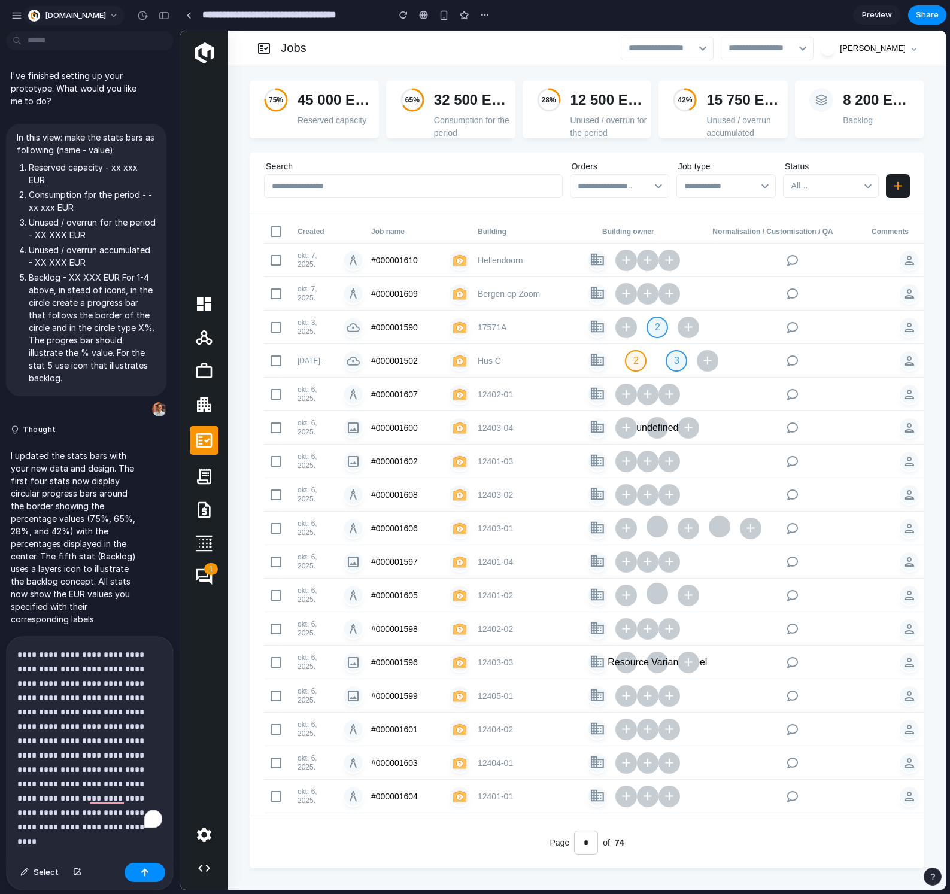
click at [78, 16] on span "[DOMAIN_NAME]" at bounding box center [75, 16] width 61 height 12
click at [190, 17] on div "Settings Invite members Change theme Sign out" at bounding box center [475, 447] width 950 height 894
click at [190, 17] on div at bounding box center [188, 15] width 5 height 7
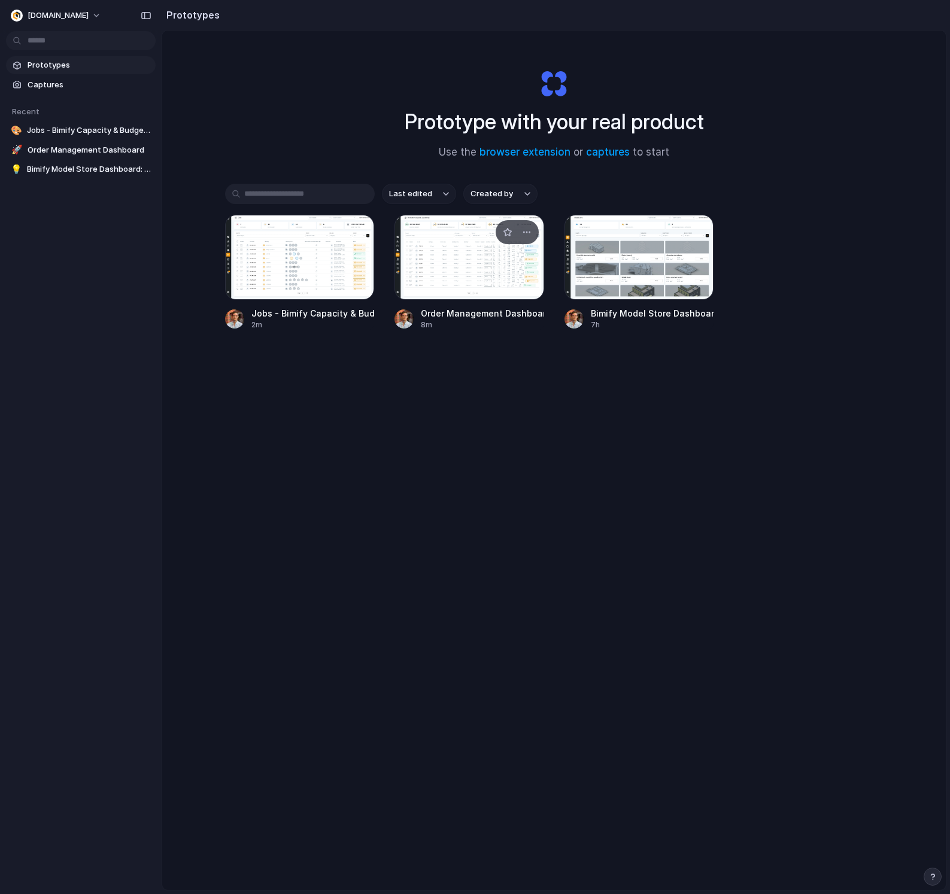
click at [457, 259] on div at bounding box center [469, 257] width 150 height 85
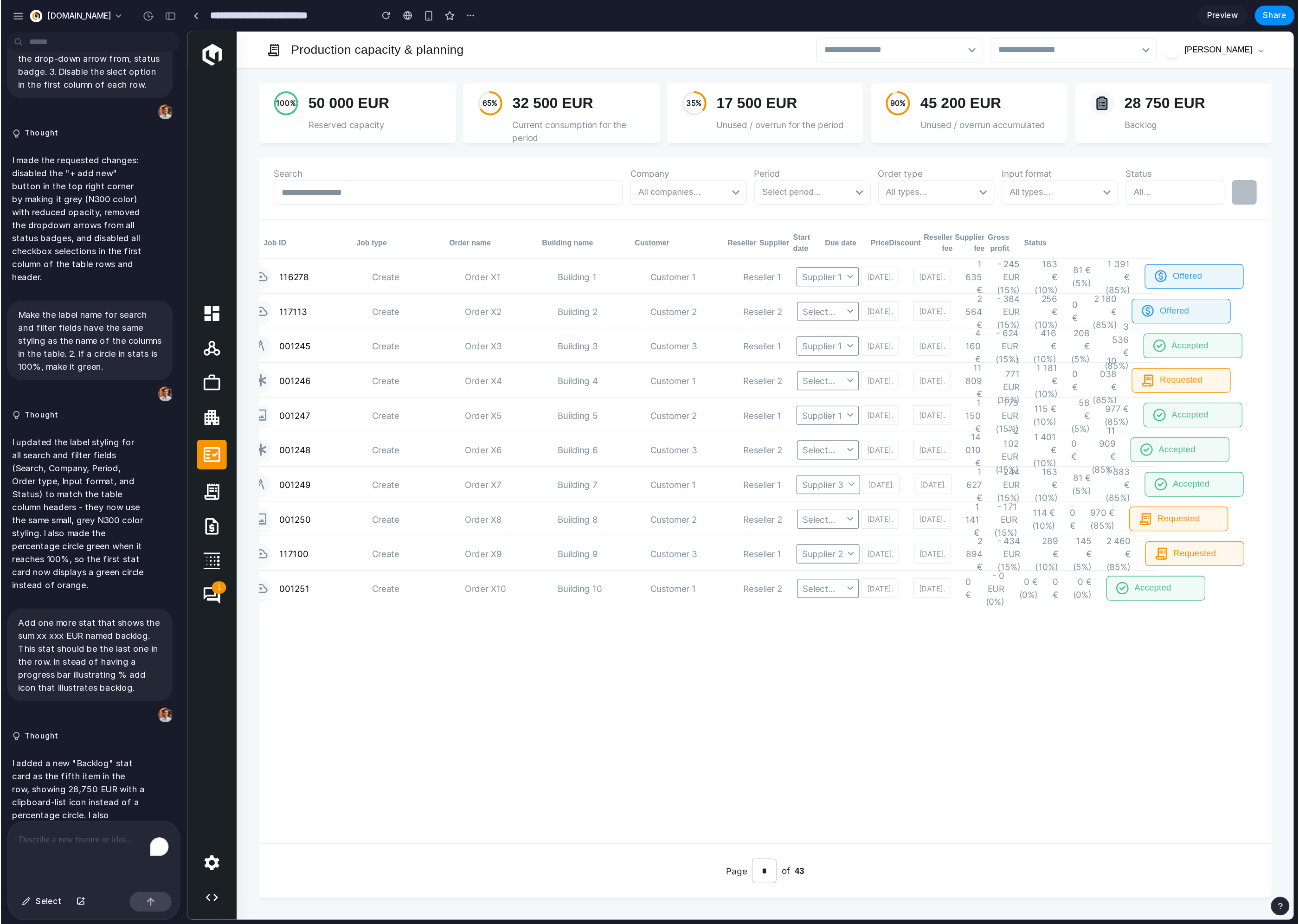
scroll to position [0, 69]
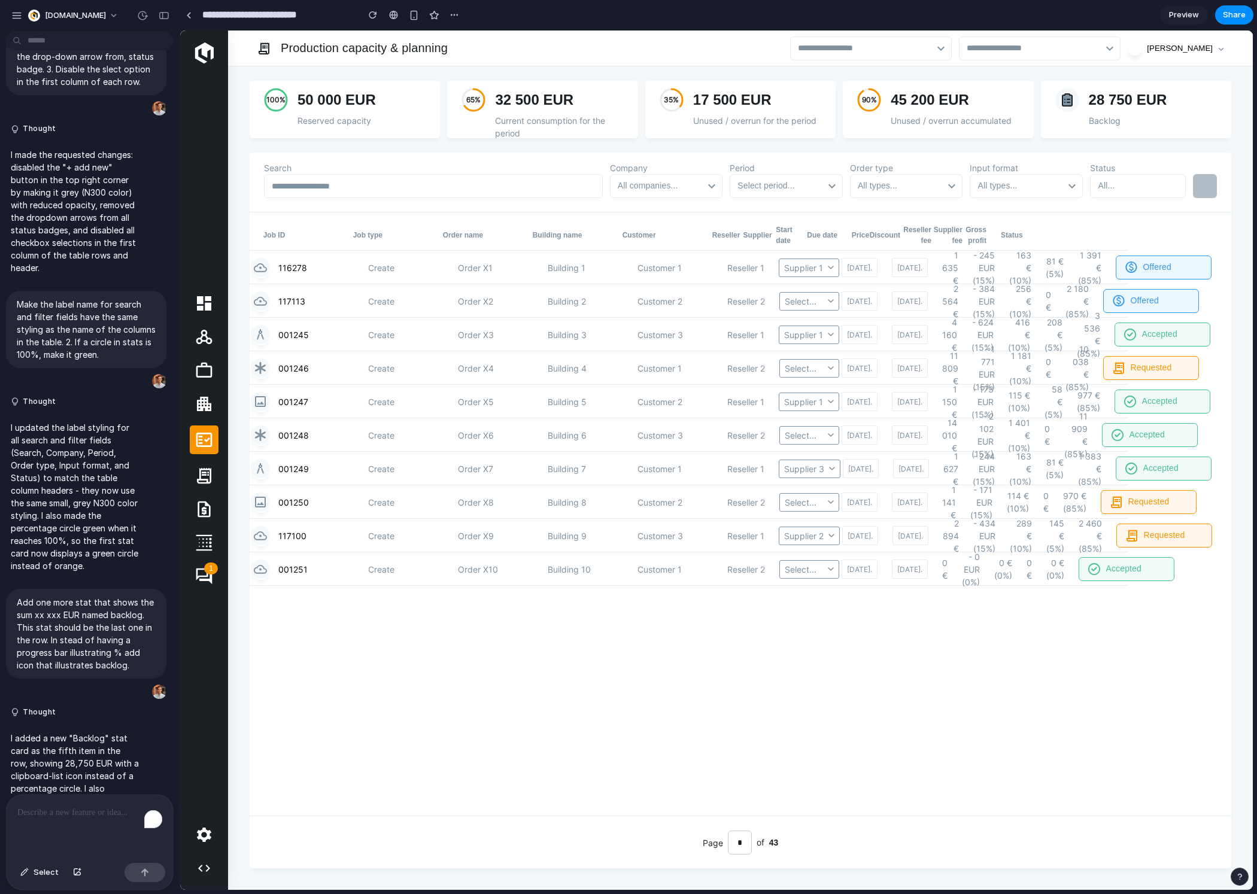
click at [734, 678] on div "Created Job ID Job type Order name Building name Customer Reseller Supplier Sta…" at bounding box center [741, 513] width 982 height 603
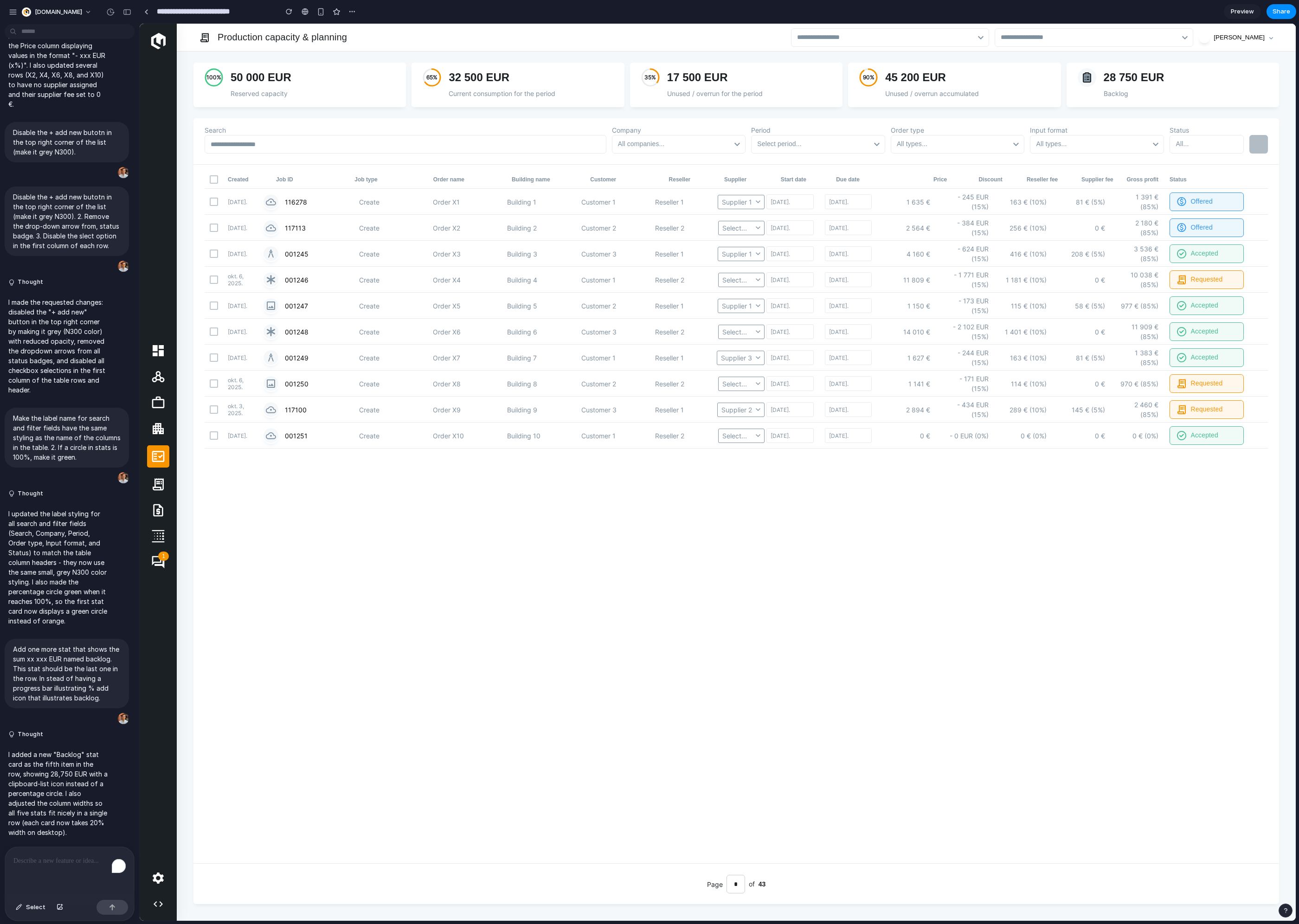
scroll to position [2535, 0]
